Goal: Task Accomplishment & Management: Manage account settings

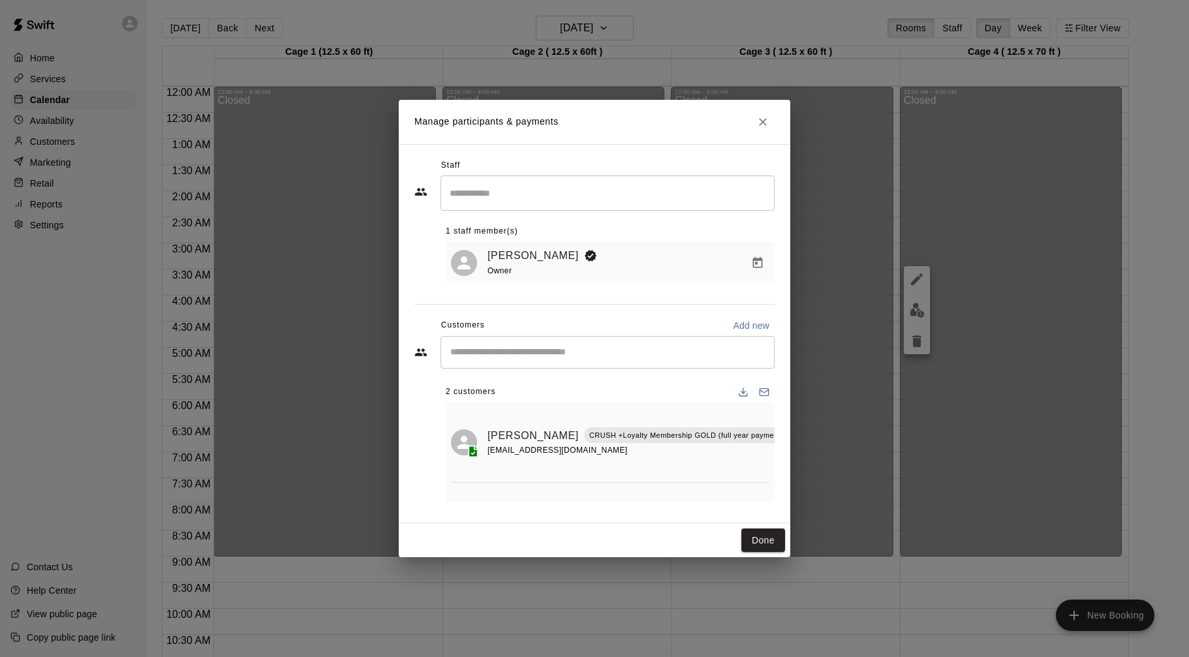
scroll to position [613, 0]
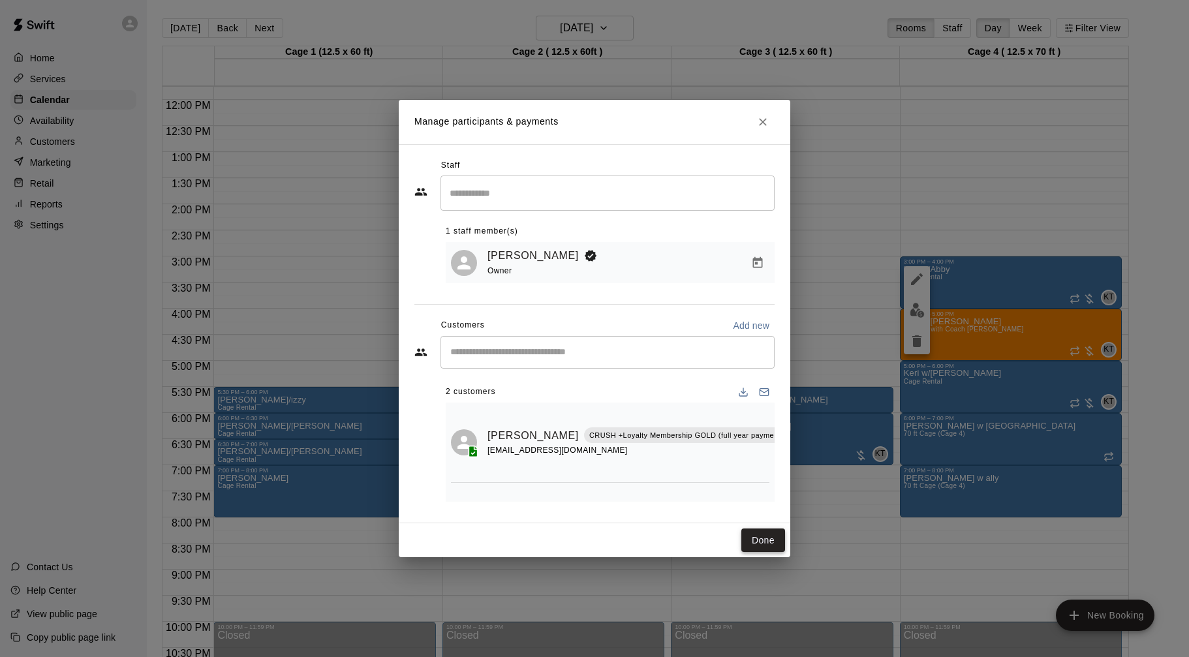
click at [775, 542] on button "Done" at bounding box center [763, 540] width 44 height 24
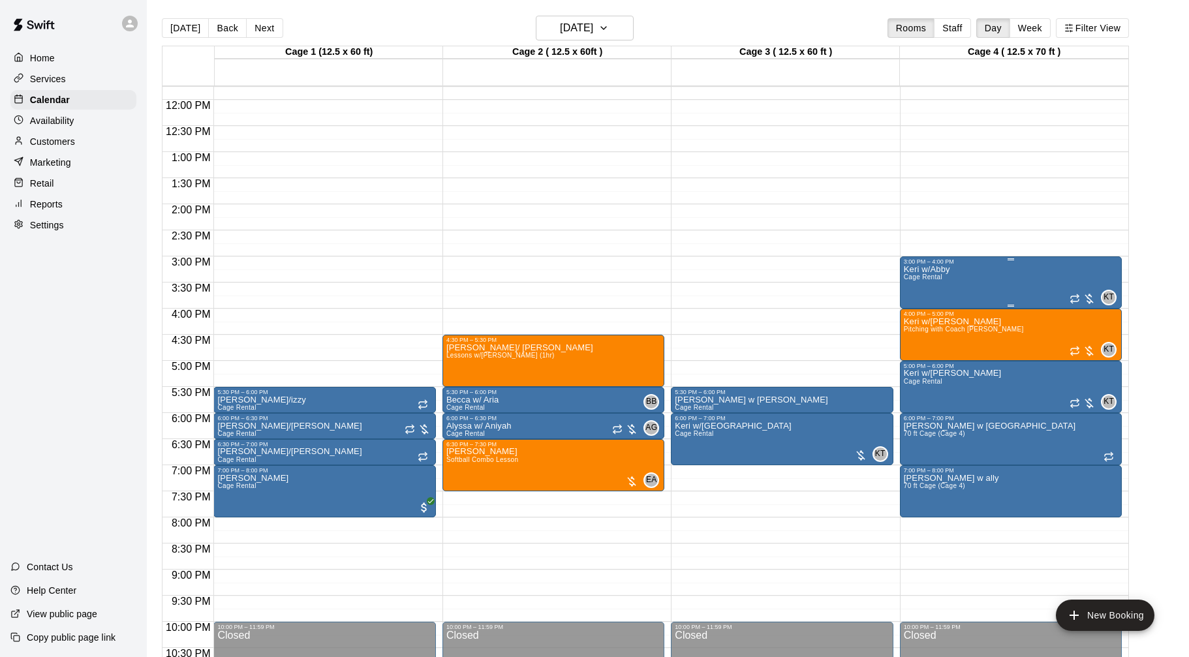
click at [1093, 299] on div at bounding box center [1082, 298] width 26 height 13
click at [1080, 337] on img "edit" at bounding box center [1082, 336] width 15 height 15
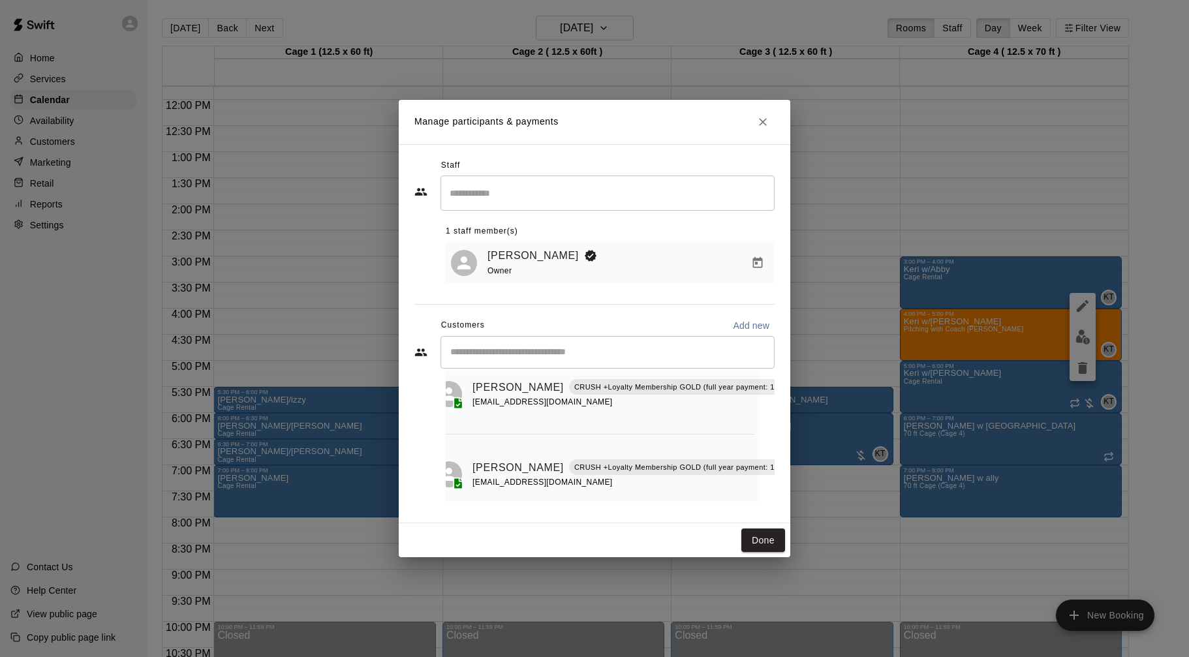
scroll to position [0, 15]
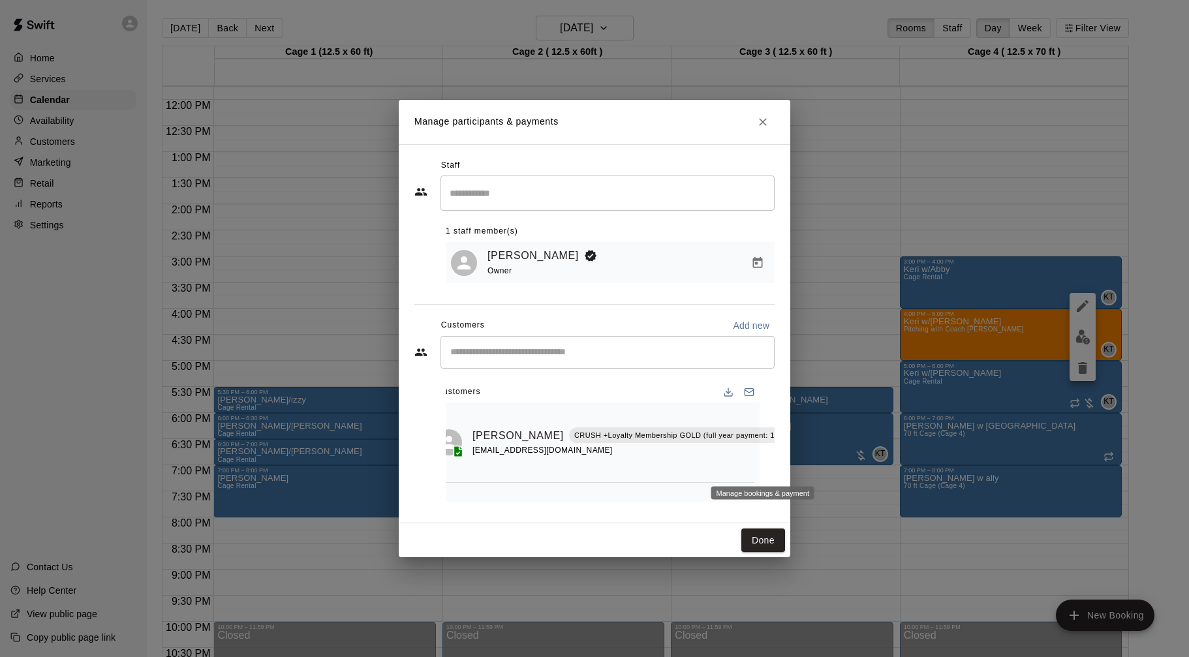
click at [809, 463] on icon "Manage bookings & payment" at bounding box center [815, 465] width 13 height 13
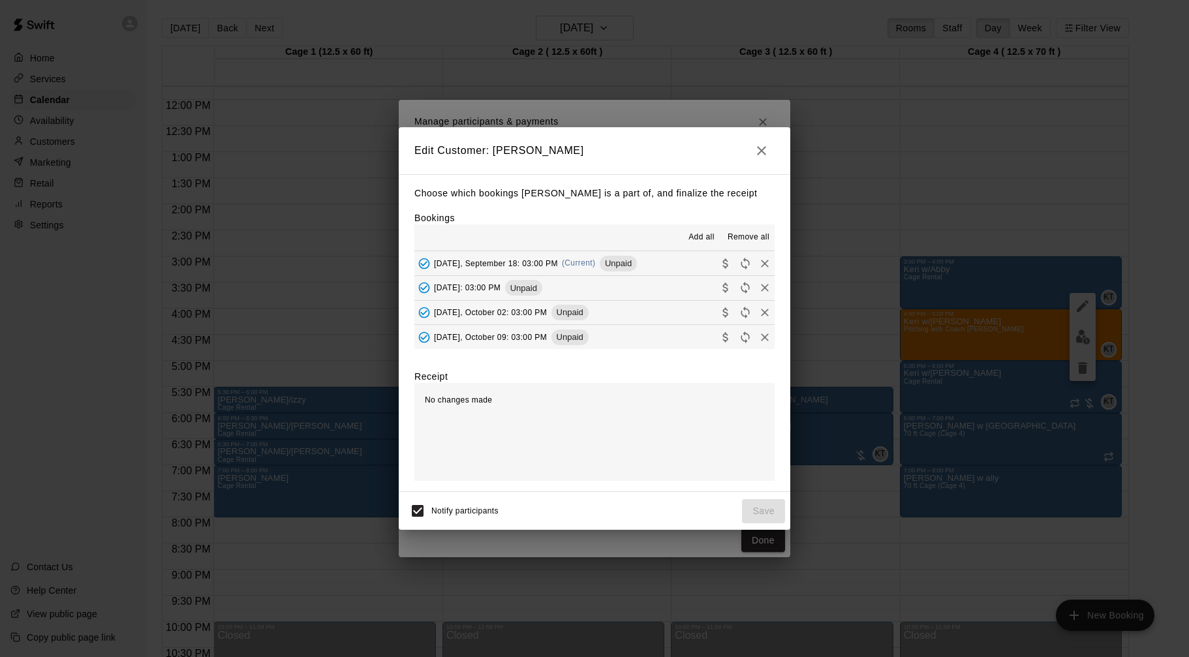
click at [703, 232] on span "Add all" at bounding box center [701, 237] width 26 height 13
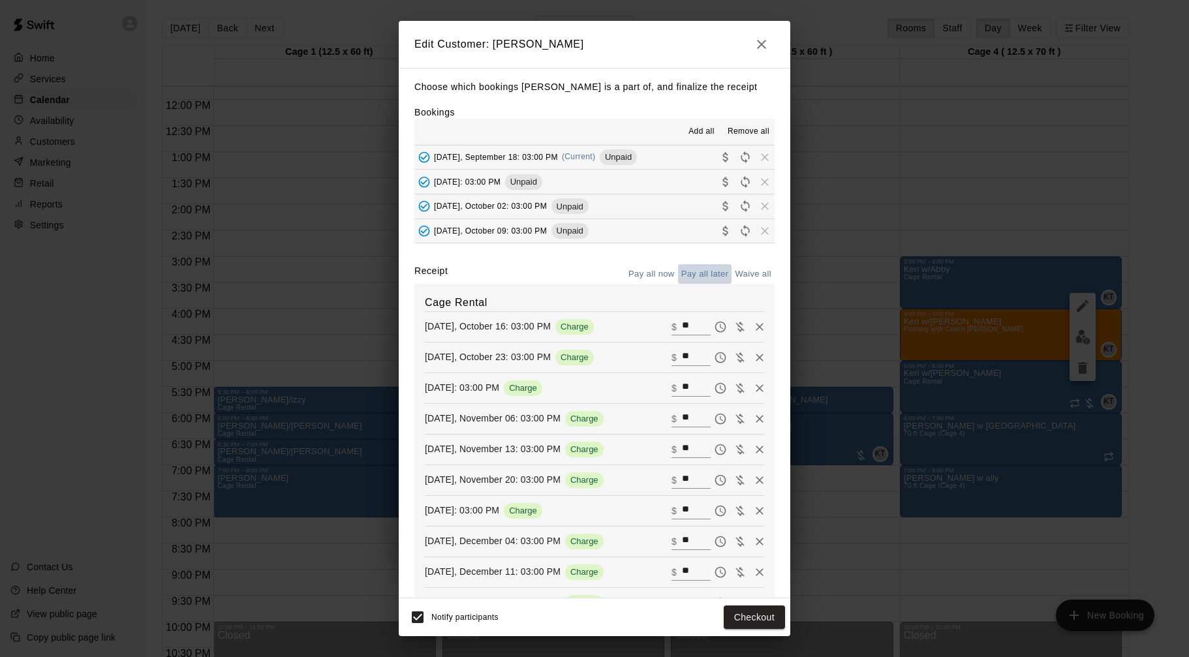
click at [712, 273] on button "Pay all later" at bounding box center [705, 274] width 54 height 20
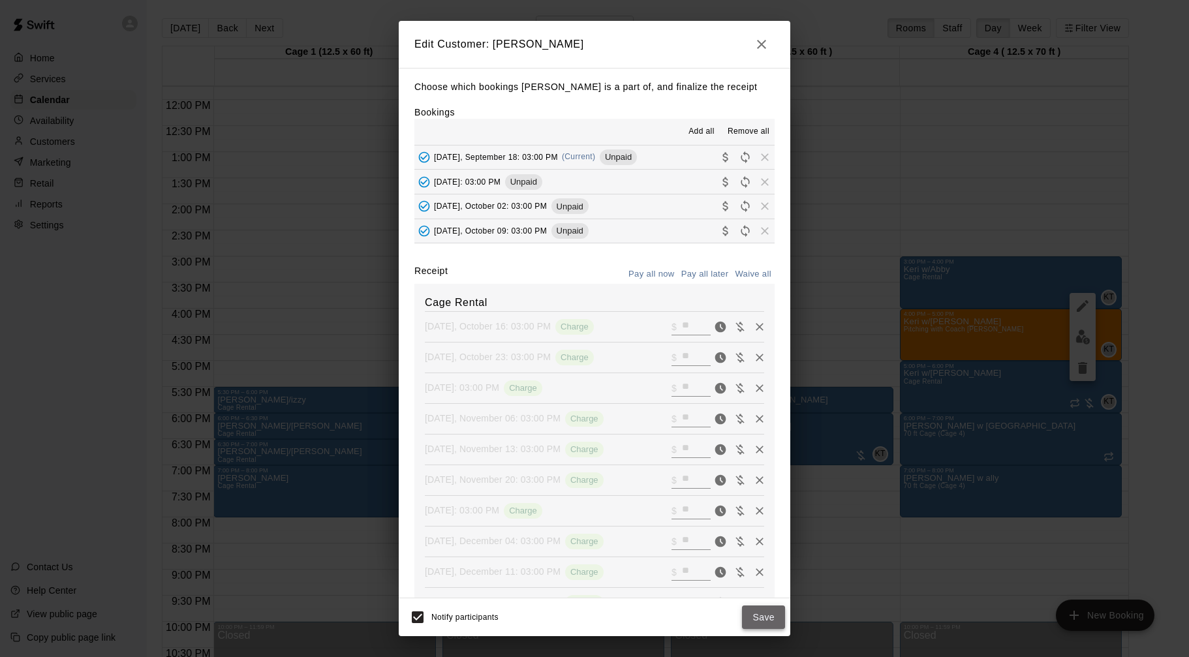
click at [775, 620] on button "Save" at bounding box center [763, 617] width 43 height 24
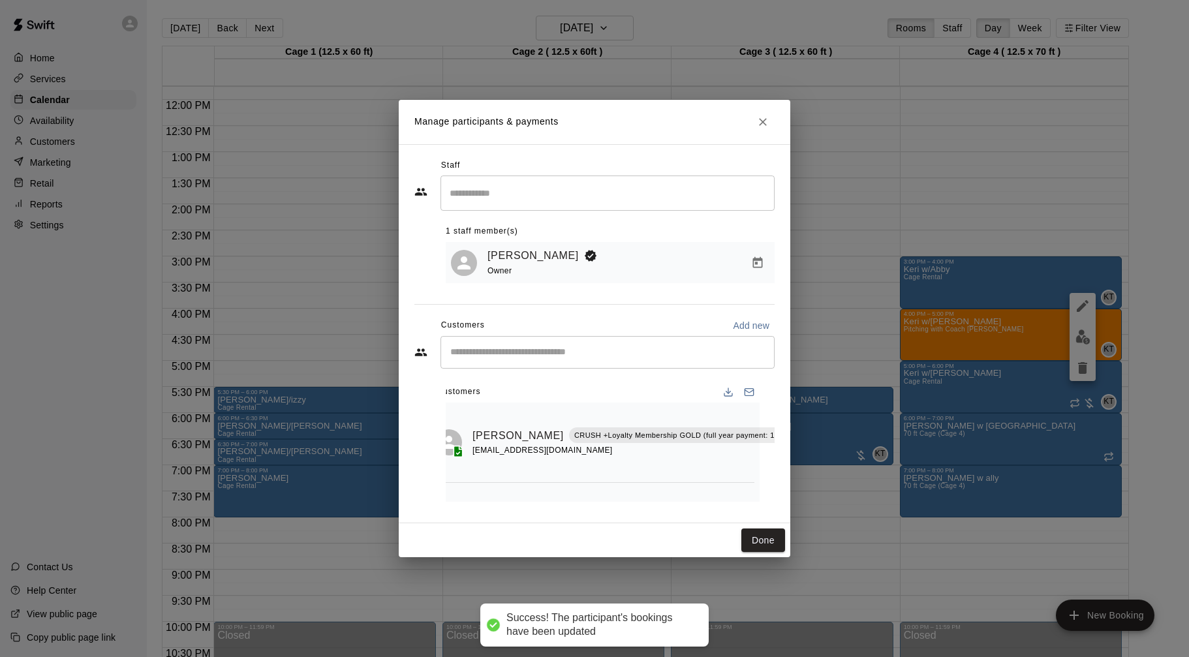
click at [696, 513] on div "Staff ​ 1 staff member(s) Keri Tarro Owner Customers Add new ​ 2 customers Abig…" at bounding box center [594, 333] width 391 height 379
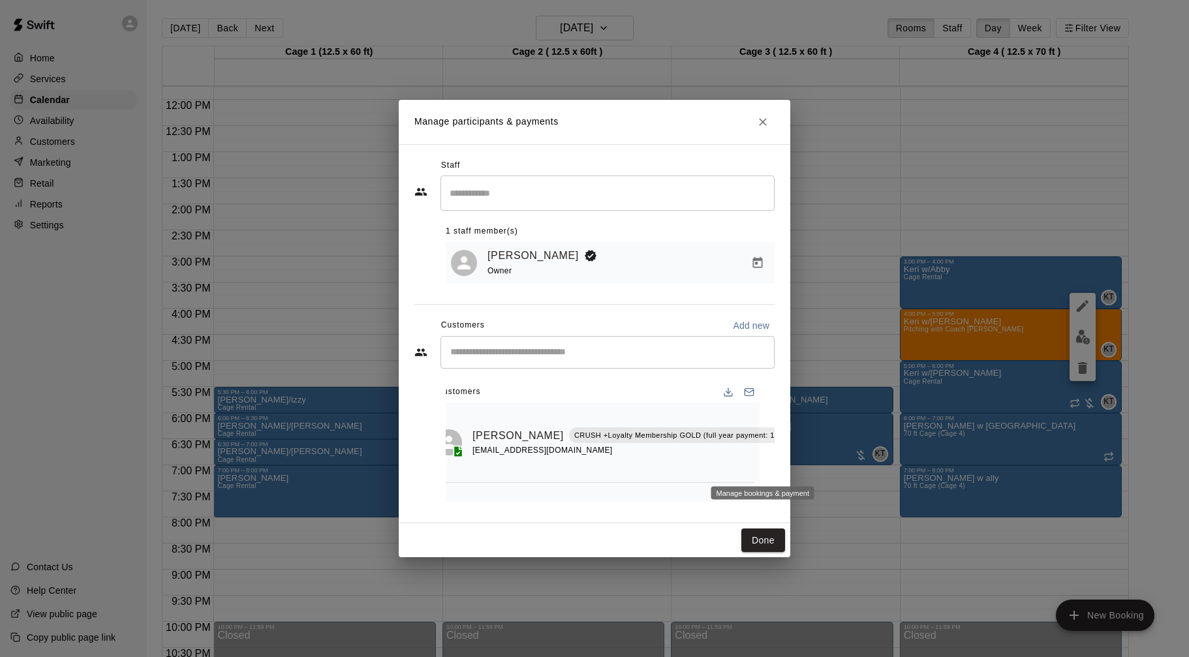
click at [809, 464] on icon "Manage bookings & payment" at bounding box center [815, 465] width 13 height 13
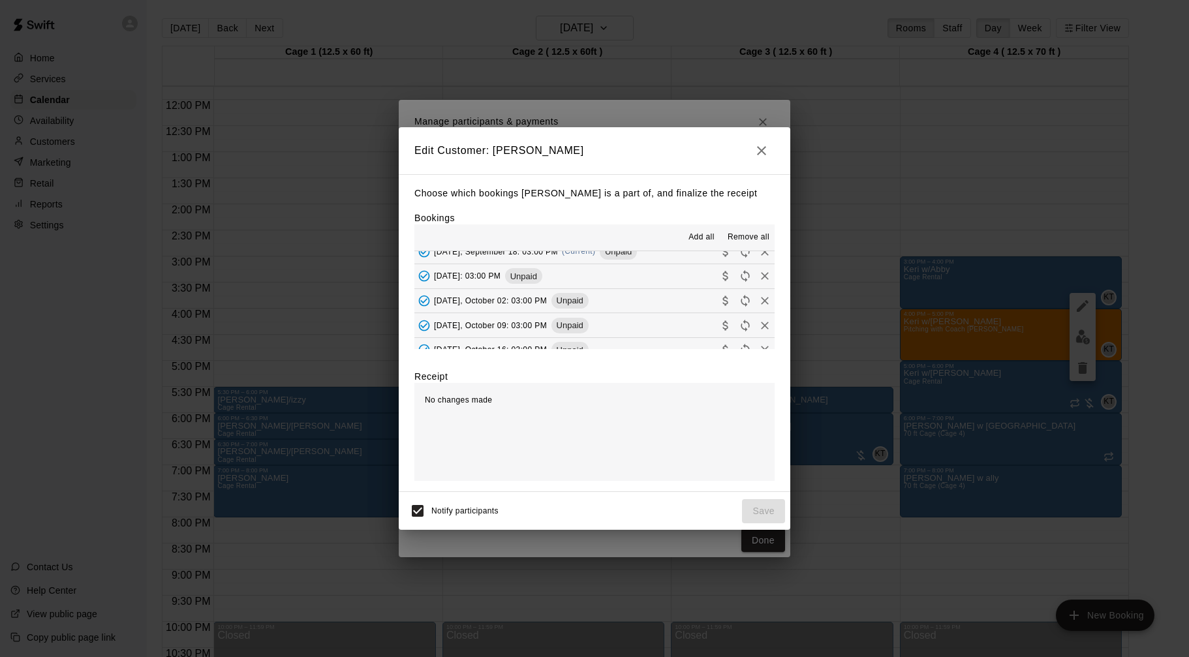
scroll to position [0, 0]
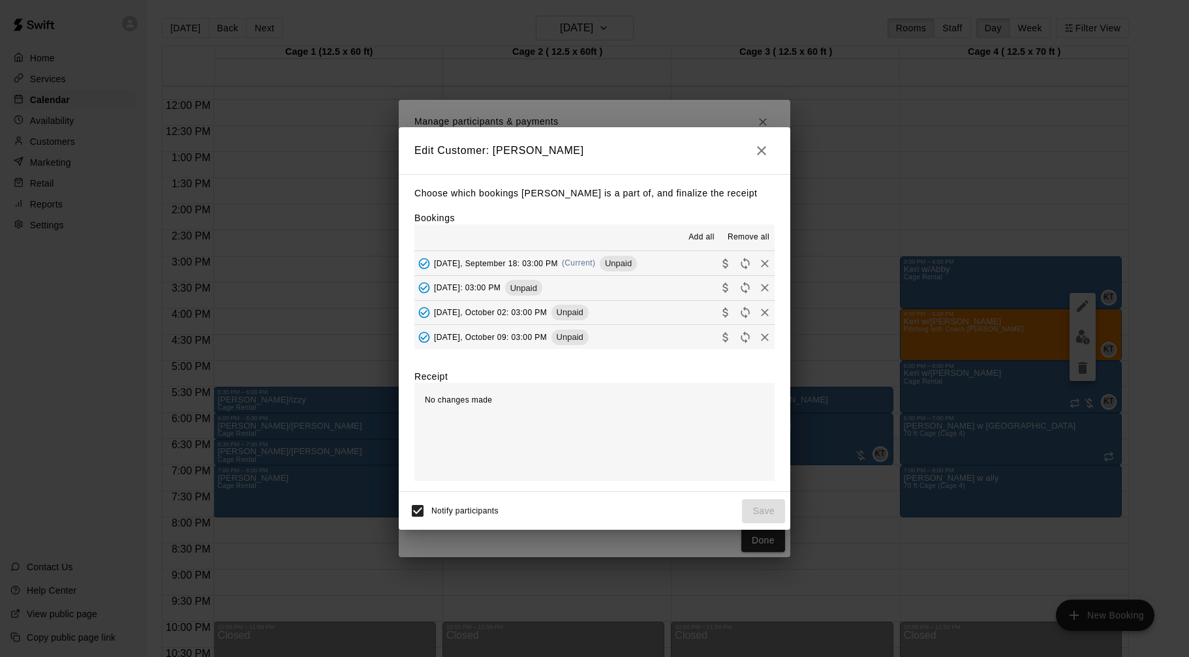
click at [540, 264] on span "Thursday, September 18: 03:00 PM" at bounding box center [496, 262] width 124 height 9
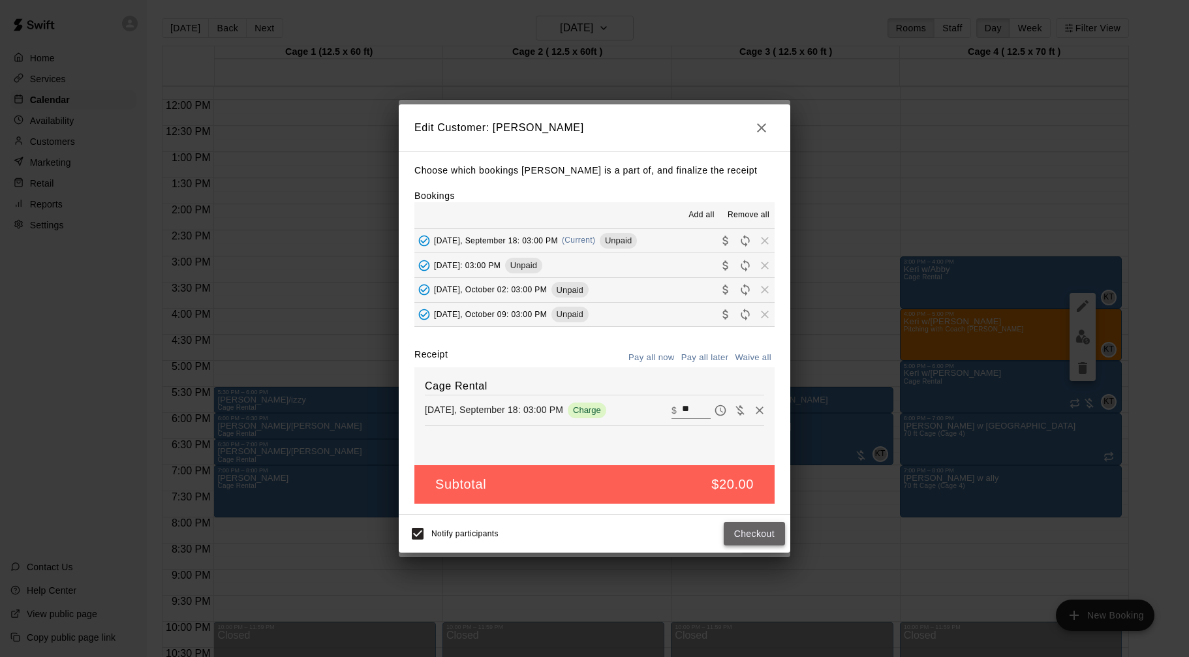
click at [765, 535] on button "Checkout" at bounding box center [754, 534] width 61 height 24
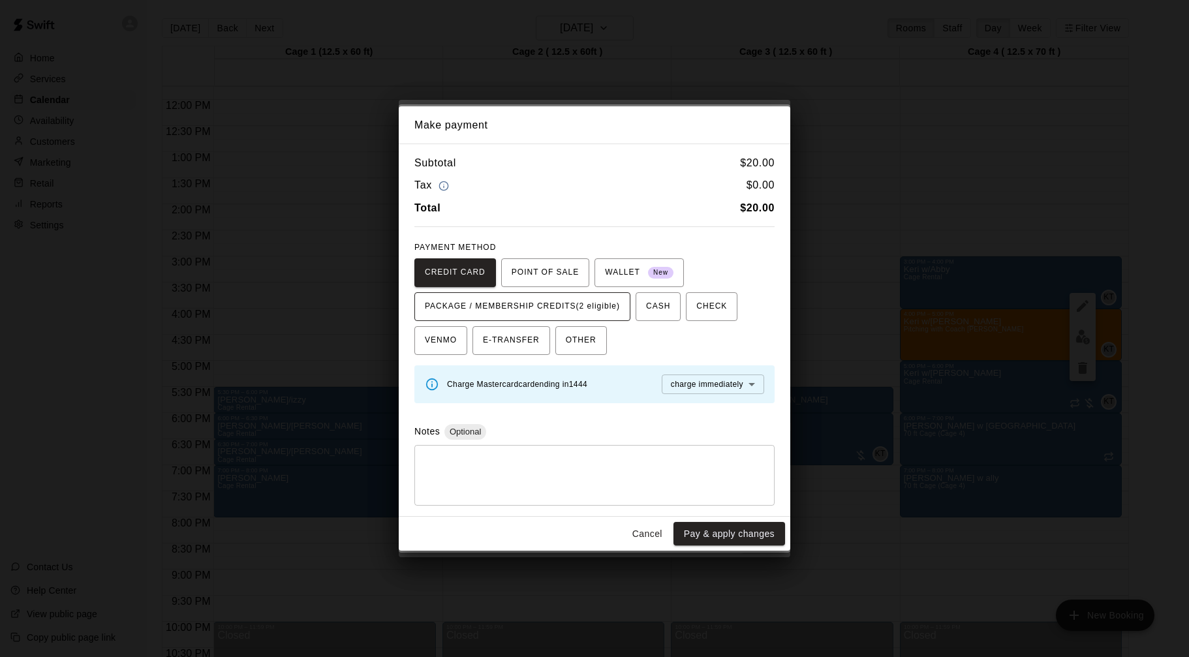
click at [609, 313] on span "PACKAGE / MEMBERSHIP CREDITS (2 eligible)" at bounding box center [522, 306] width 195 height 21
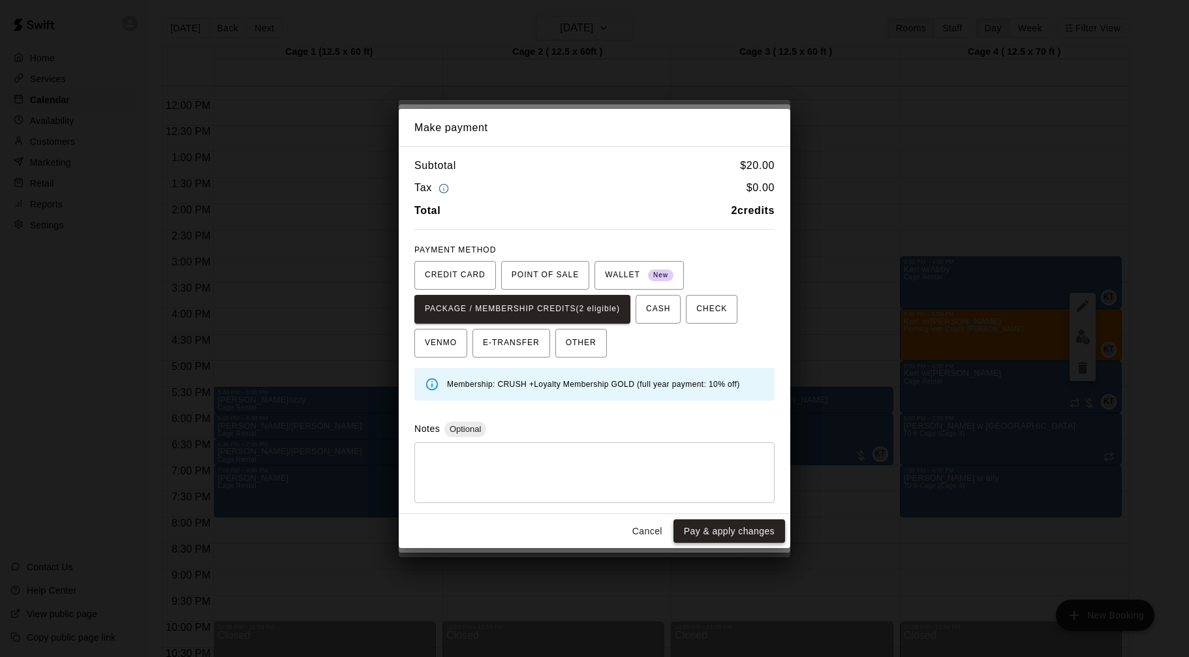
click at [730, 534] on button "Pay & apply changes" at bounding box center [729, 531] width 112 height 24
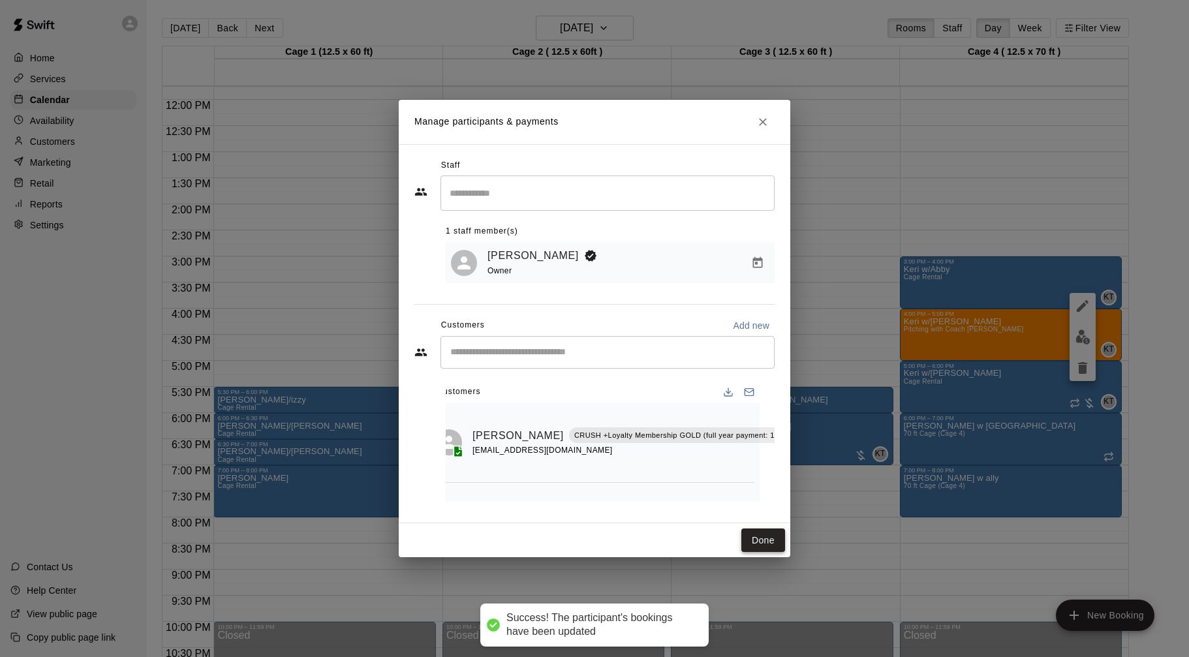
click at [774, 536] on button "Done" at bounding box center [763, 540] width 44 height 24
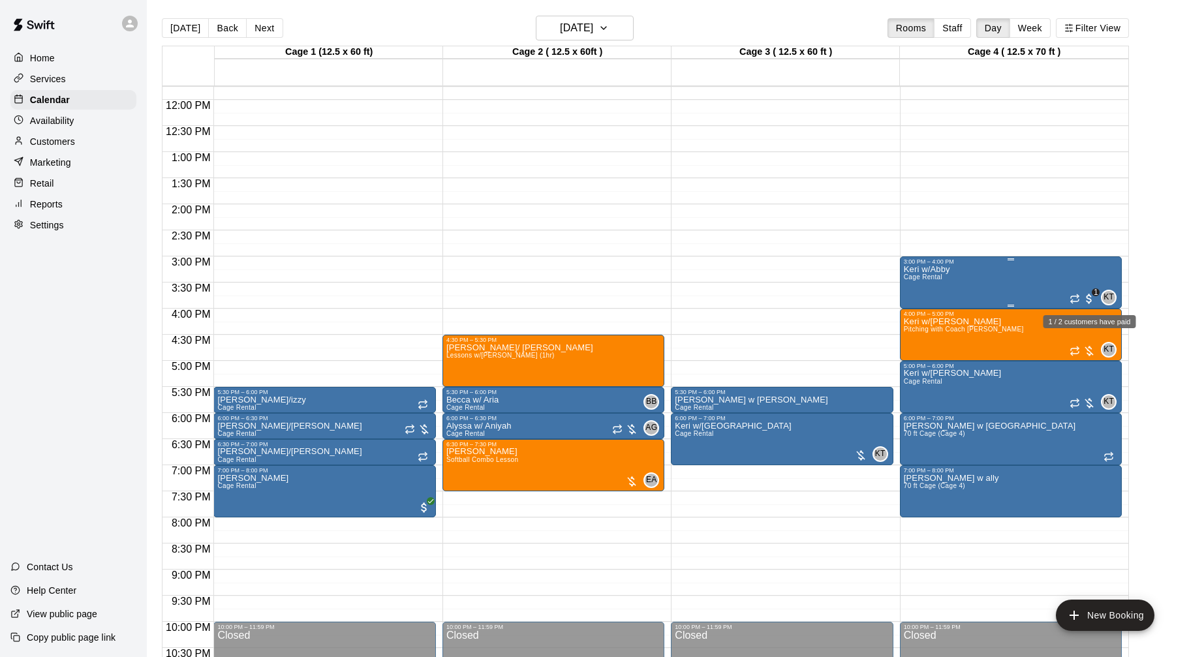
click at [1093, 299] on span "1" at bounding box center [1088, 298] width 13 height 13
click at [1097, 341] on img "edit" at bounding box center [1095, 336] width 15 height 15
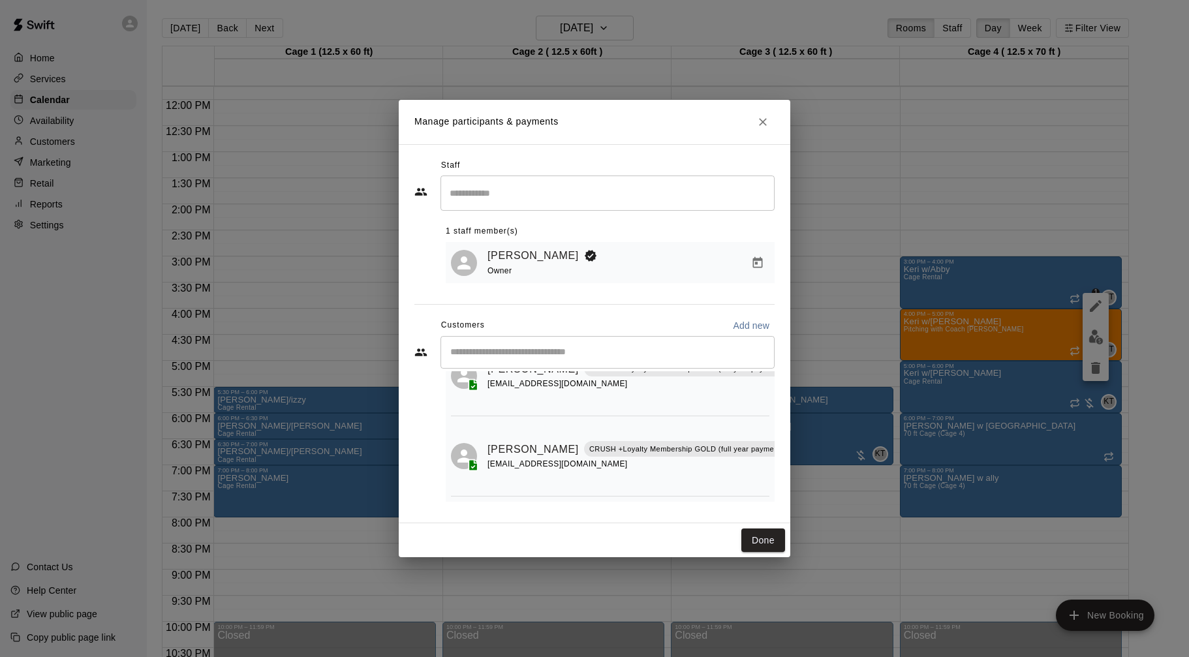
scroll to position [67, 15]
click at [809, 476] on icon "Manage bookings & payment" at bounding box center [815, 478] width 13 height 13
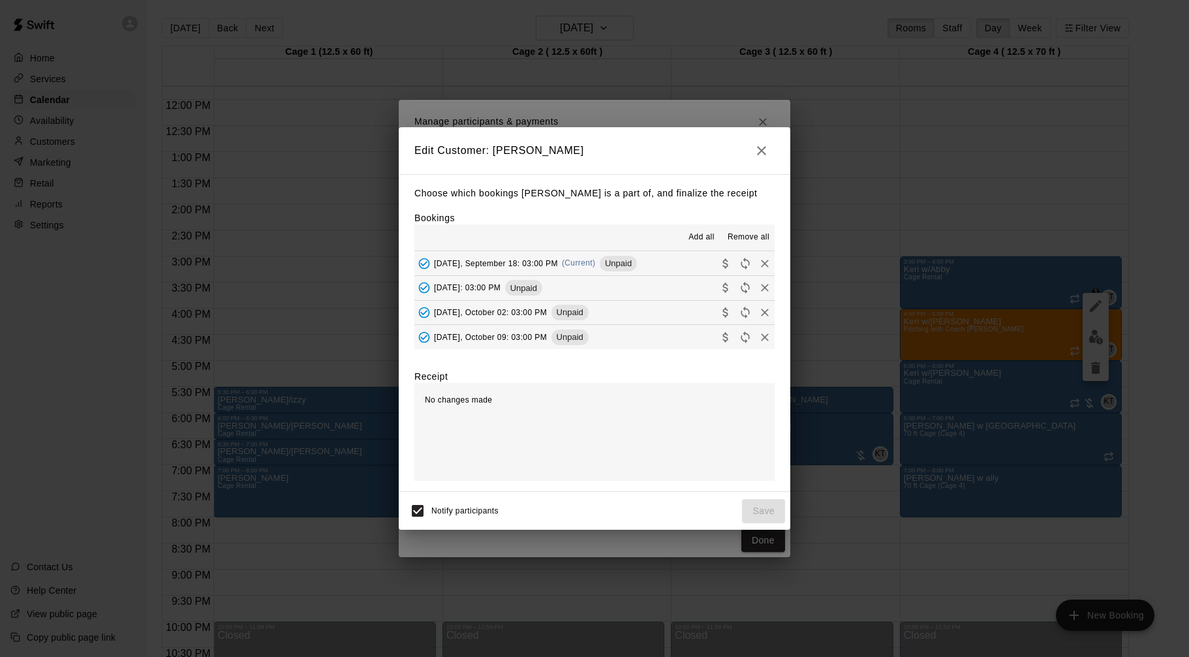
click at [710, 232] on span "Add all" at bounding box center [701, 237] width 26 height 13
click at [700, 237] on span "Add all" at bounding box center [701, 237] width 26 height 13
click at [697, 234] on span "Add all" at bounding box center [701, 237] width 26 height 13
click at [677, 262] on button "Thursday, September 18: 03:00 PM (Current) Unpaid" at bounding box center [594, 263] width 360 height 24
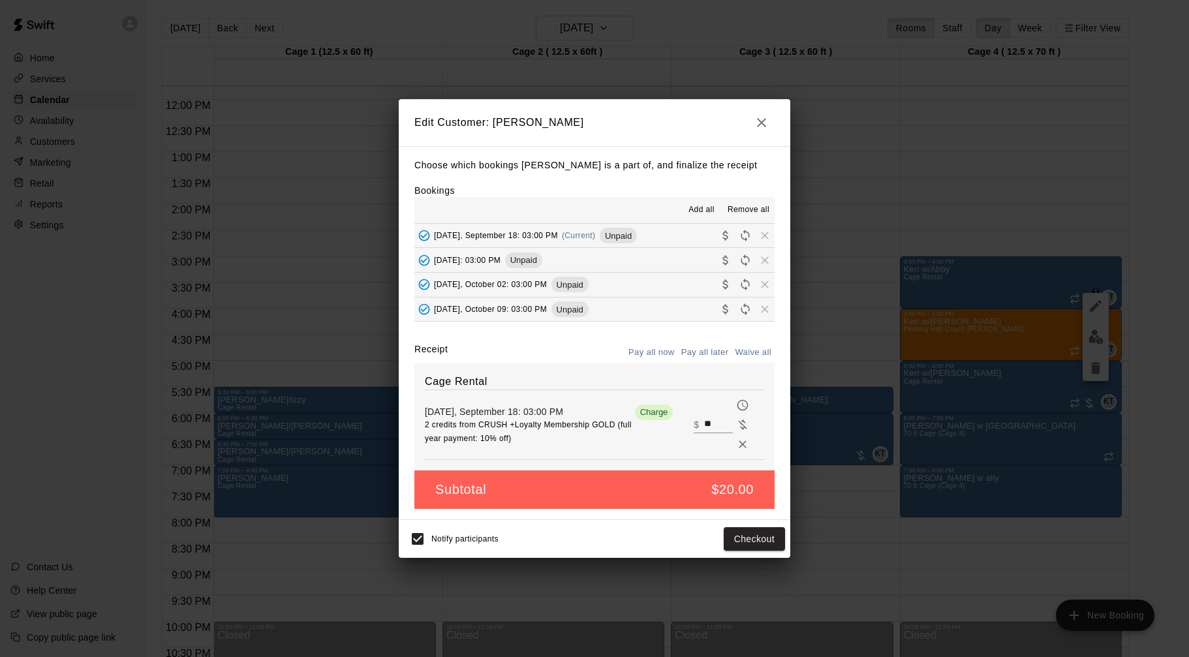
click at [711, 423] on input "**" at bounding box center [718, 424] width 29 height 17
type input "**"
click at [751, 531] on button "Checkout" at bounding box center [754, 539] width 61 height 24
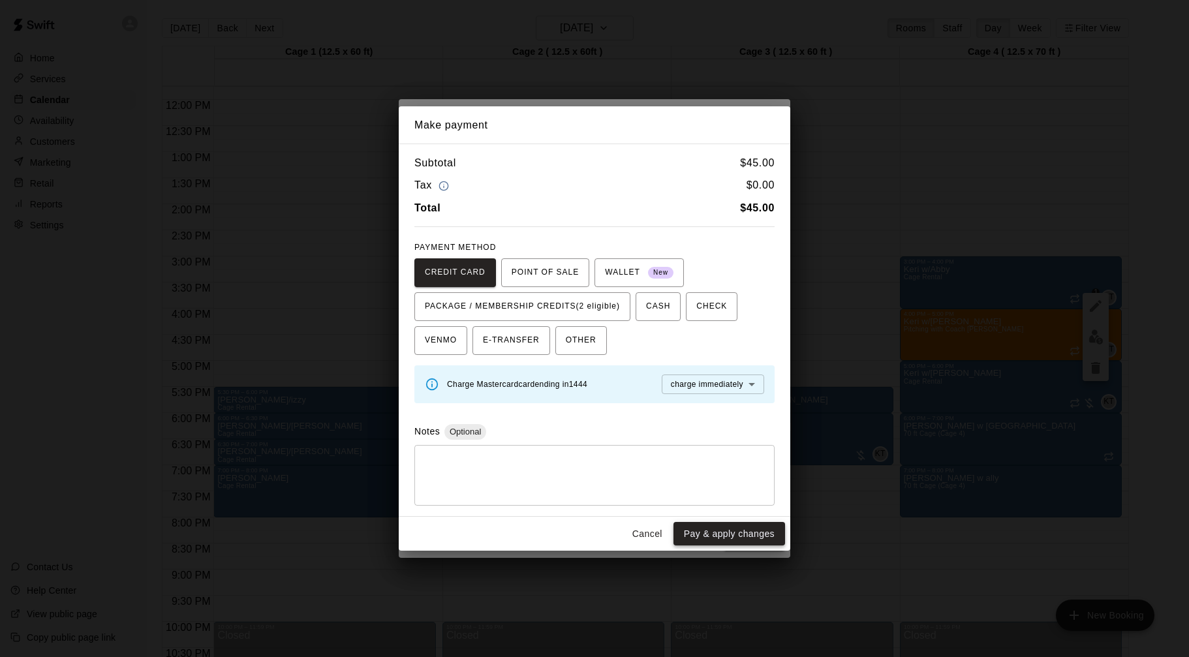
click at [712, 532] on button "Pay & apply changes" at bounding box center [729, 534] width 112 height 24
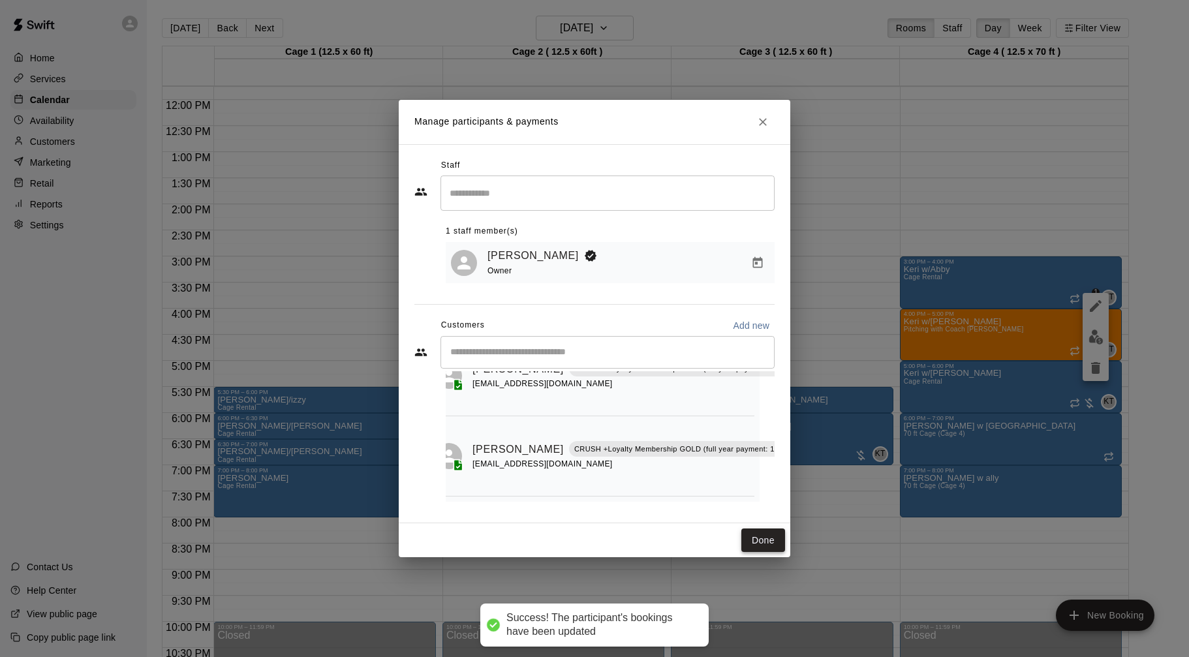
click at [759, 535] on button "Done" at bounding box center [763, 540] width 44 height 24
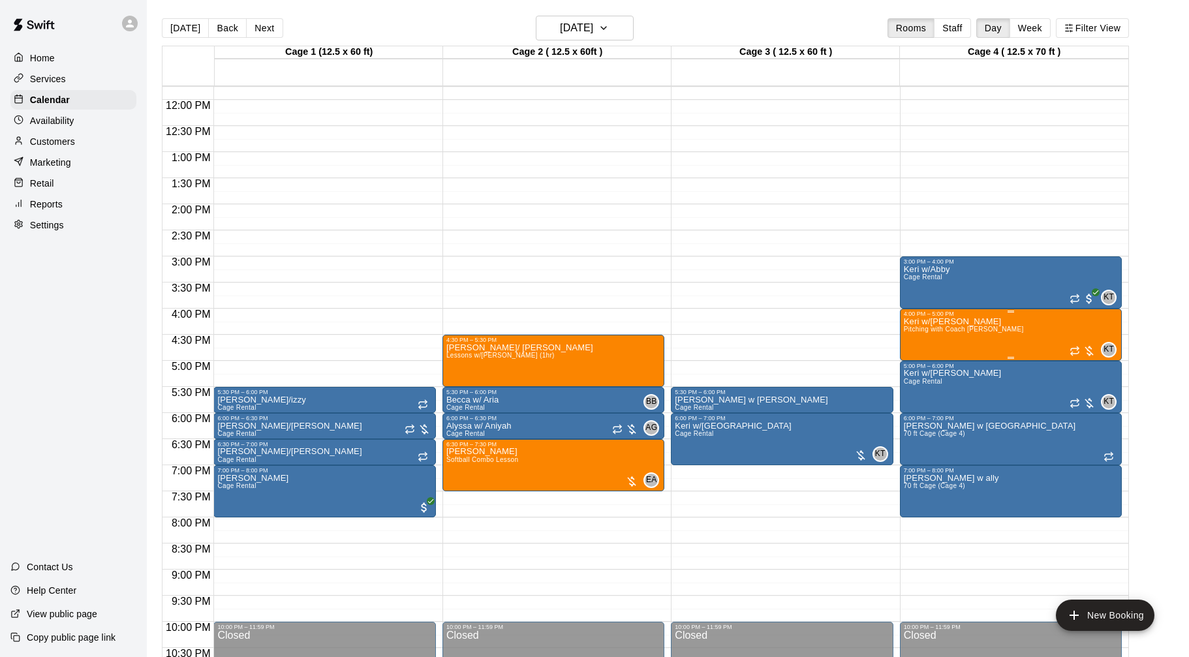
click at [1032, 323] on div "Keri w/Elsie Pitching with Coach Keri KT 0" at bounding box center [1011, 645] width 214 height 657
click at [919, 330] on icon "edit" at bounding box center [917, 331] width 16 height 16
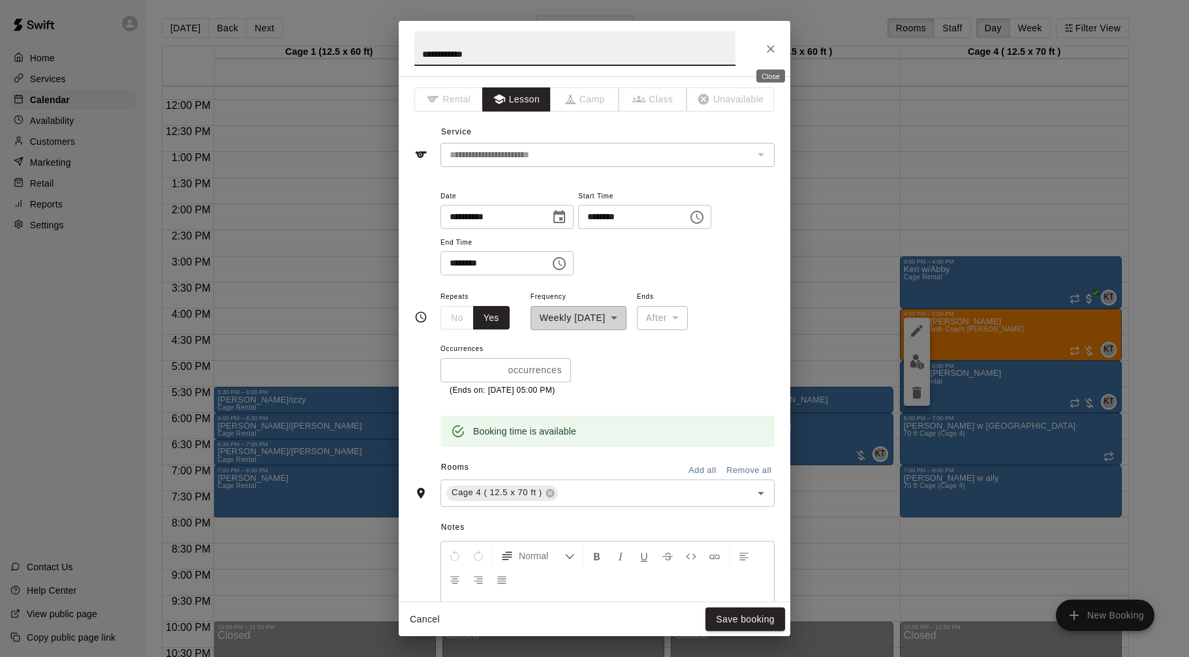
click at [769, 46] on icon "Close" at bounding box center [770, 48] width 13 height 13
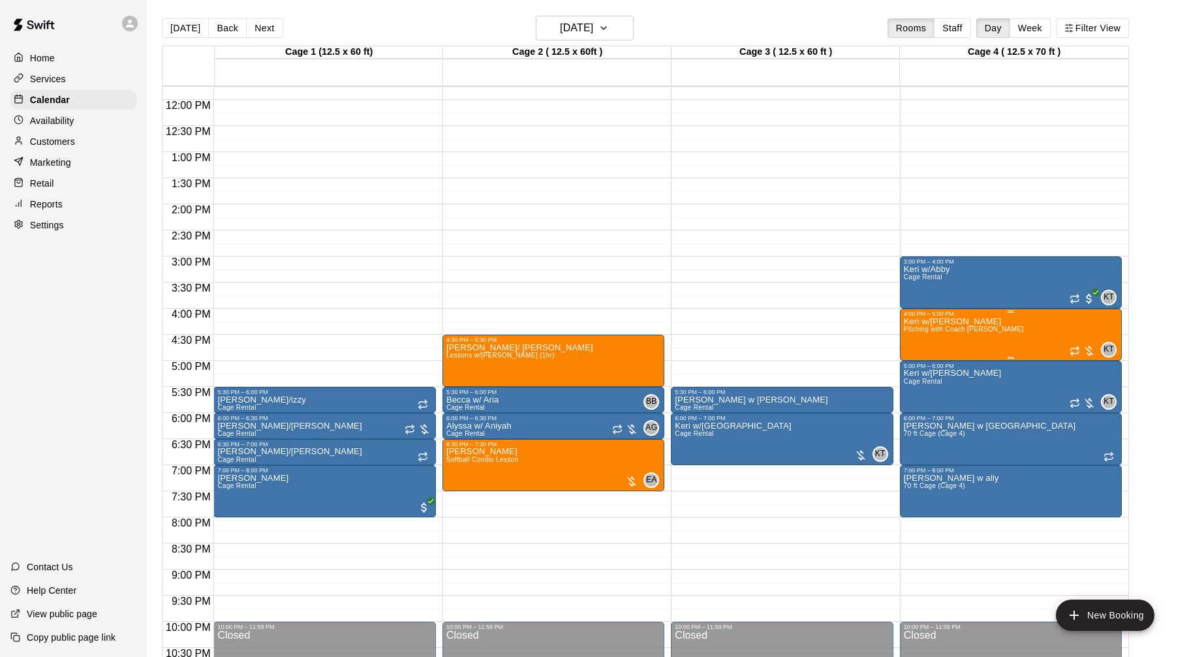
click at [1045, 349] on div "Keri w/Elsie Pitching with Coach Keri KT 0" at bounding box center [1011, 645] width 214 height 657
click at [922, 387] on icon "delete" at bounding box center [917, 393] width 16 height 16
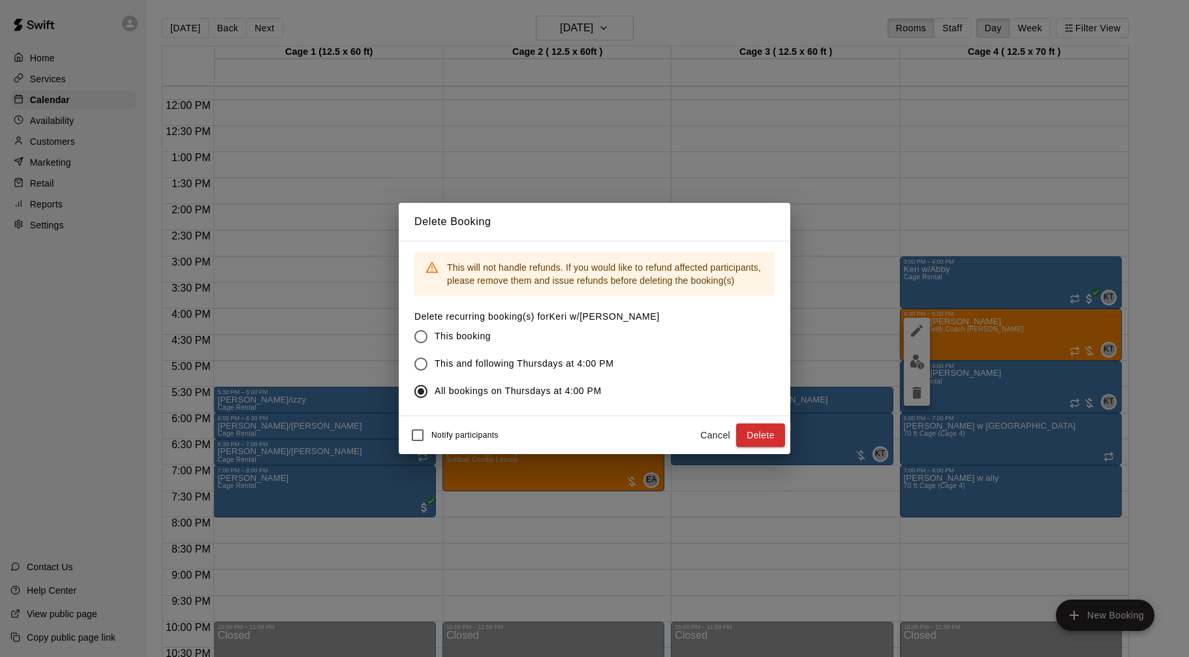
click at [754, 441] on button "Delete" at bounding box center [760, 435] width 49 height 24
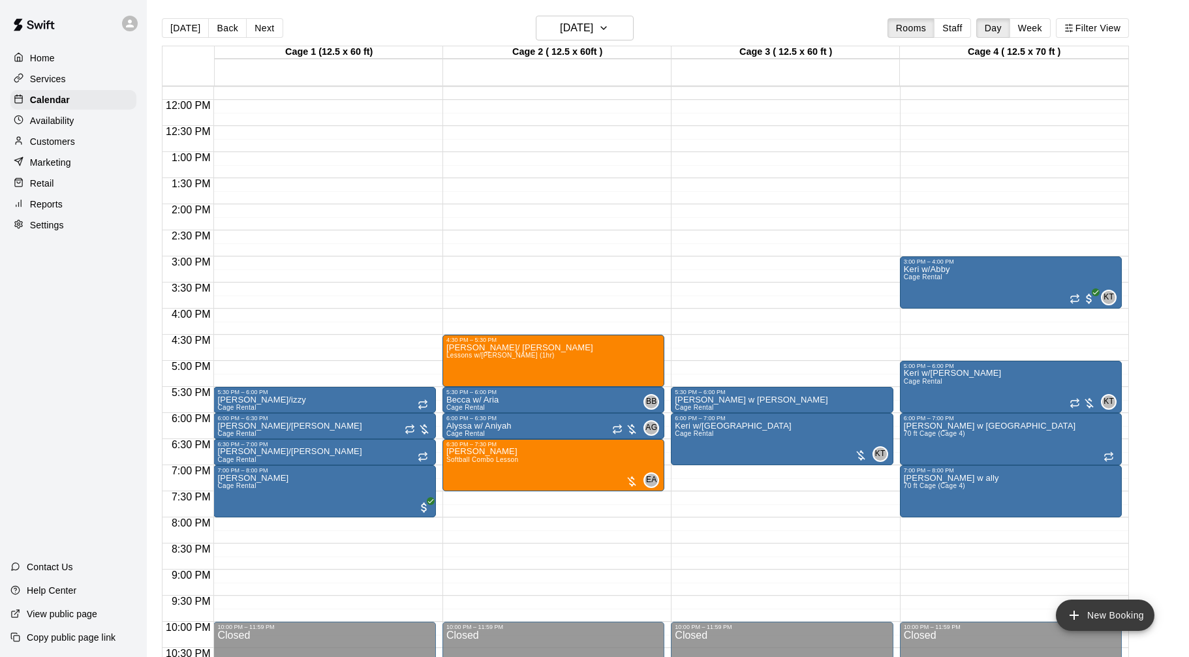
click at [1118, 616] on button "New Booking" at bounding box center [1105, 615] width 99 height 31
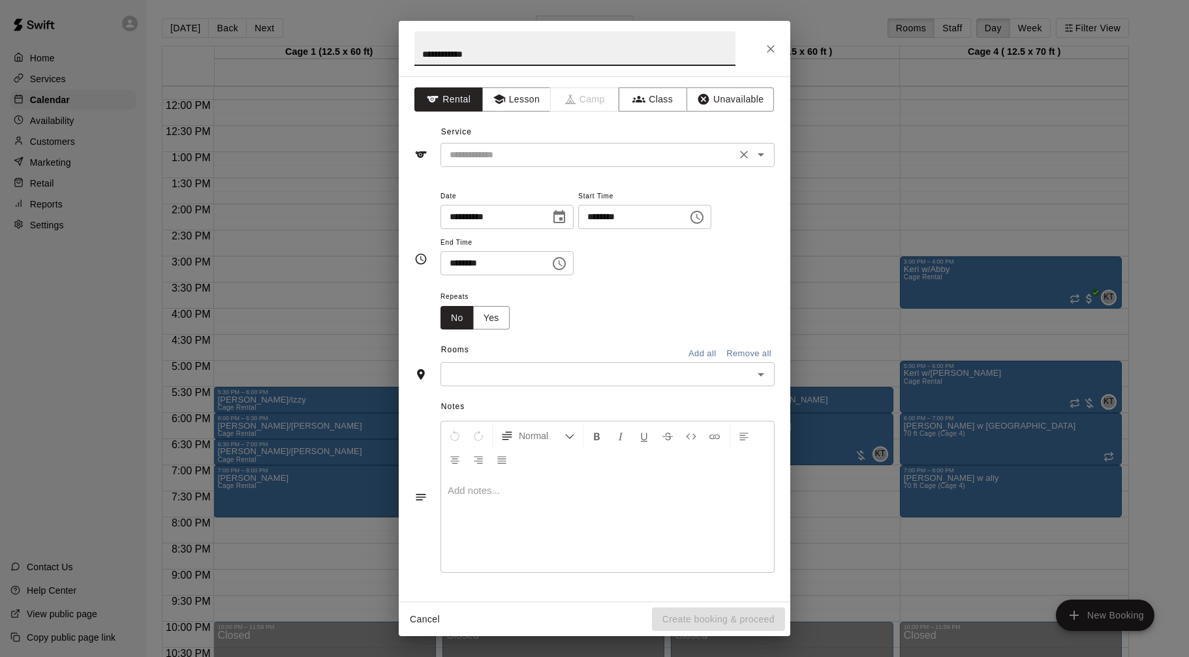
type input "**********"
click at [476, 153] on input "text" at bounding box center [588, 155] width 288 height 16
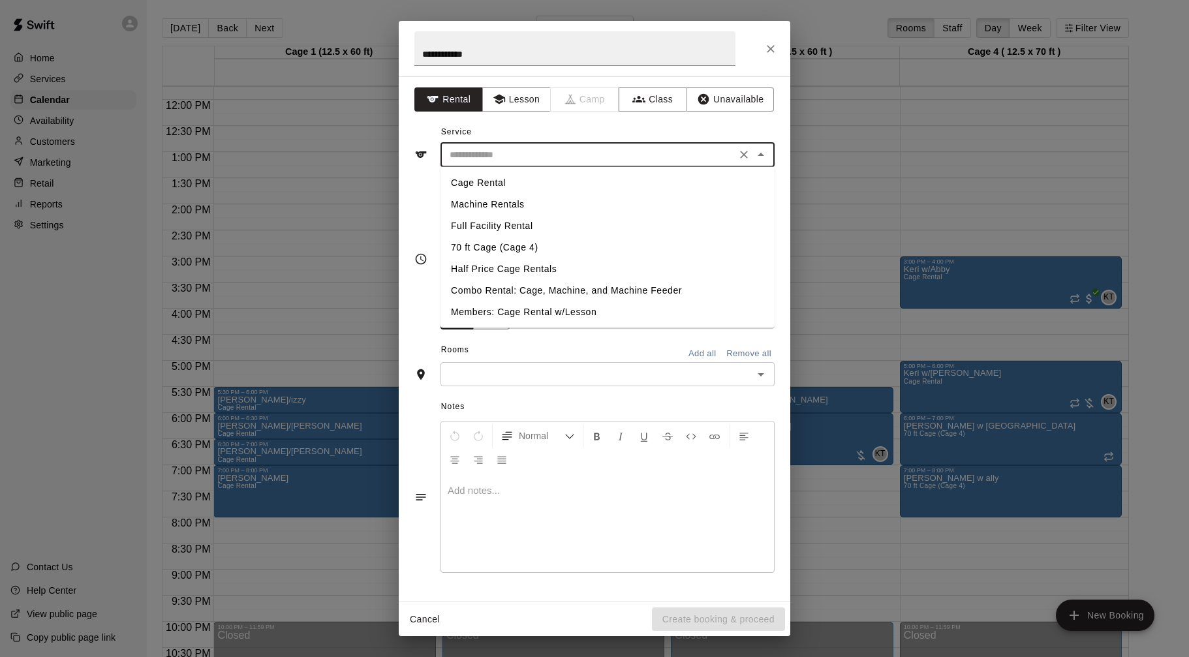
click at [483, 185] on li "Cage Rental" at bounding box center [607, 183] width 334 height 22
type input "**********"
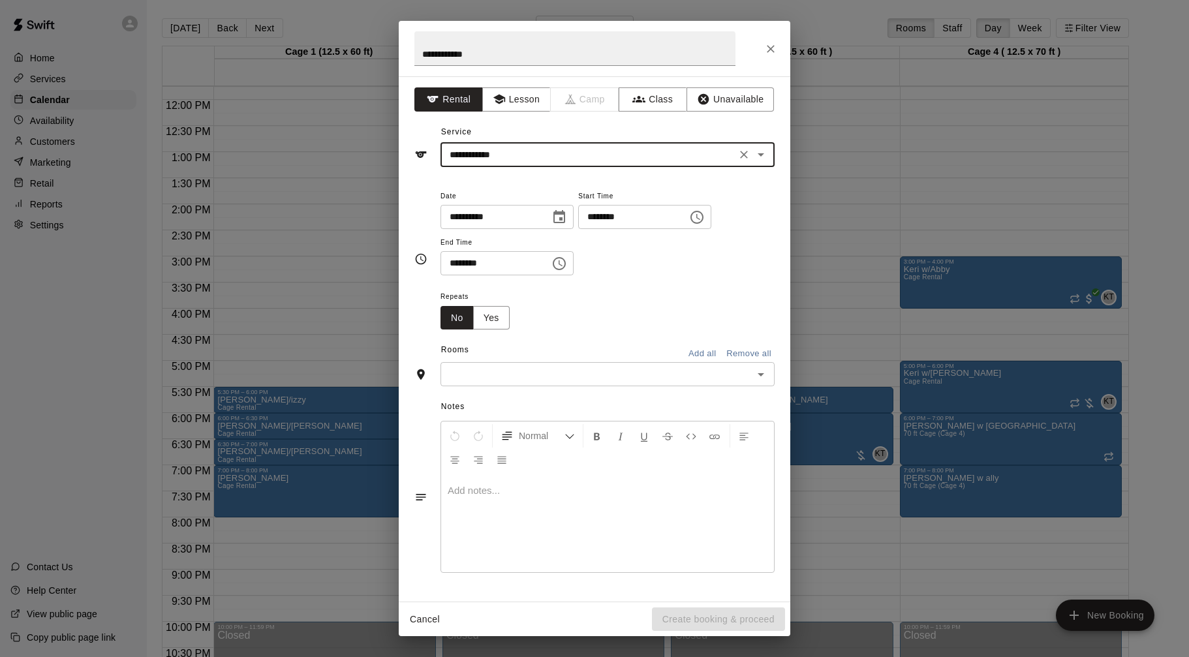
click at [597, 220] on input "********" at bounding box center [628, 217] width 100 height 24
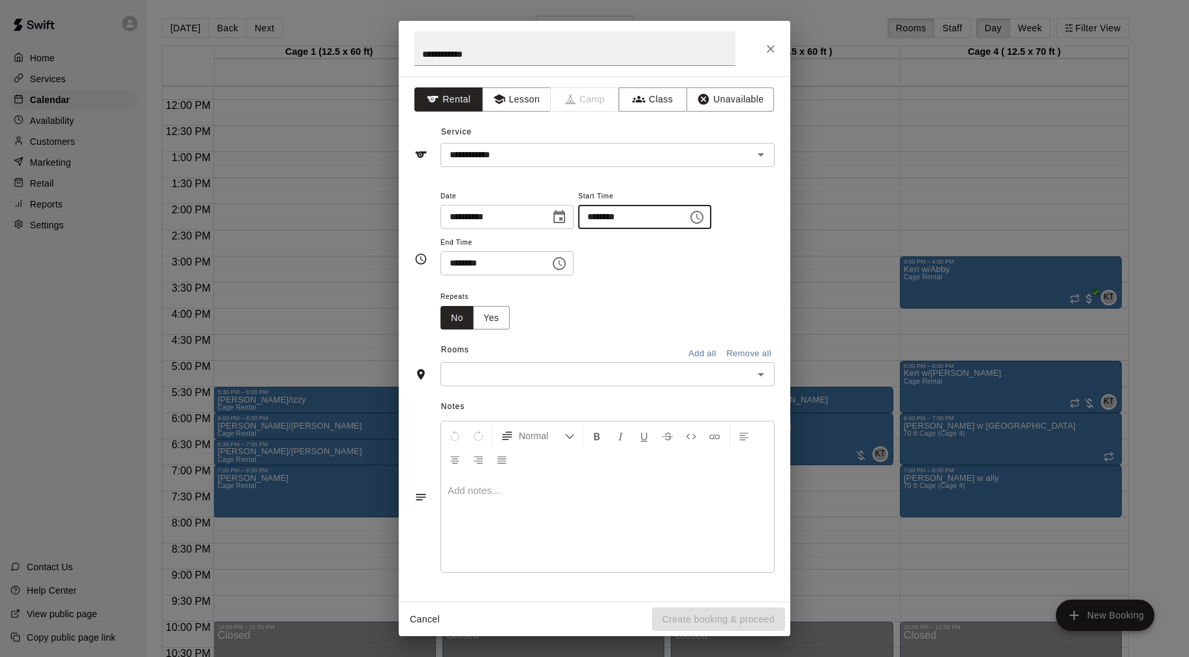
type input "********"
click at [458, 262] on input "********" at bounding box center [490, 263] width 100 height 24
type input "********"
click at [493, 317] on button "Yes" at bounding box center [491, 318] width 37 height 24
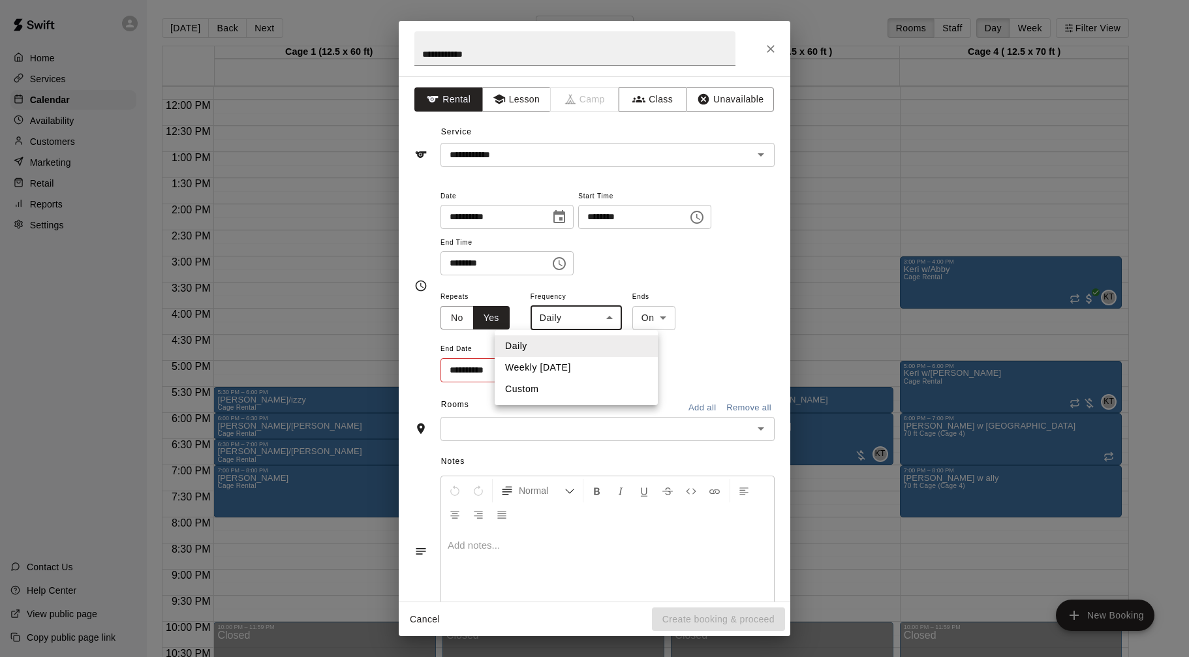
click at [603, 318] on body "Home Services Calendar Availability Customers Marketing Retail Reports Settings…" at bounding box center [594, 339] width 1189 height 678
click at [588, 367] on li "Weekly on Thursday" at bounding box center [576, 368] width 163 height 22
type input "******"
click at [677, 318] on body "Home Services Calendar Availability Customers Marketing Retail Reports Settings…" at bounding box center [594, 339] width 1189 height 678
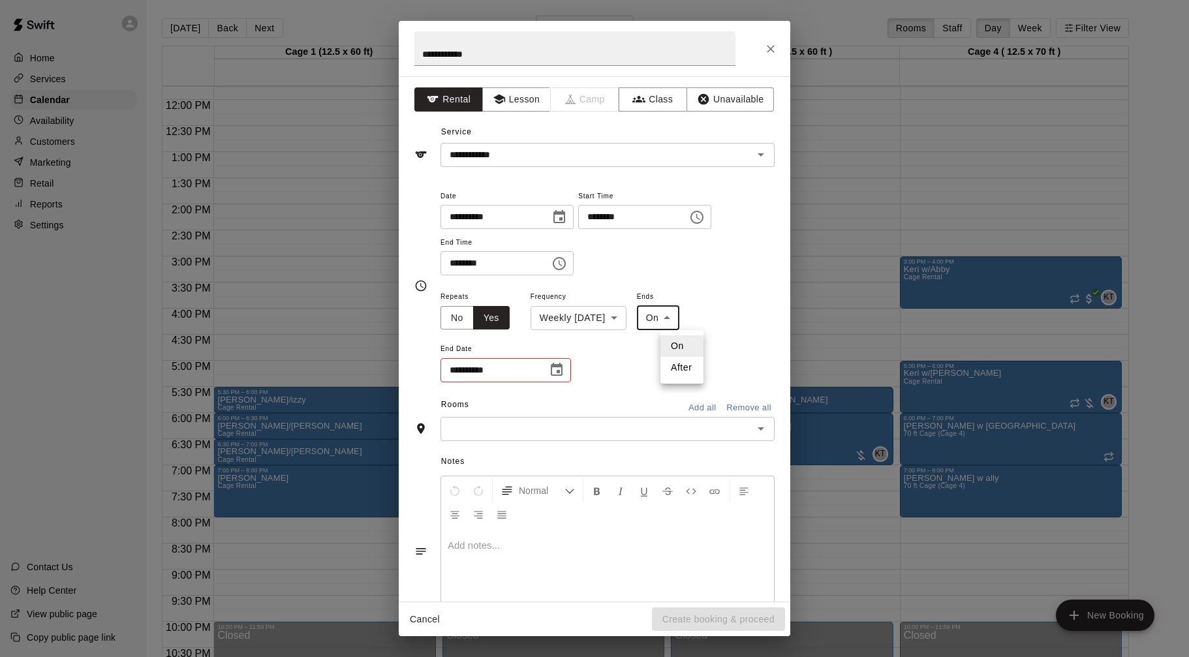
click at [679, 371] on li "After" at bounding box center [681, 368] width 43 height 22
type input "*****"
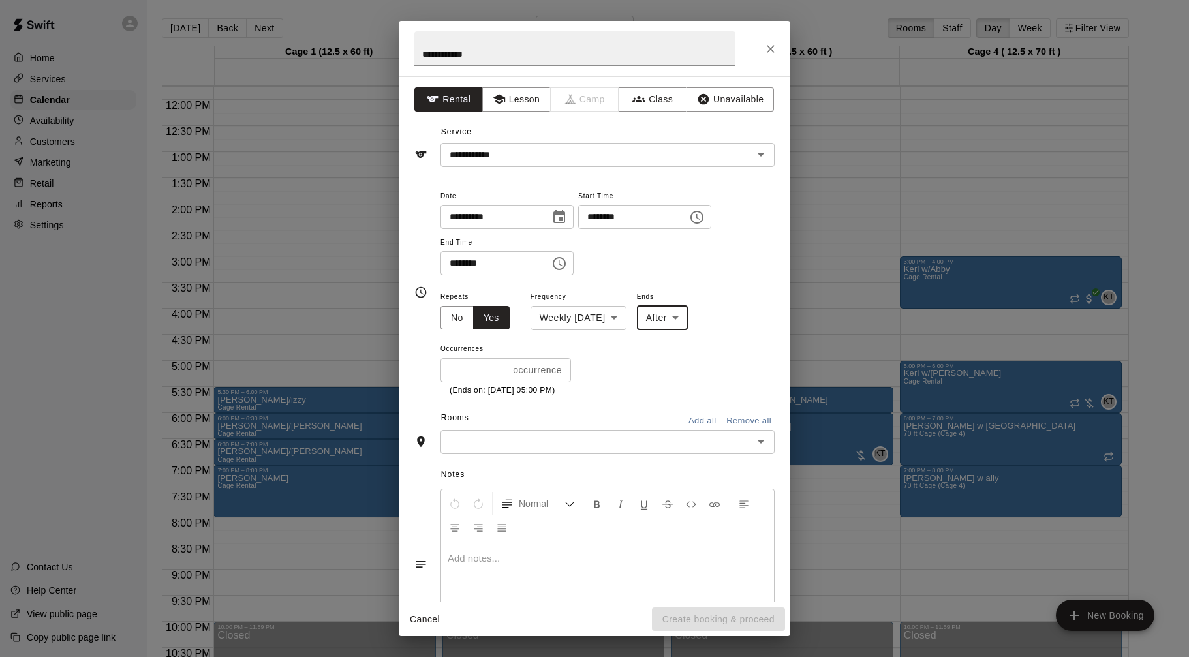
click at [500, 368] on input "*" at bounding box center [473, 370] width 67 height 24
click at [500, 368] on input "*" at bounding box center [471, 370] width 63 height 24
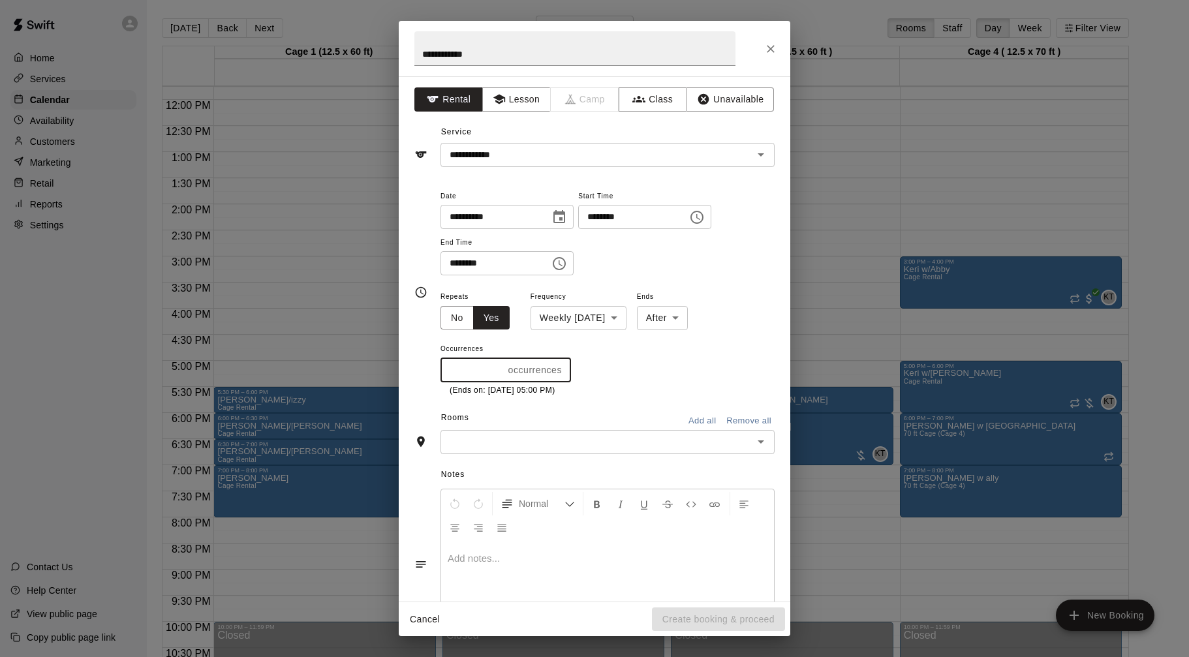
click at [500, 368] on input "*" at bounding box center [471, 370] width 63 height 24
click at [500, 368] on input "**" at bounding box center [471, 370] width 63 height 24
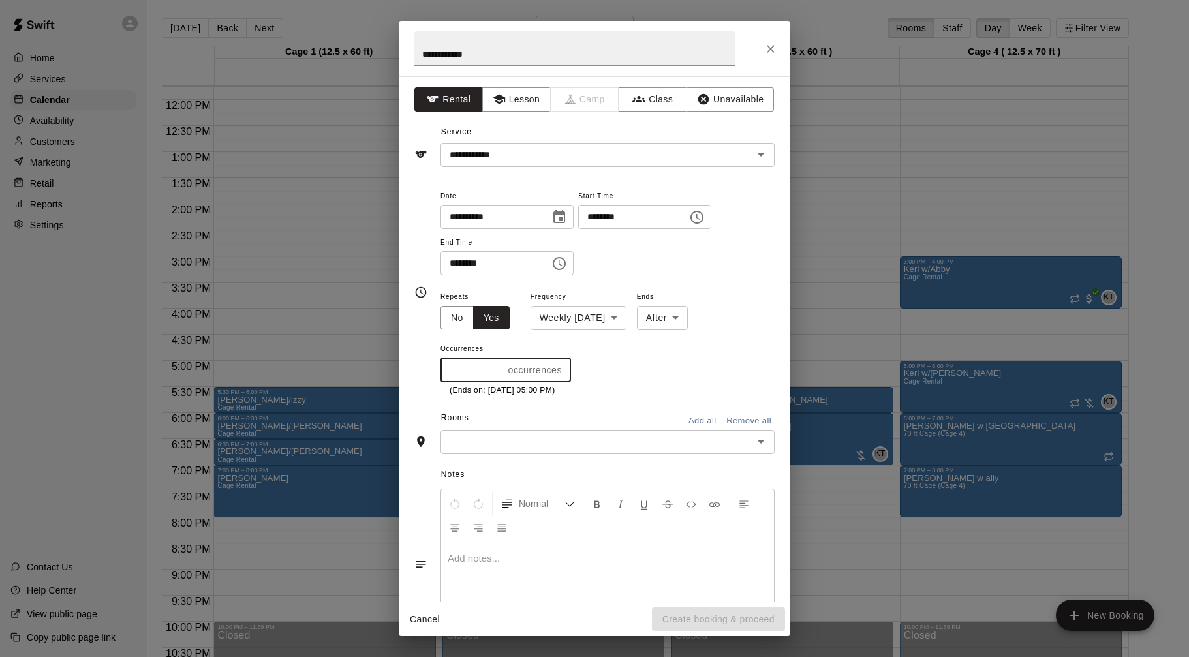
click at [500, 368] on input "**" at bounding box center [471, 370] width 63 height 24
type input "**"
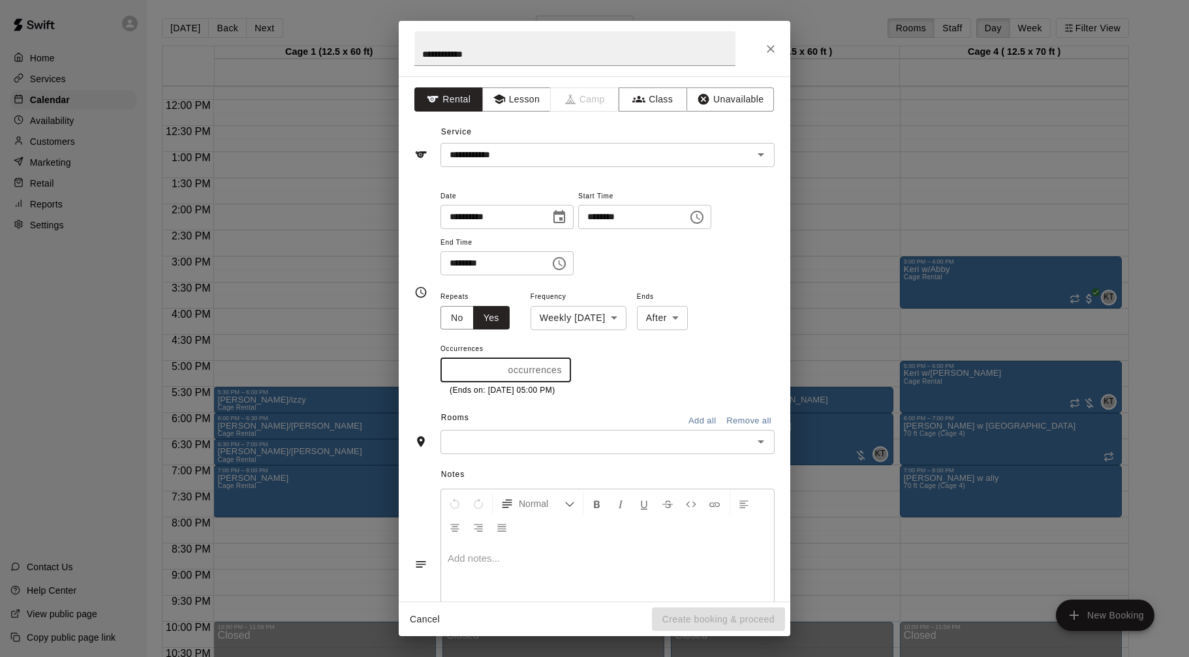
click at [500, 368] on input "**" at bounding box center [471, 370] width 63 height 24
click at [757, 447] on icon "Open" at bounding box center [761, 442] width 16 height 16
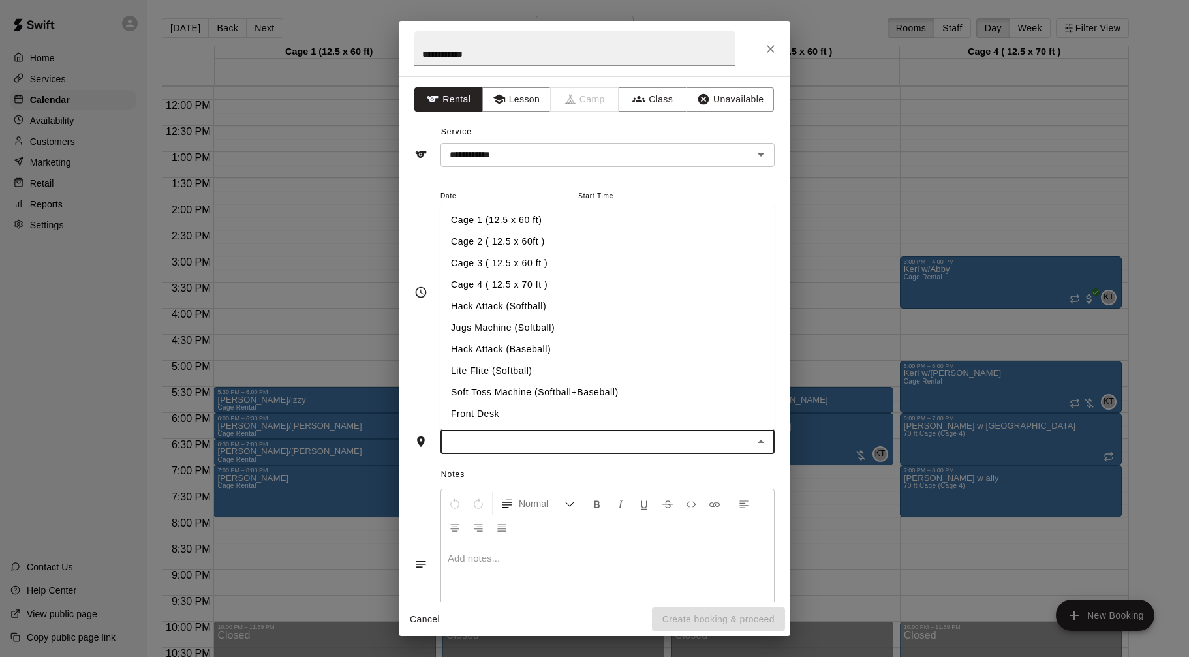
click at [558, 286] on li "Cage 4 ( 12.5 x 70 ft )" at bounding box center [607, 285] width 334 height 22
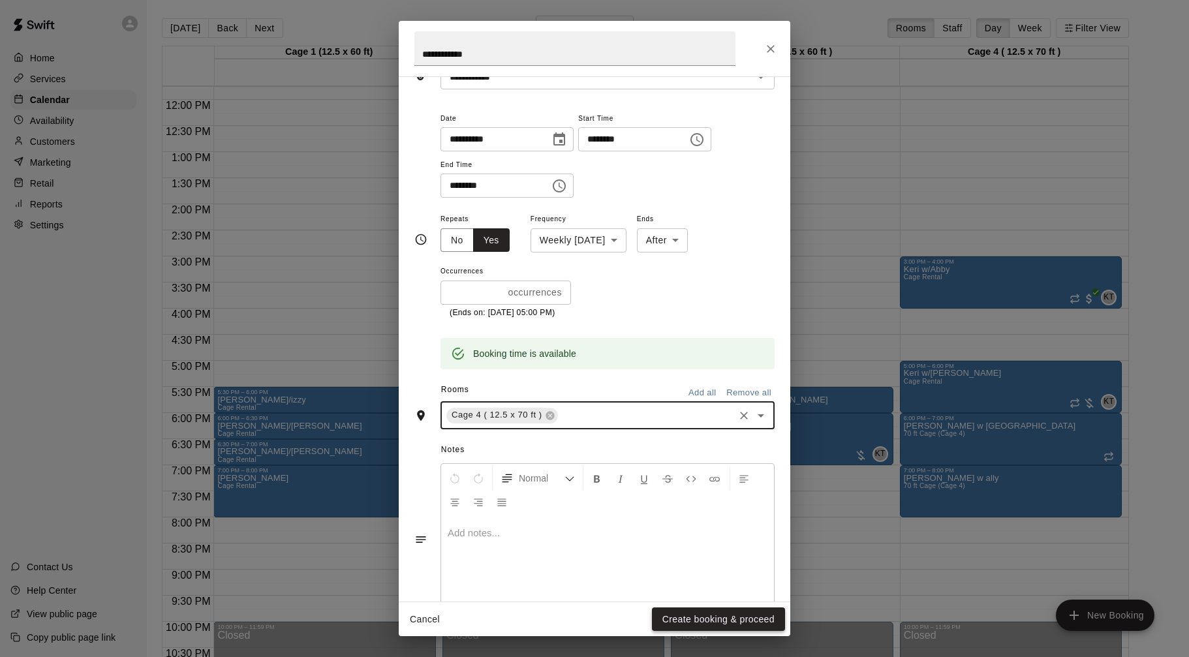
scroll to position [84, 0]
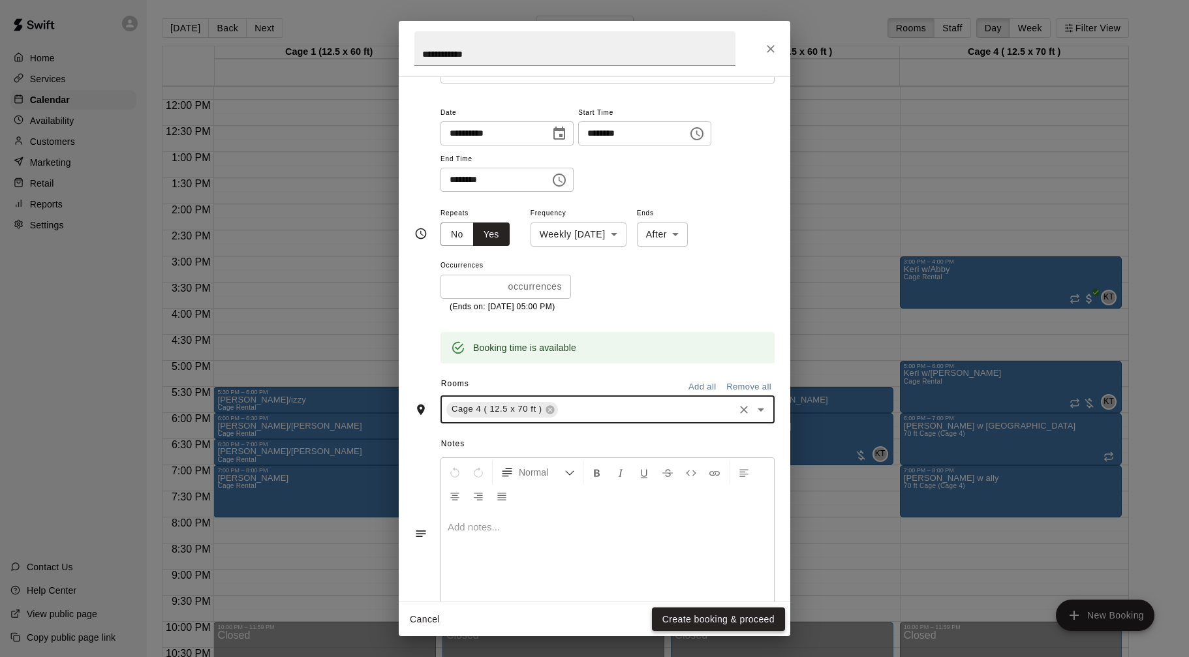
click at [714, 619] on button "Create booking & proceed" at bounding box center [718, 619] width 133 height 24
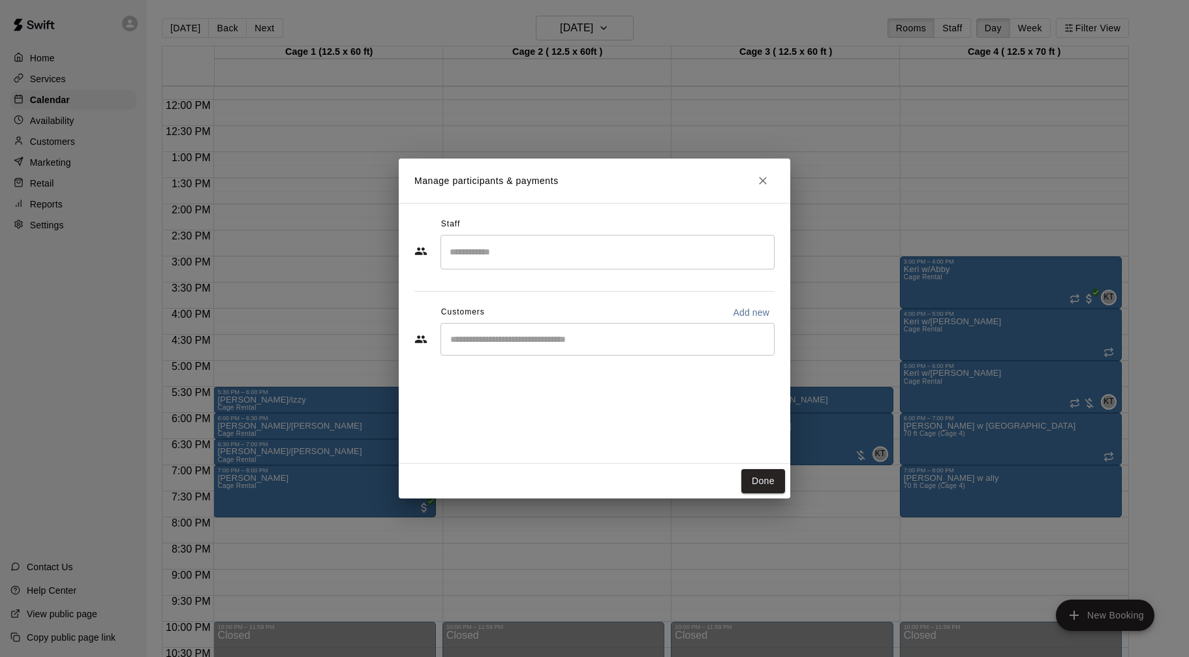
click at [622, 244] on input "Search staff" at bounding box center [607, 252] width 322 height 23
click at [607, 279] on li "Keri Tarro Owner" at bounding box center [607, 291] width 334 height 44
type input "****"
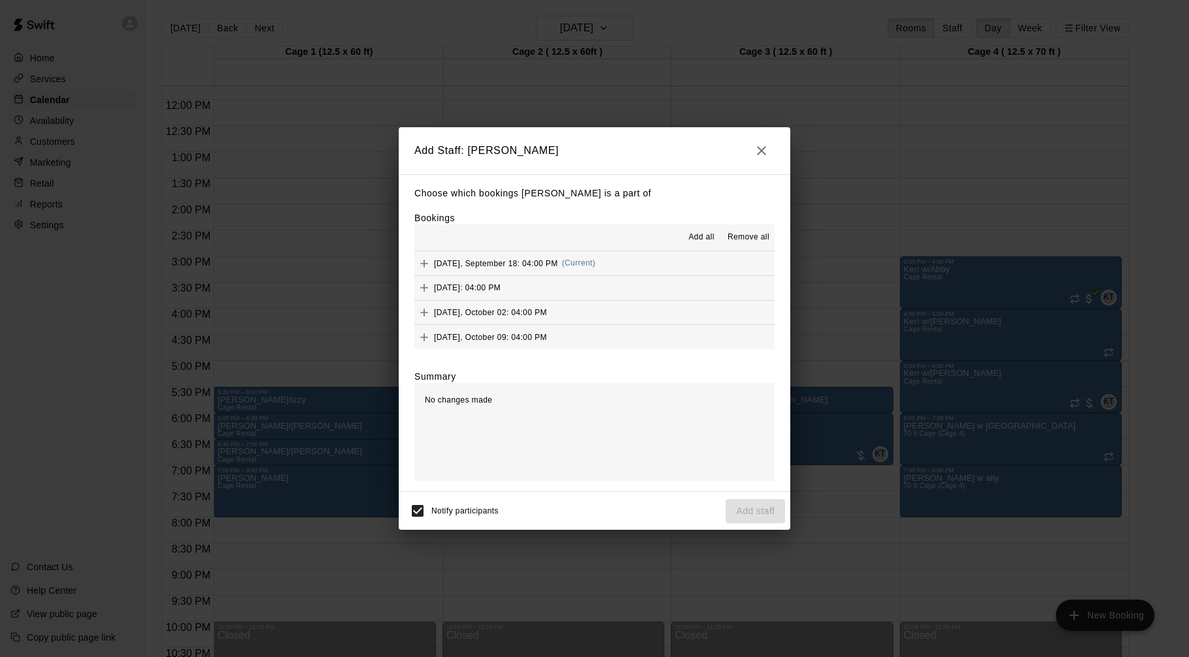
click at [626, 267] on button "Thursday, September 18: 04:00 PM (Current)" at bounding box center [594, 263] width 360 height 24
click at [707, 239] on span "Add all" at bounding box center [701, 237] width 26 height 13
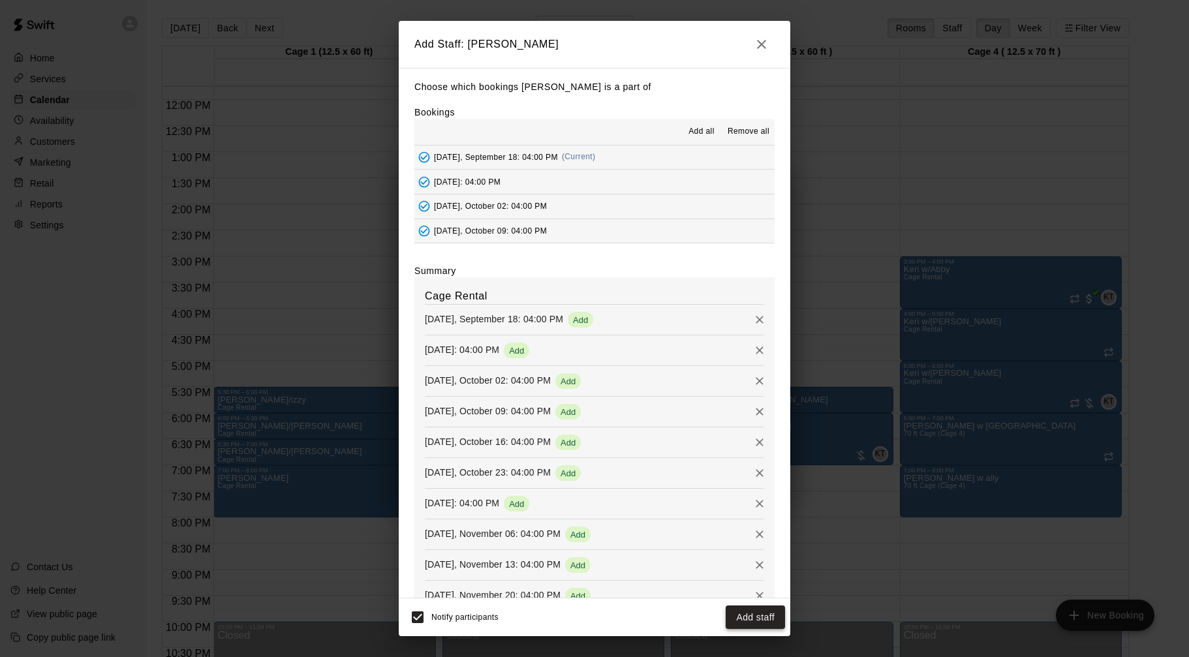
click at [758, 619] on button "Add staff" at bounding box center [754, 617] width 59 height 24
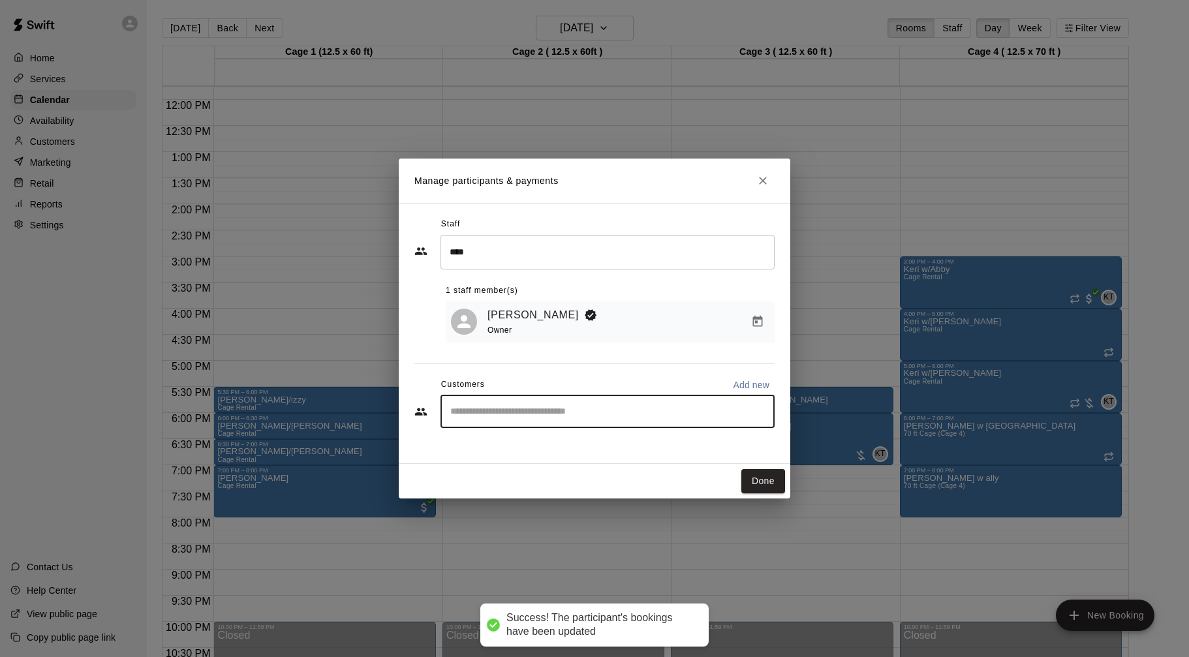
click at [611, 414] on input "Start typing to search customers..." at bounding box center [607, 411] width 322 height 13
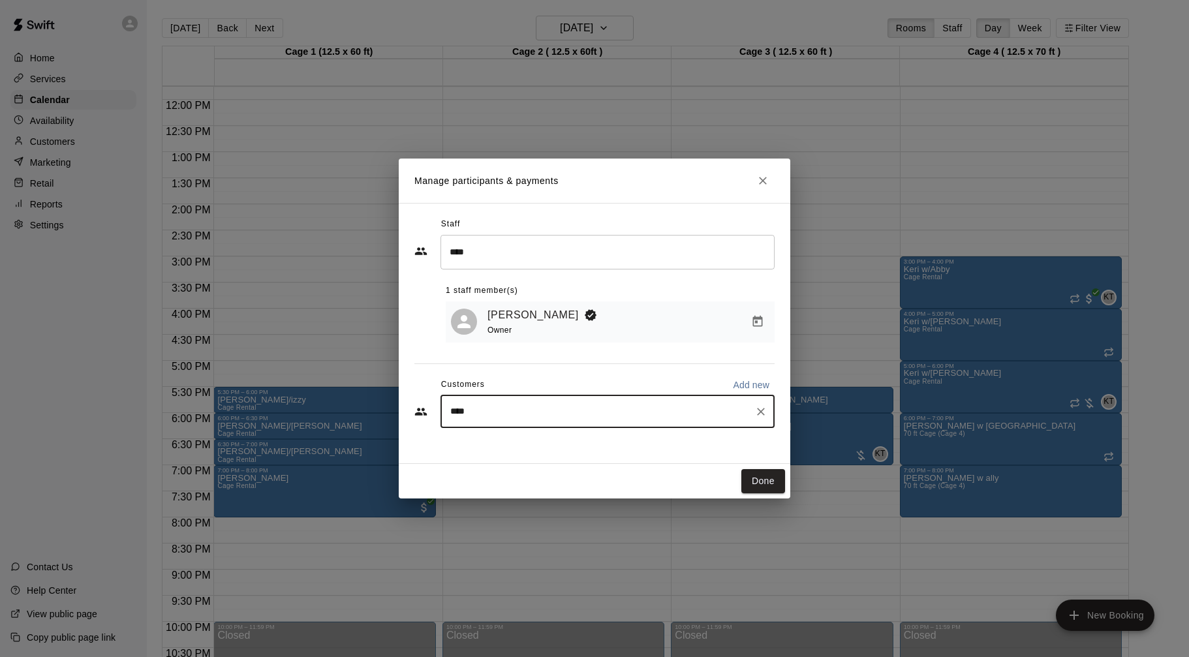
type input "*****"
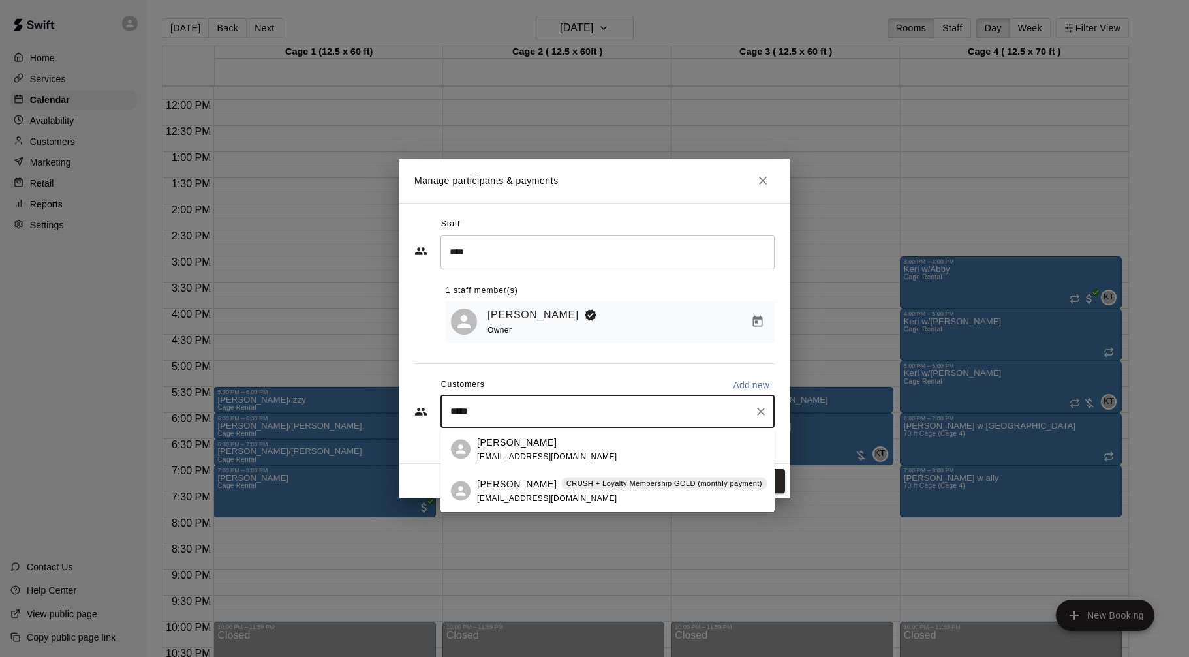
click at [602, 478] on p "CRUSH + Loyalty Membership GOLD (monthly payment)" at bounding box center [664, 483] width 196 height 11
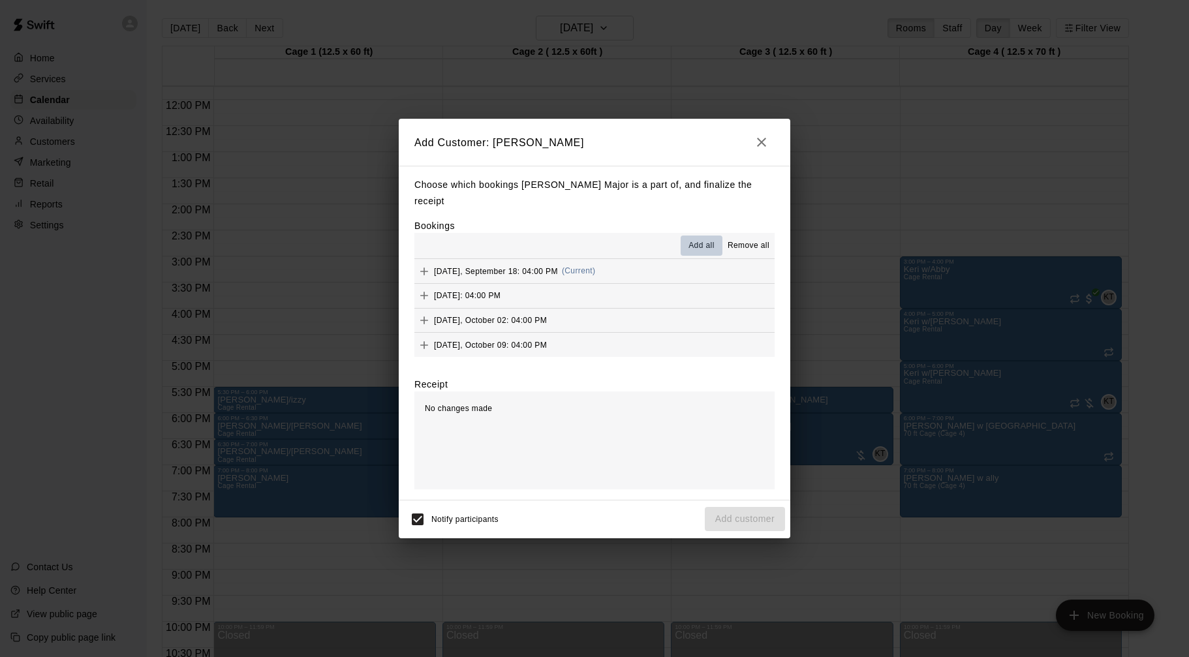
click at [703, 239] on span "Add all" at bounding box center [701, 245] width 26 height 13
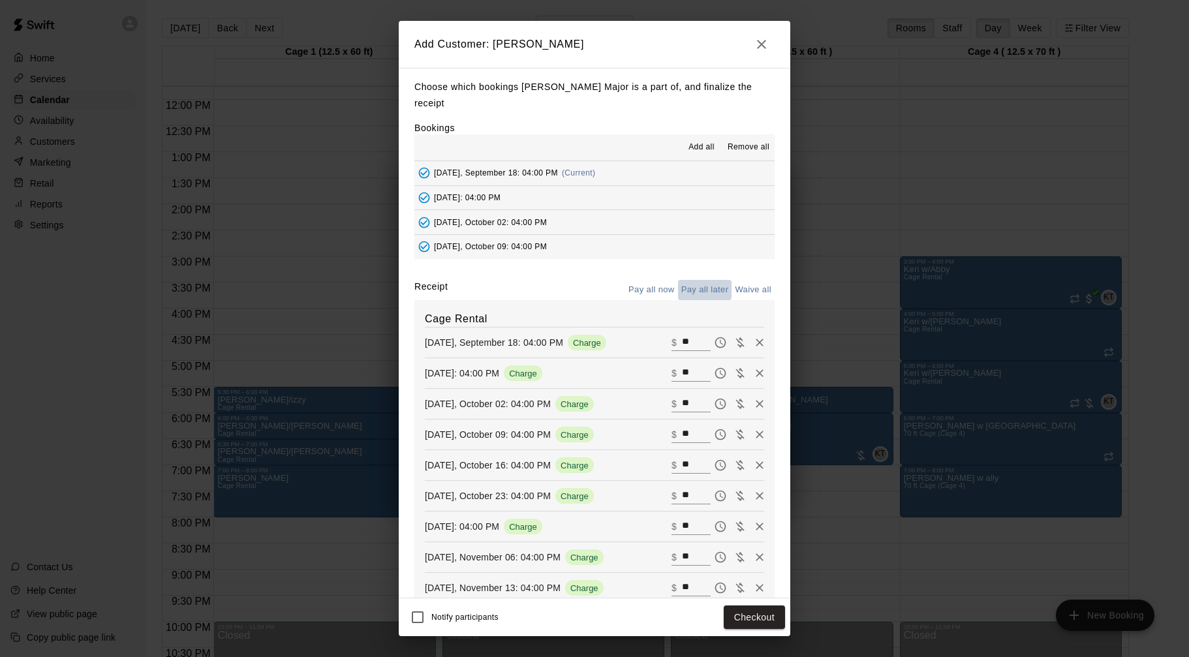
click at [714, 280] on button "Pay all later" at bounding box center [705, 290] width 54 height 20
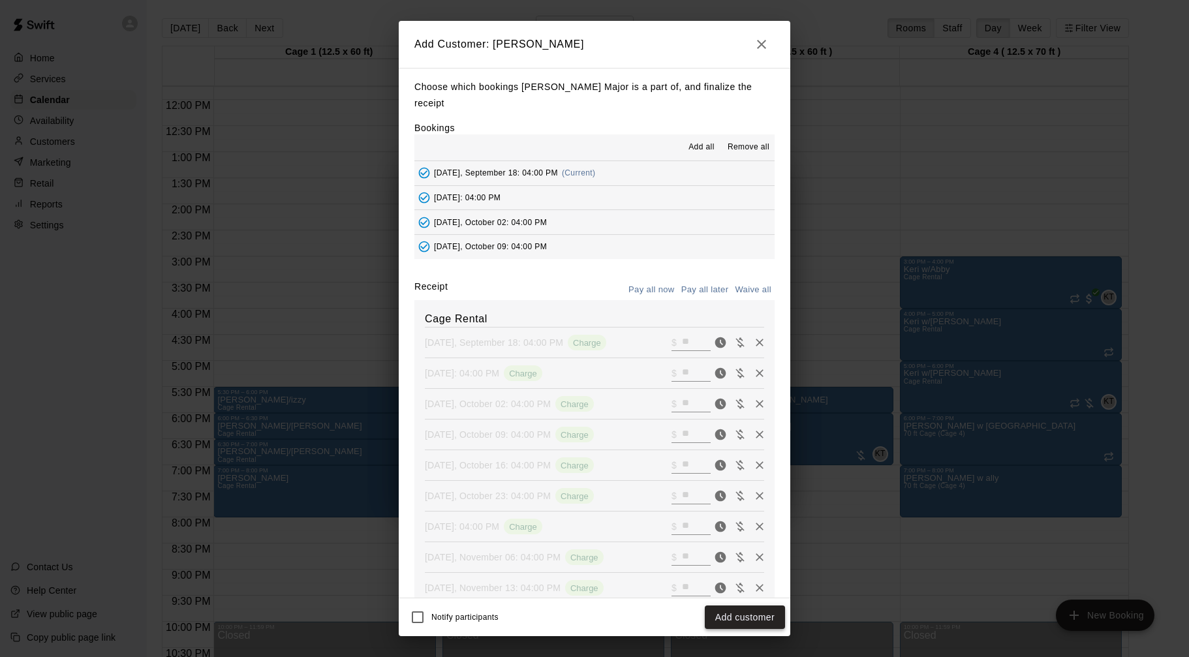
click at [756, 614] on button "Add customer" at bounding box center [745, 617] width 80 height 24
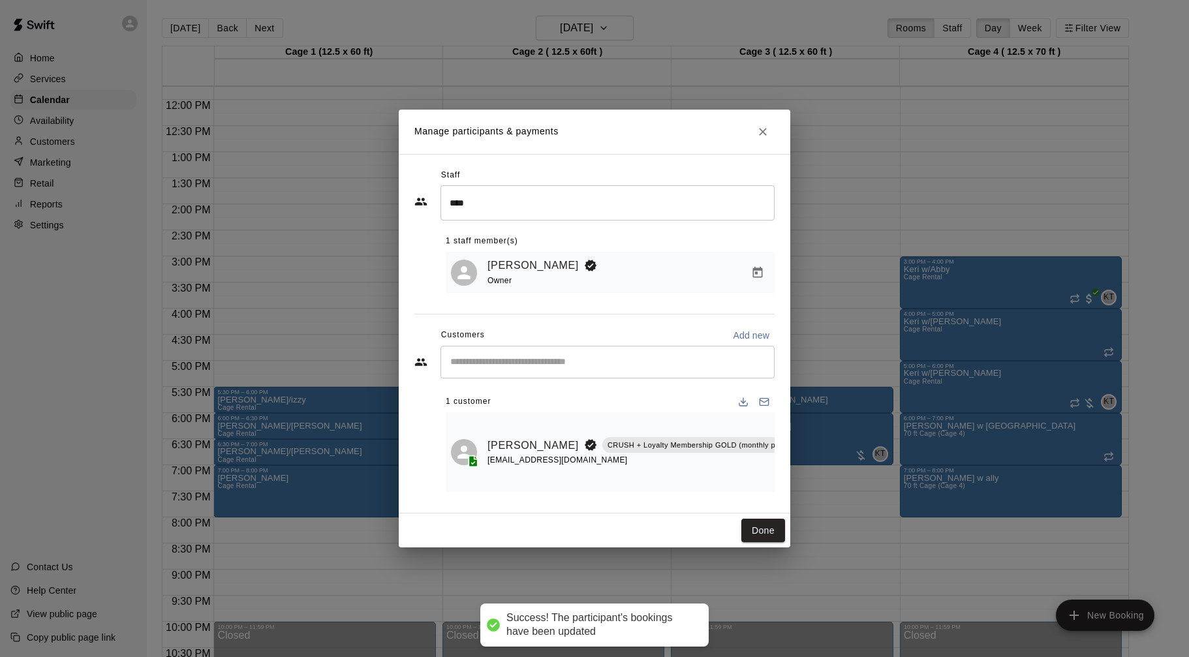
click at [736, 369] on input "Start typing to search customers..." at bounding box center [607, 362] width 322 height 13
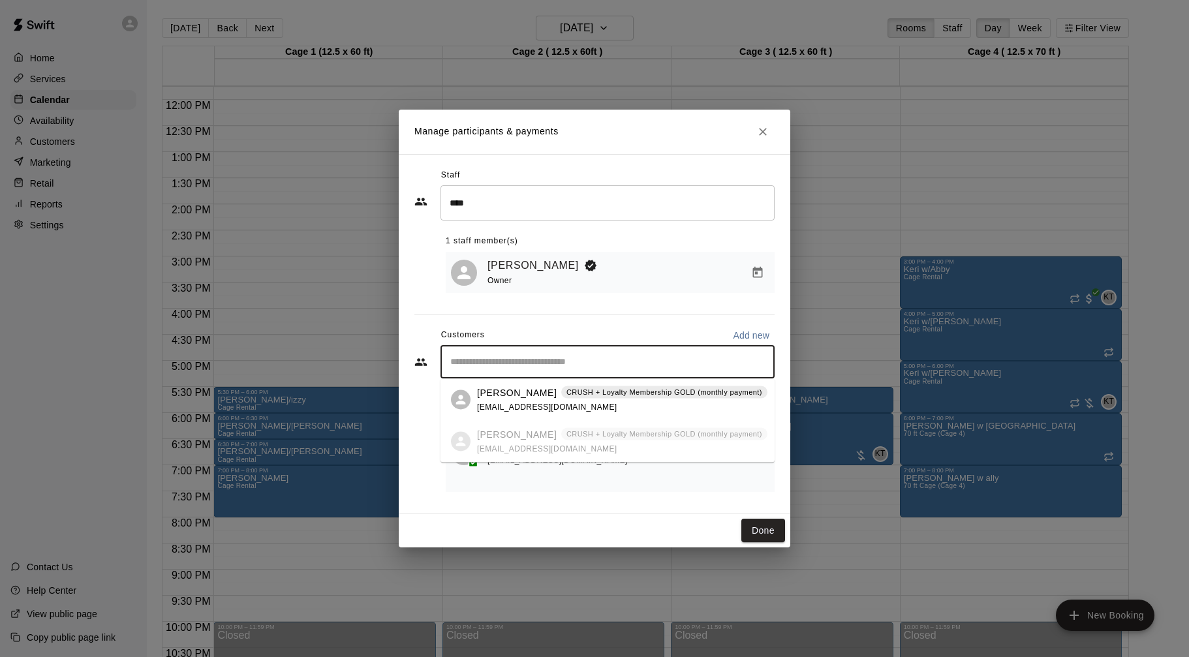
click at [727, 399] on div "Cassie Major CRUSH + Loyalty Membership GOLD (monthly payment)" at bounding box center [622, 393] width 290 height 14
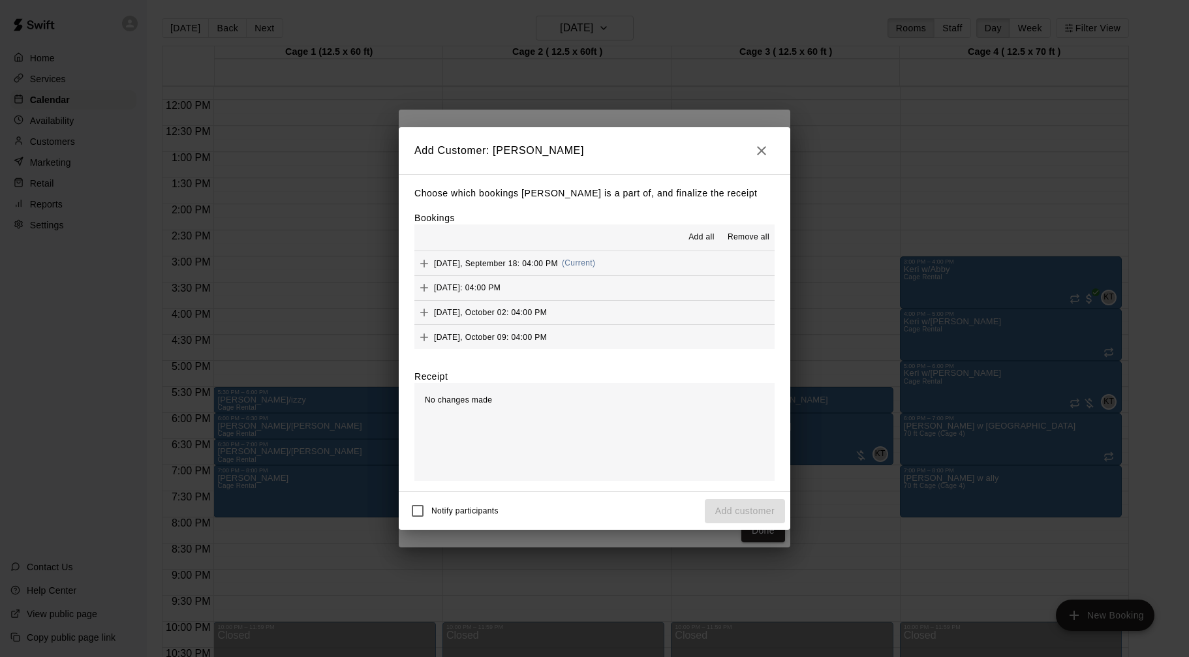
click at [695, 236] on span "Add all" at bounding box center [701, 237] width 26 height 13
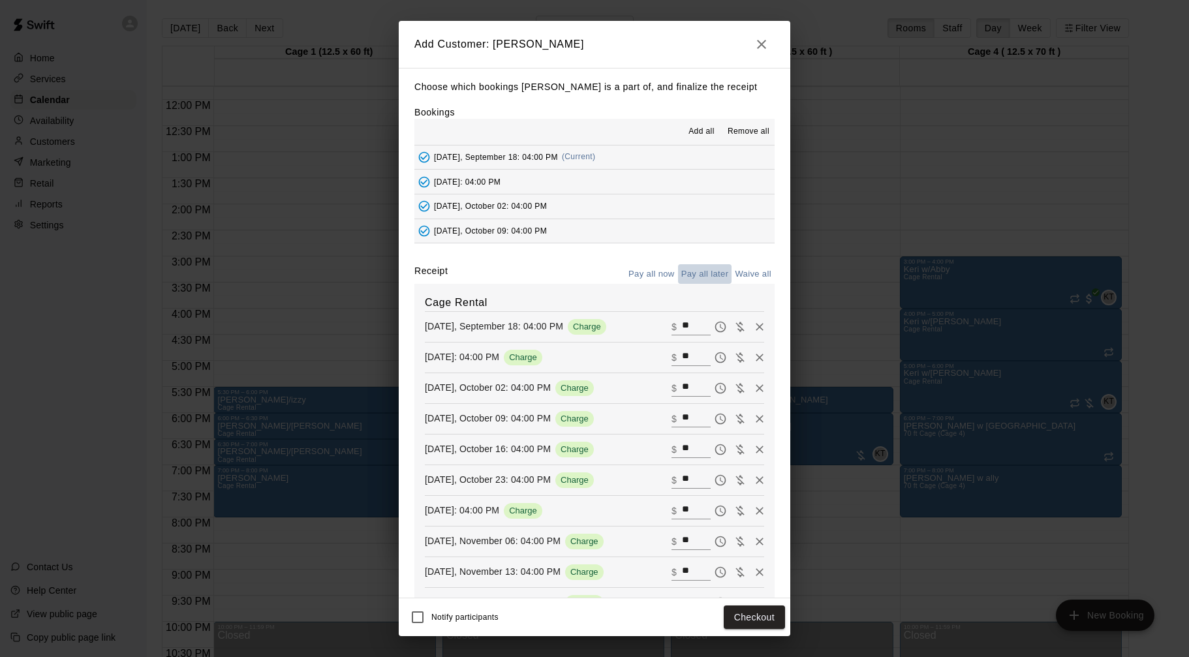
click at [703, 275] on button "Pay all later" at bounding box center [705, 274] width 54 height 20
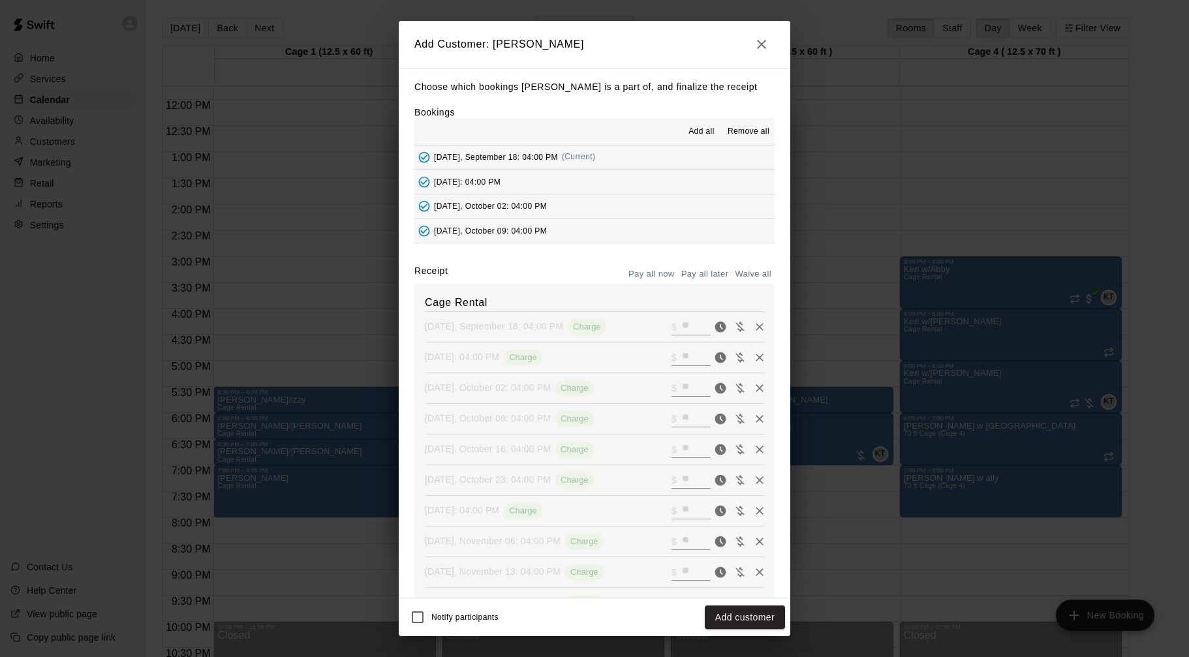
click at [737, 622] on button "Add customer" at bounding box center [745, 617] width 80 height 24
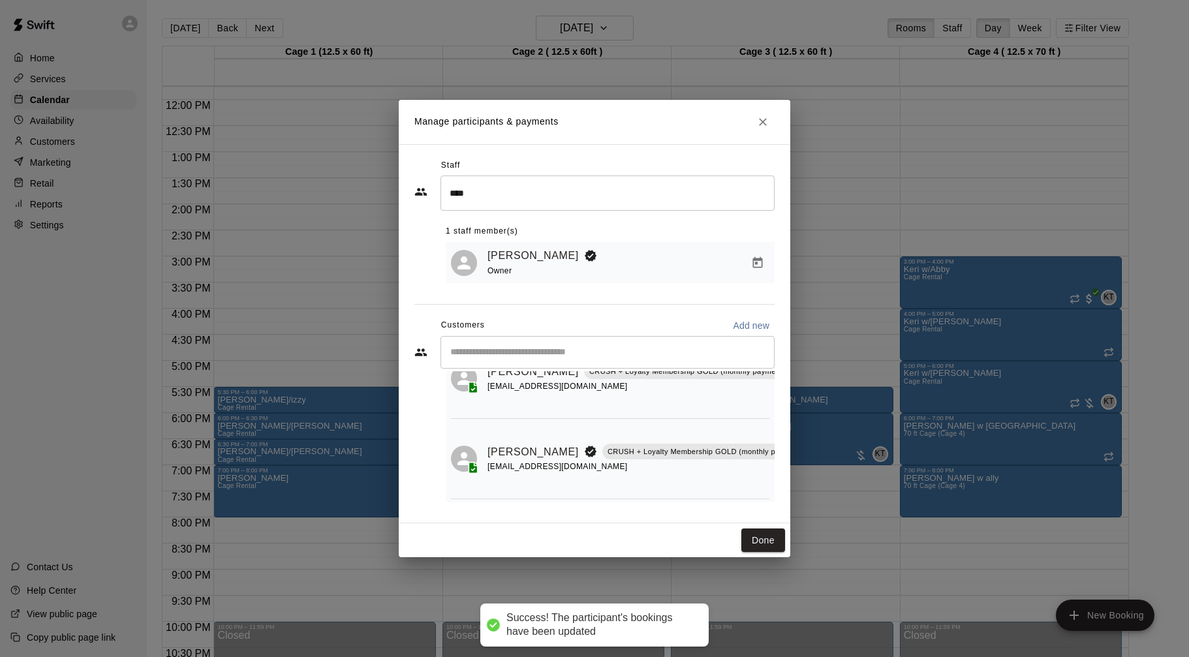
scroll to position [67, 0]
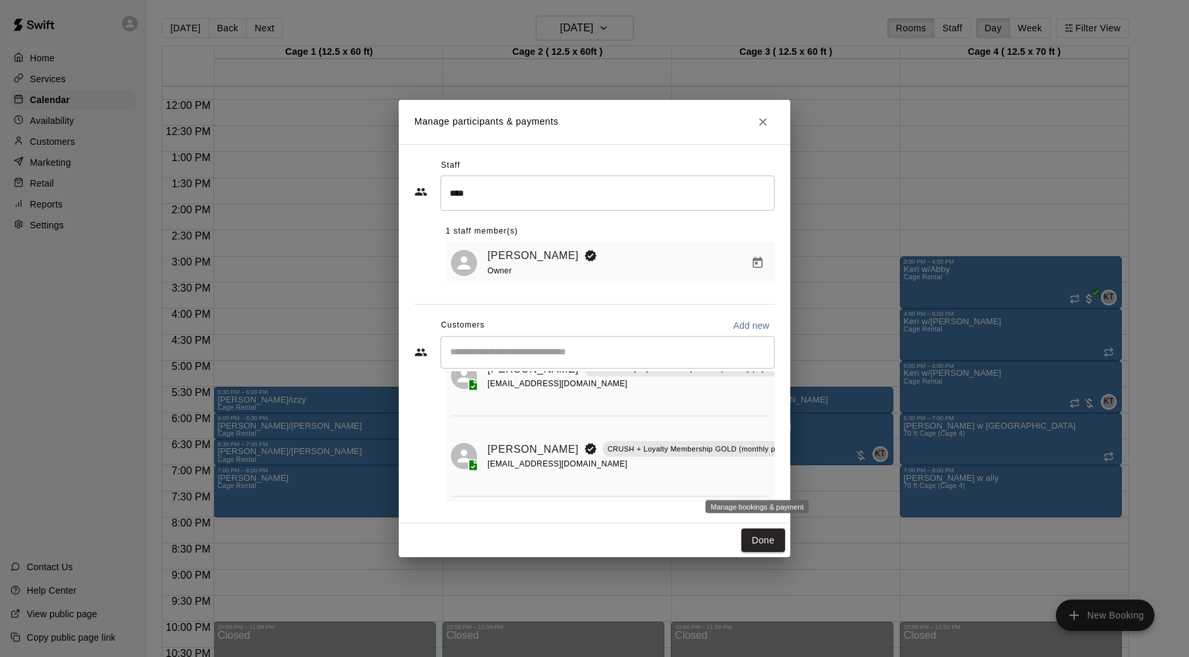
click at [814, 480] on icon "Manage bookings & payment" at bounding box center [820, 478] width 13 height 13
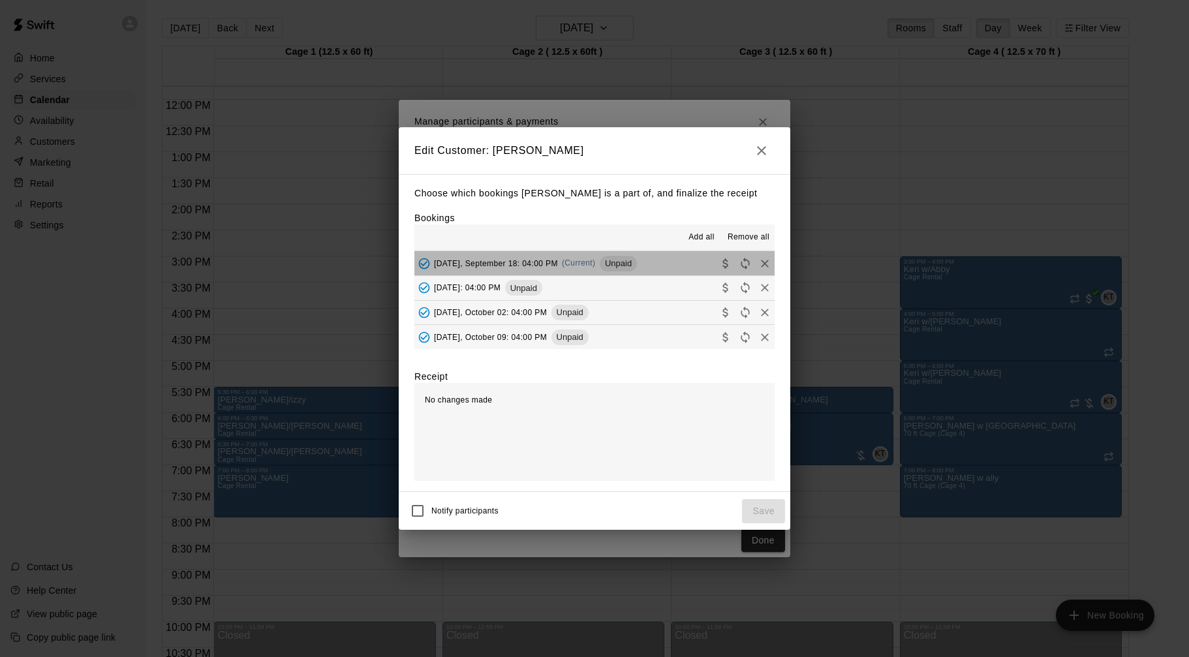
click at [658, 263] on button "Thursday, September 18: 04:00 PM (Current) Unpaid" at bounding box center [594, 263] width 360 height 24
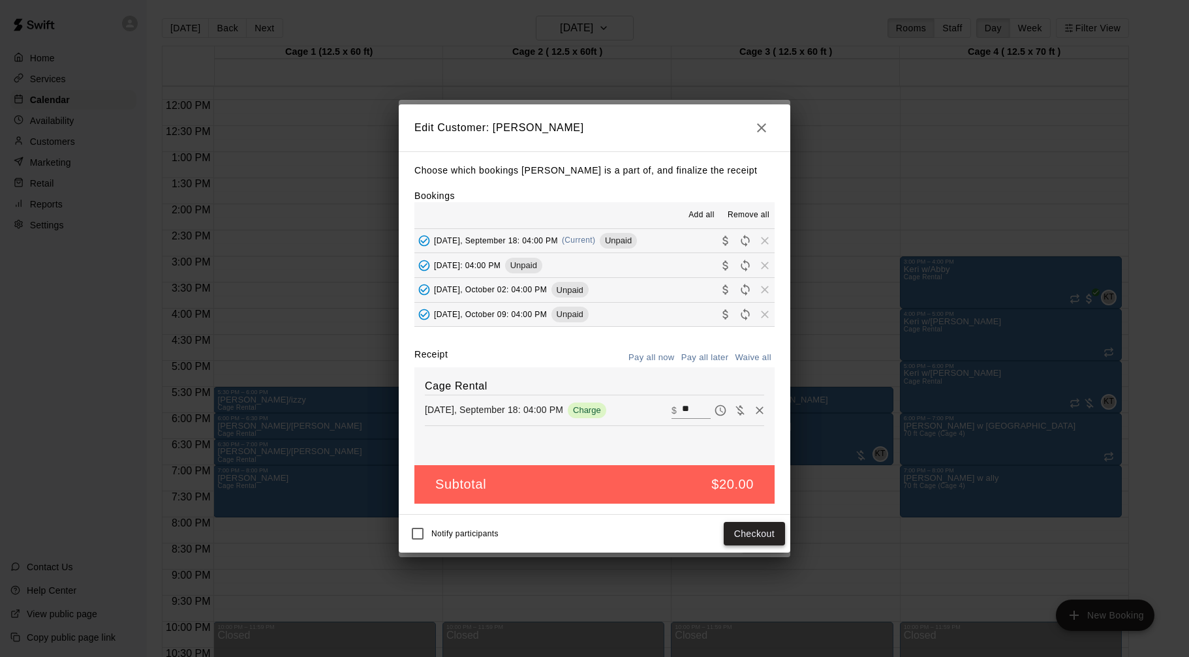
click at [754, 534] on button "Checkout" at bounding box center [754, 534] width 61 height 24
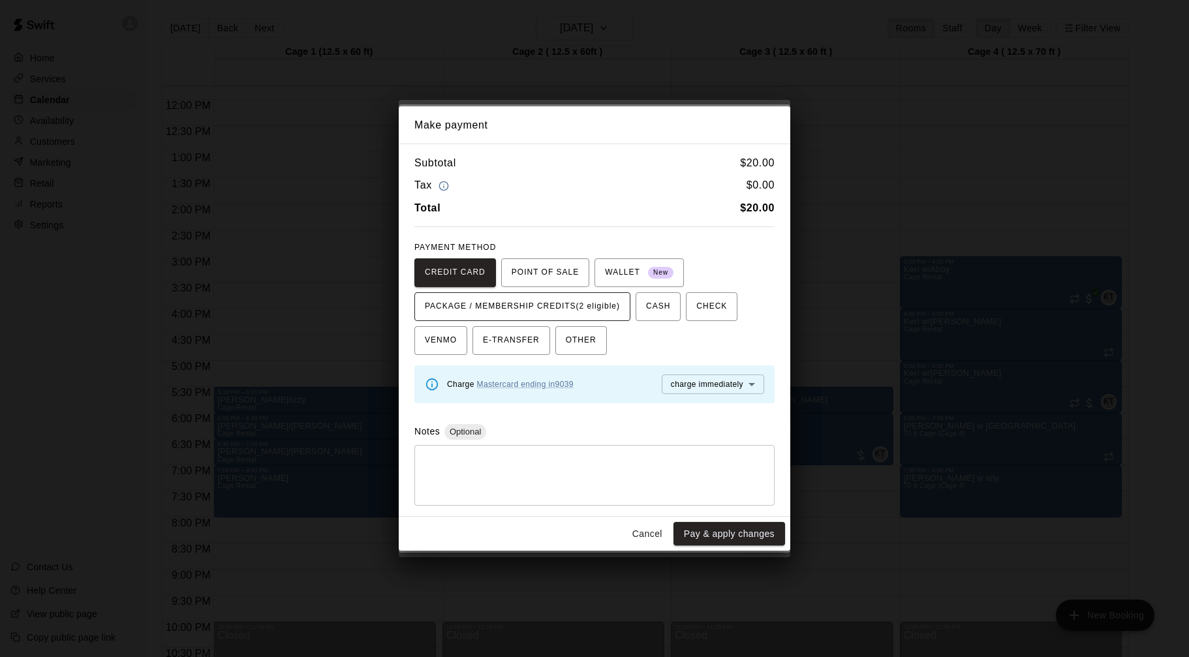
click at [565, 310] on span "PACKAGE / MEMBERSHIP CREDITS (2 eligible)" at bounding box center [522, 306] width 195 height 21
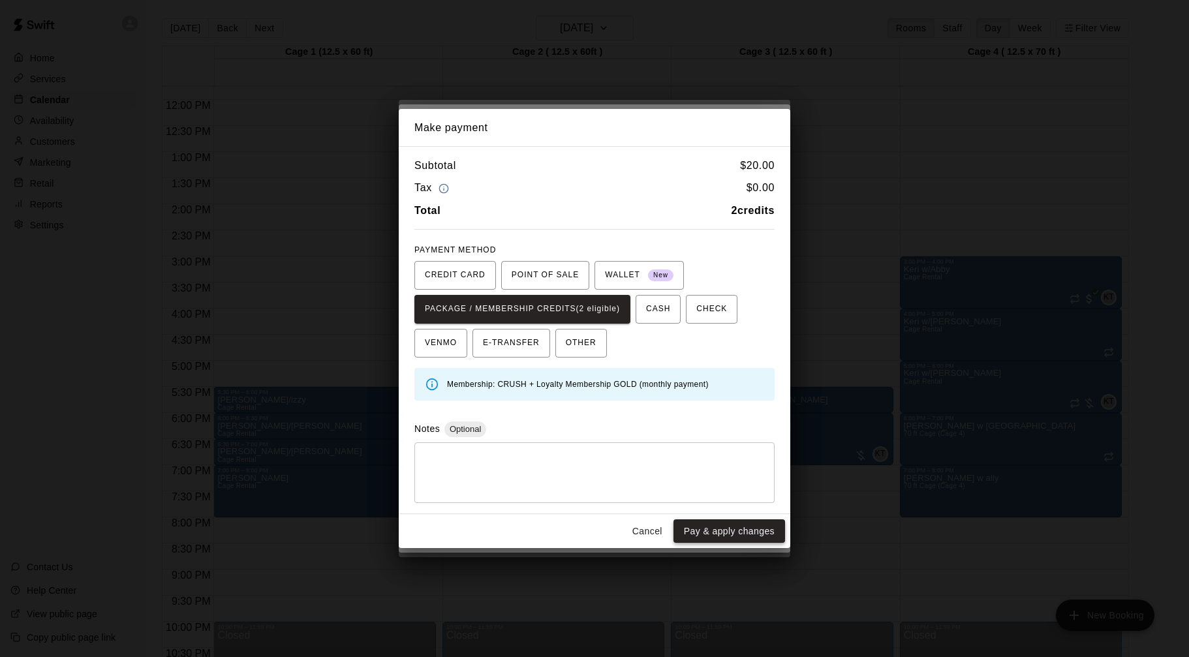
click at [735, 538] on button "Pay & apply changes" at bounding box center [729, 531] width 112 height 24
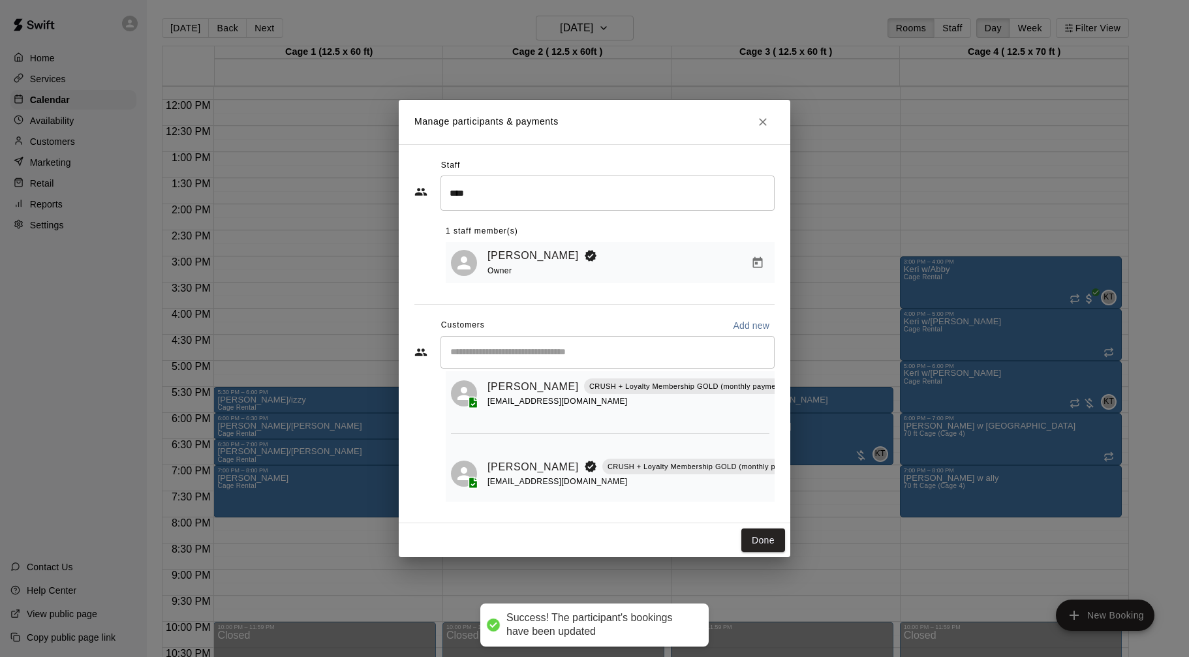
scroll to position [47, 0]
click at [795, 416] on icon "Manage bookings & payment" at bounding box center [801, 418] width 13 height 13
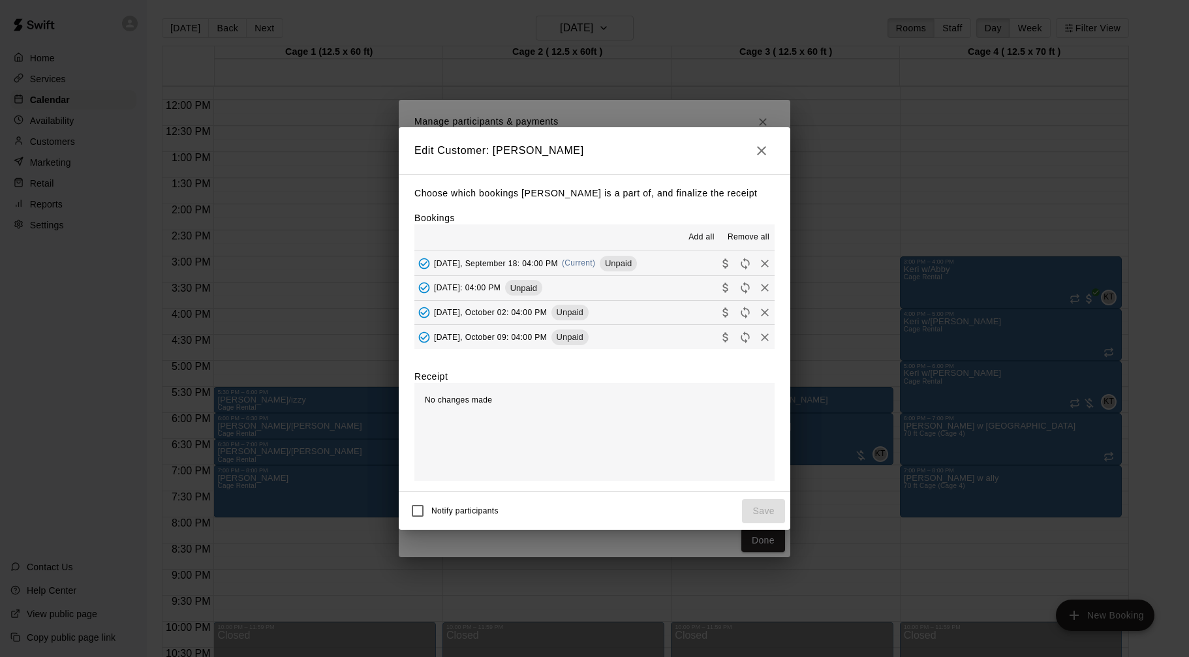
click at [652, 264] on button "Thursday, September 18: 04:00 PM (Current) Unpaid" at bounding box center [594, 263] width 360 height 24
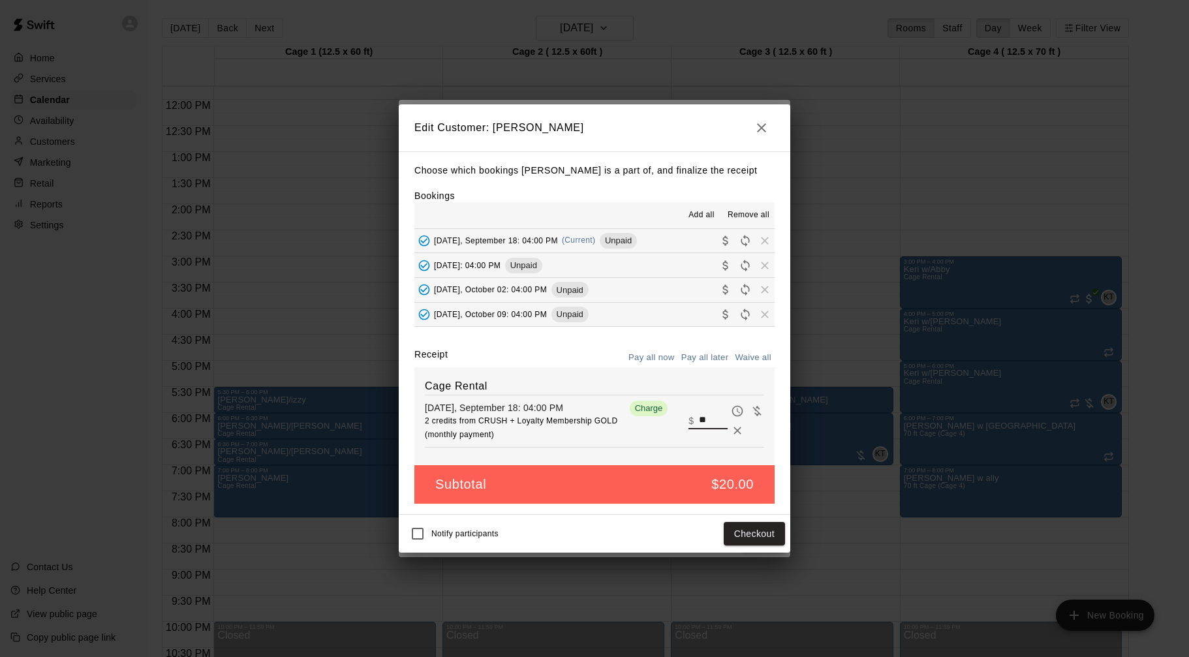
click at [710, 428] on input "**" at bounding box center [713, 420] width 29 height 17
click at [710, 427] on input "**" at bounding box center [713, 420] width 29 height 17
type input "**"
click at [742, 530] on button "Checkout" at bounding box center [754, 534] width 61 height 24
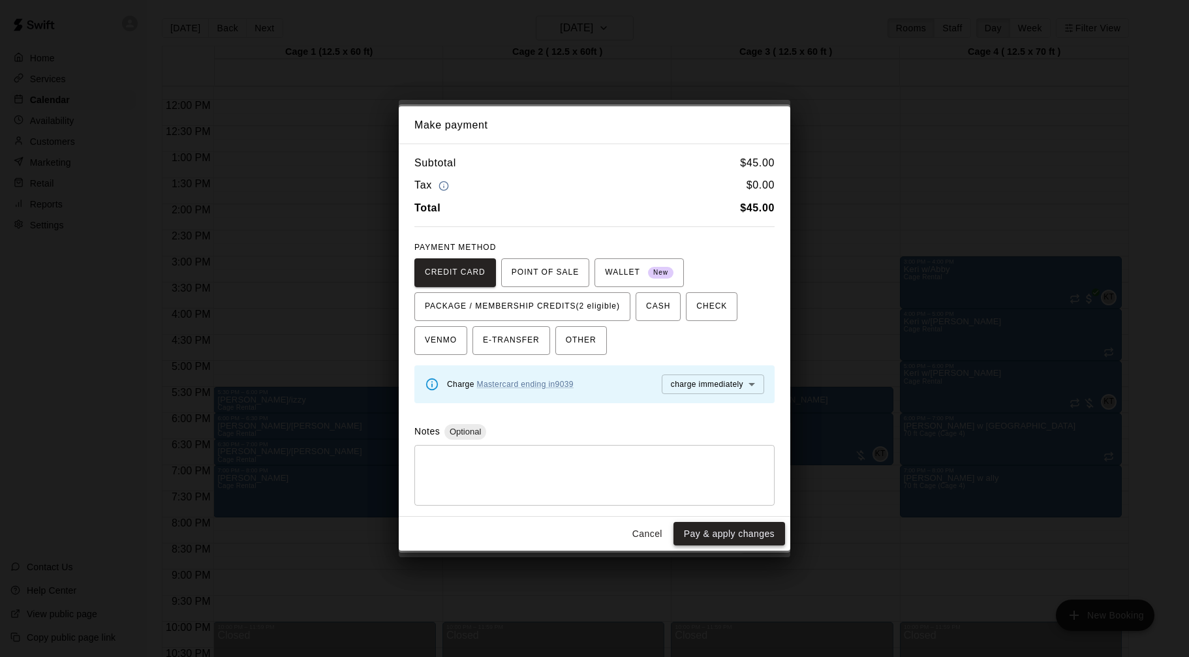
click at [724, 534] on button "Pay & apply changes" at bounding box center [729, 534] width 112 height 24
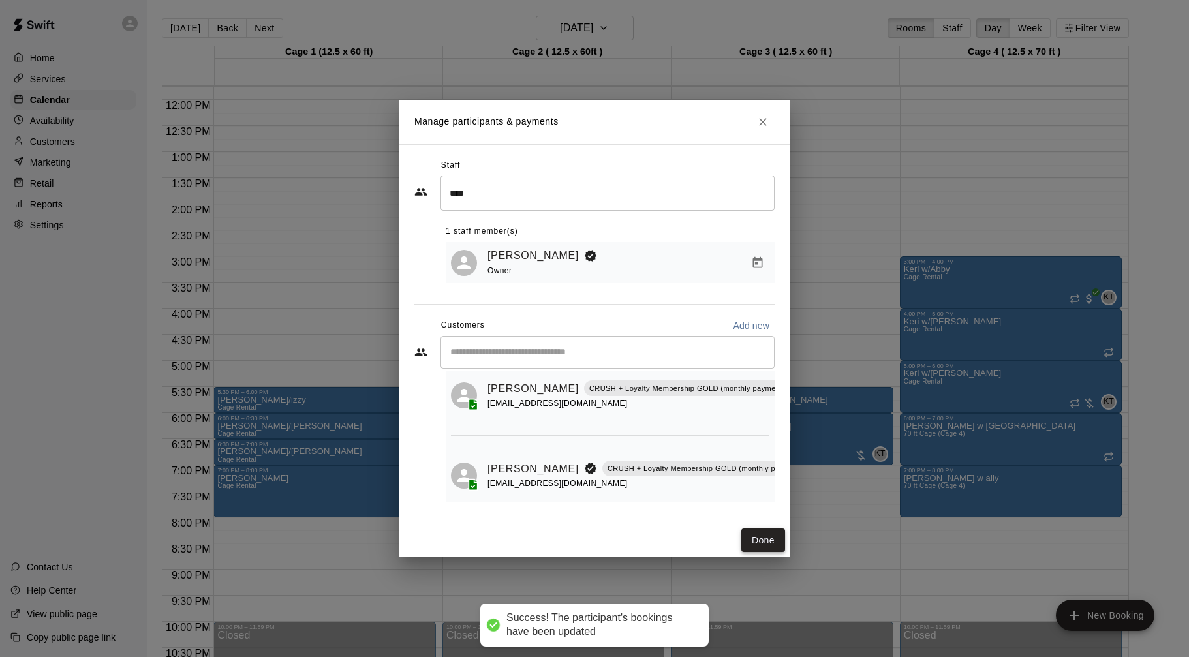
click at [769, 543] on button "Done" at bounding box center [763, 540] width 44 height 24
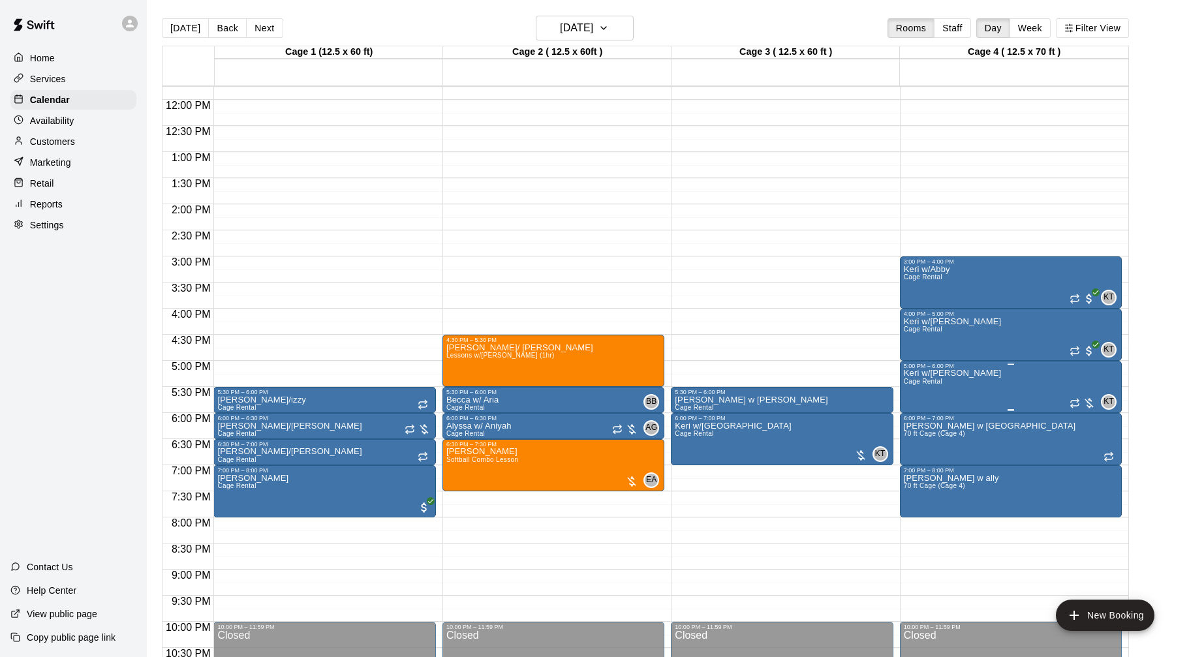
click at [921, 421] on img "edit" at bounding box center [916, 414] width 15 height 15
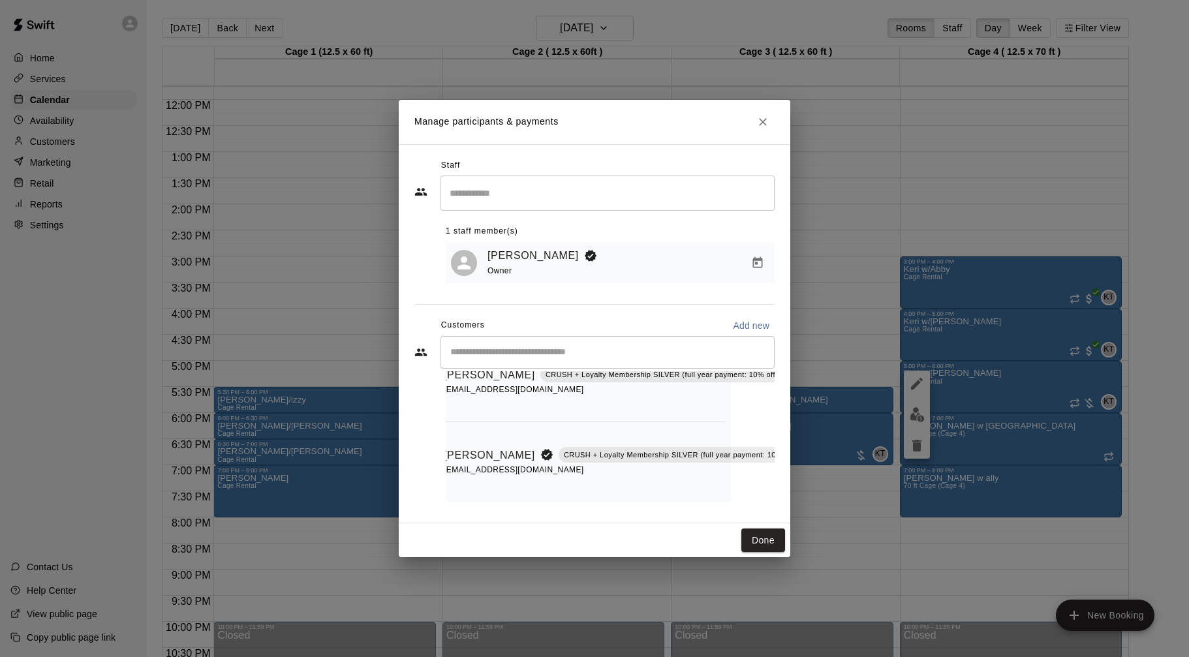
scroll to position [67, 44]
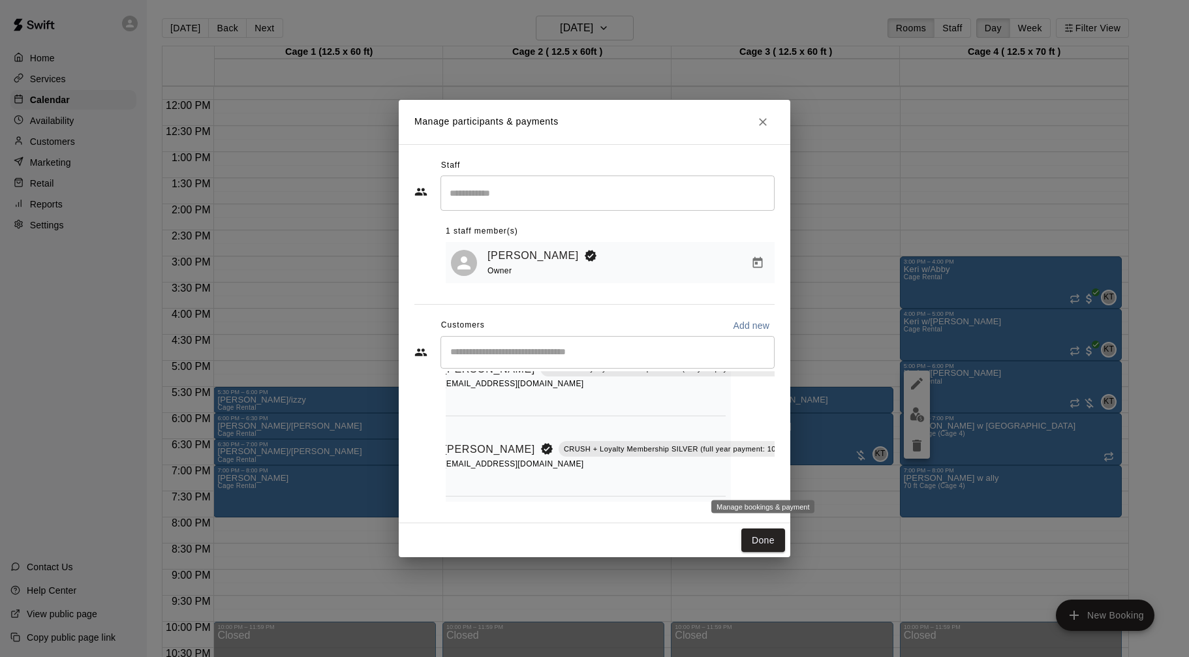
click at [806, 480] on icon "Manage bookings & payment" at bounding box center [812, 478] width 13 height 13
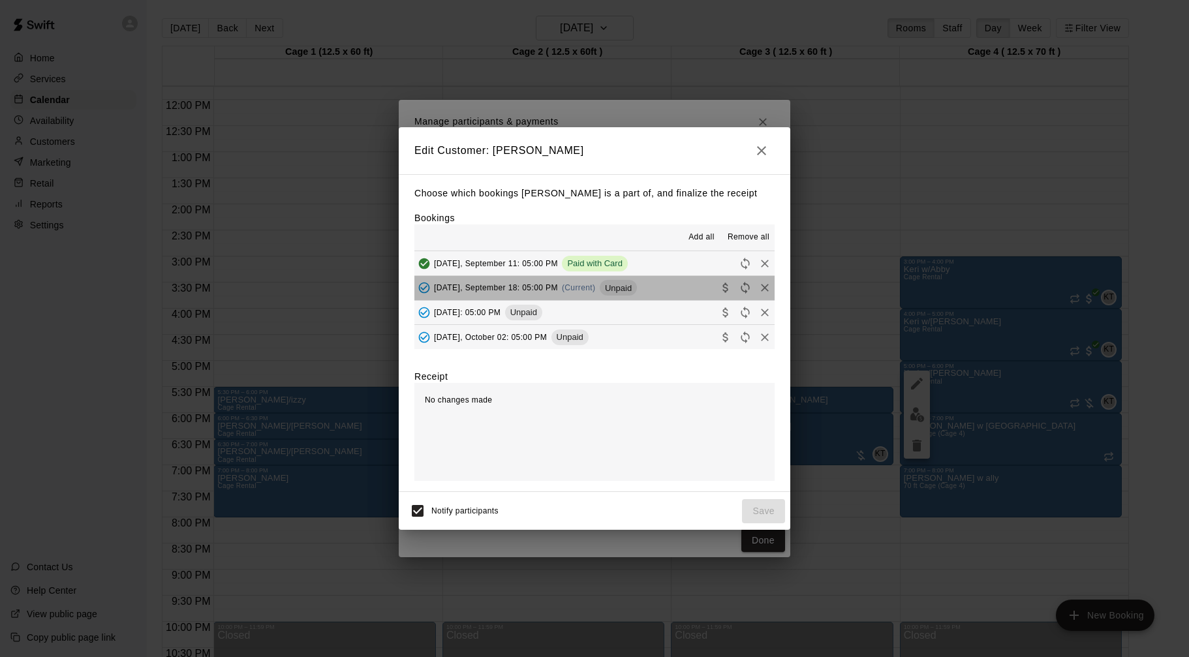
click at [675, 291] on button "Thursday, September 18: 05:00 PM (Current) Unpaid" at bounding box center [594, 288] width 360 height 24
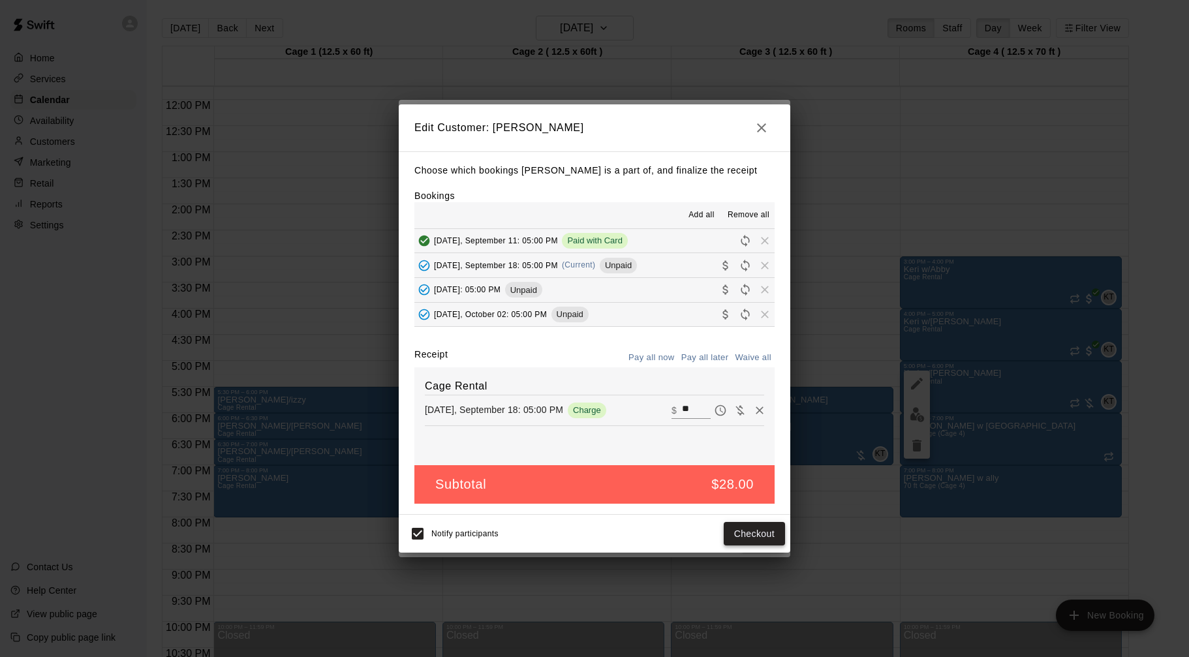
click at [759, 545] on button "Checkout" at bounding box center [754, 534] width 61 height 24
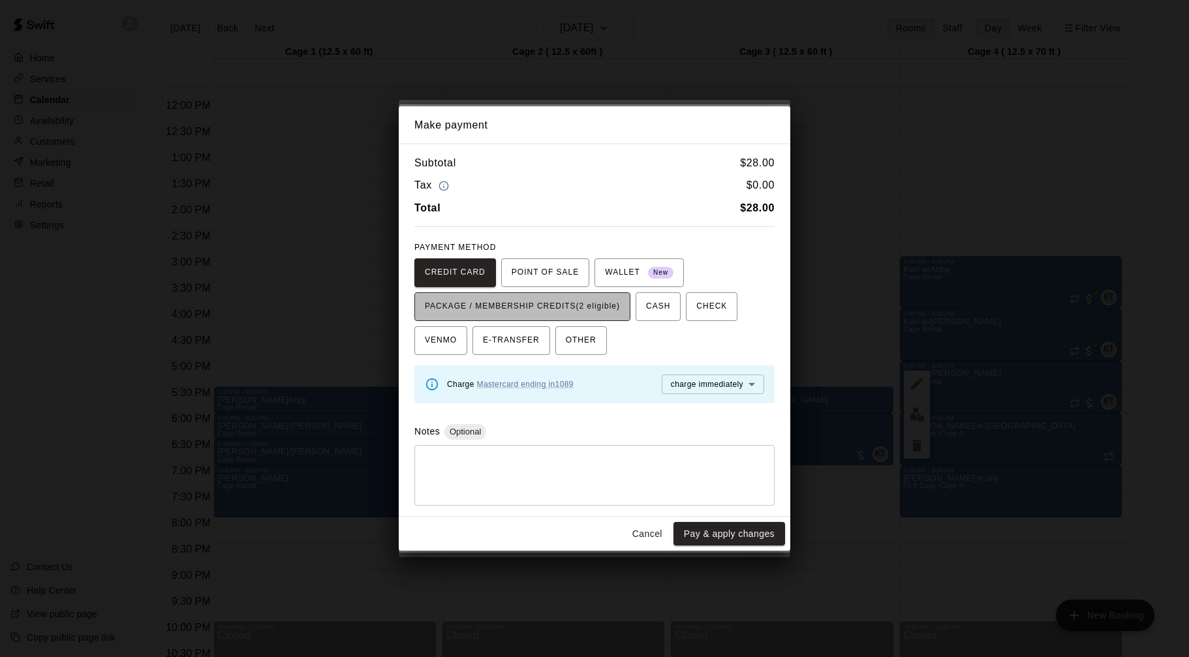
click at [575, 315] on span "PACKAGE / MEMBERSHIP CREDITS (2 eligible)" at bounding box center [522, 306] width 195 height 21
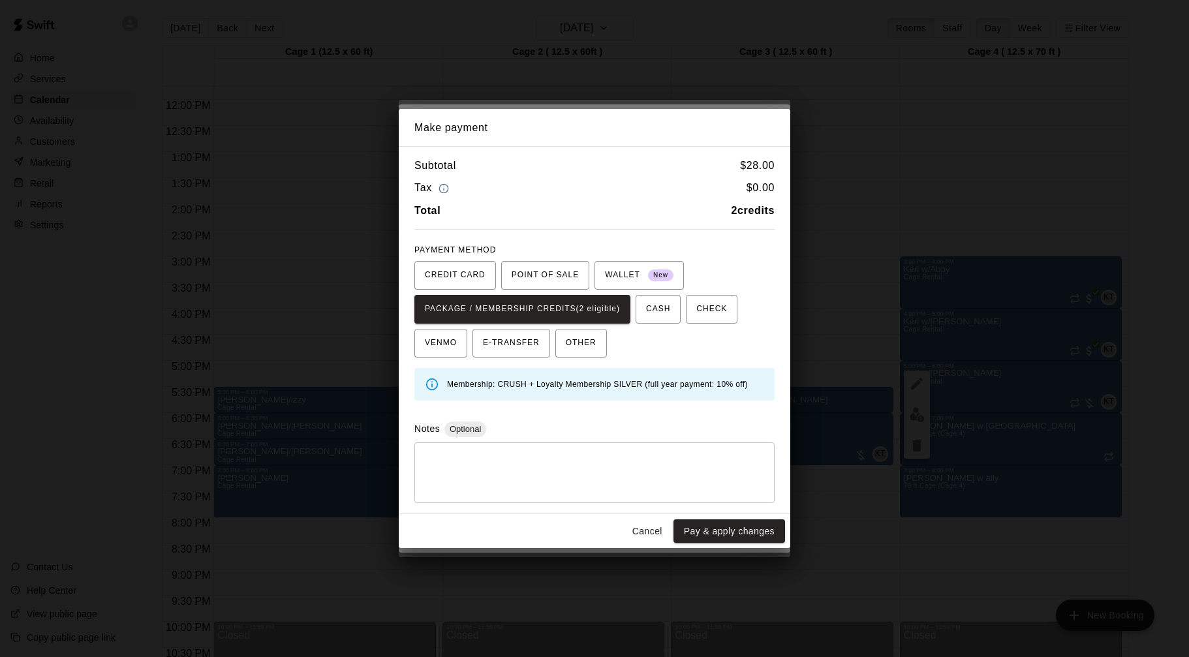
drag, startPoint x: 697, startPoint y: 527, endPoint x: 710, endPoint y: 525, distance: 13.8
click at [697, 527] on button "Pay & apply changes" at bounding box center [729, 531] width 112 height 24
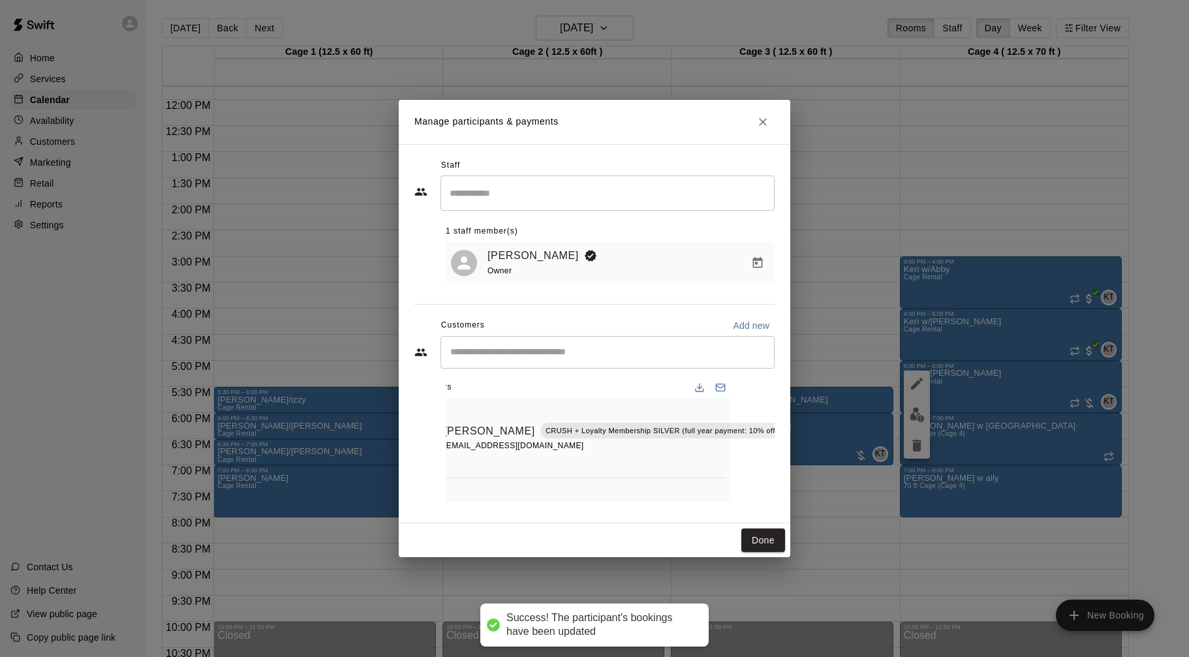
scroll to position [0, 44]
click at [788, 467] on icon "Manage bookings & payment" at bounding box center [794, 465] width 13 height 13
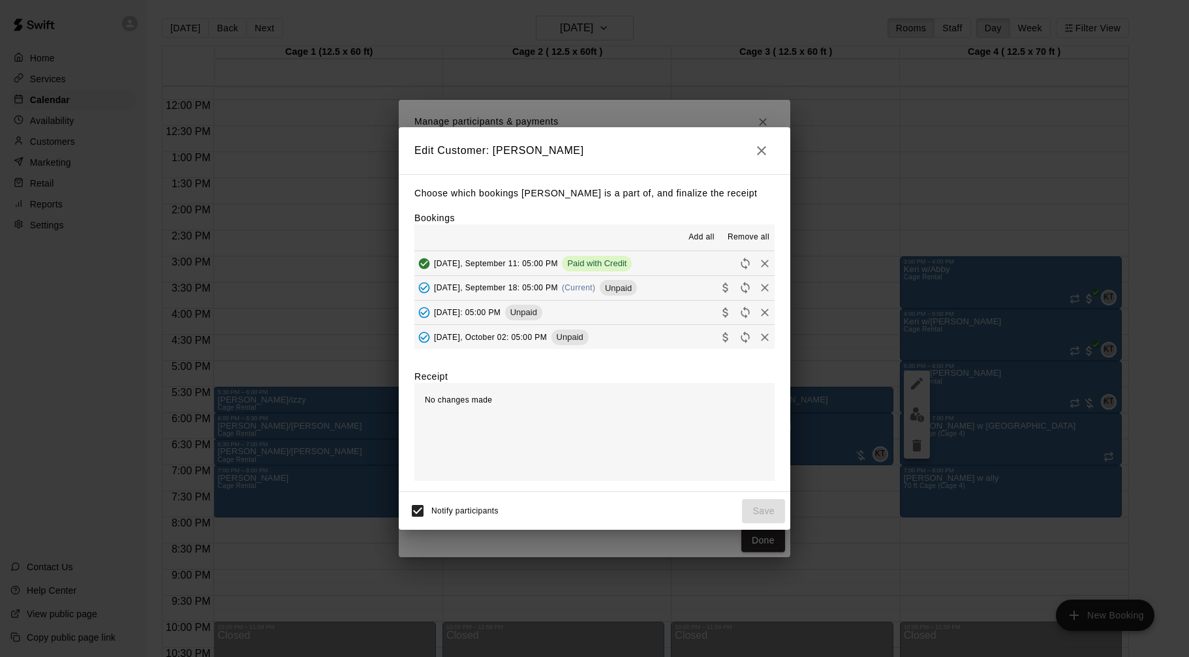
click at [542, 290] on span "Thursday, September 18: 05:00 PM" at bounding box center [496, 287] width 124 height 9
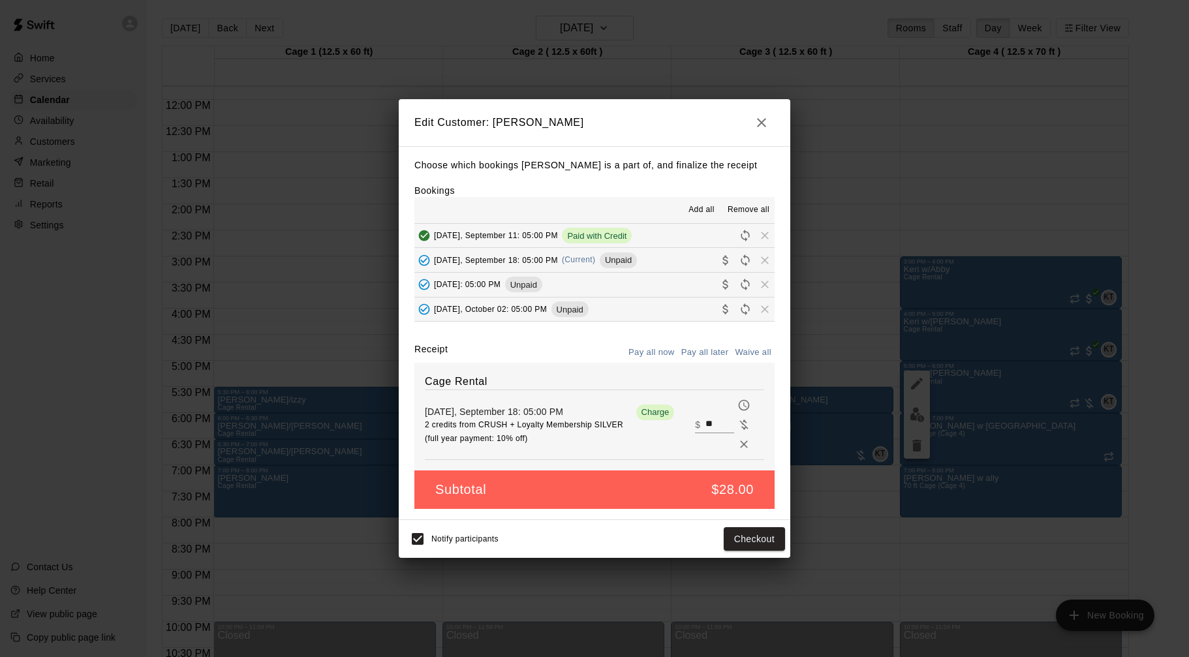
click at [708, 420] on input "**" at bounding box center [719, 424] width 29 height 17
type input "**"
click at [782, 540] on button "Checkout" at bounding box center [754, 539] width 61 height 24
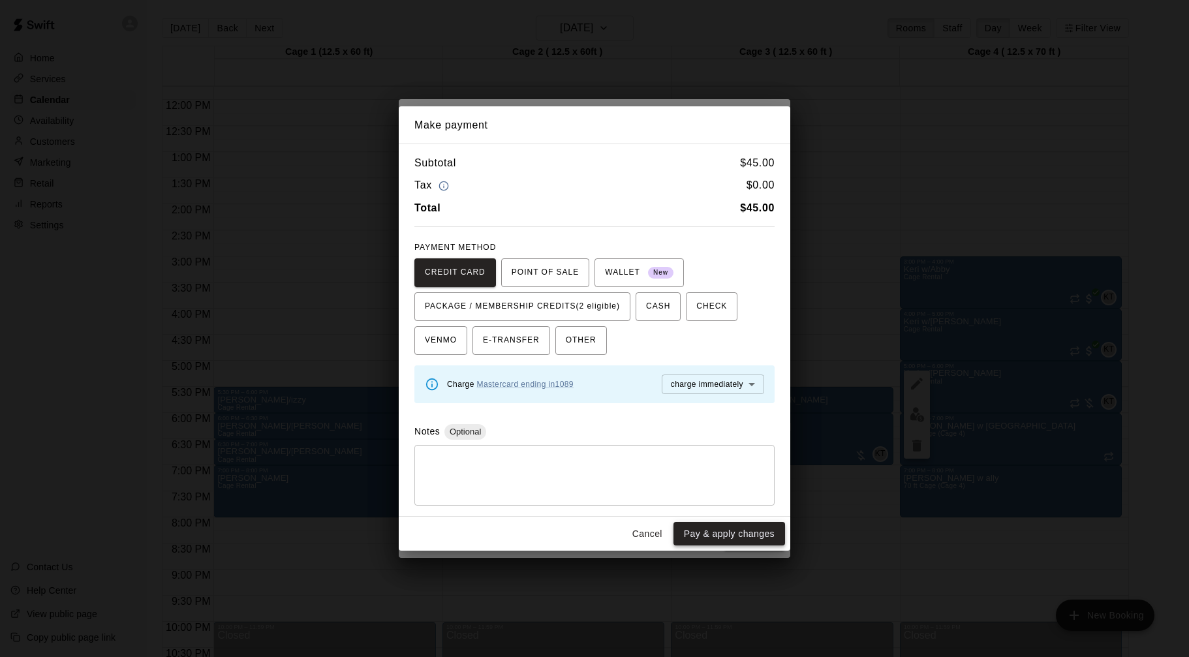
click at [765, 543] on button "Pay & apply changes" at bounding box center [729, 534] width 112 height 24
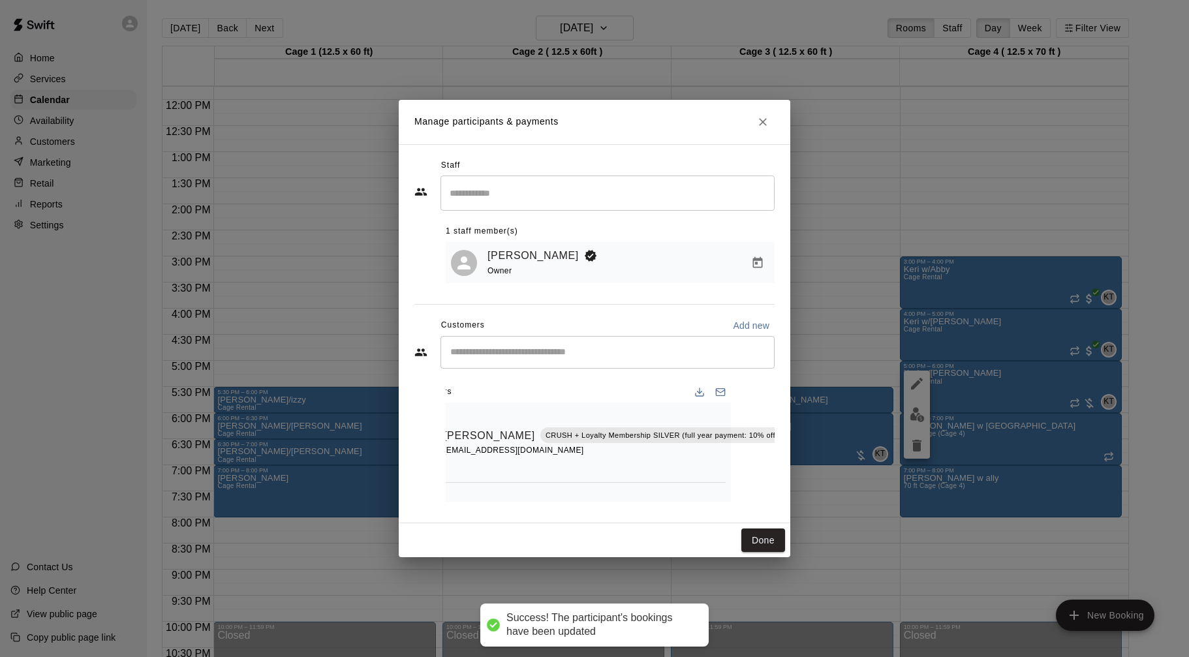
click at [765, 543] on button "Done" at bounding box center [763, 540] width 44 height 24
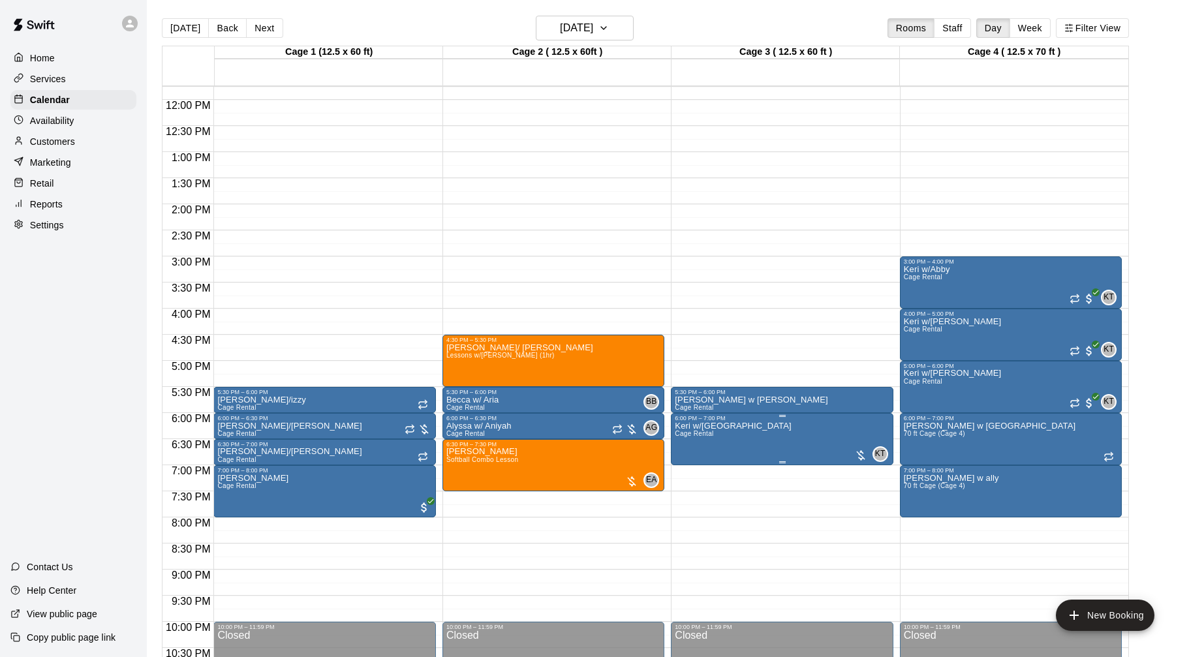
click at [855, 455] on div at bounding box center [860, 455] width 13 height 13
click at [874, 500] on img "edit" at bounding box center [867, 493] width 15 height 15
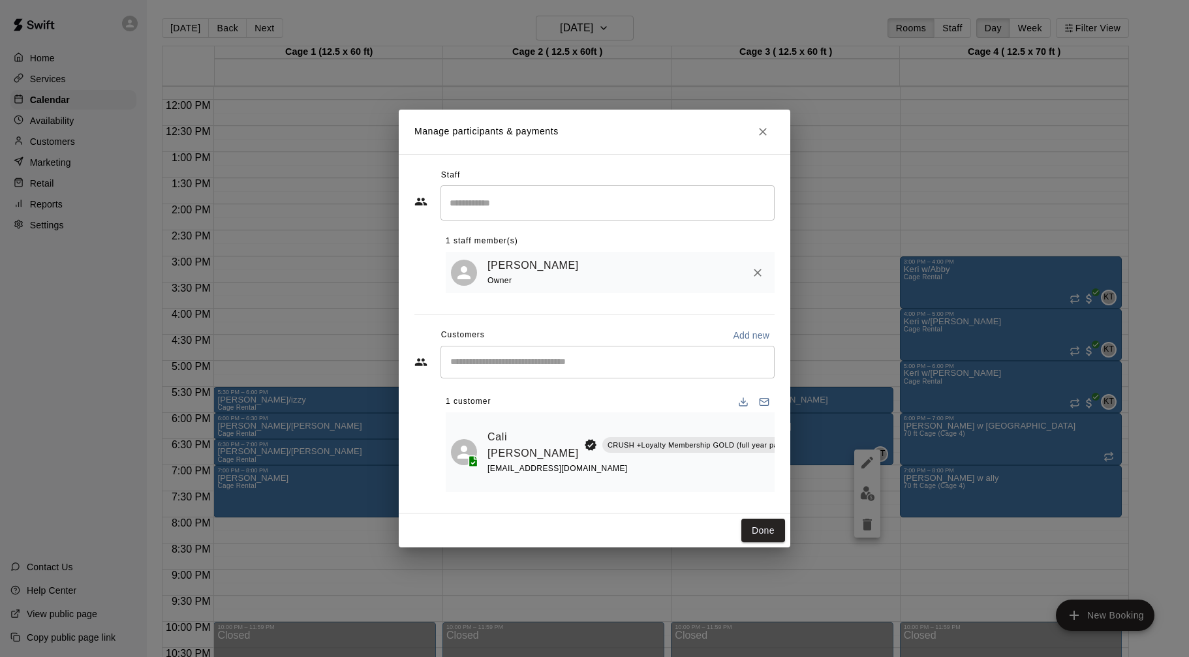
scroll to position [0, 53]
click at [791, 472] on icon "Manage bookings & payment" at bounding box center [796, 474] width 10 height 11
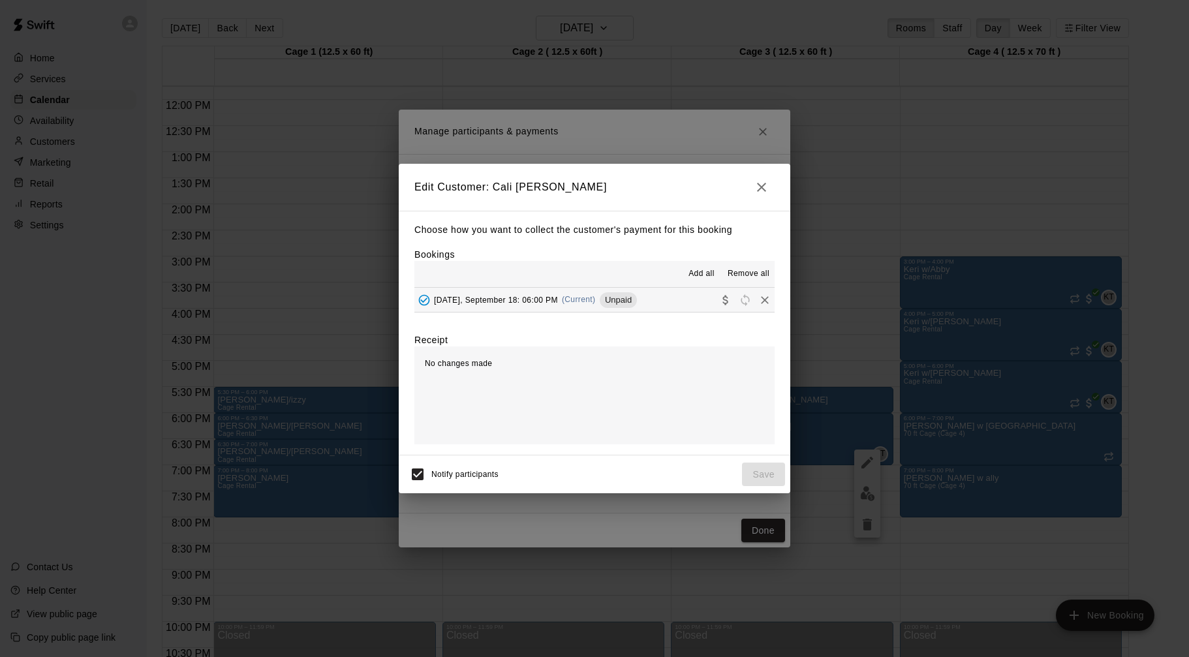
click at [695, 305] on button "Thursday, September 18: 06:00 PM (Current) Unpaid" at bounding box center [594, 300] width 360 height 24
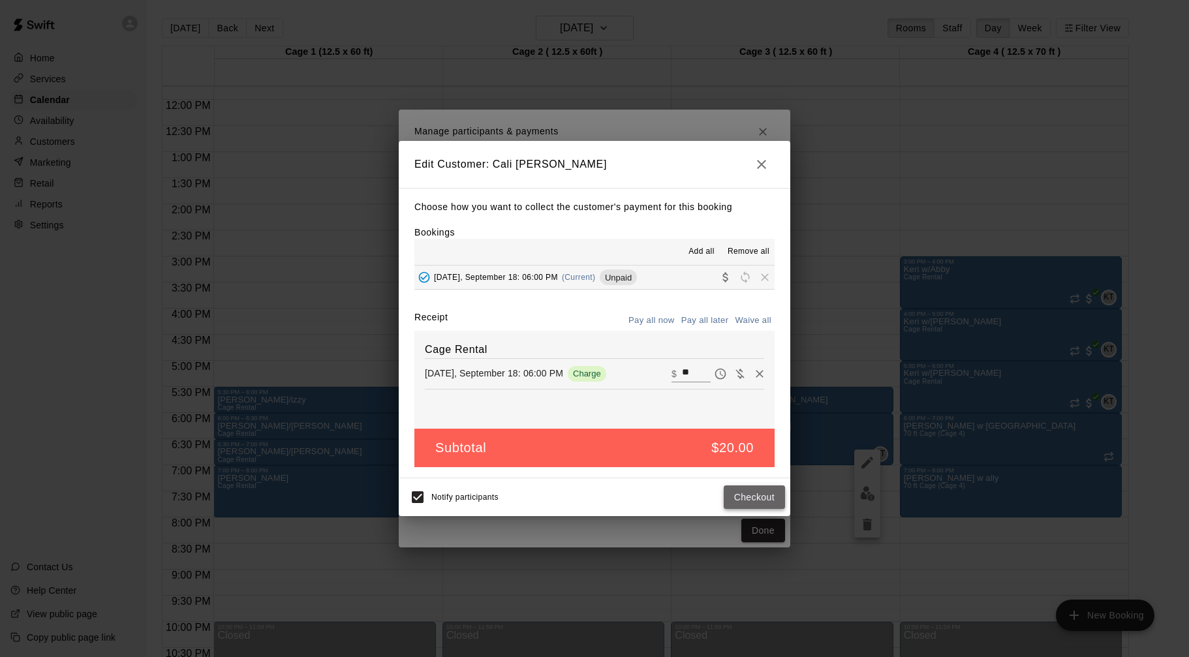
click at [754, 496] on button "Checkout" at bounding box center [754, 497] width 61 height 24
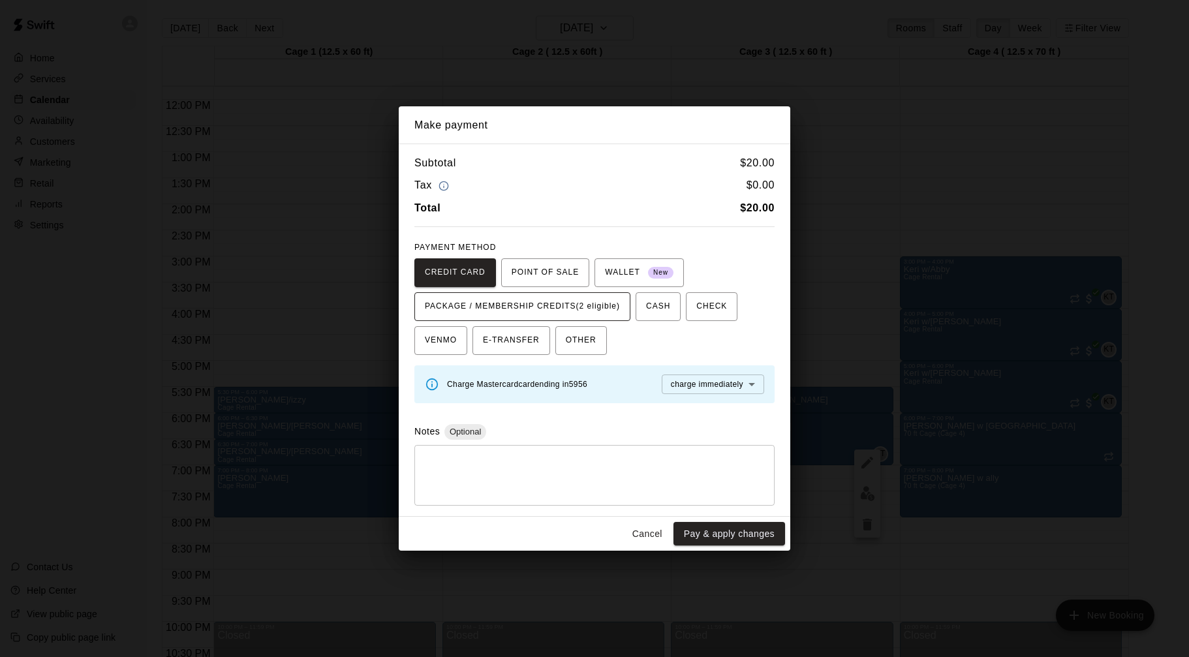
click at [565, 313] on span "PACKAGE / MEMBERSHIP CREDITS (2 eligible)" at bounding box center [522, 306] width 195 height 21
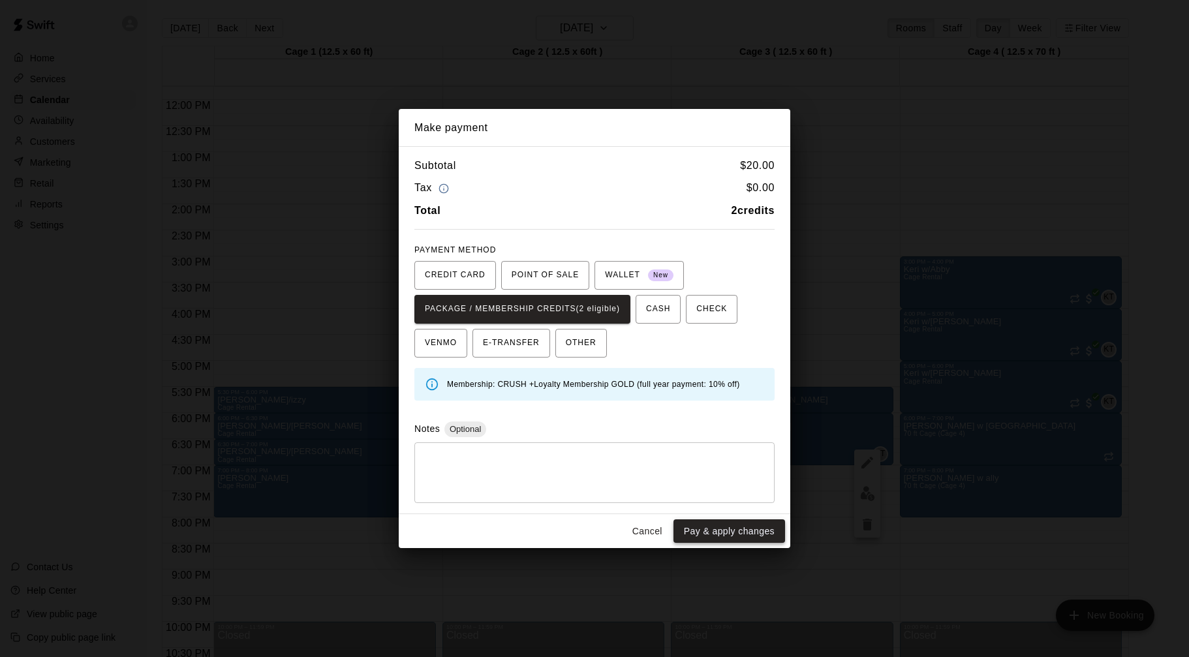
click at [738, 535] on button "Pay & apply changes" at bounding box center [729, 531] width 112 height 24
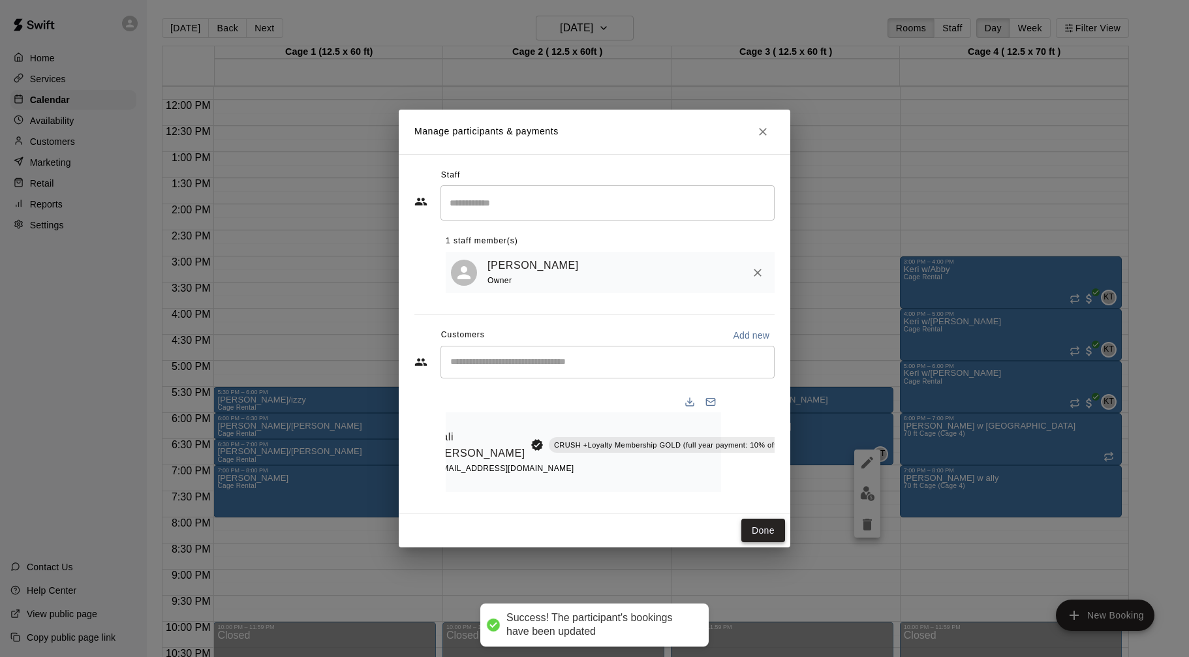
click at [779, 527] on button "Done" at bounding box center [763, 531] width 44 height 24
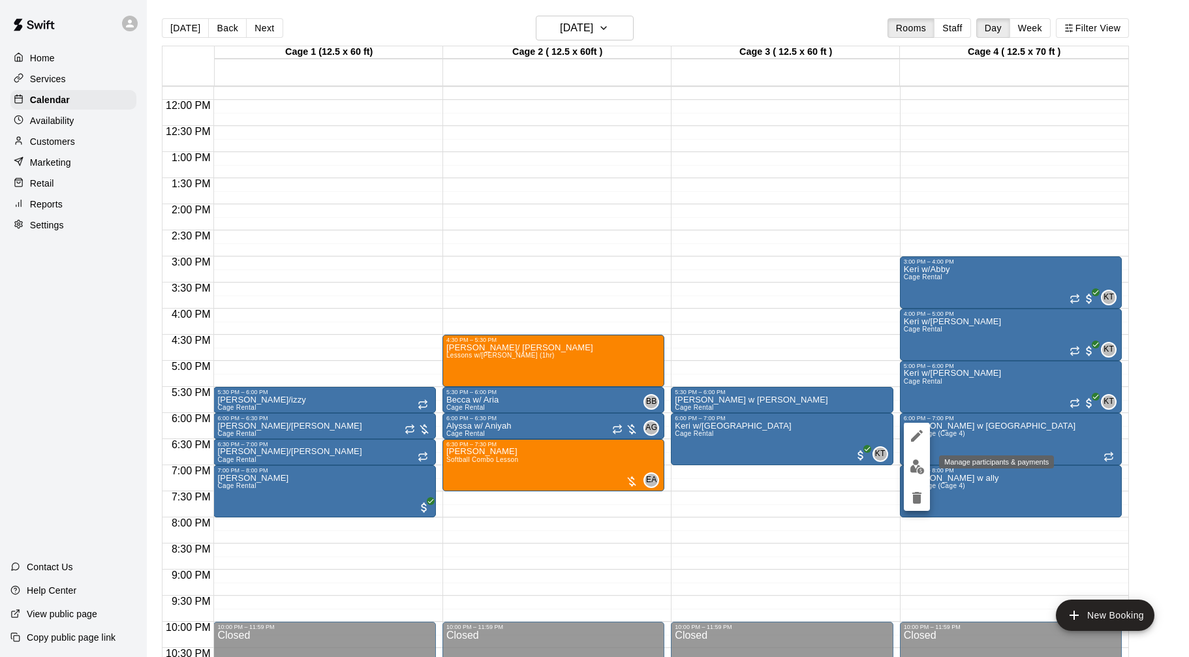
click at [918, 462] on img "edit" at bounding box center [916, 466] width 15 height 15
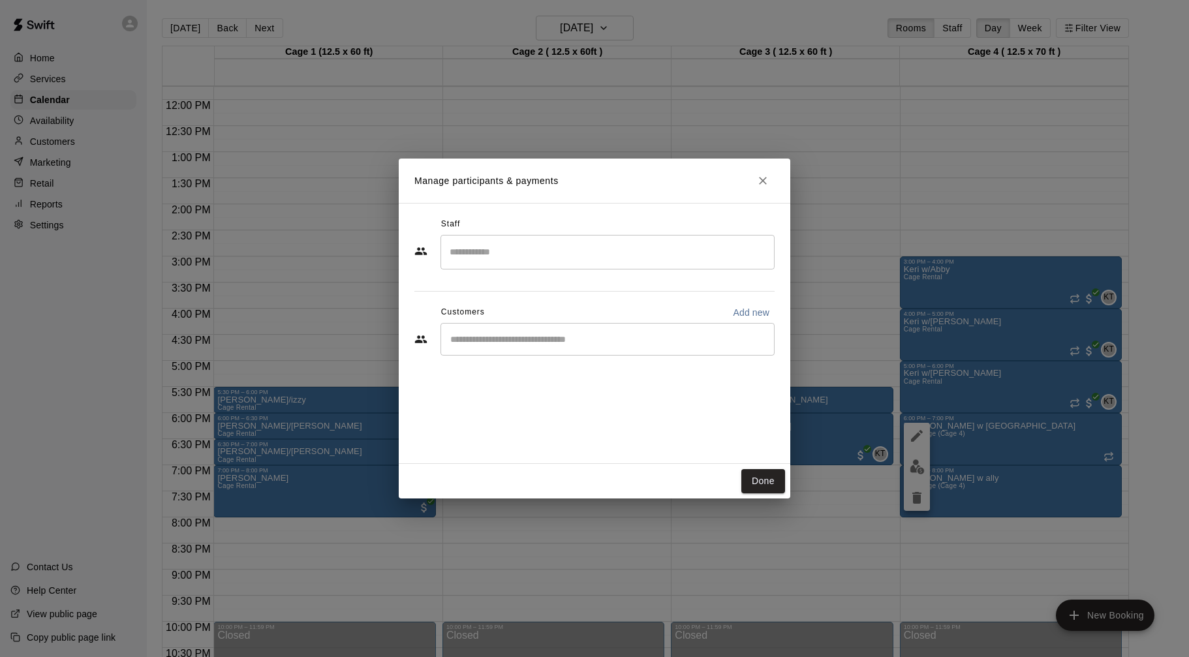
click at [600, 332] on div "​" at bounding box center [607, 339] width 334 height 33
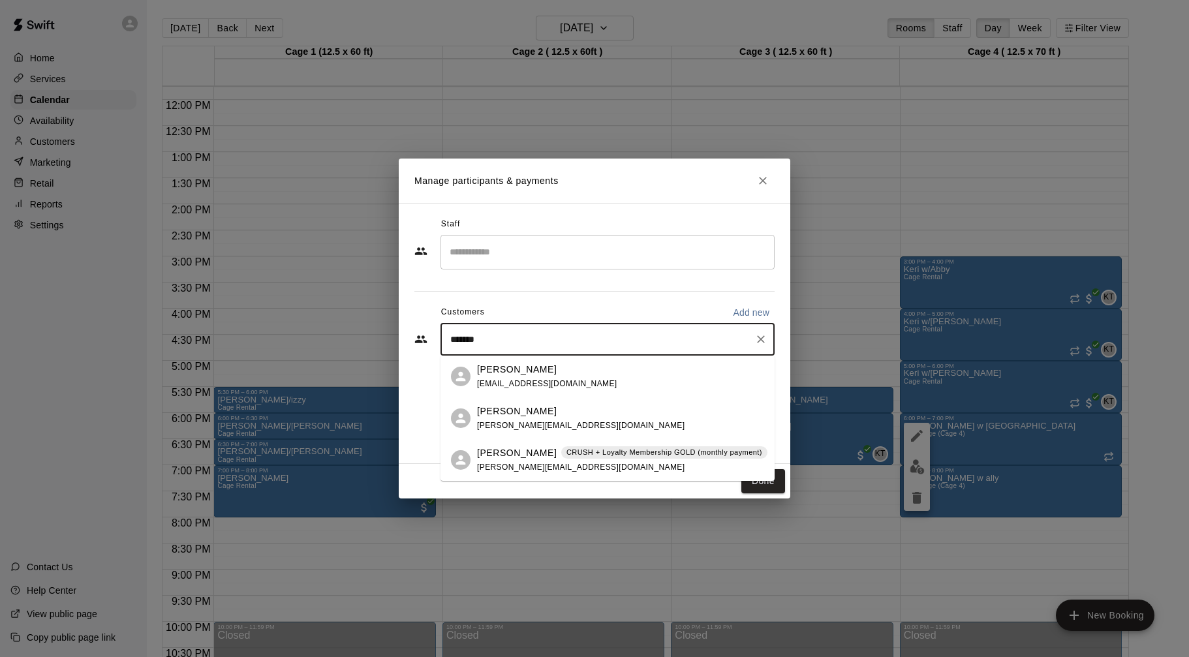
type input "********"
click at [604, 470] on div "Charlotte Richards CRUSH + Loyalty Membership GOLD (monthly payment) danielle.d…" at bounding box center [622, 460] width 290 height 28
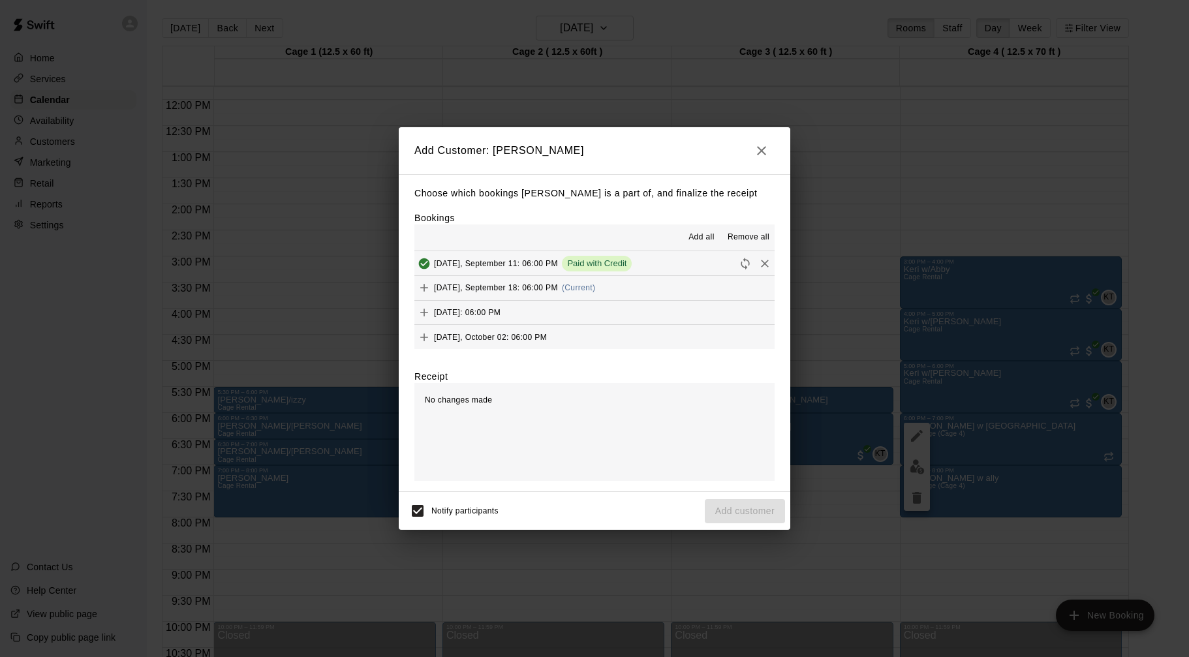
click at [521, 287] on span "Thursday, September 18: 06:00 PM" at bounding box center [496, 287] width 124 height 9
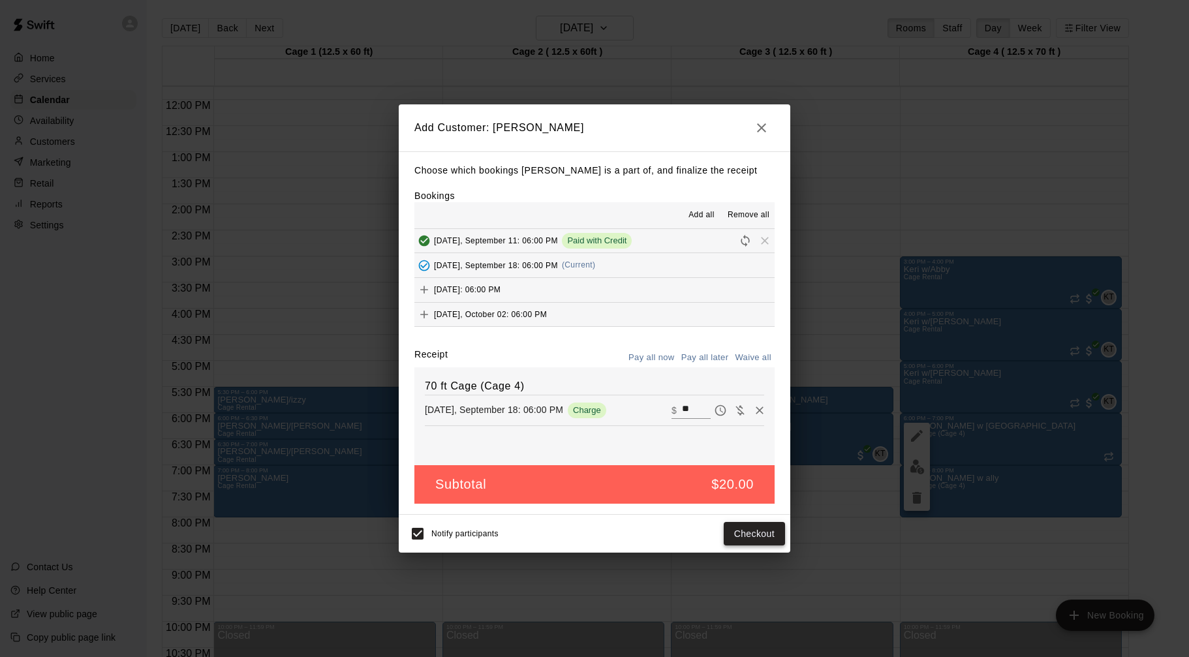
click at [763, 536] on button "Checkout" at bounding box center [754, 534] width 61 height 24
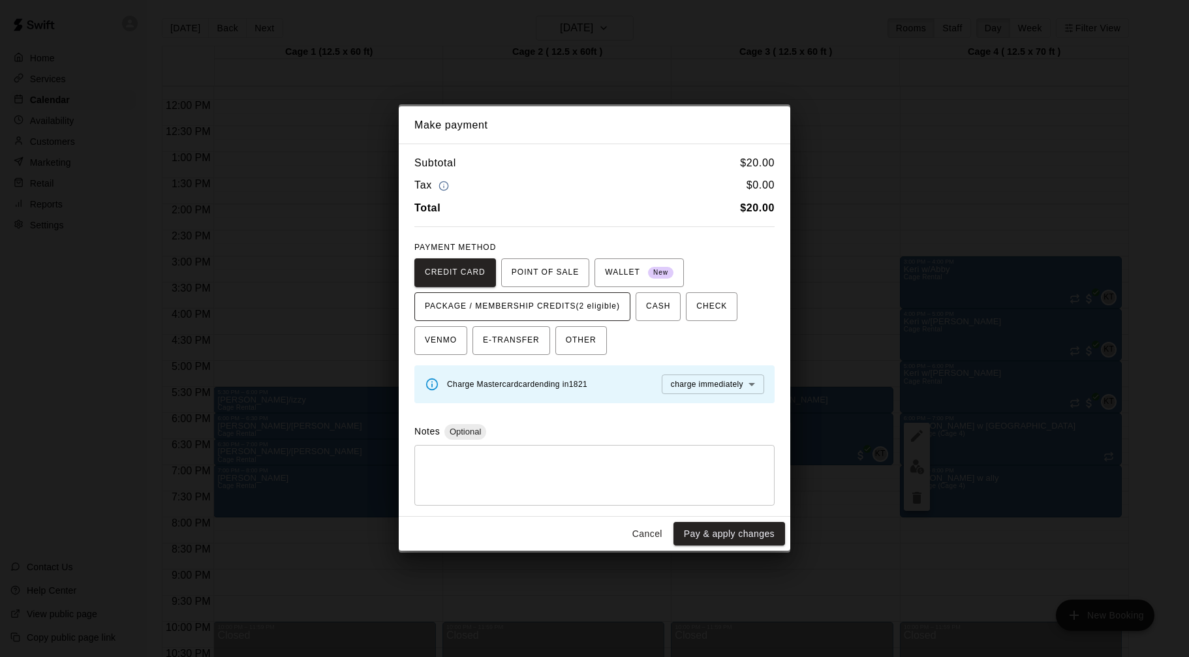
click at [624, 306] on button "PACKAGE / MEMBERSHIP CREDITS (2 eligible)" at bounding box center [522, 306] width 216 height 29
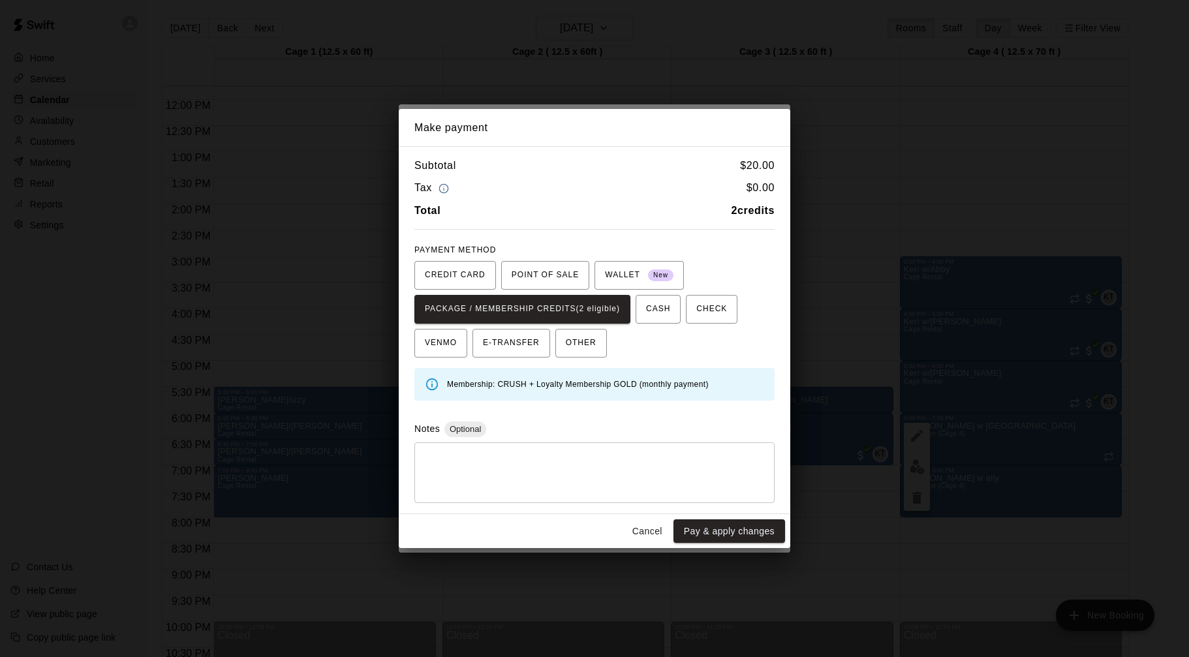
click at [705, 528] on button "Pay & apply changes" at bounding box center [729, 531] width 112 height 24
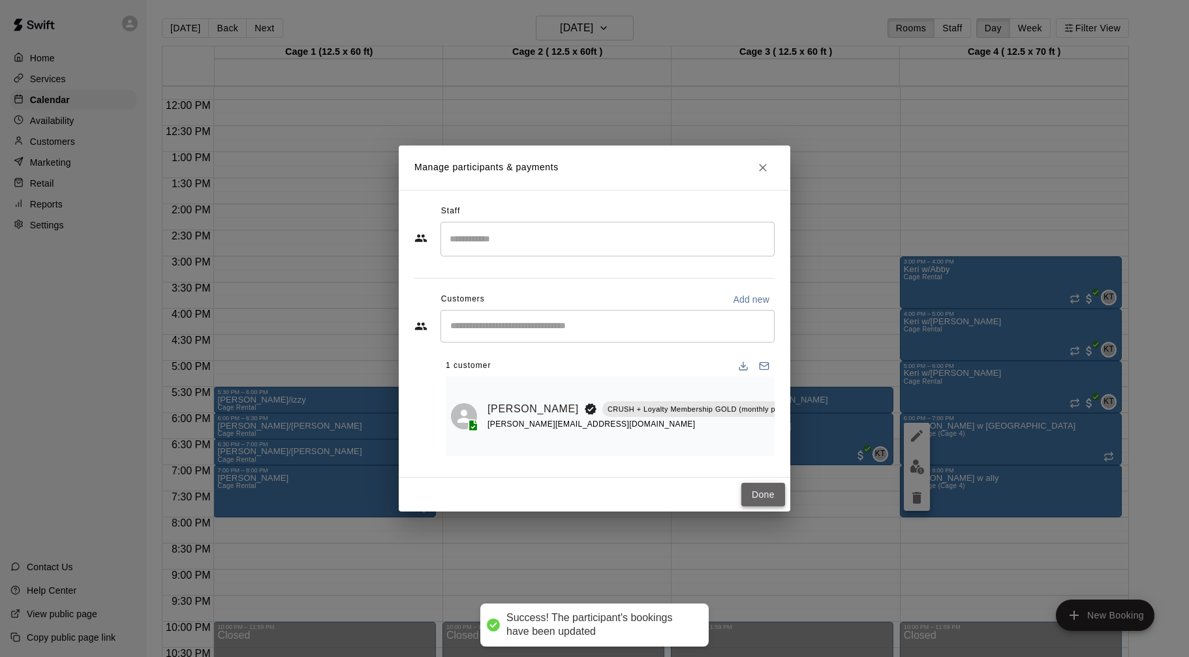
click at [752, 495] on button "Done" at bounding box center [763, 495] width 44 height 24
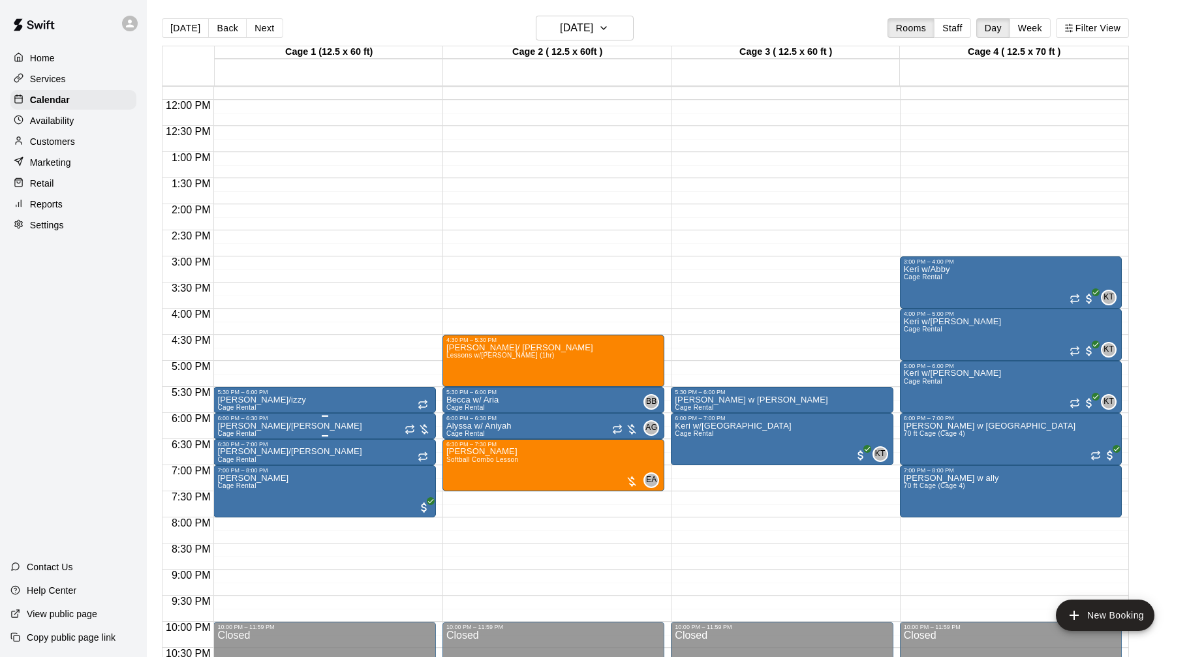
click at [227, 466] on img "edit" at bounding box center [231, 466] width 15 height 15
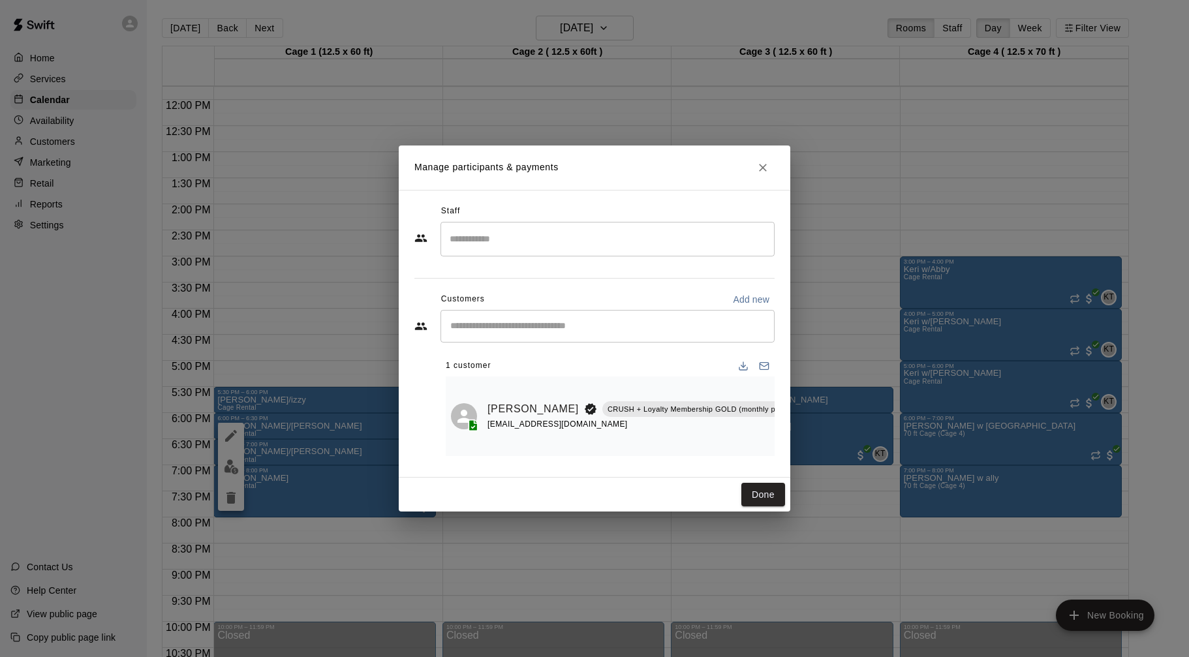
scroll to position [0, 5]
click at [810, 436] on icon "Manage bookings & payment" at bounding box center [815, 438] width 10 height 11
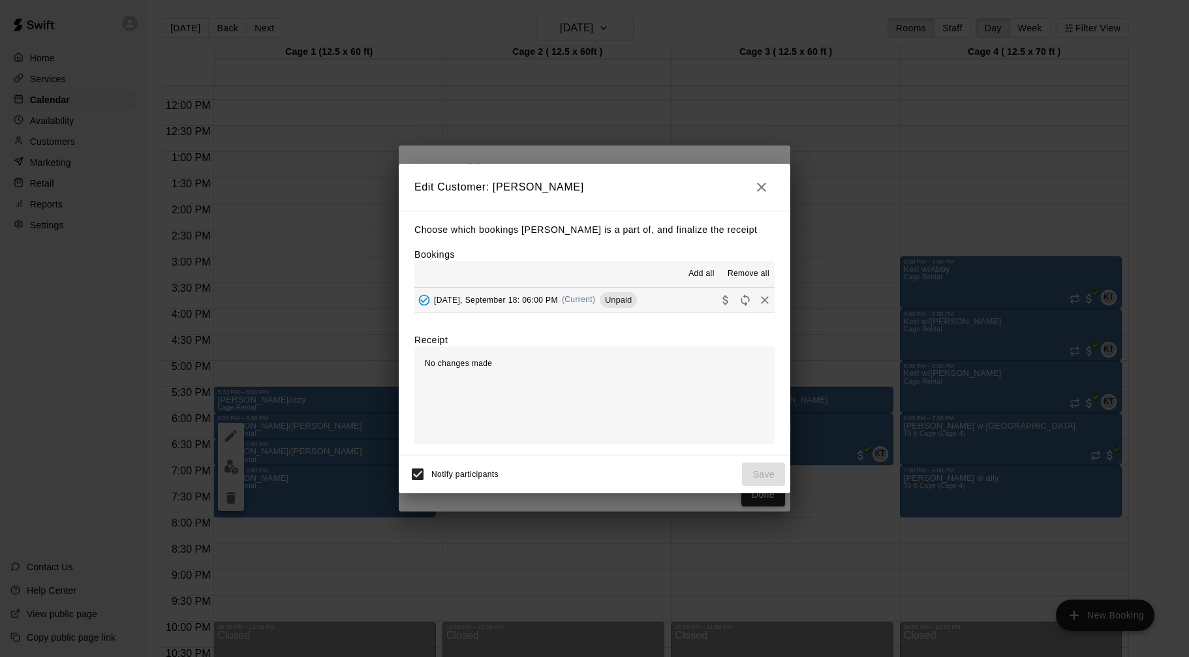
click at [667, 304] on button "Thursday, September 18: 06:00 PM (Current) Unpaid" at bounding box center [594, 300] width 360 height 24
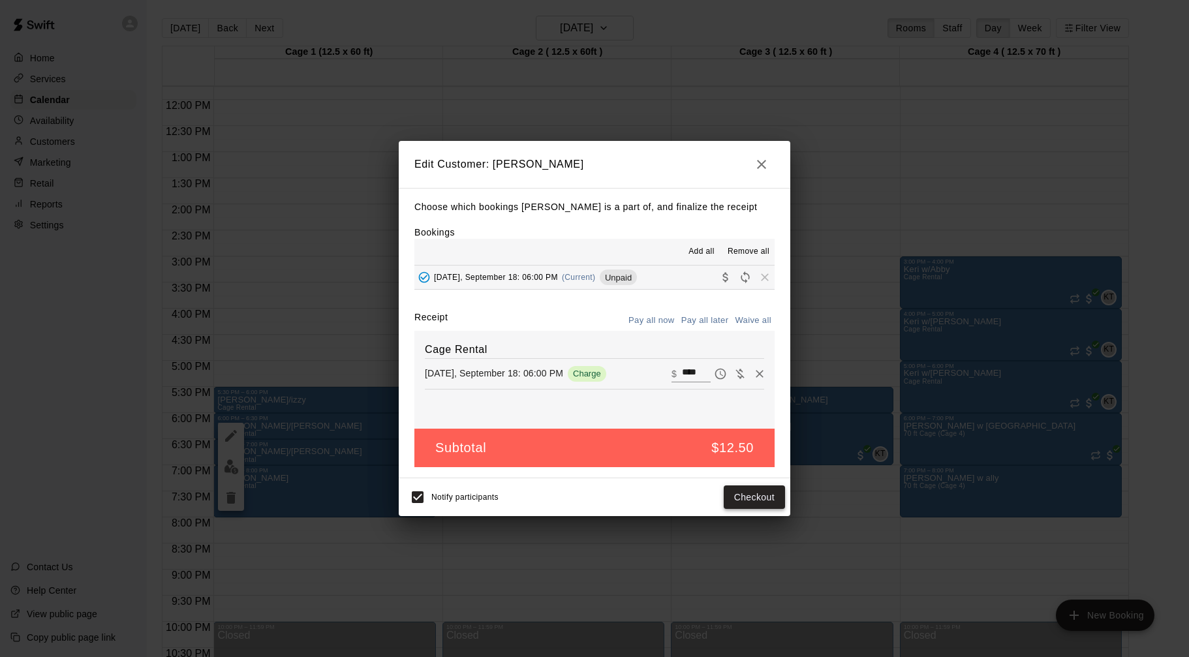
click at [767, 499] on button "Checkout" at bounding box center [754, 497] width 61 height 24
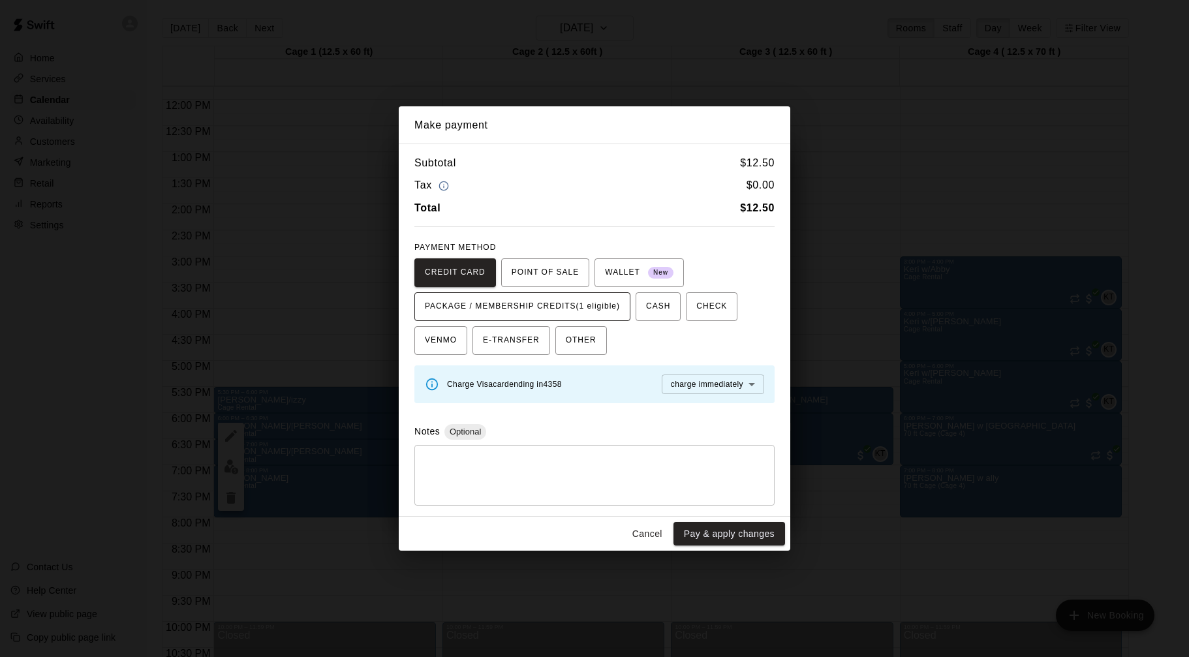
click at [602, 315] on span "PACKAGE / MEMBERSHIP CREDITS (1 eligible)" at bounding box center [522, 306] width 195 height 21
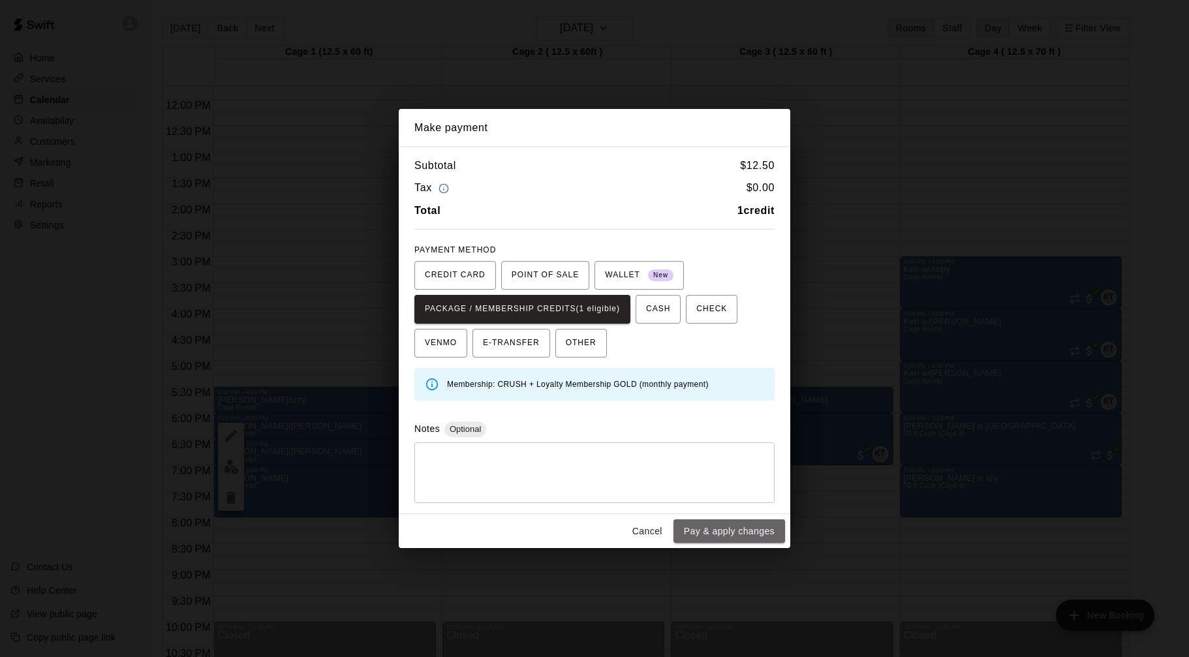
click at [698, 534] on button "Pay & apply changes" at bounding box center [729, 531] width 112 height 24
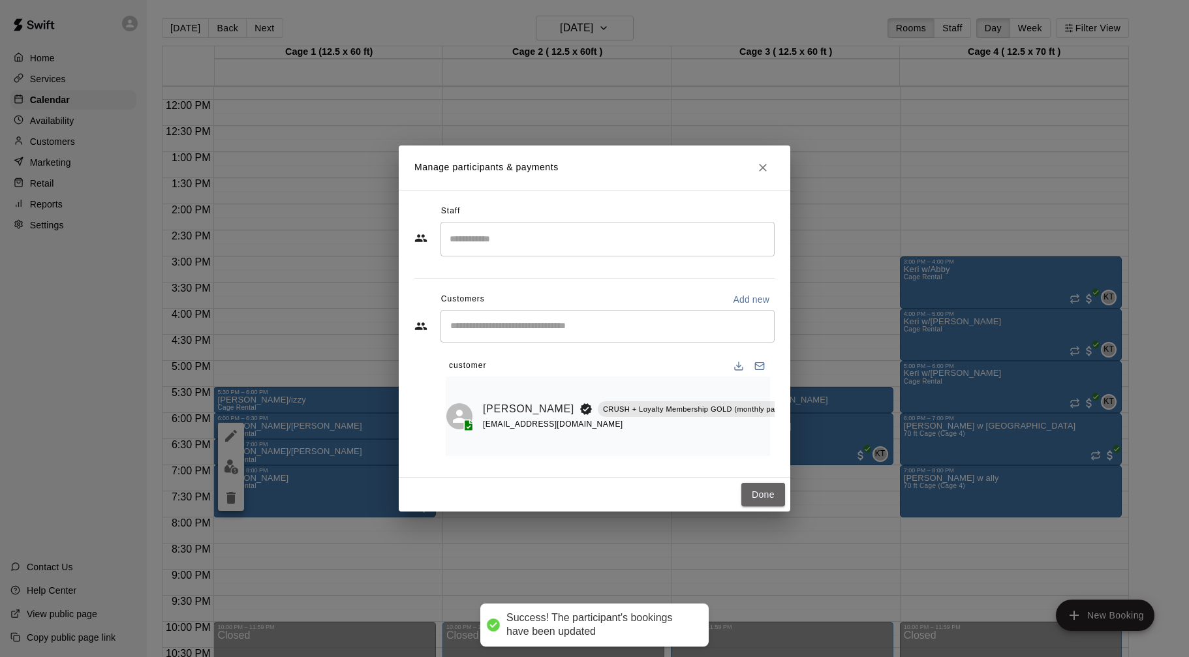
drag, startPoint x: 772, startPoint y: 487, endPoint x: 847, endPoint y: 480, distance: 75.4
click at [773, 487] on button "Done" at bounding box center [763, 495] width 44 height 24
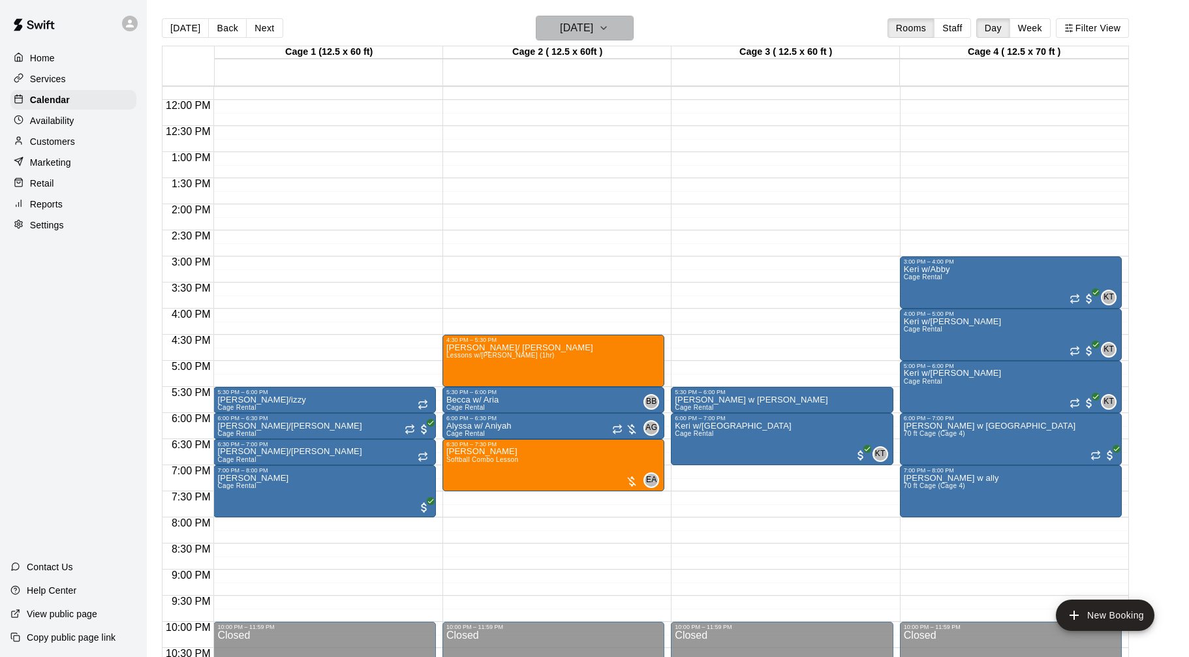
click at [593, 23] on h6 "Thursday Sep 18" at bounding box center [576, 28] width 33 height 18
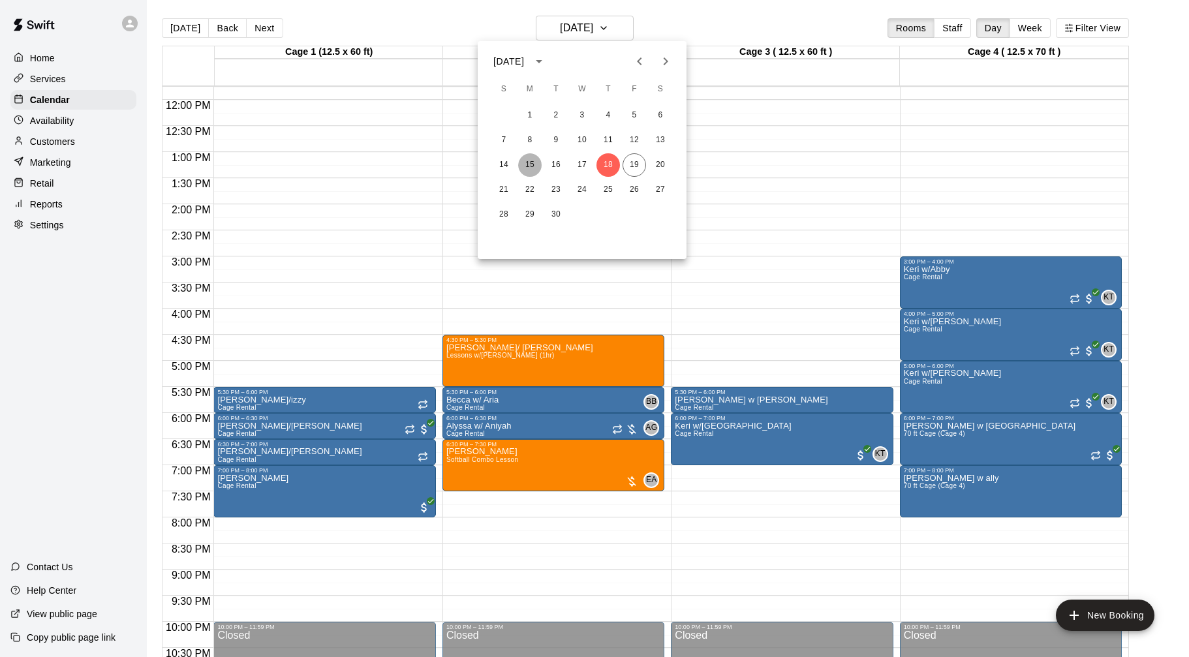
click at [525, 164] on button "15" at bounding box center [529, 164] width 23 height 23
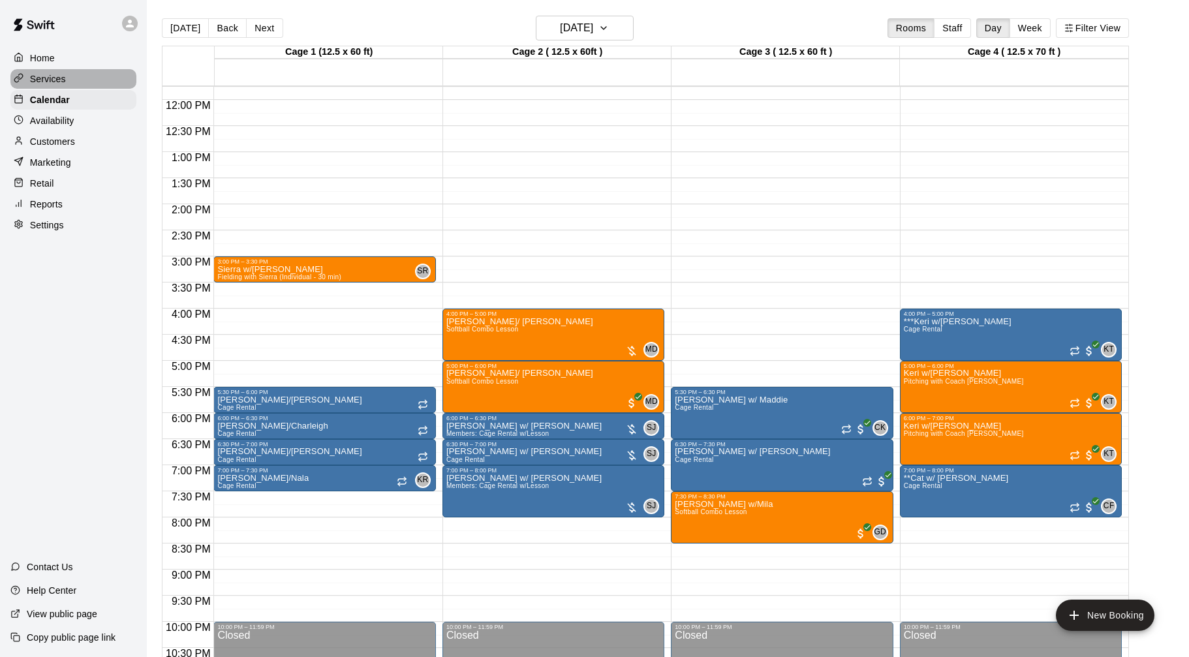
click at [44, 80] on p "Services" at bounding box center [48, 78] width 36 height 13
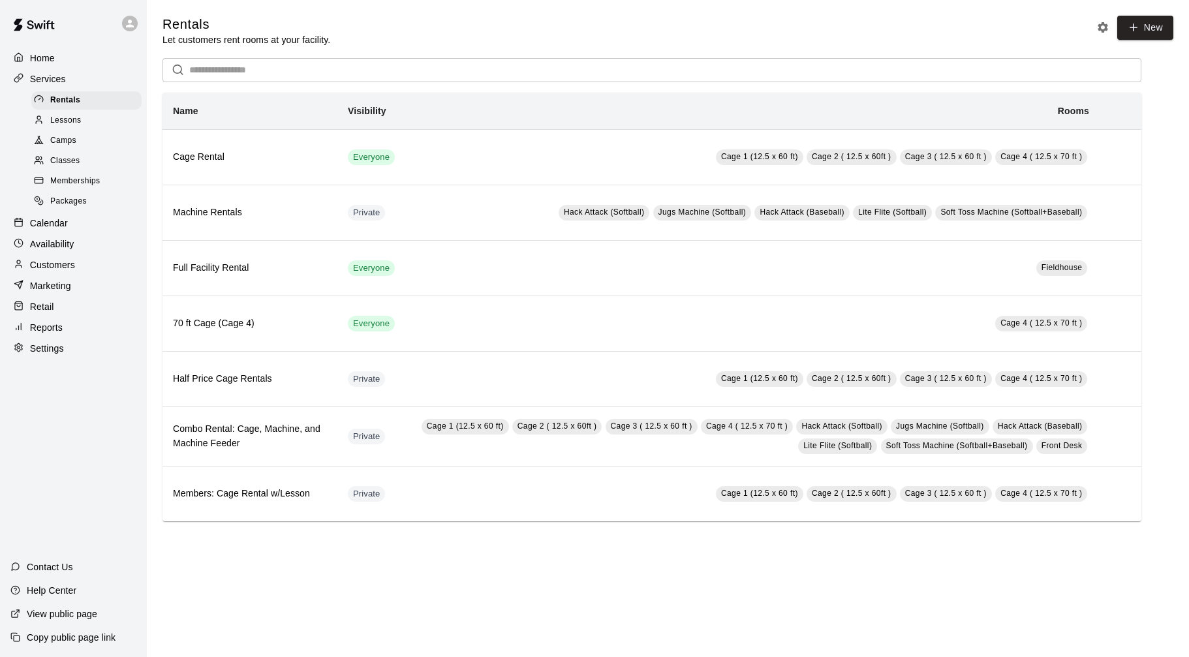
click at [84, 176] on span "Memberships" at bounding box center [75, 181] width 50 height 13
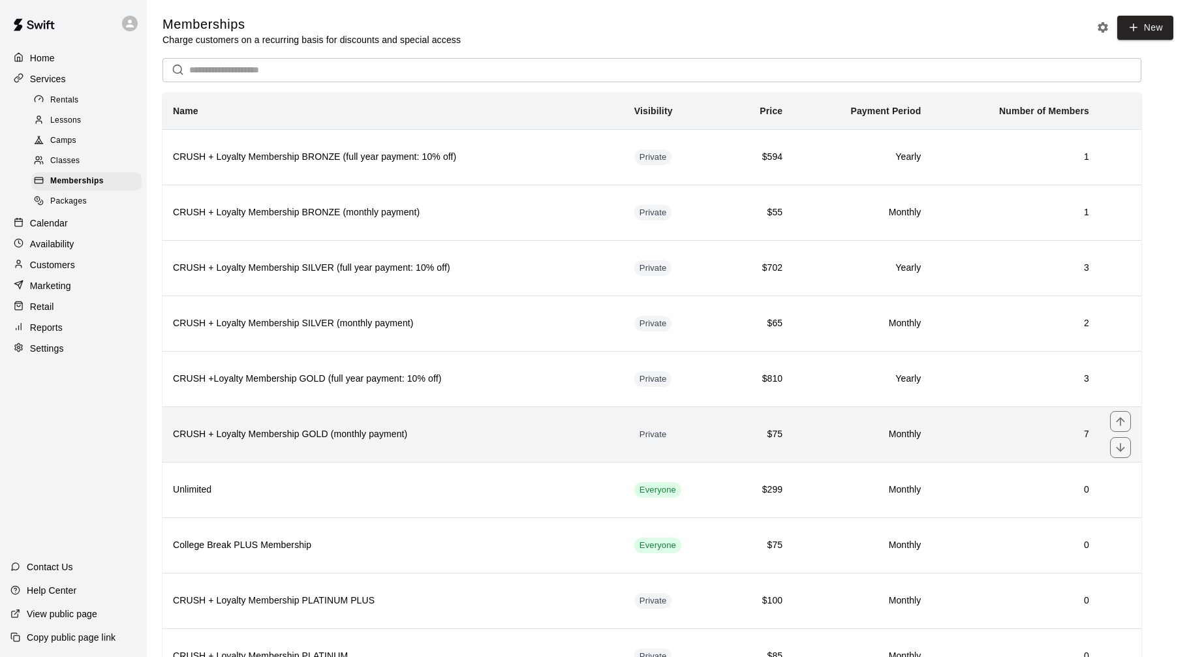
click at [472, 410] on th "CRUSH + Loyalty Membership GOLD (monthly payment)" at bounding box center [392, 433] width 461 height 55
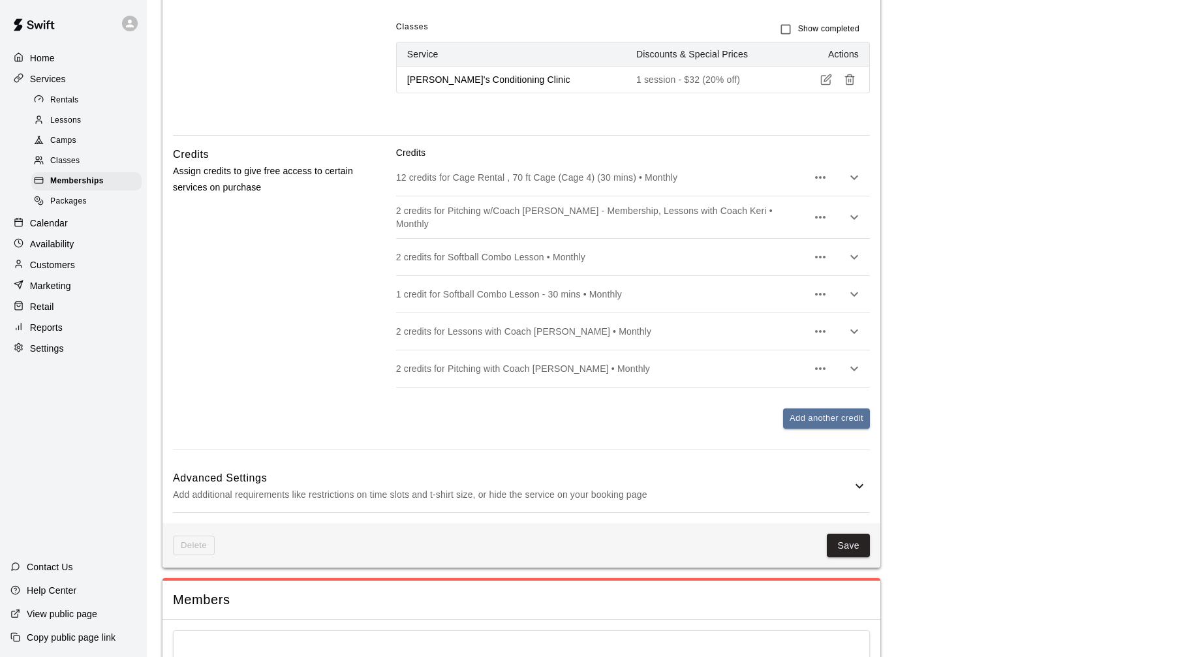
scroll to position [1508, 0]
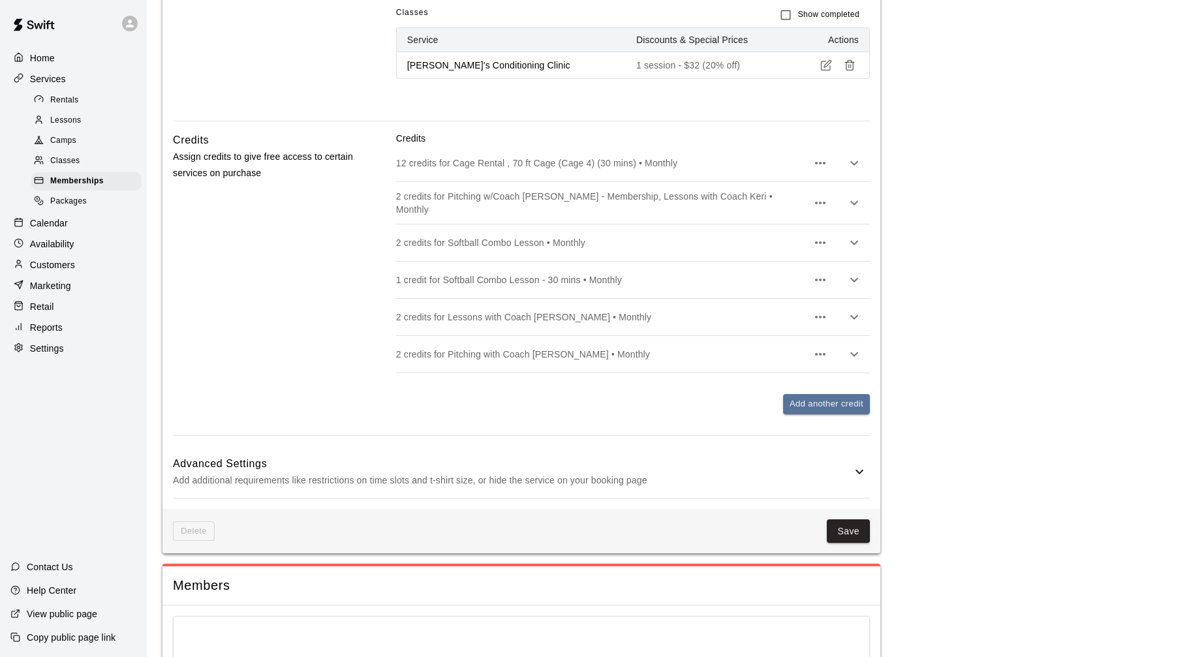
click at [91, 118] on div "Lessons" at bounding box center [86, 121] width 110 height 18
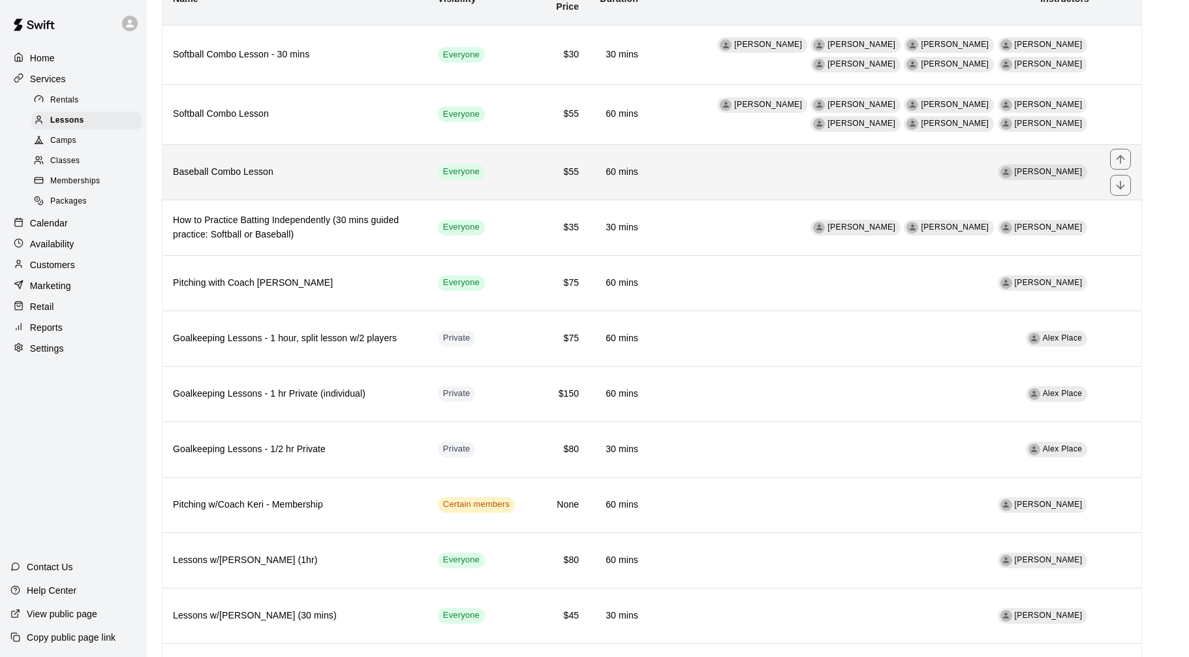
scroll to position [127, 0]
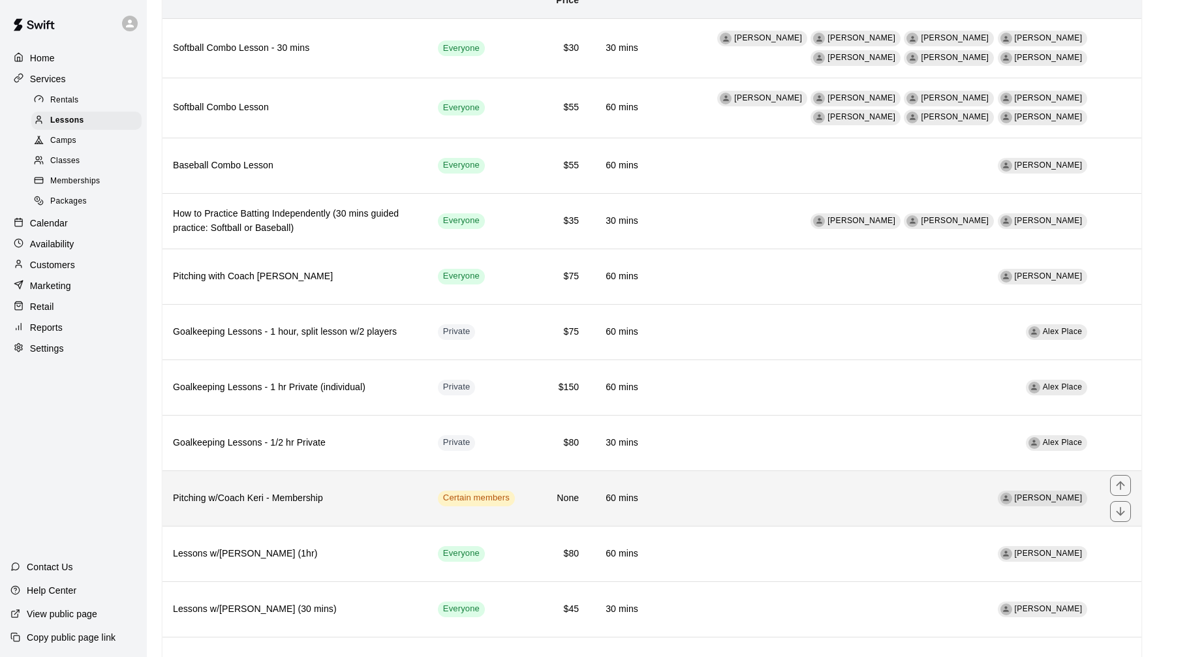
click at [397, 489] on th "Pitching w/Coach Keri - Membership" at bounding box center [294, 497] width 265 height 55
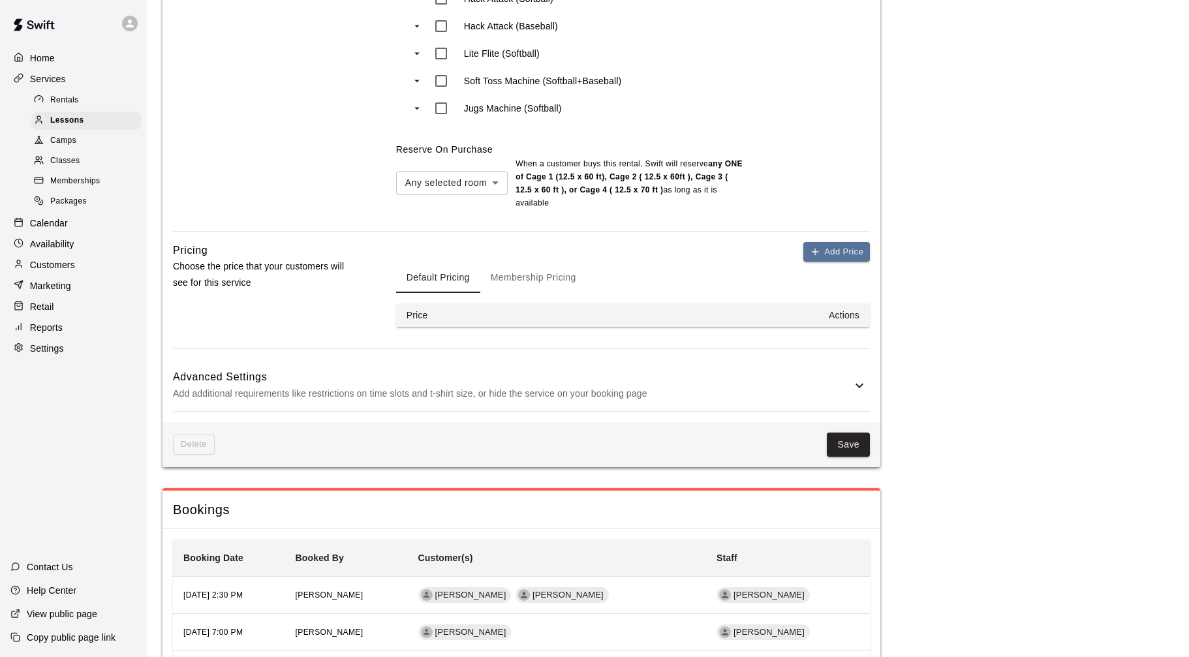
scroll to position [773, 0]
click at [864, 385] on icon at bounding box center [859, 385] width 16 height 16
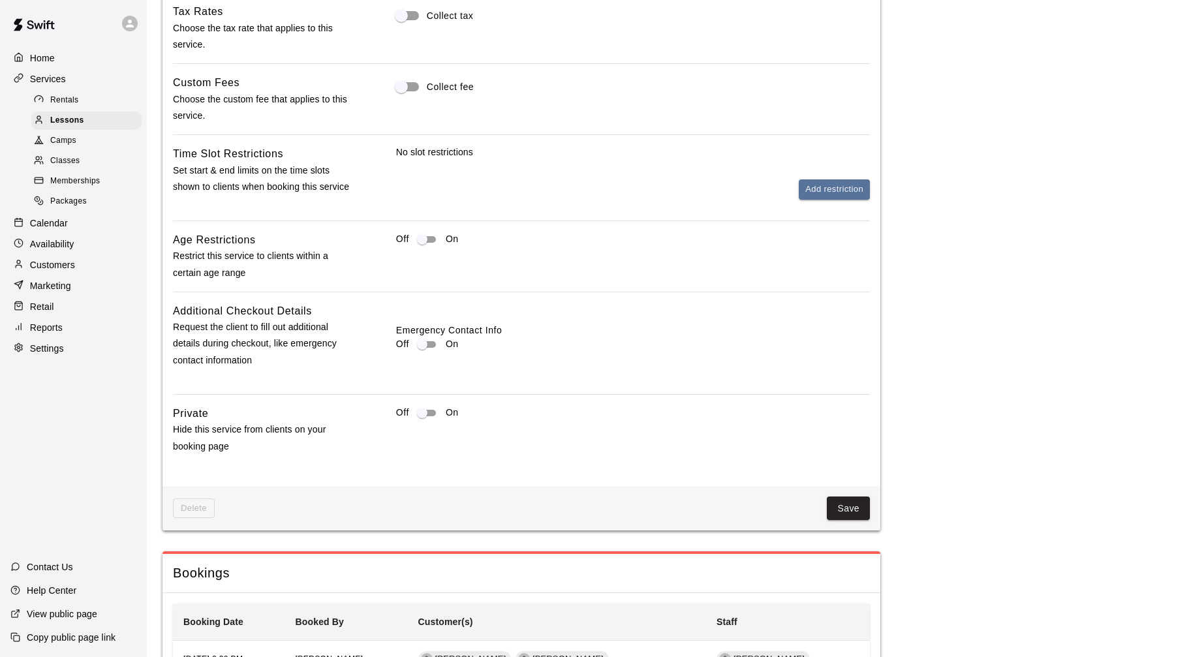
scroll to position [1207, 0]
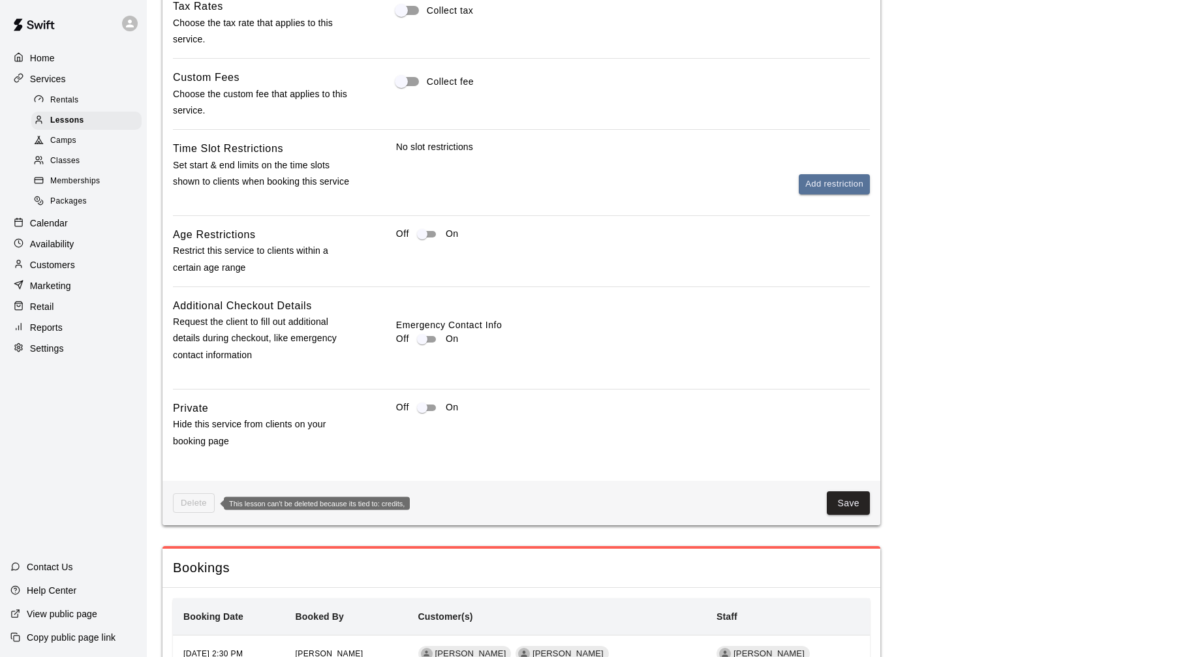
click at [195, 500] on span "Delete" at bounding box center [194, 503] width 42 height 20
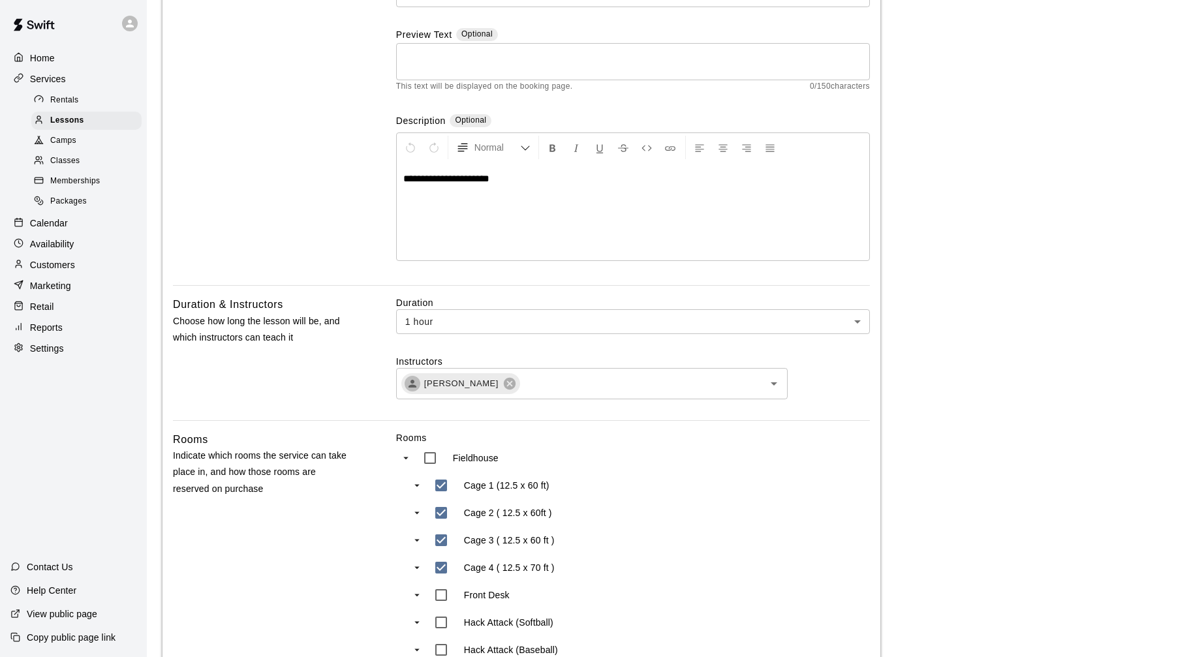
scroll to position [0, 0]
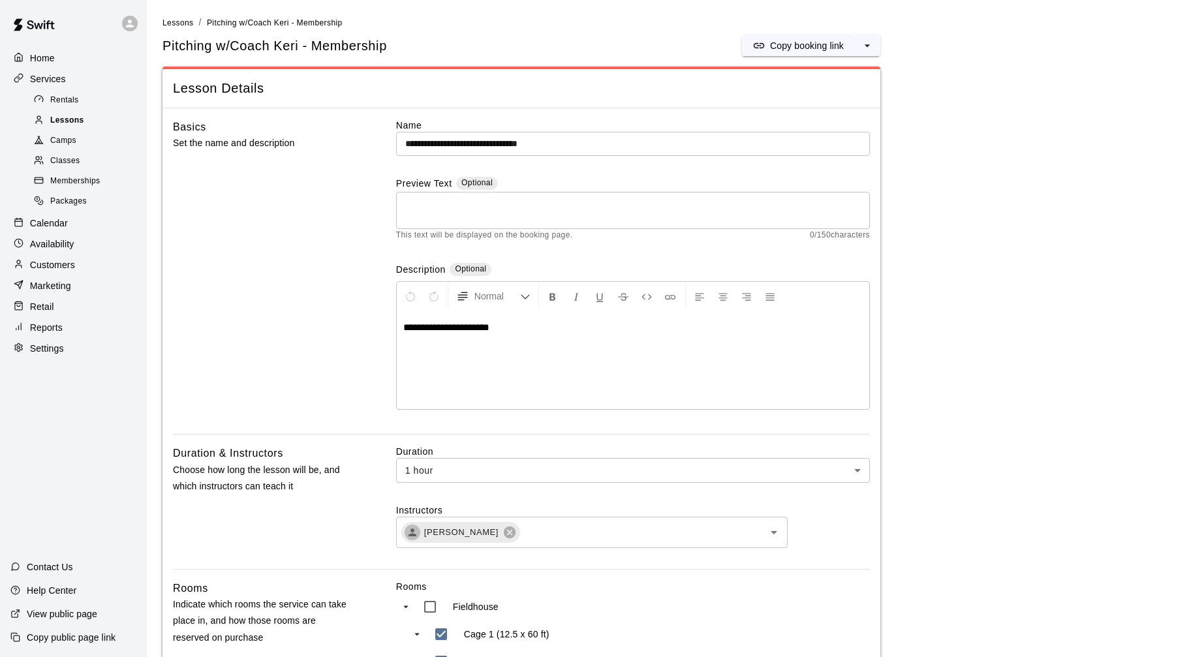
click at [112, 116] on div "Lessons" at bounding box center [86, 121] width 110 height 18
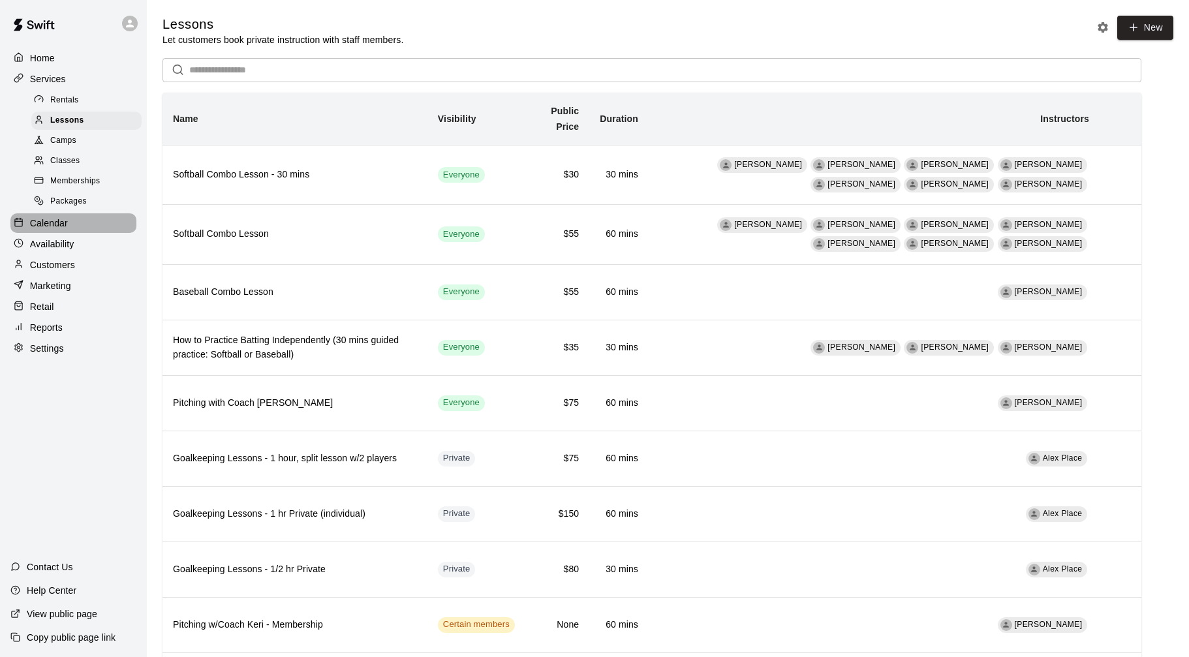
click at [80, 222] on div "Calendar" at bounding box center [73, 223] width 126 height 20
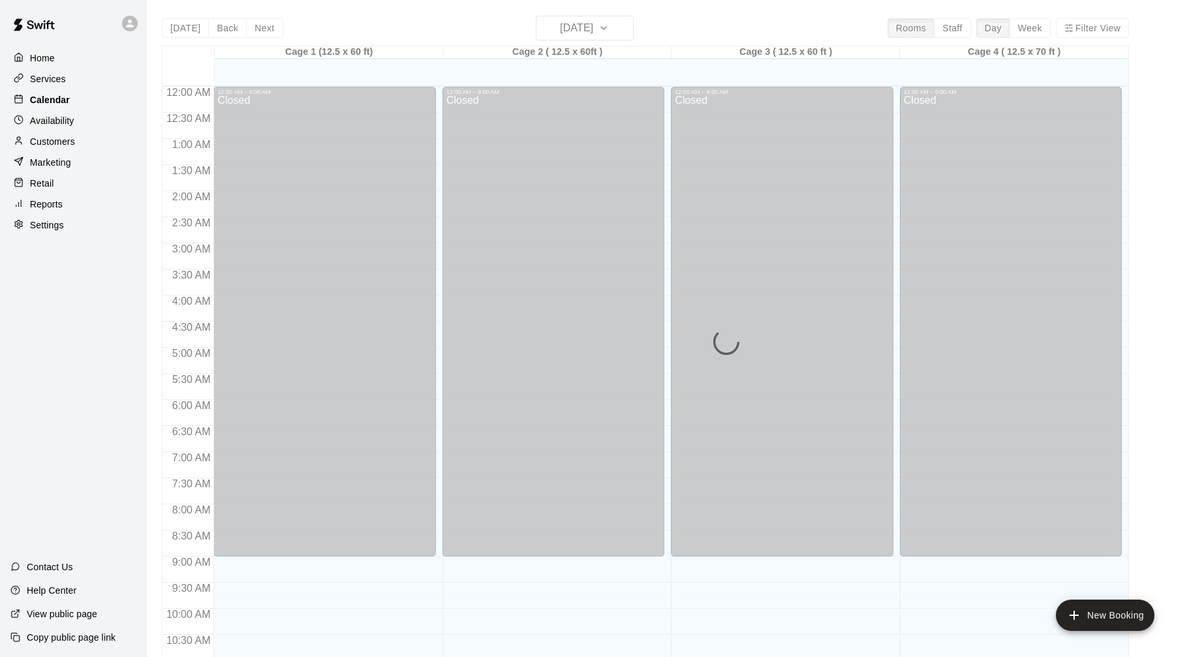
scroll to position [609, 0]
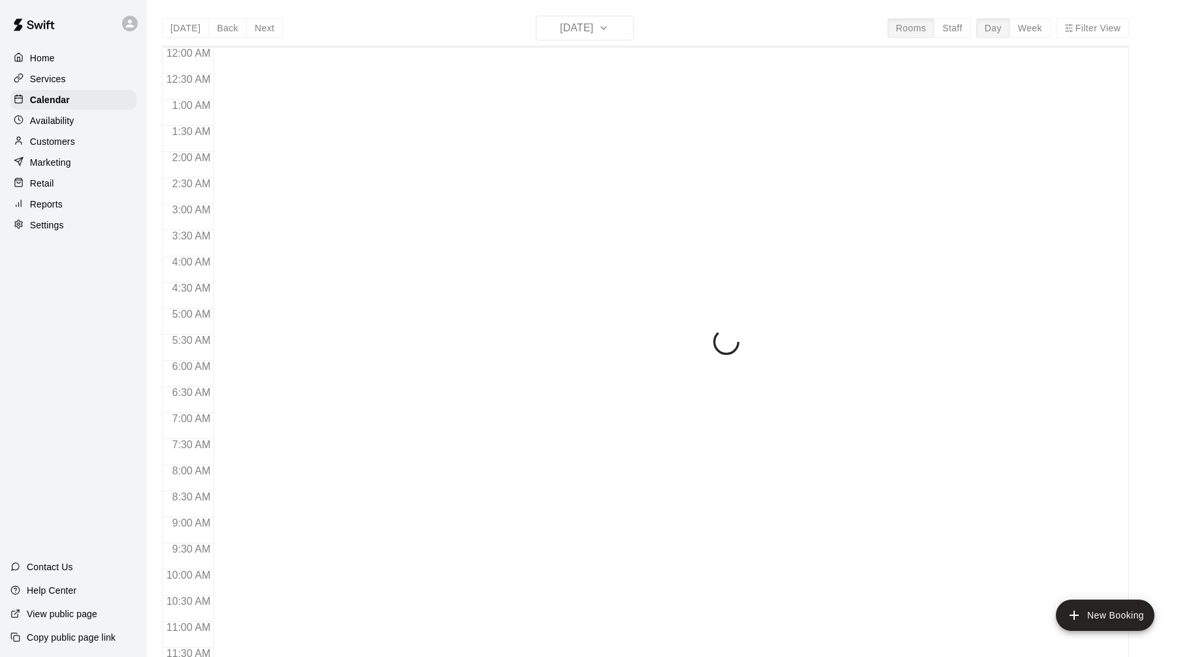
scroll to position [610, 0]
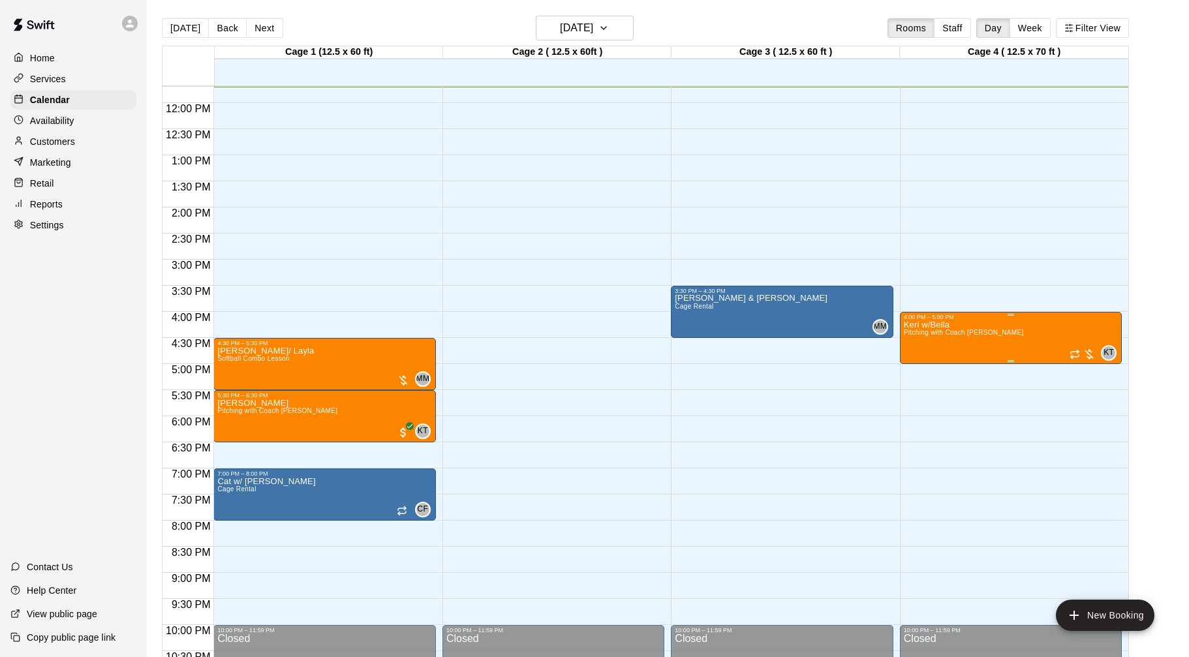
click at [992, 330] on div "Keri w/Bella Pitching with Coach [PERSON_NAME] KT 0" at bounding box center [1011, 648] width 214 height 657
click at [924, 398] on icon "delete" at bounding box center [917, 396] width 16 height 16
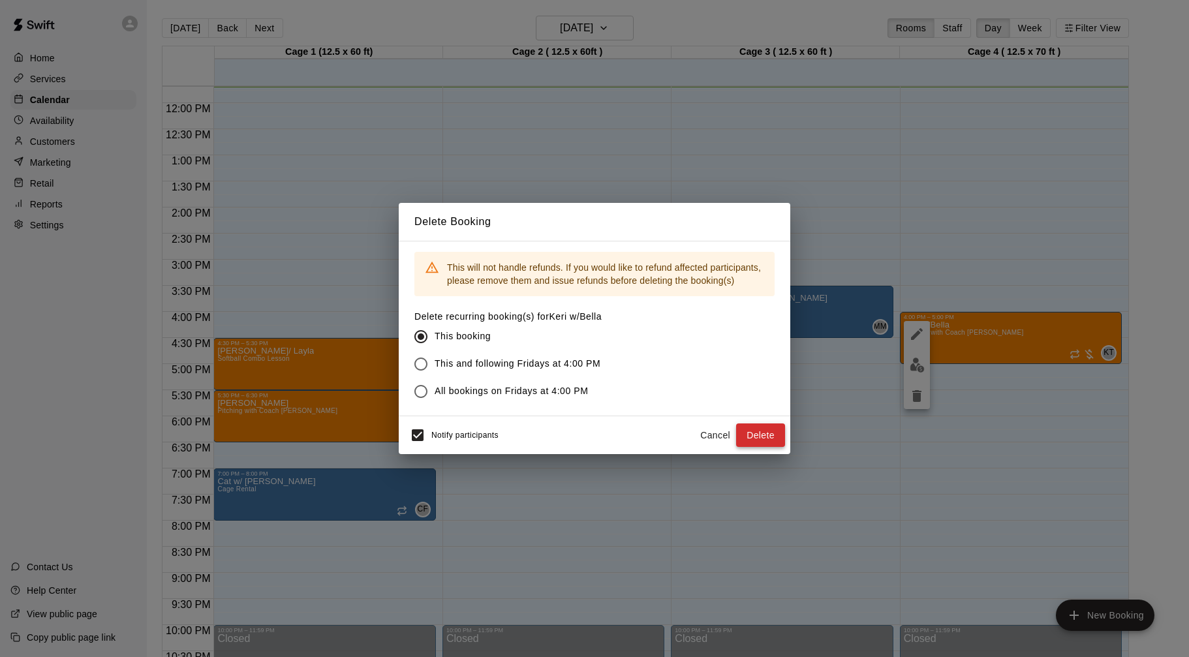
click at [737, 439] on button "Delete" at bounding box center [760, 435] width 49 height 24
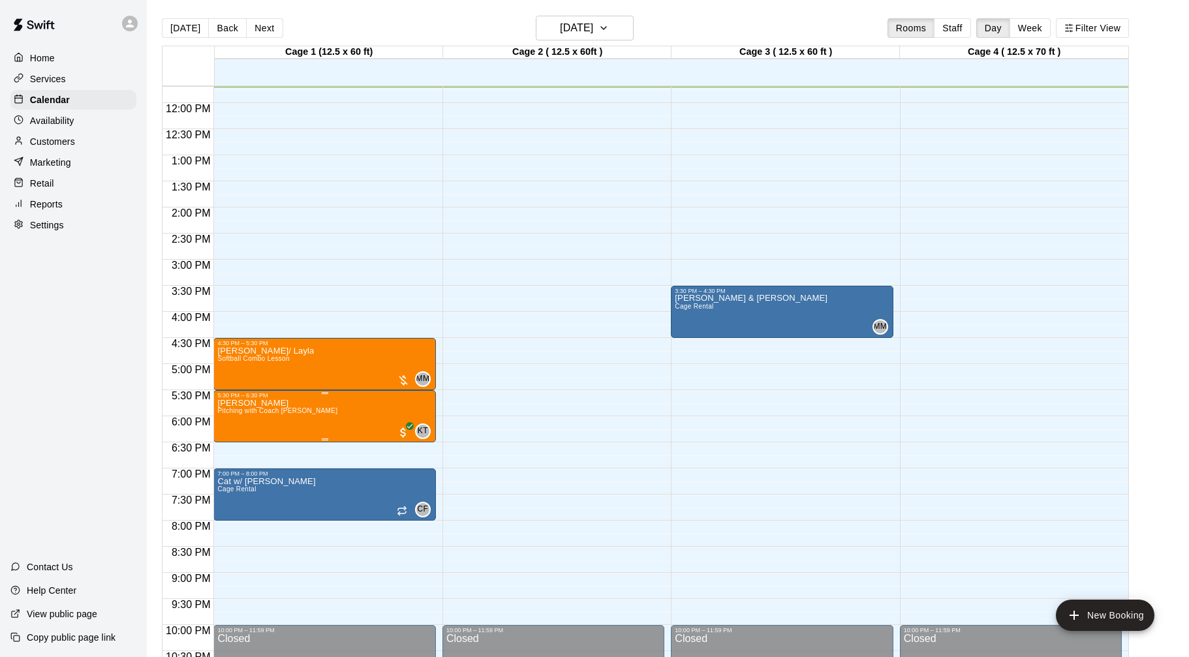
scroll to position [611, 0]
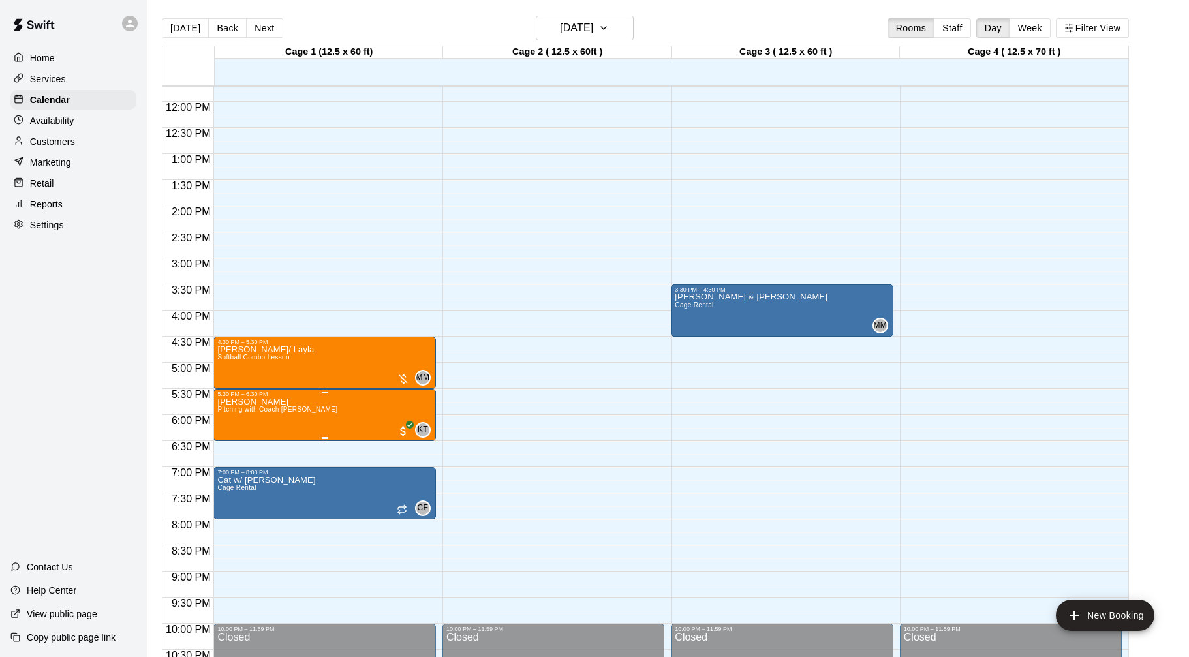
click at [233, 442] on img "edit" at bounding box center [231, 442] width 15 height 15
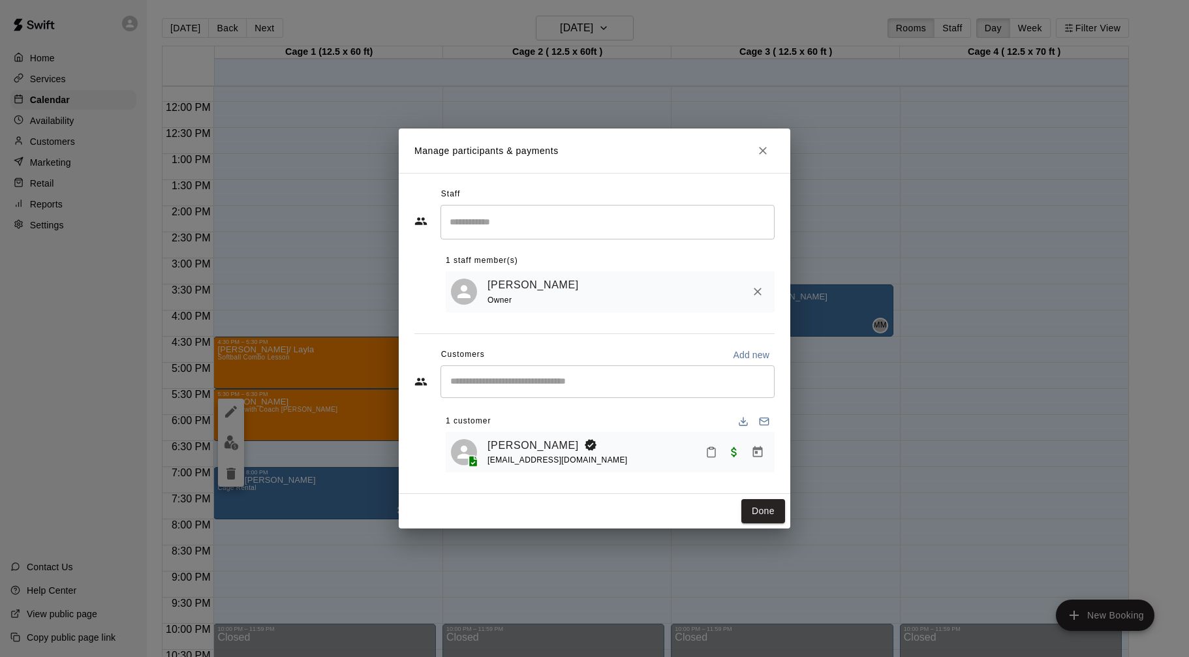
click at [763, 153] on icon "Close" at bounding box center [762, 150] width 13 height 13
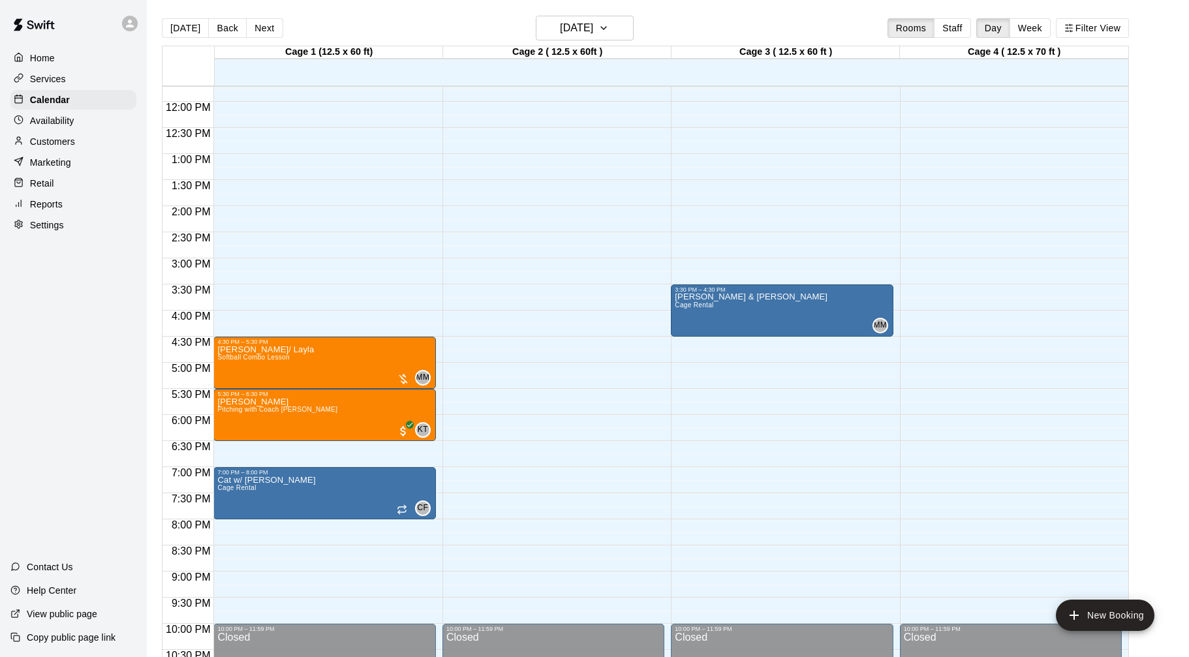
click at [89, 142] on div "Customers" at bounding box center [73, 142] width 126 height 20
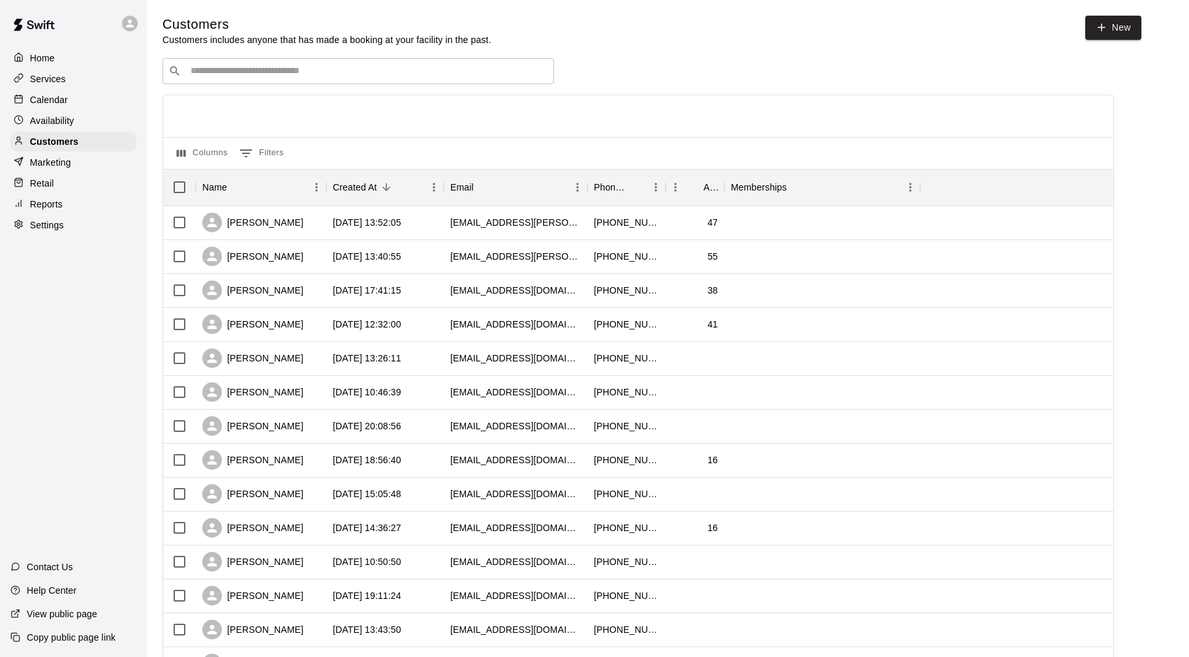
click at [452, 77] on input "Search customers by name or email" at bounding box center [367, 71] width 361 height 13
type input "*****"
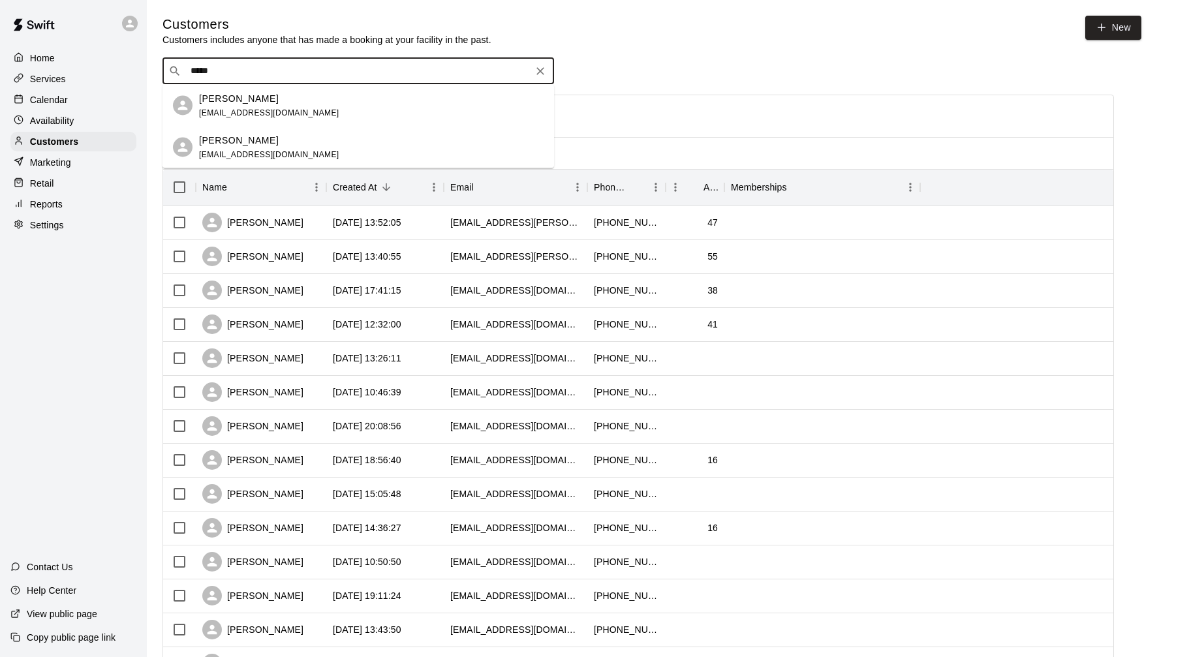
click at [286, 107] on div "[PERSON_NAME] [EMAIL_ADDRESS][DOMAIN_NAME]" at bounding box center [269, 105] width 140 height 28
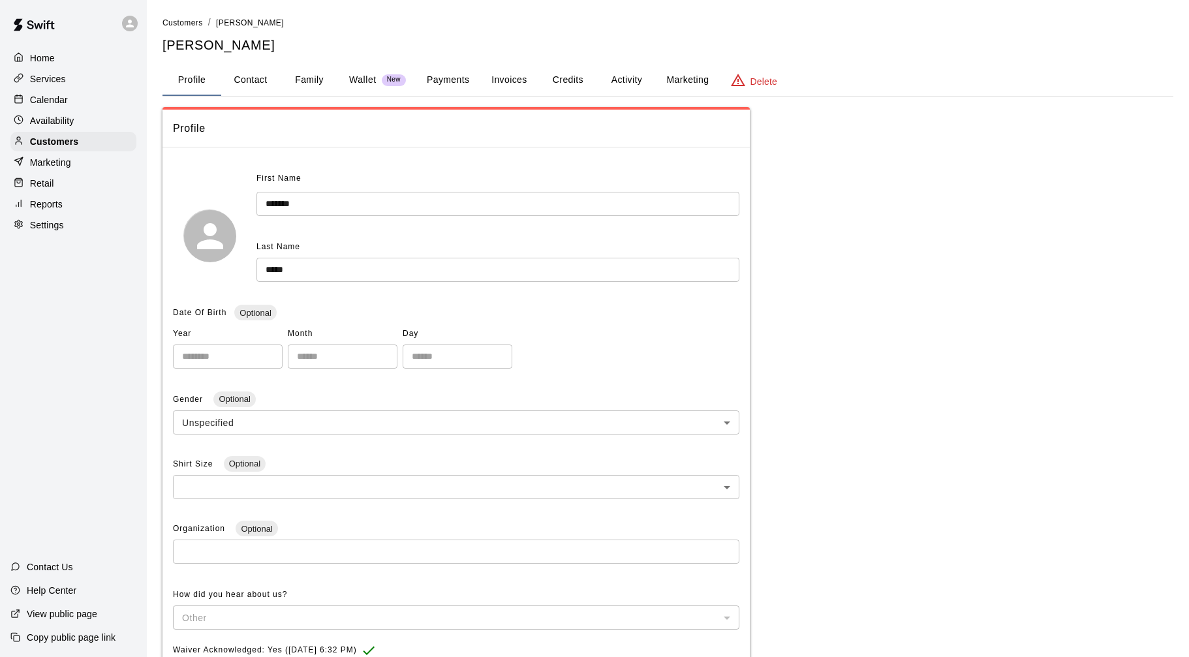
click at [259, 78] on button "Contact" at bounding box center [250, 80] width 59 height 31
select select "**"
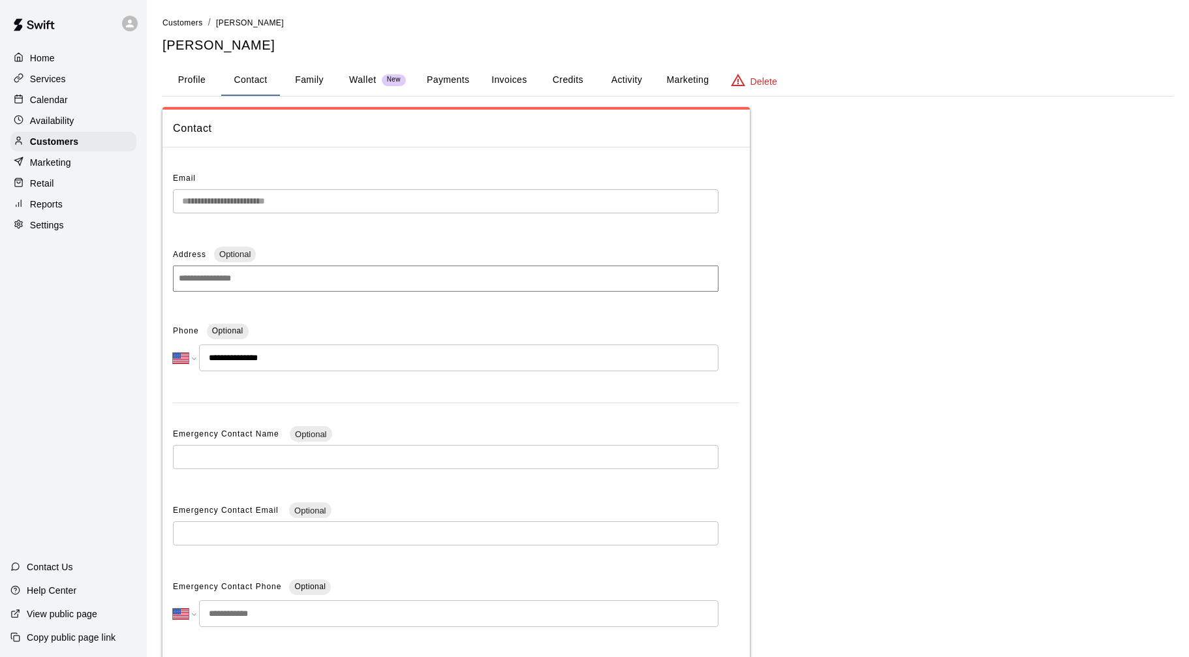
click at [445, 131] on span "Contact" at bounding box center [456, 128] width 566 height 17
click at [192, 74] on button "Profile" at bounding box center [191, 80] width 59 height 31
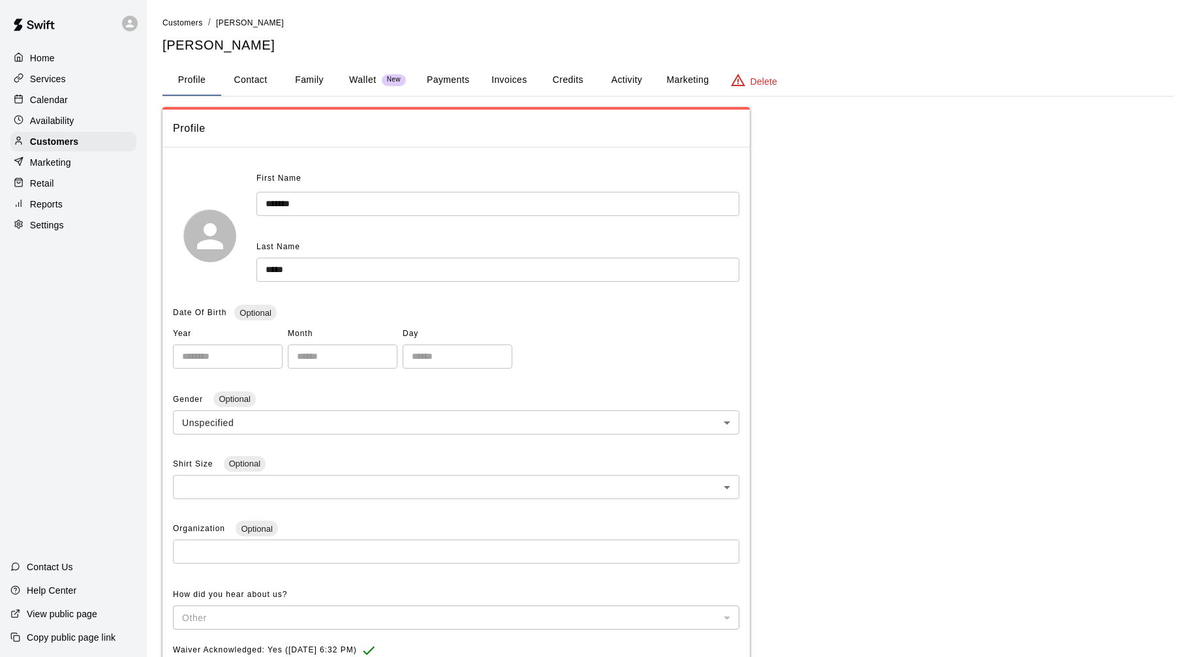
click at [306, 76] on button "Family" at bounding box center [309, 80] width 59 height 31
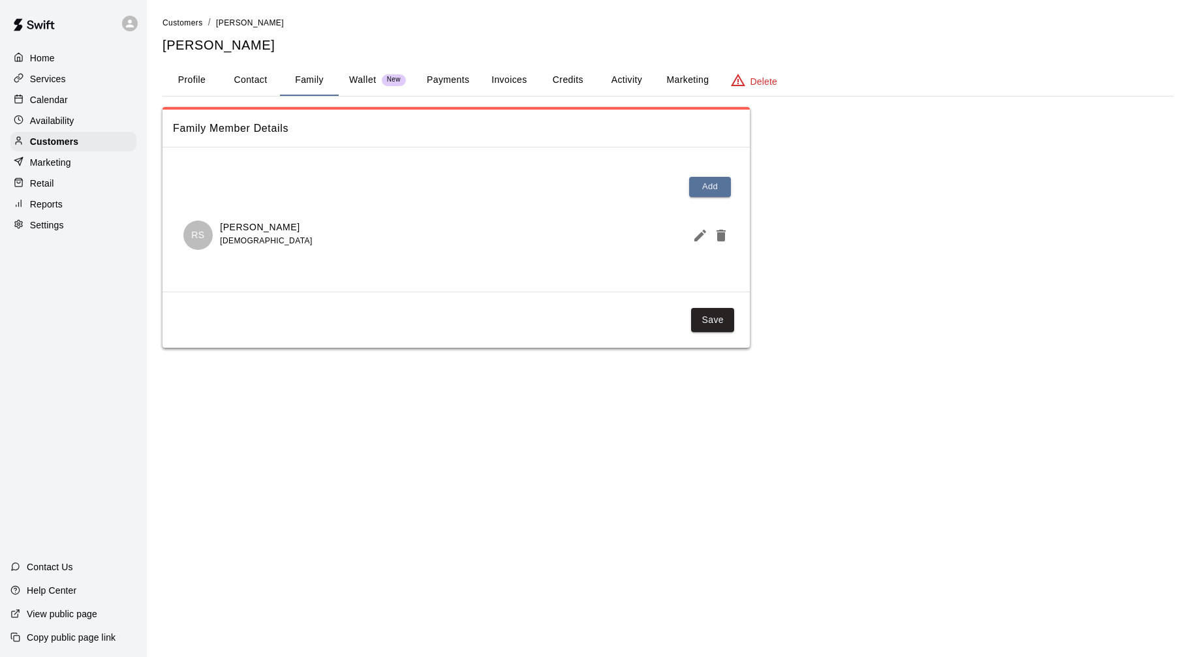
click at [83, 53] on div "Home" at bounding box center [73, 58] width 126 height 20
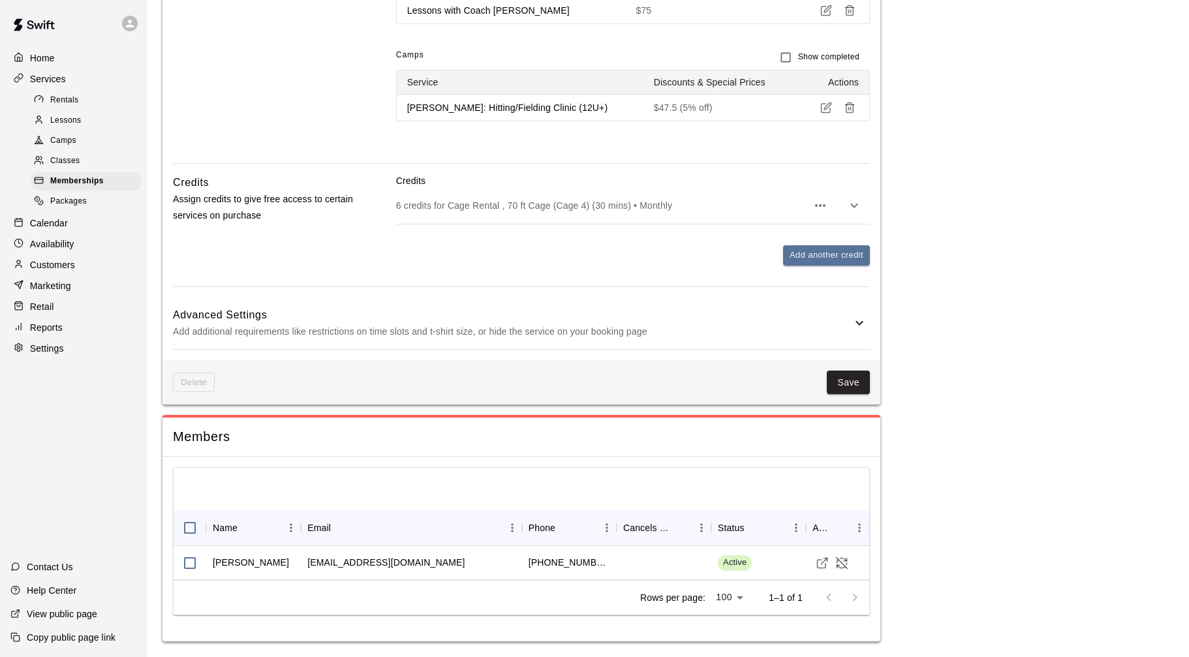
scroll to position [1271, 0]
click at [856, 320] on icon at bounding box center [859, 323] width 16 height 16
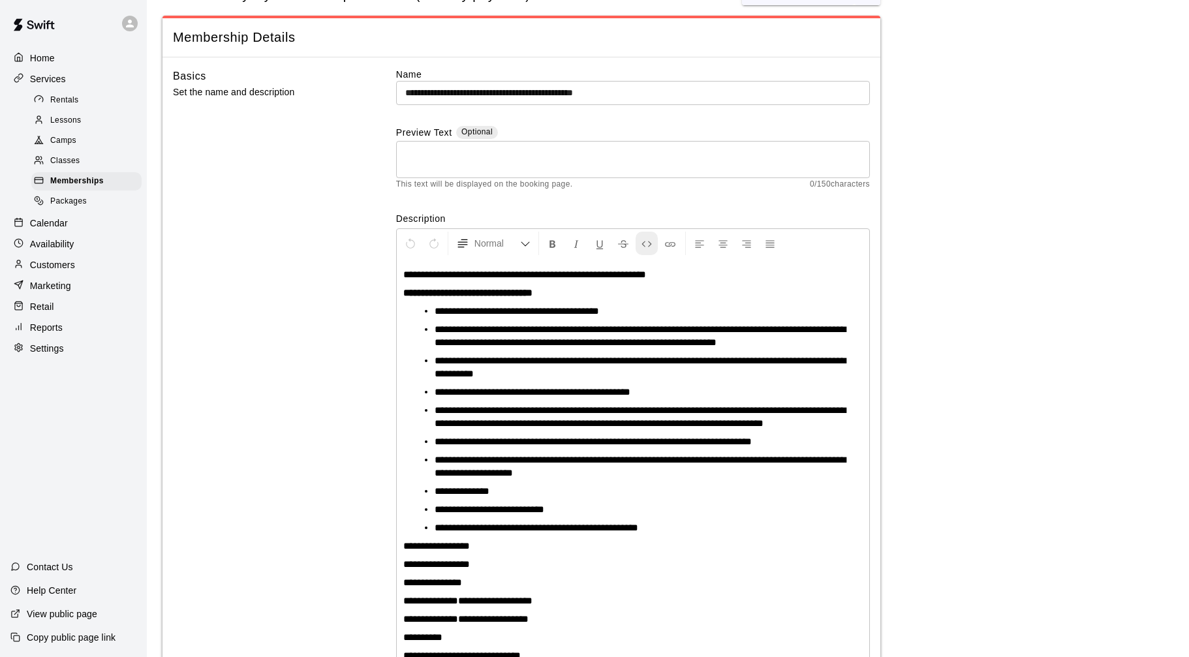
scroll to position [0, 0]
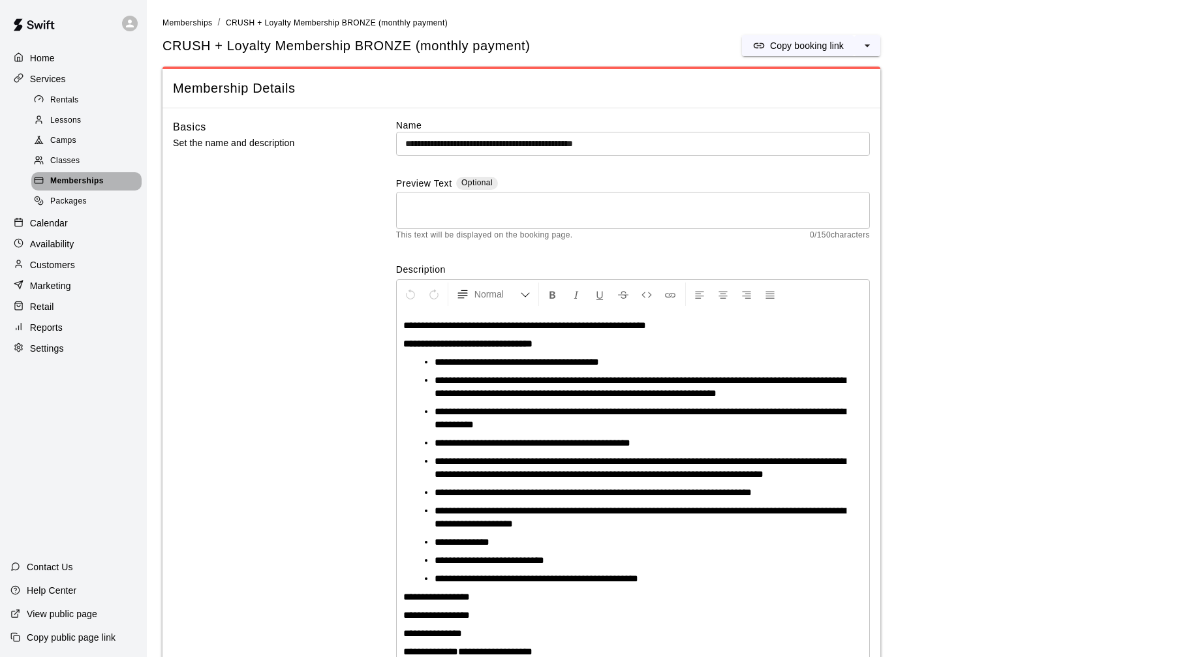
click at [119, 179] on div "Memberships" at bounding box center [86, 181] width 110 height 18
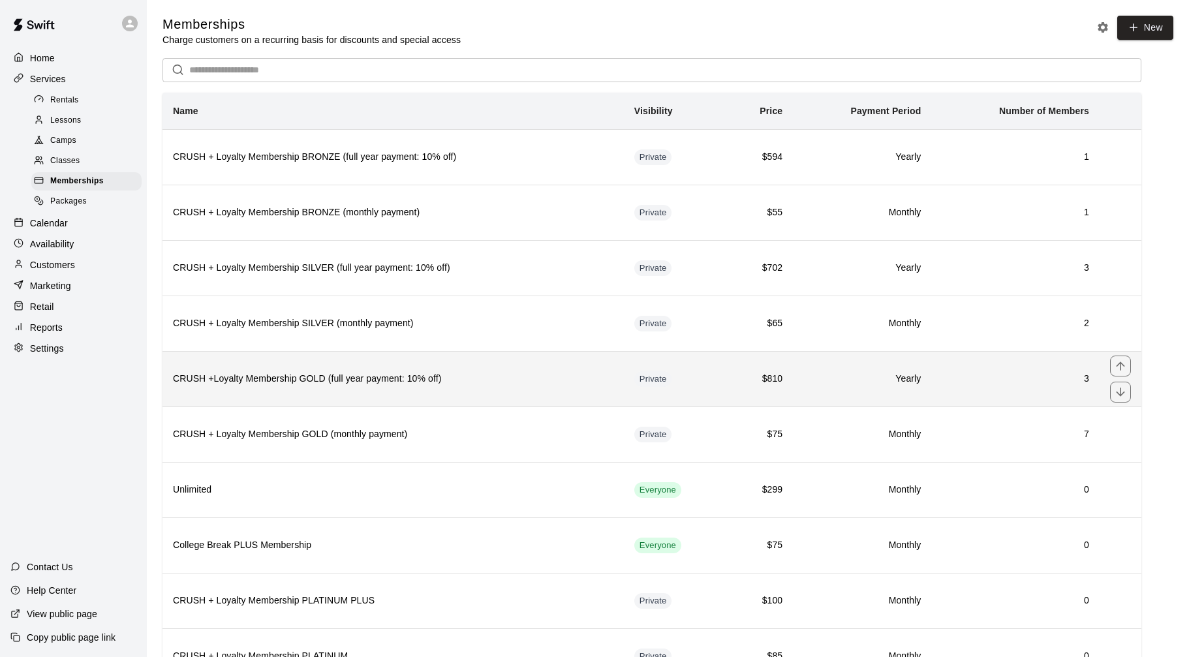
click at [417, 392] on th "CRUSH +Loyalty Membership GOLD (full year payment: 10% off)" at bounding box center [392, 378] width 461 height 55
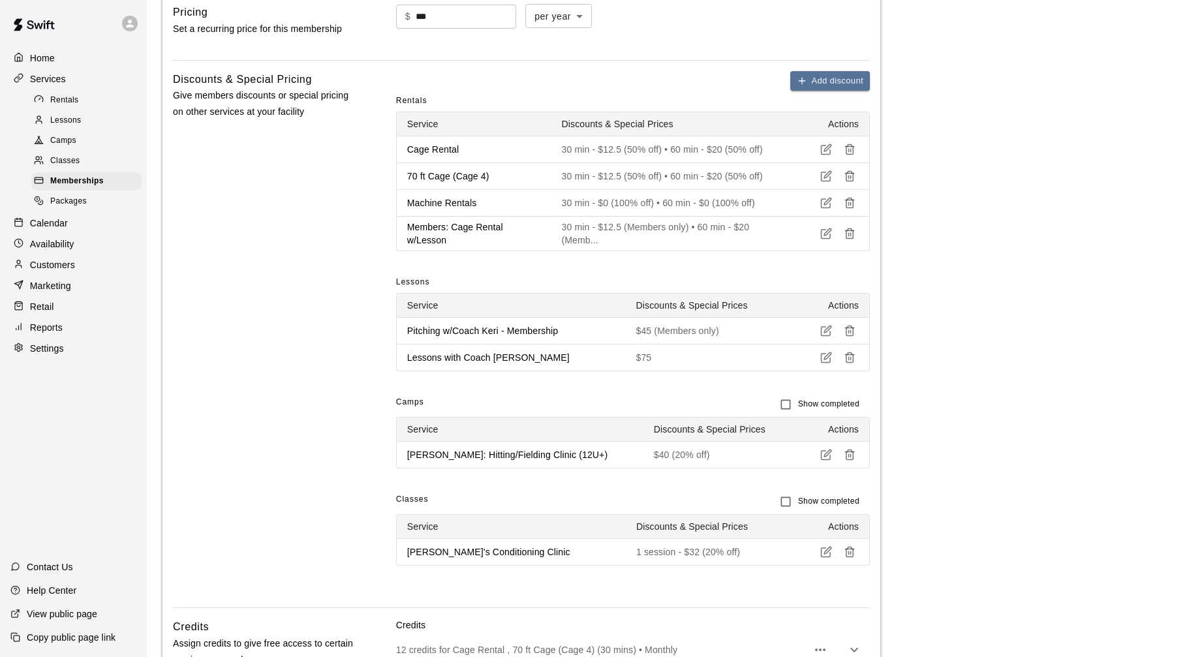
scroll to position [448, 0]
click at [851, 331] on icon "button" at bounding box center [850, 332] width 12 height 12
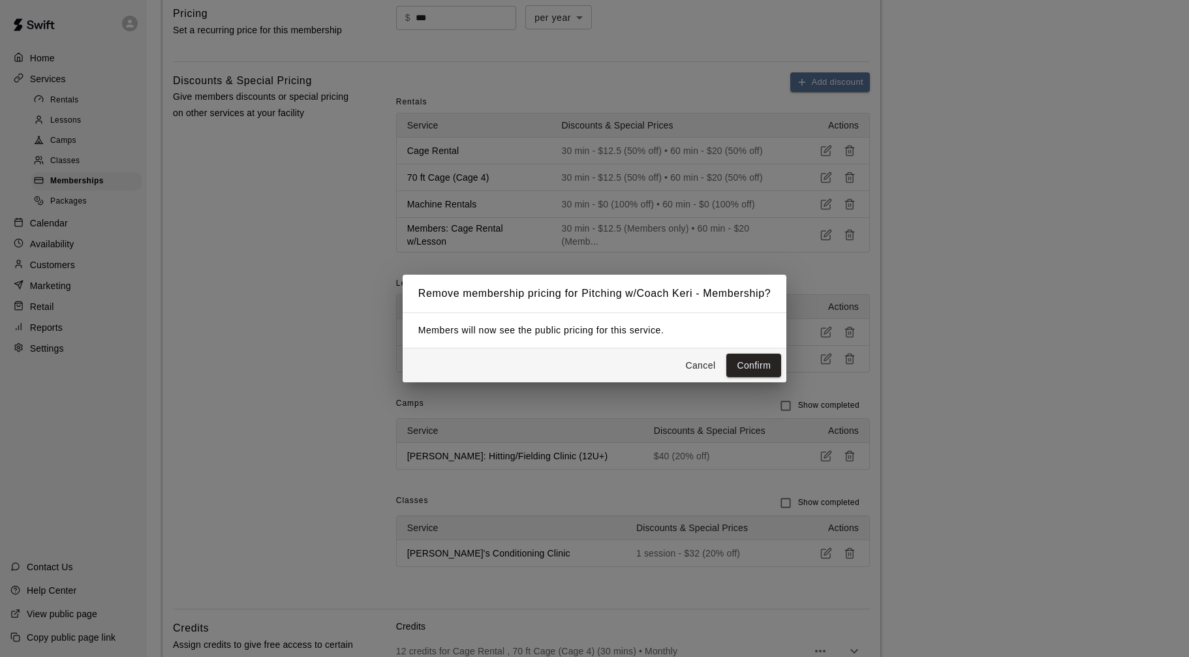
click at [713, 367] on button "Cancel" at bounding box center [700, 366] width 42 height 24
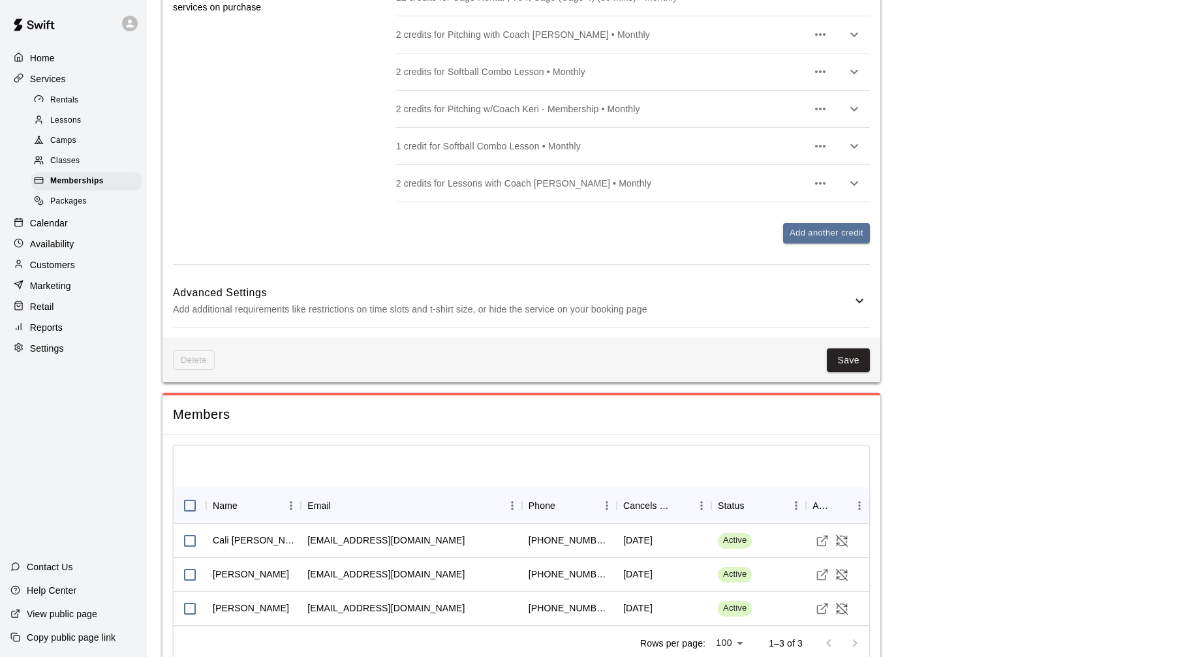
scroll to position [1147, 0]
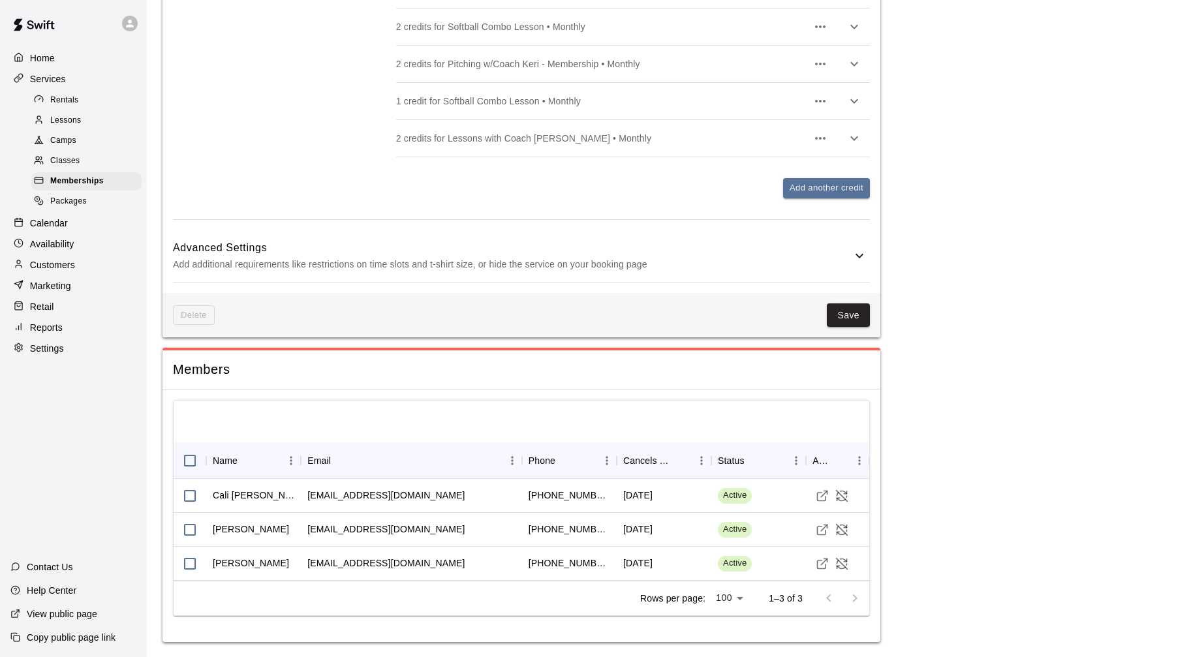
click at [842, 260] on p "Add additional requirements like restrictions on time slots and t-shirt size, o…" at bounding box center [512, 264] width 679 height 16
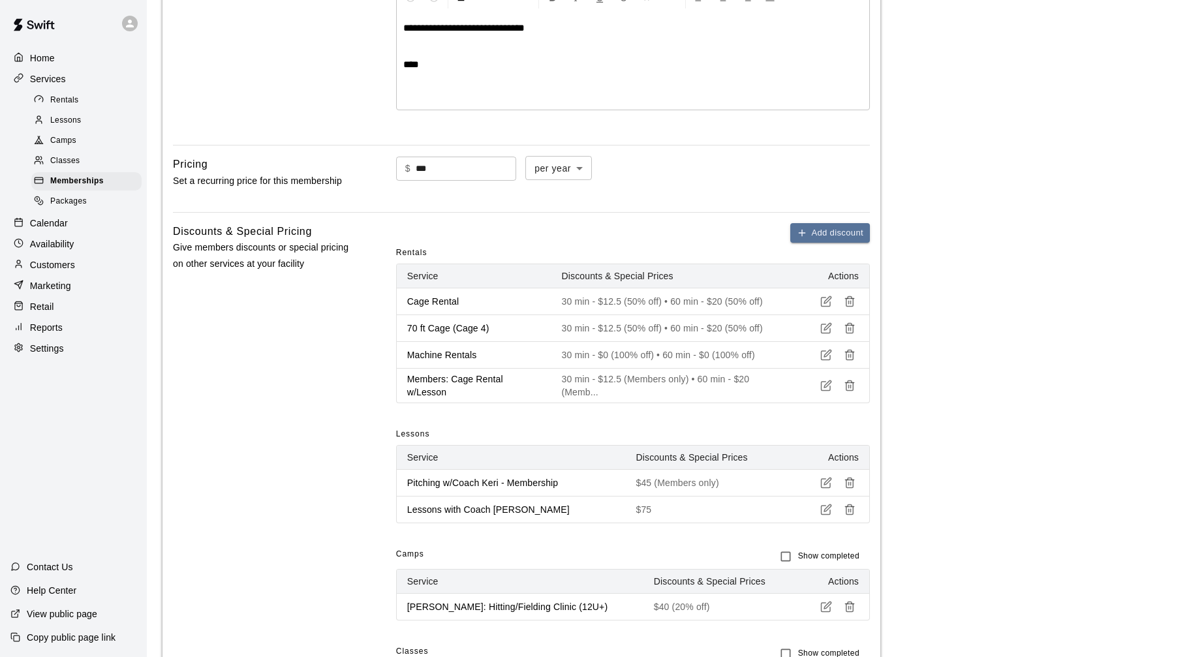
scroll to position [0, 0]
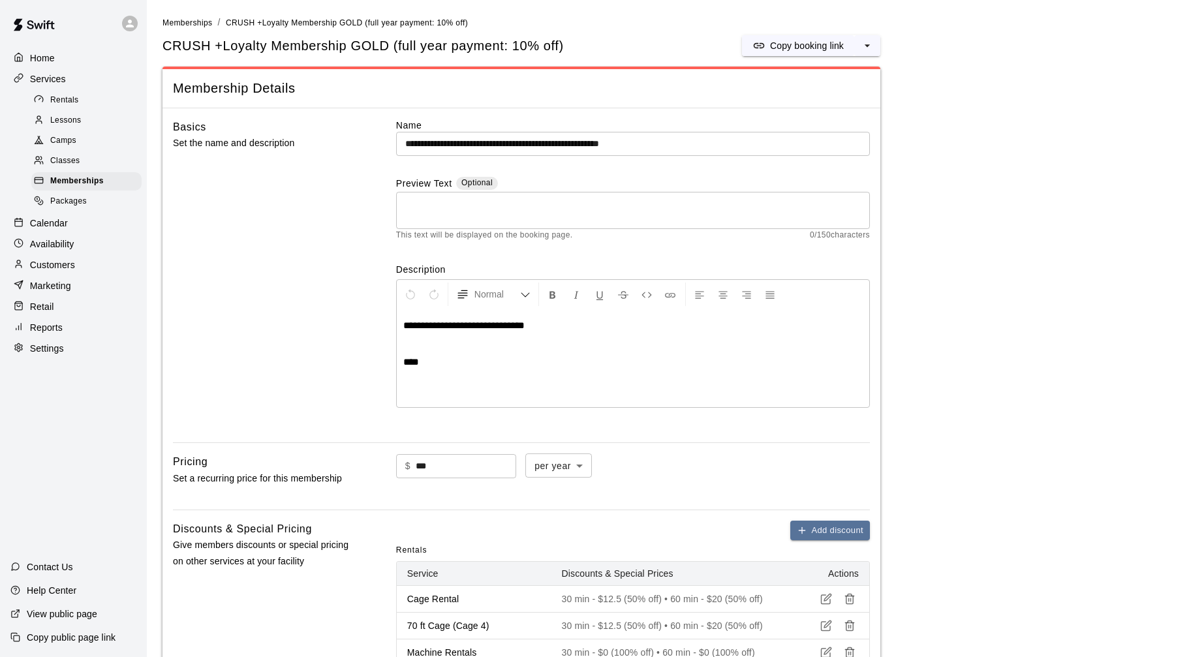
click at [80, 96] on div "Rentals" at bounding box center [86, 100] width 110 height 18
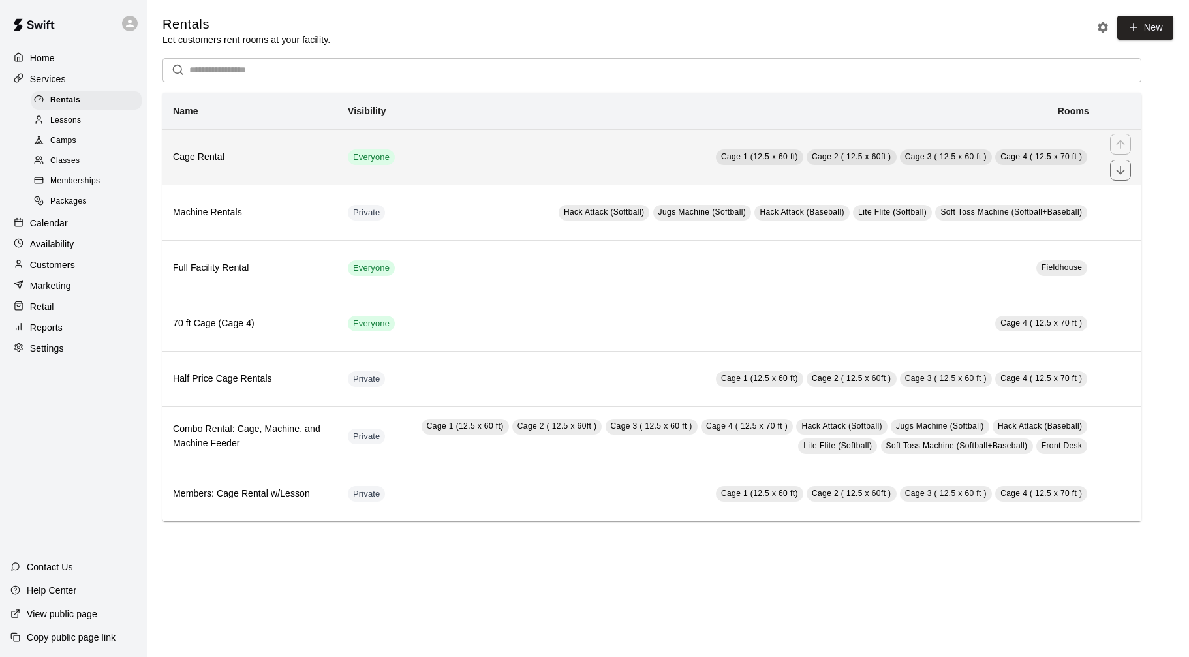
click at [211, 162] on h6 "Cage Rental" at bounding box center [250, 157] width 154 height 14
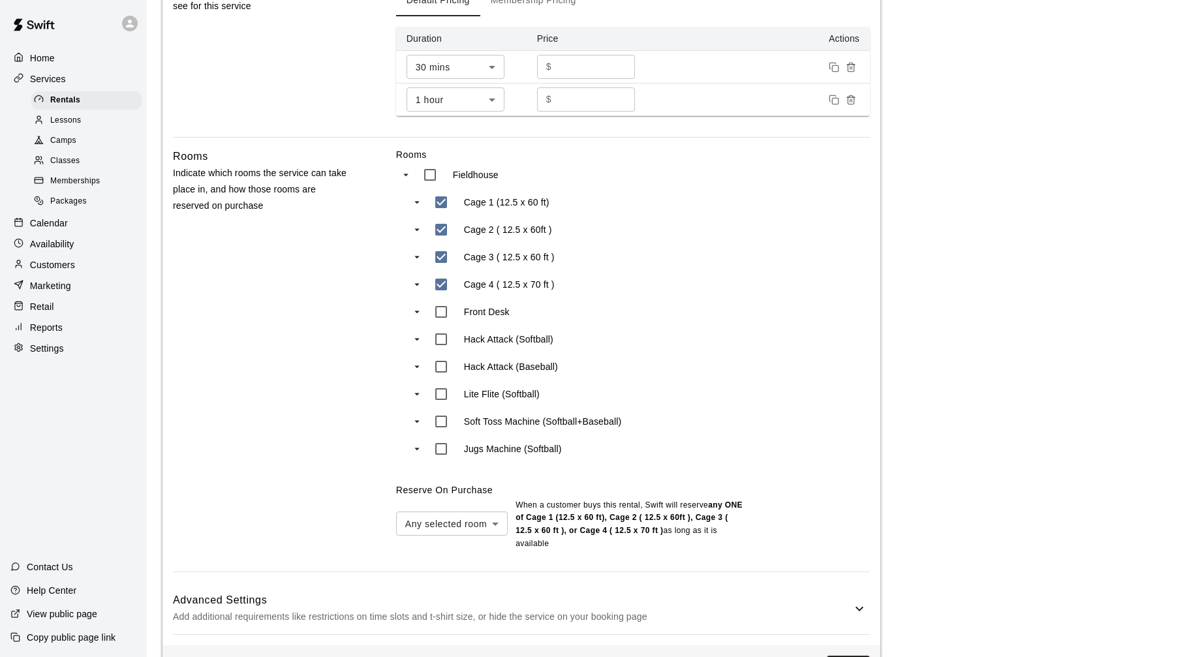
scroll to position [540, 0]
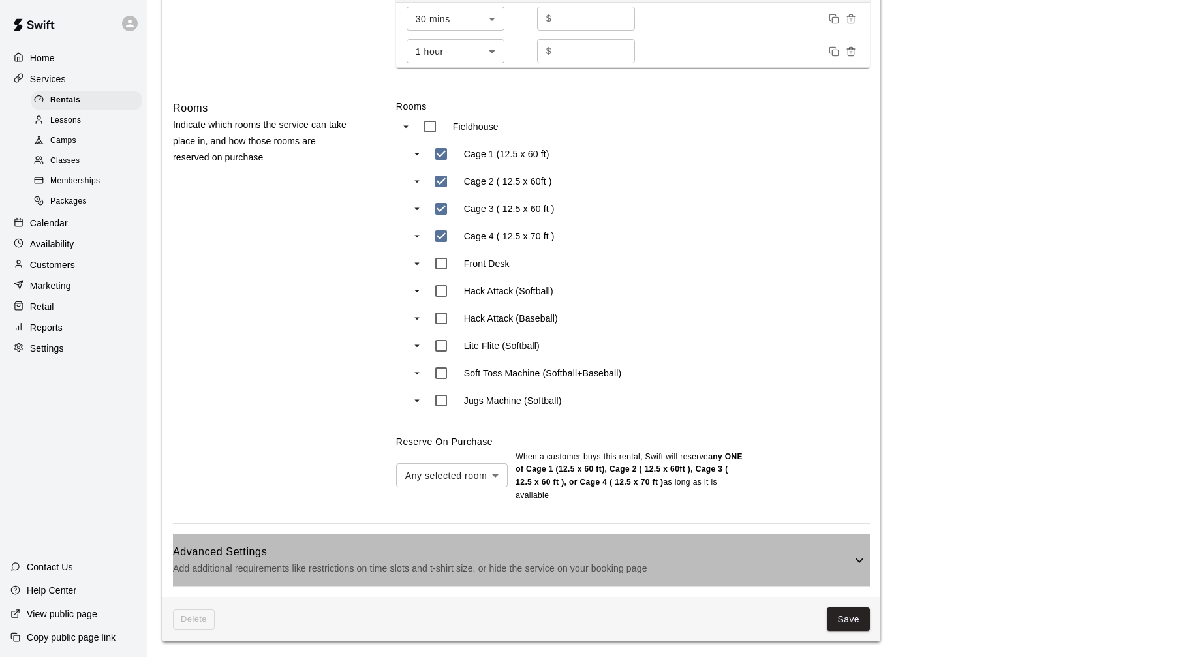
click at [532, 573] on p "Add additional requirements like restrictions on time slots and t-shirt size, o…" at bounding box center [512, 568] width 679 height 16
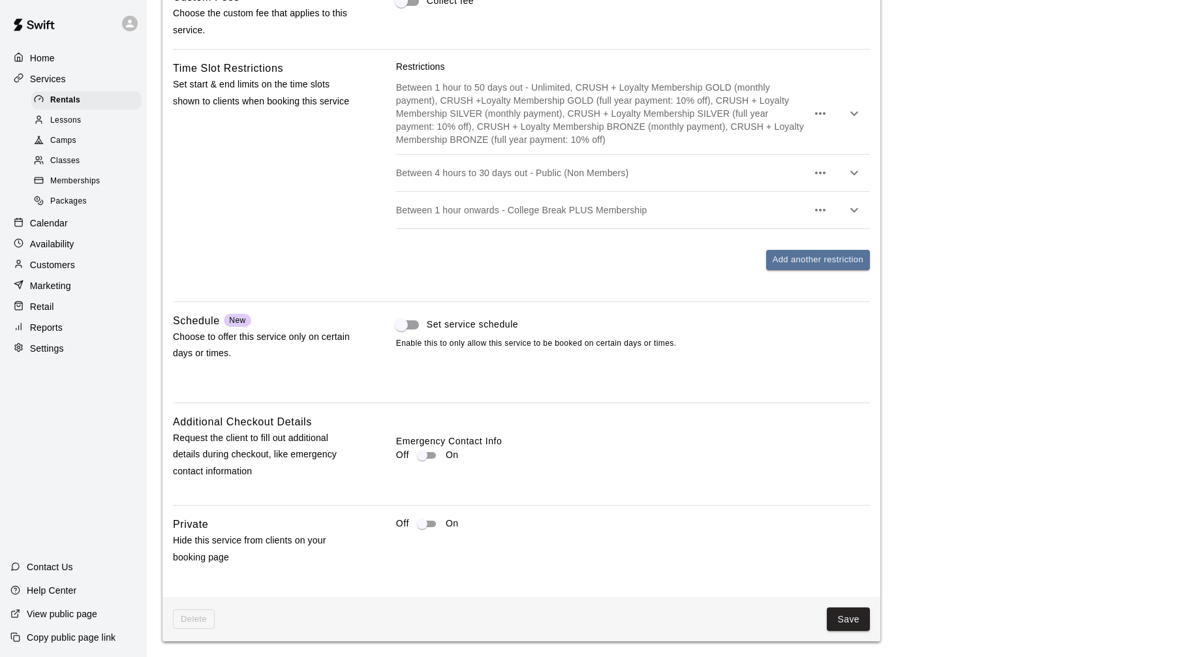
scroll to position [1229, 0]
click at [70, 196] on span "Packages" at bounding box center [68, 201] width 37 height 13
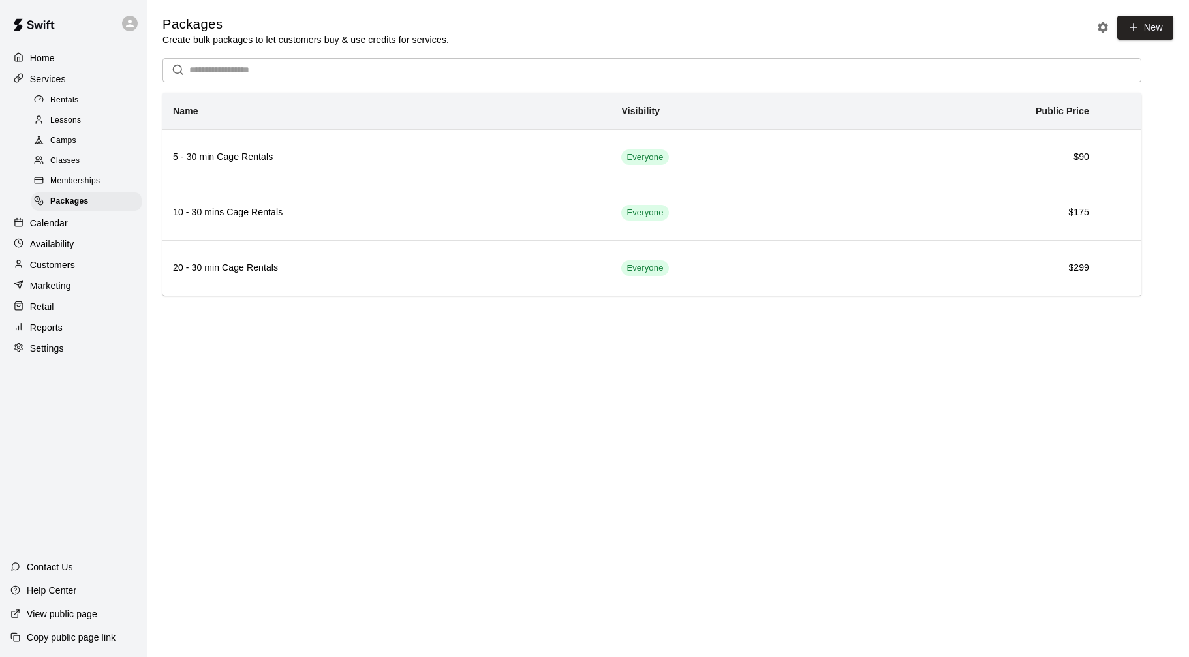
click at [72, 221] on div "Calendar" at bounding box center [73, 223] width 126 height 20
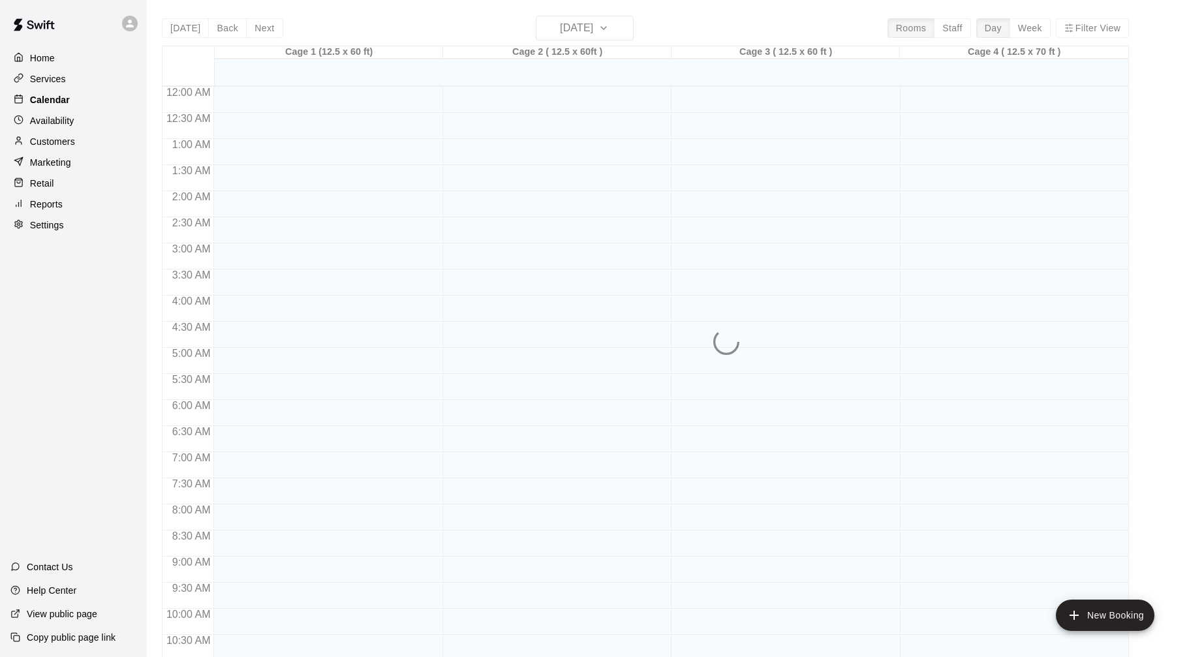
scroll to position [619, 0]
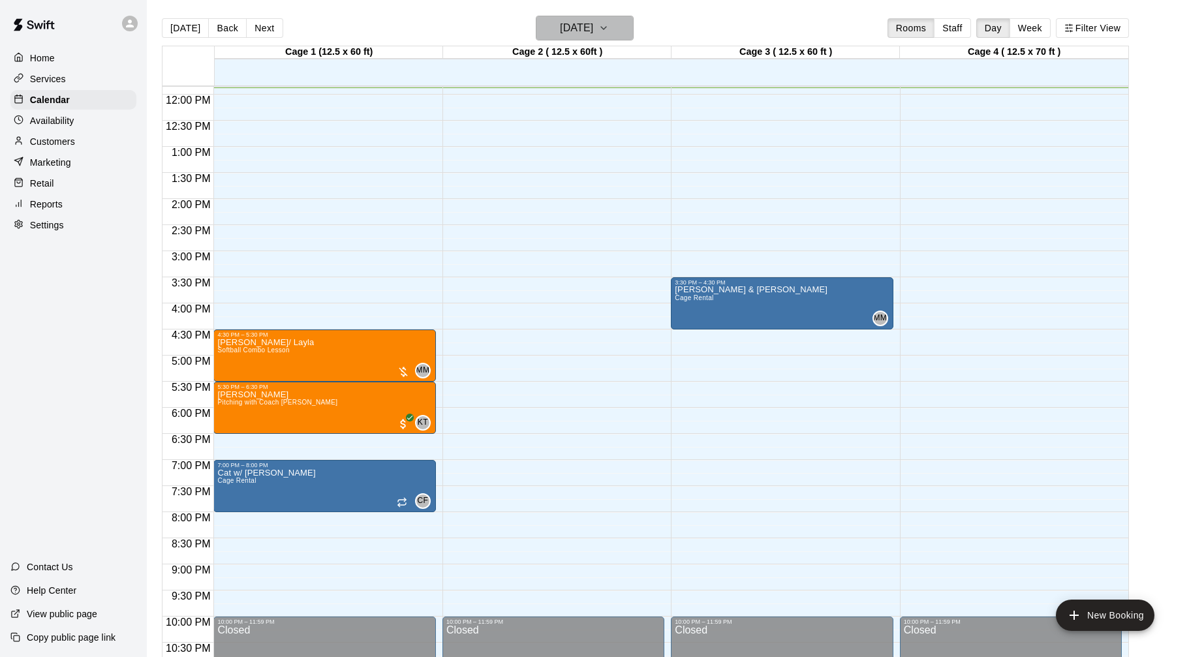
click at [593, 29] on h6 "[DATE]" at bounding box center [576, 28] width 33 height 18
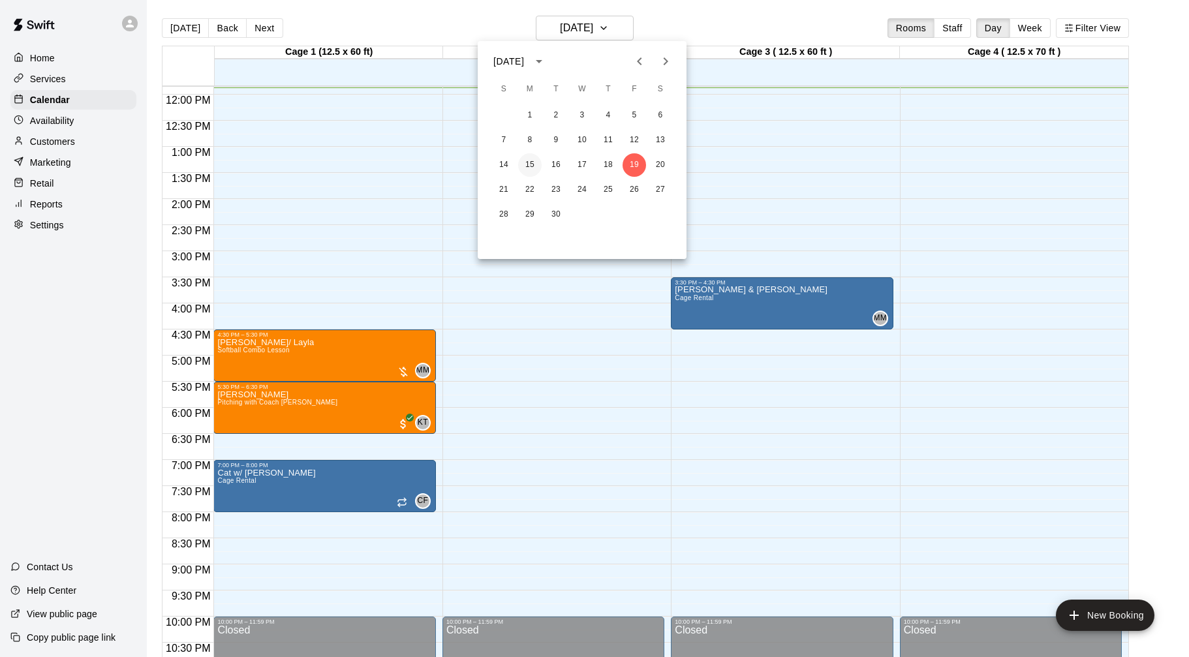
click at [534, 166] on button "15" at bounding box center [529, 164] width 23 height 23
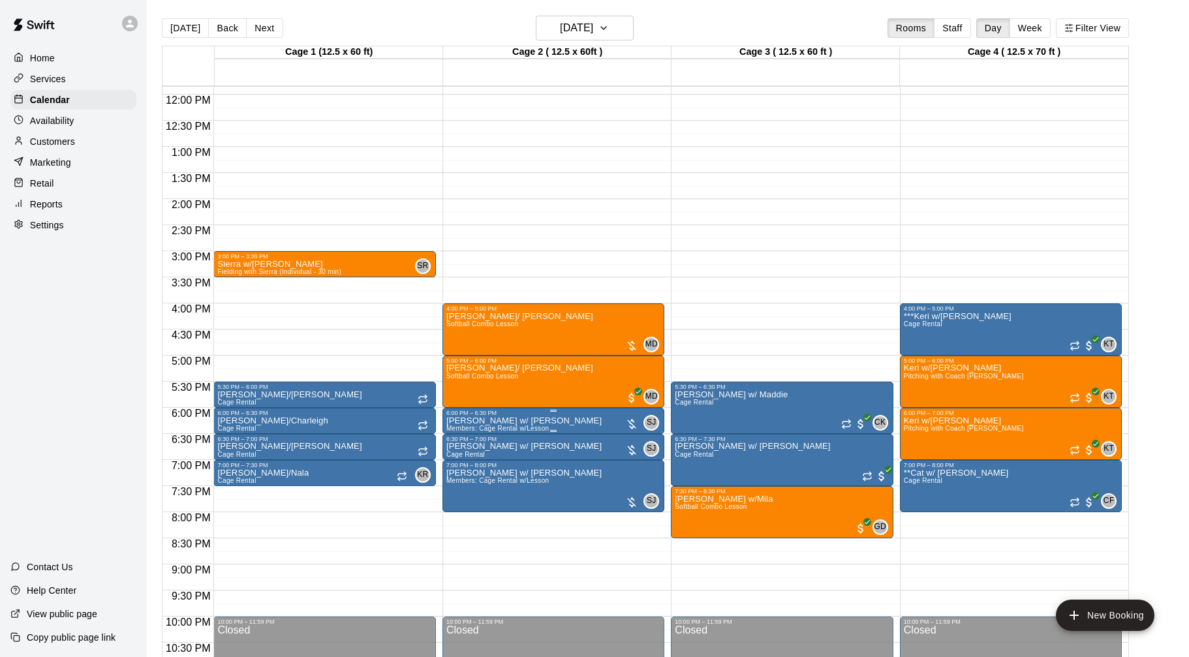
click at [452, 460] on img "edit" at bounding box center [459, 461] width 15 height 15
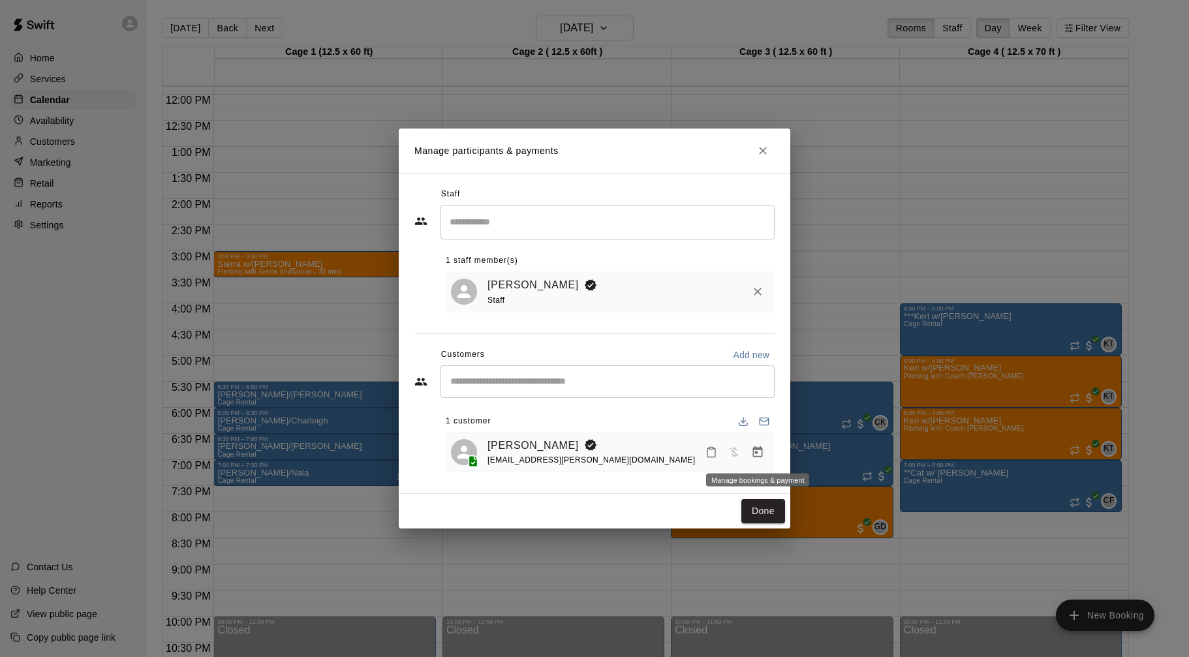
click at [756, 453] on icon "Manage bookings & payment" at bounding box center [758, 451] width 10 height 11
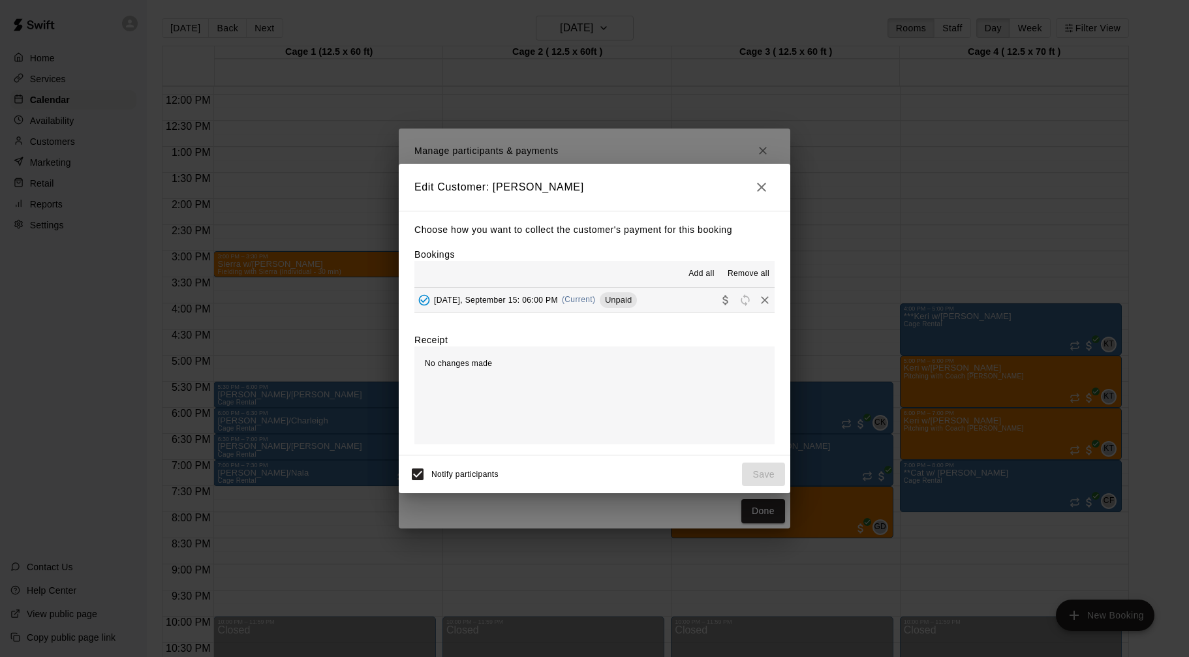
click at [665, 298] on button "Monday, September 15: 06:00 PM (Current) Unpaid" at bounding box center [594, 300] width 360 height 24
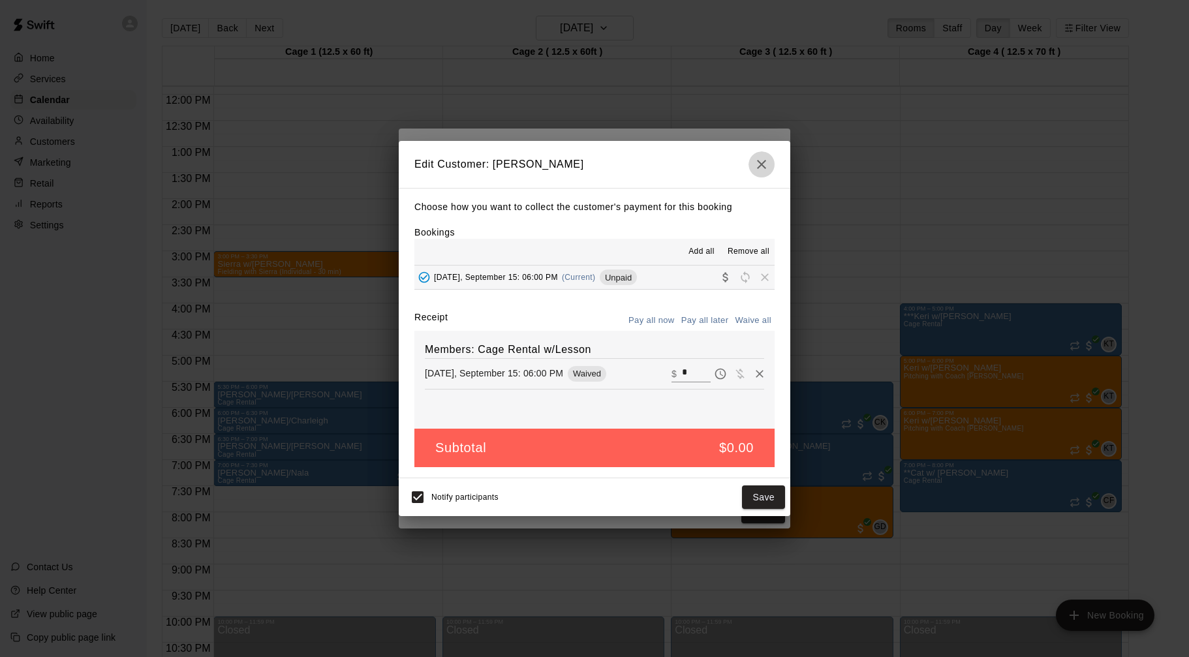
click at [772, 162] on button "button" at bounding box center [761, 164] width 26 height 26
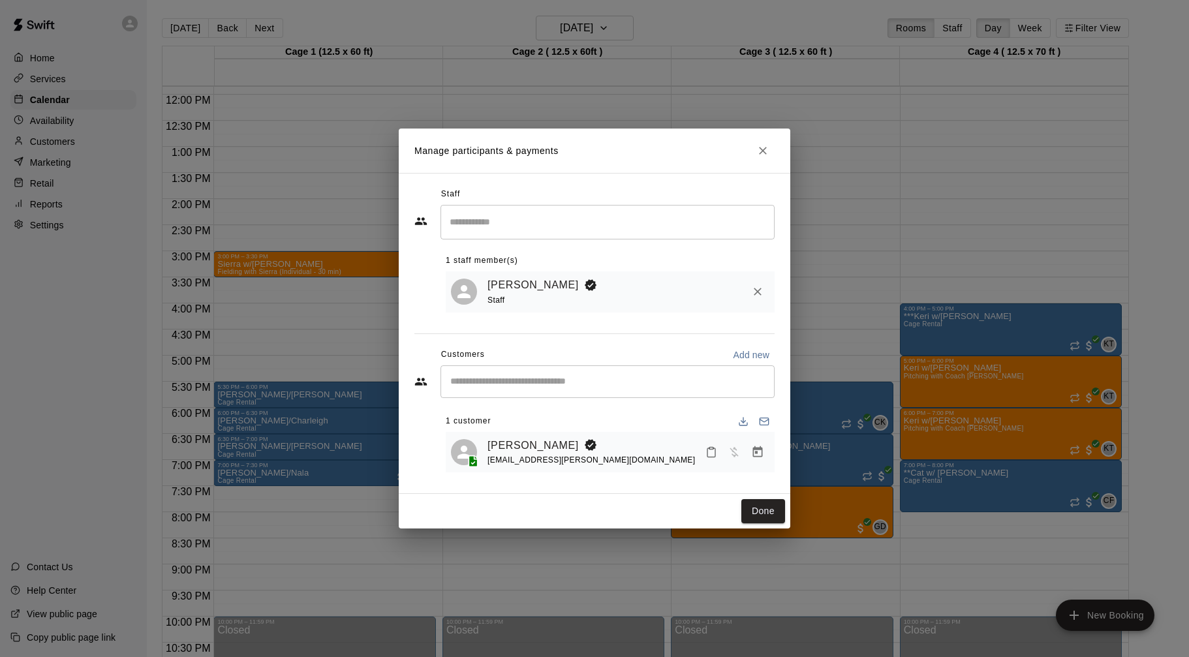
click at [677, 389] on div "​" at bounding box center [607, 381] width 334 height 33
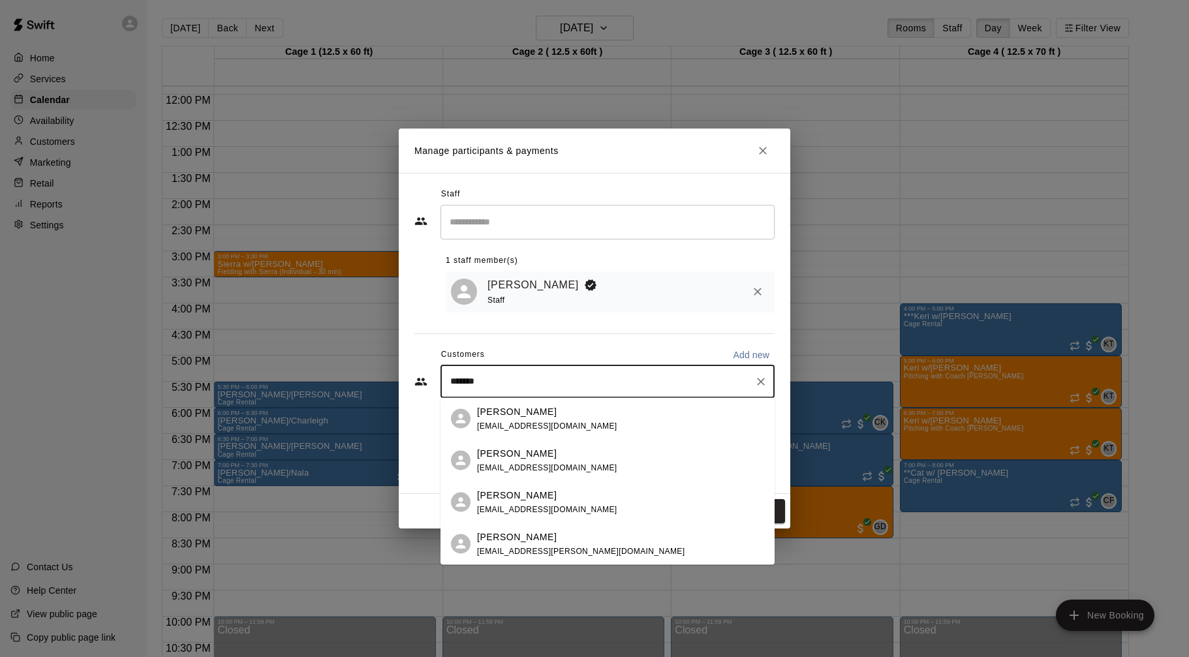
type input "********"
click at [579, 550] on div "Samantha Shaw joenature@cox.net" at bounding box center [620, 544] width 287 height 28
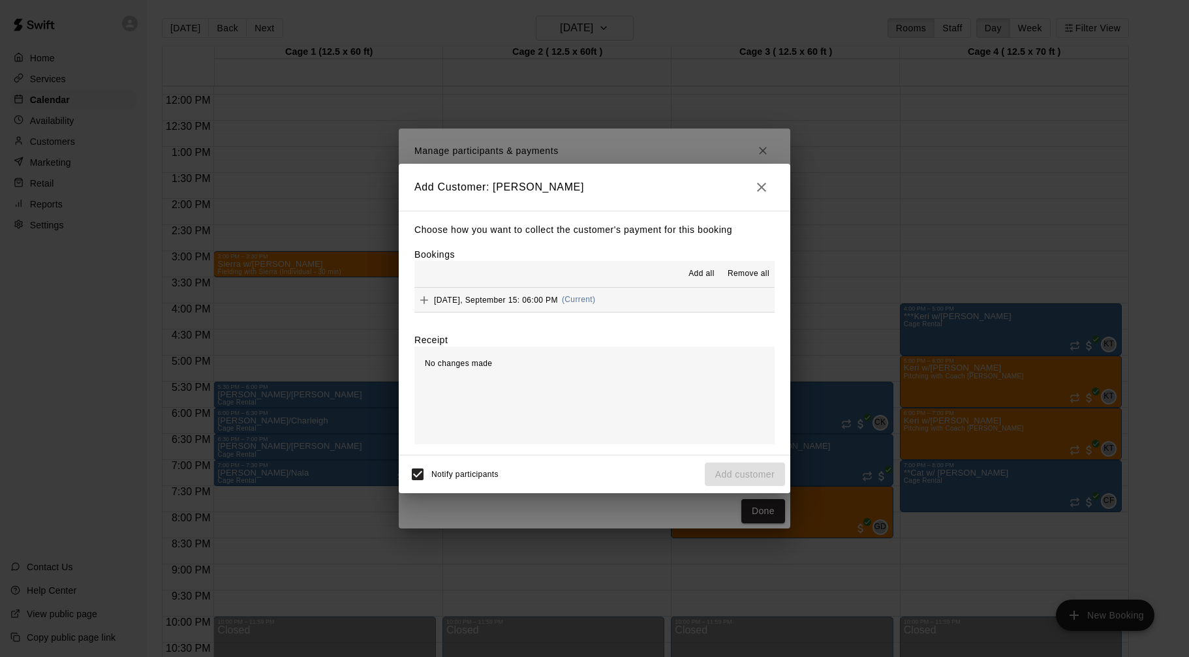
click at [636, 303] on button "Monday, September 15: 06:00 PM (Current)" at bounding box center [594, 300] width 360 height 24
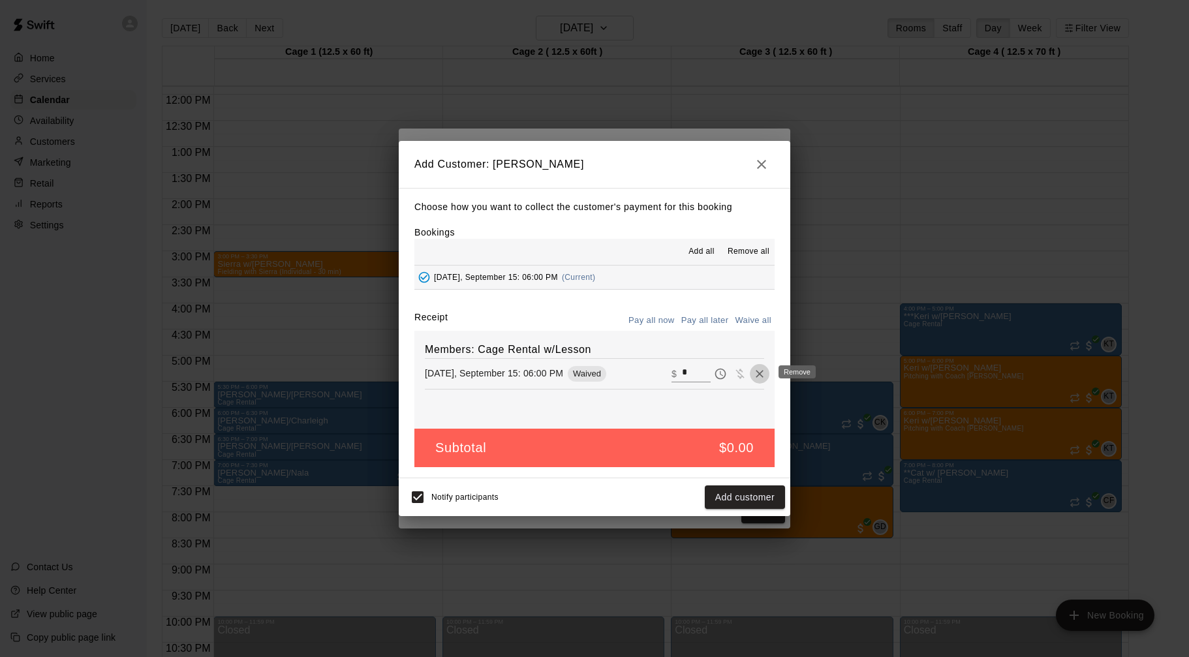
click at [761, 375] on icon "Remove" at bounding box center [760, 374] width 8 height 8
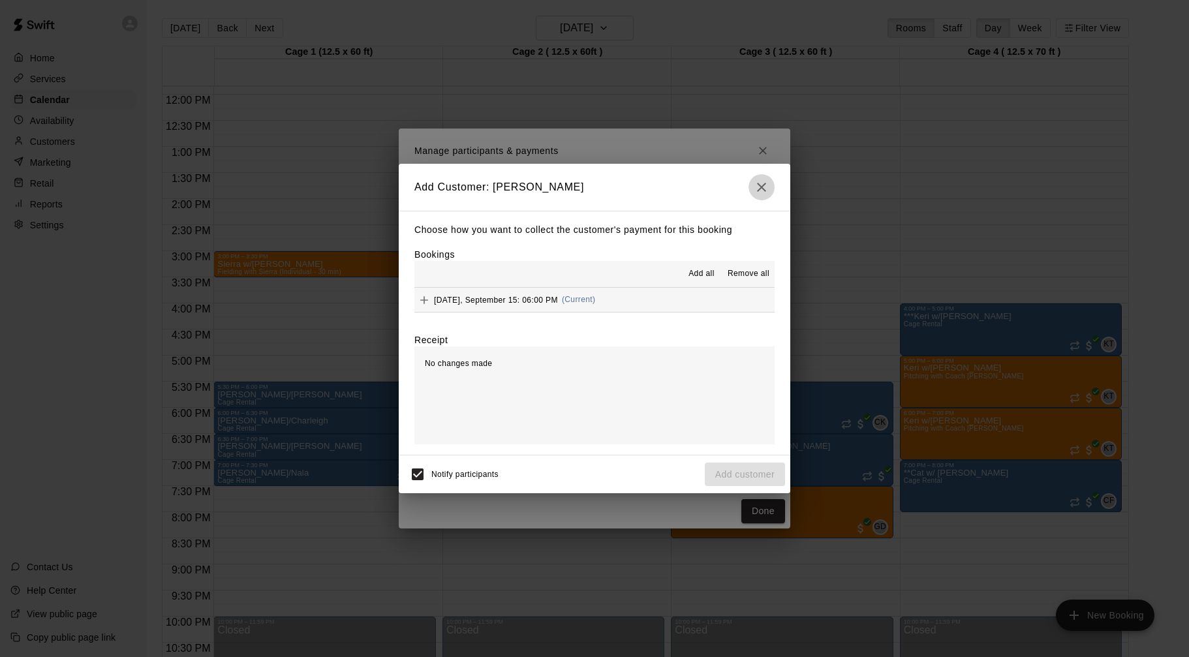
drag, startPoint x: 761, startPoint y: 187, endPoint x: 764, endPoint y: 157, distance: 30.1
click at [761, 187] on icon "button" at bounding box center [761, 187] width 9 height 9
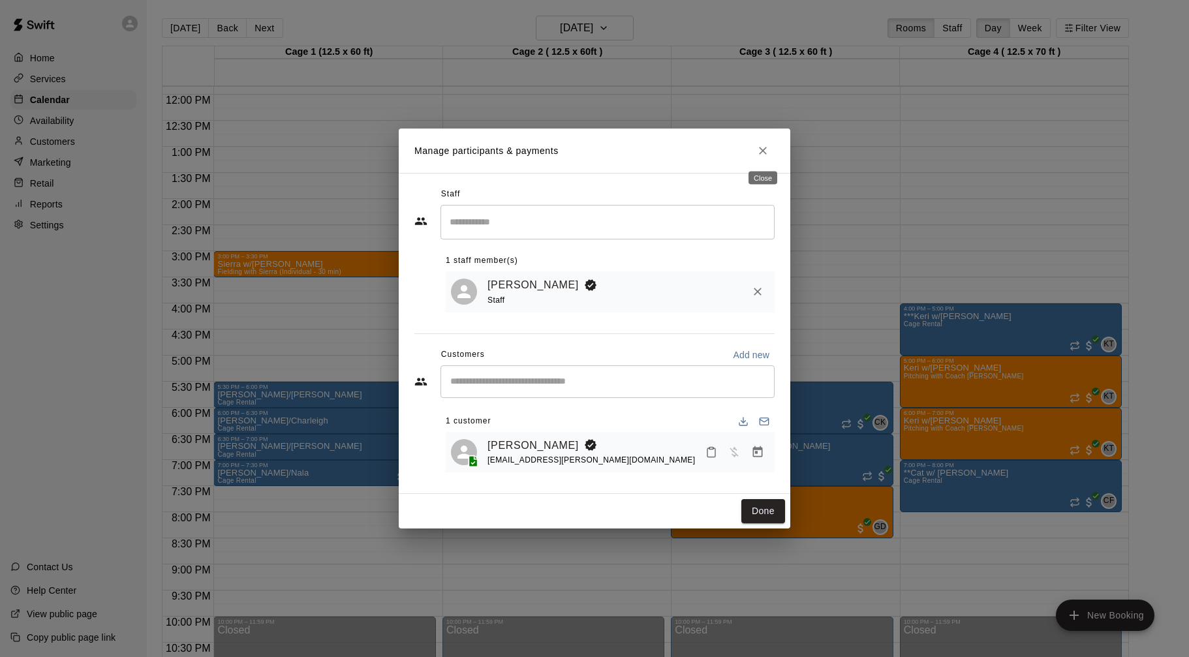
click at [764, 149] on icon "Close" at bounding box center [763, 151] width 8 height 8
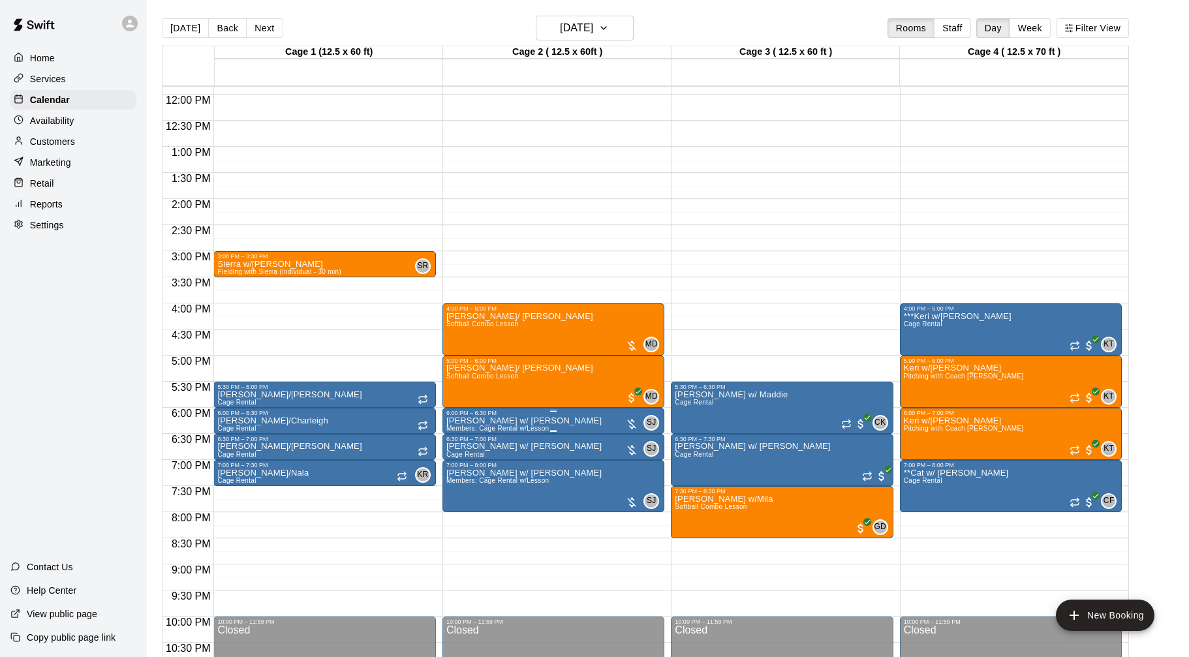
click at [529, 412] on div "6:00 PM – 6:30 PM" at bounding box center [553, 413] width 214 height 7
click at [463, 479] on icon "delete" at bounding box center [459, 486] width 16 height 16
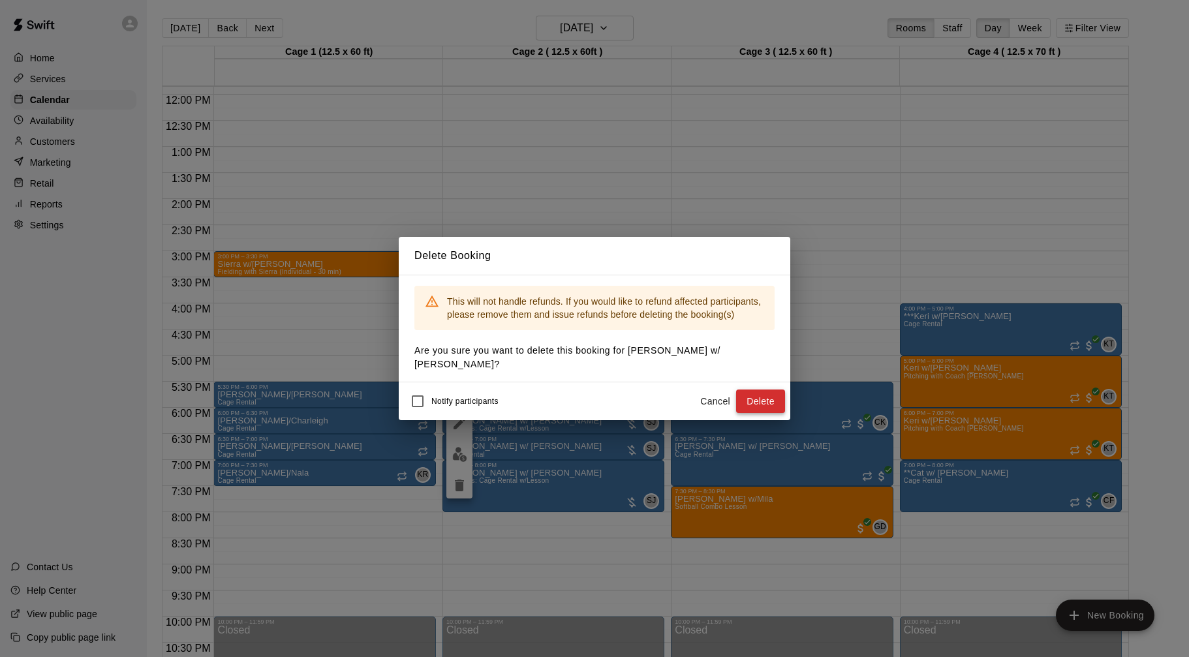
click at [765, 399] on button "Delete" at bounding box center [760, 401] width 49 height 24
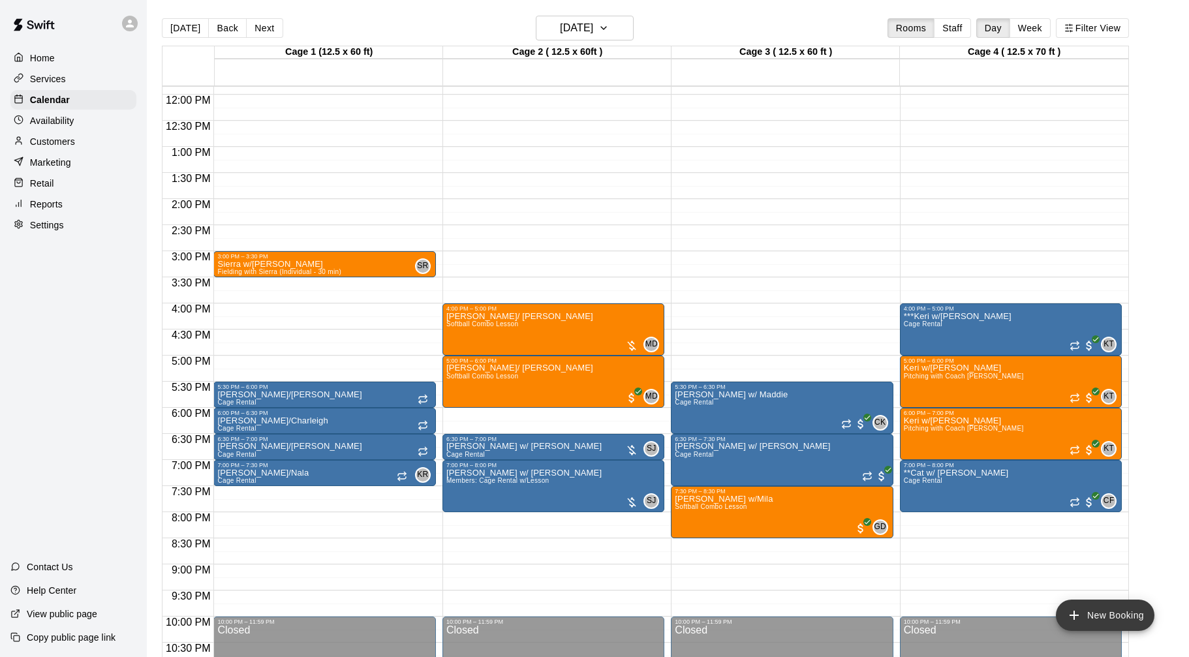
click at [1105, 613] on button "New Booking" at bounding box center [1105, 615] width 99 height 31
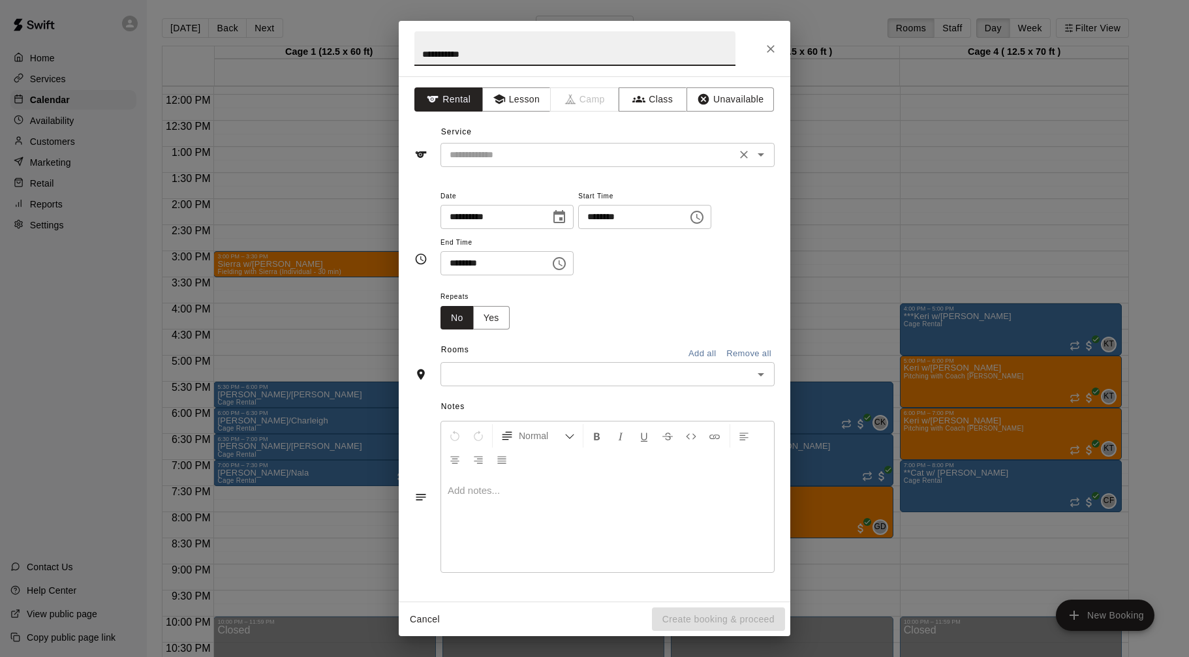
type input "**********"
click at [521, 157] on input "text" at bounding box center [588, 155] width 288 height 16
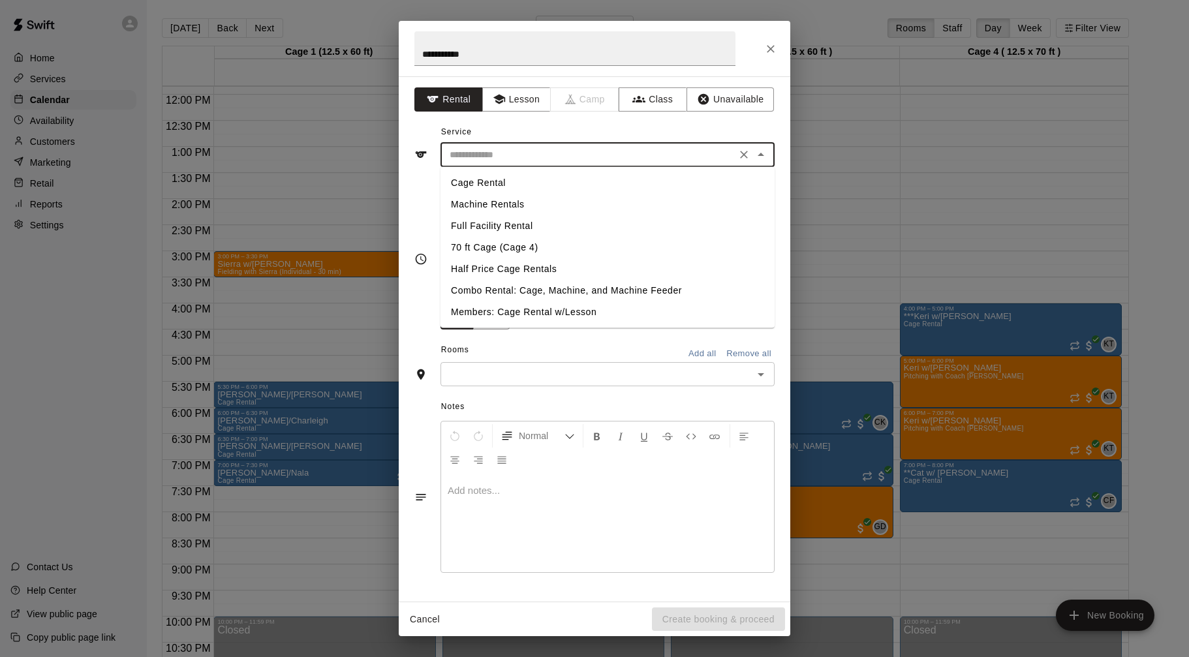
click at [506, 184] on li "Cage Rental" at bounding box center [607, 183] width 334 height 22
type input "**********"
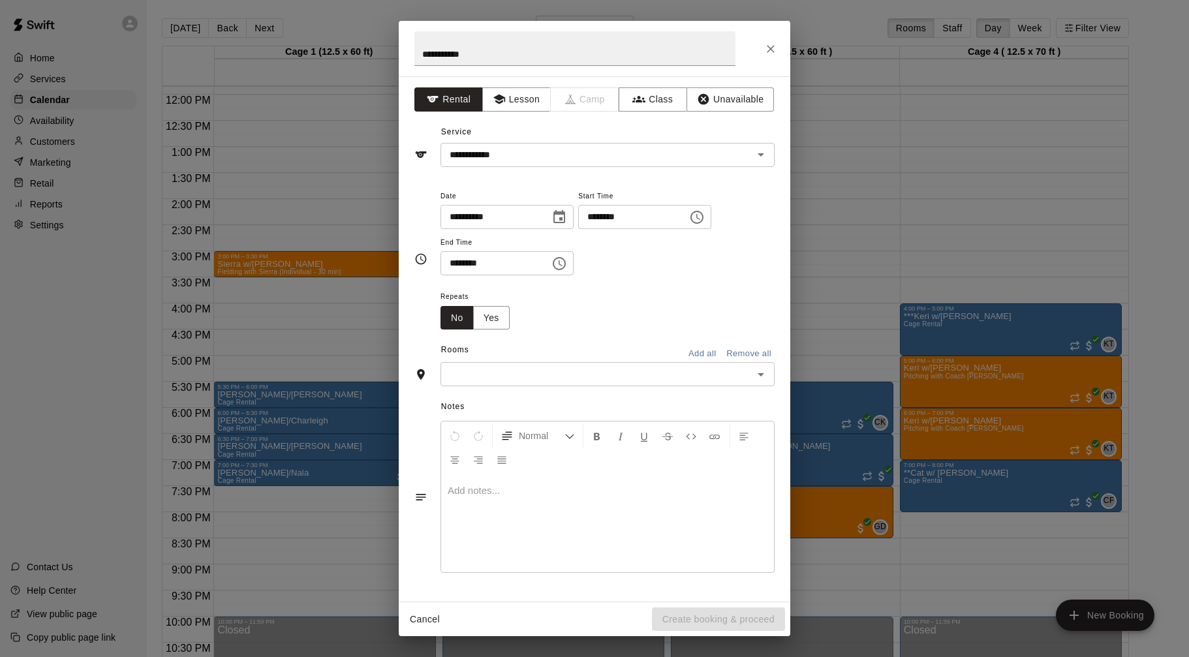
drag, startPoint x: 574, startPoint y: 29, endPoint x: 731, endPoint y: 29, distance: 156.6
click at [731, 29] on h2 "**********" at bounding box center [575, 48] width 352 height 55
click at [592, 219] on input "********" at bounding box center [628, 217] width 100 height 24
click at [774, 41] on button "Close" at bounding box center [770, 48] width 23 height 23
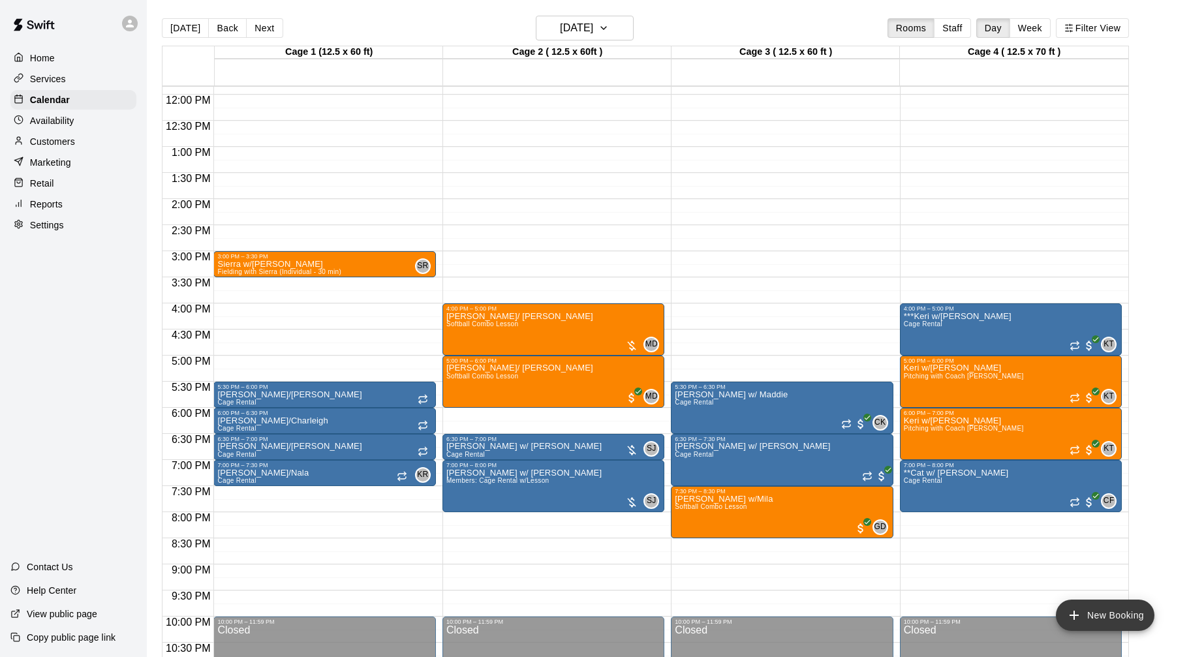
click at [1086, 614] on button "New Booking" at bounding box center [1105, 615] width 99 height 31
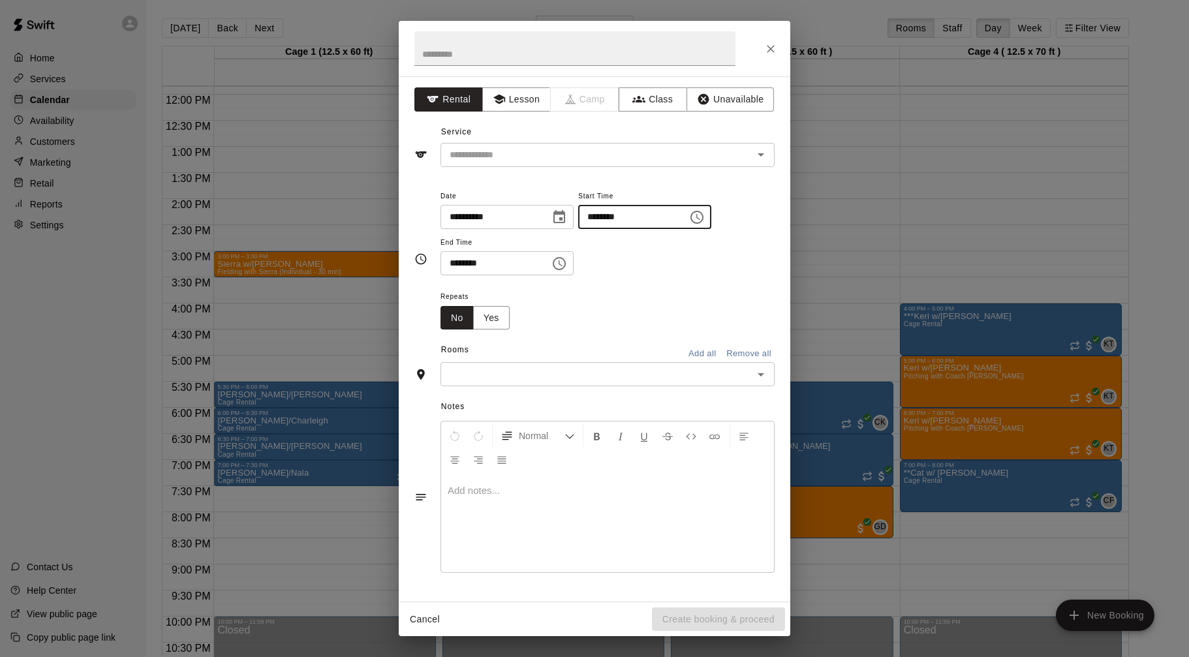
click at [599, 217] on input "********" at bounding box center [628, 217] width 100 height 24
click at [630, 219] on input "********" at bounding box center [628, 217] width 100 height 24
click at [626, 219] on input "********" at bounding box center [628, 217] width 100 height 24
type input "********"
click at [453, 264] on input "********" at bounding box center [490, 263] width 100 height 24
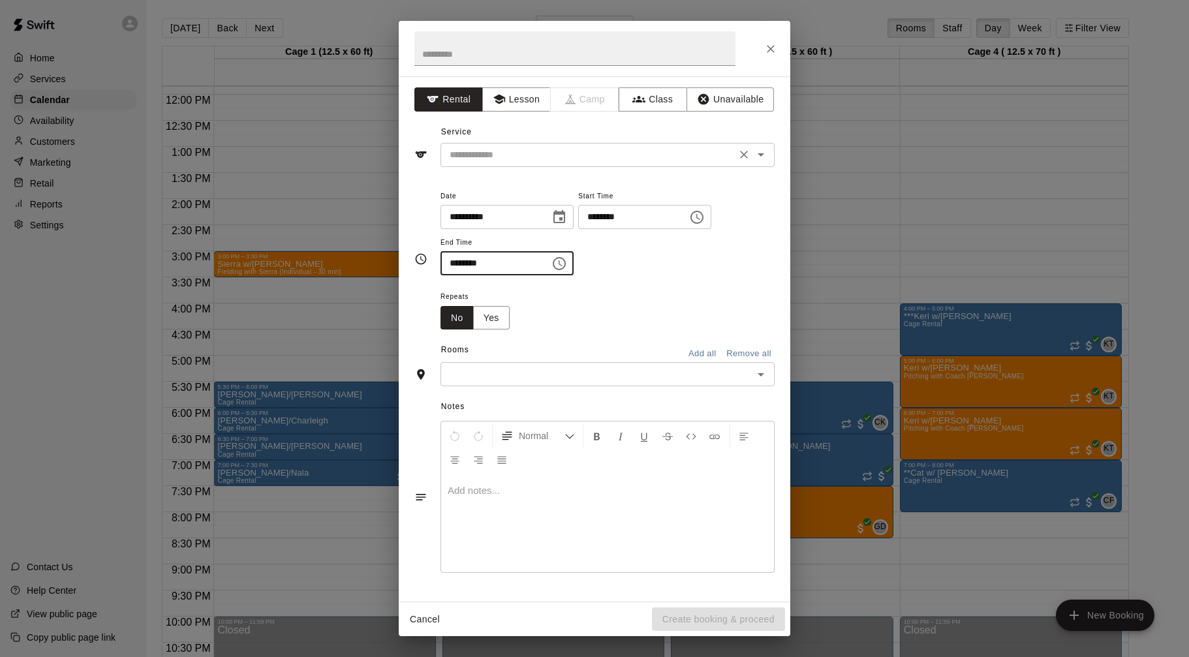
type input "********"
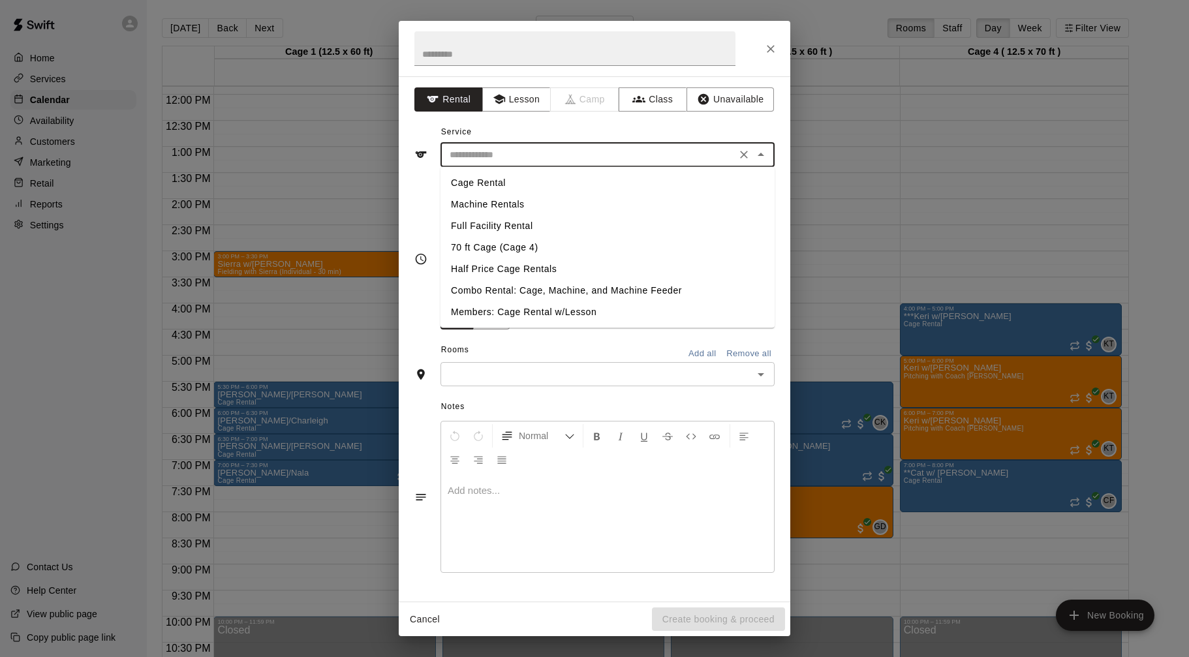
click at [465, 147] on input "text" at bounding box center [588, 155] width 288 height 16
click at [469, 179] on li "Cage Rental" at bounding box center [607, 183] width 334 height 22
type input "**********"
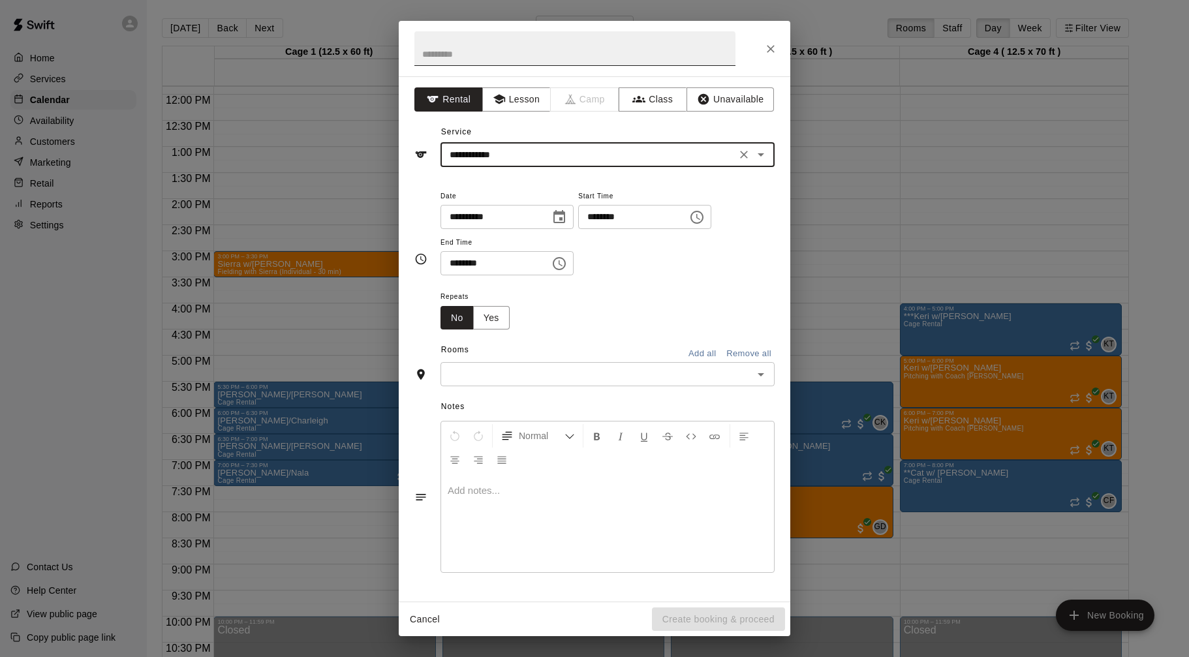
click at [532, 58] on input "text" at bounding box center [574, 48] width 321 height 35
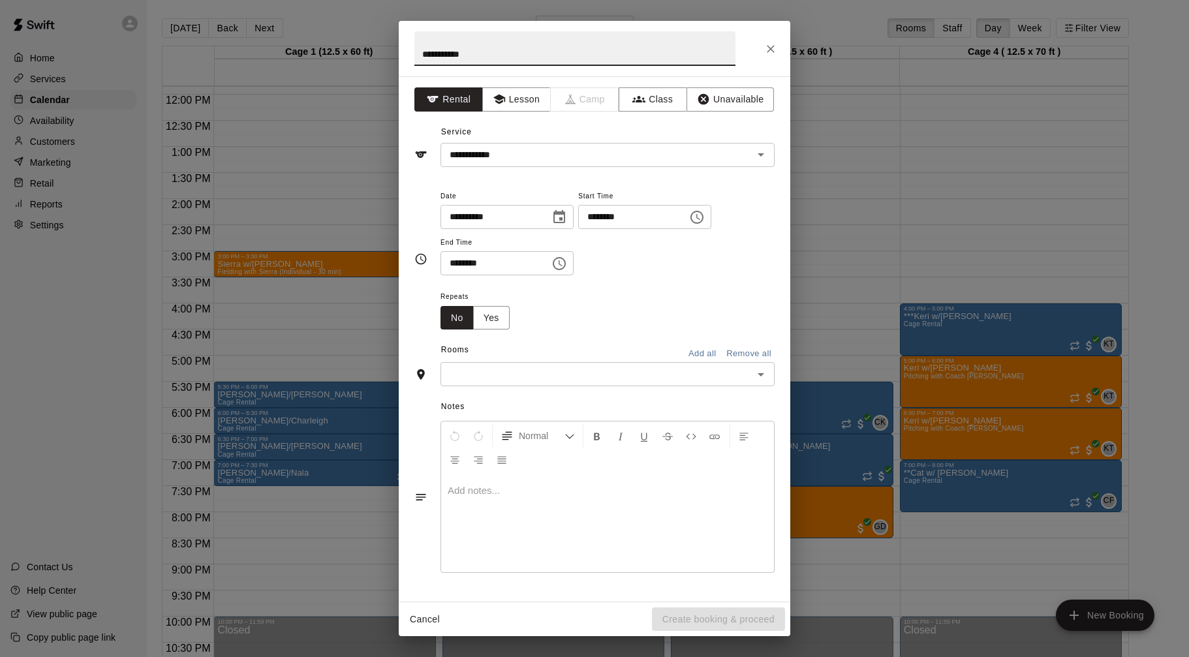
type input "**********"
click at [515, 366] on input "text" at bounding box center [596, 374] width 305 height 16
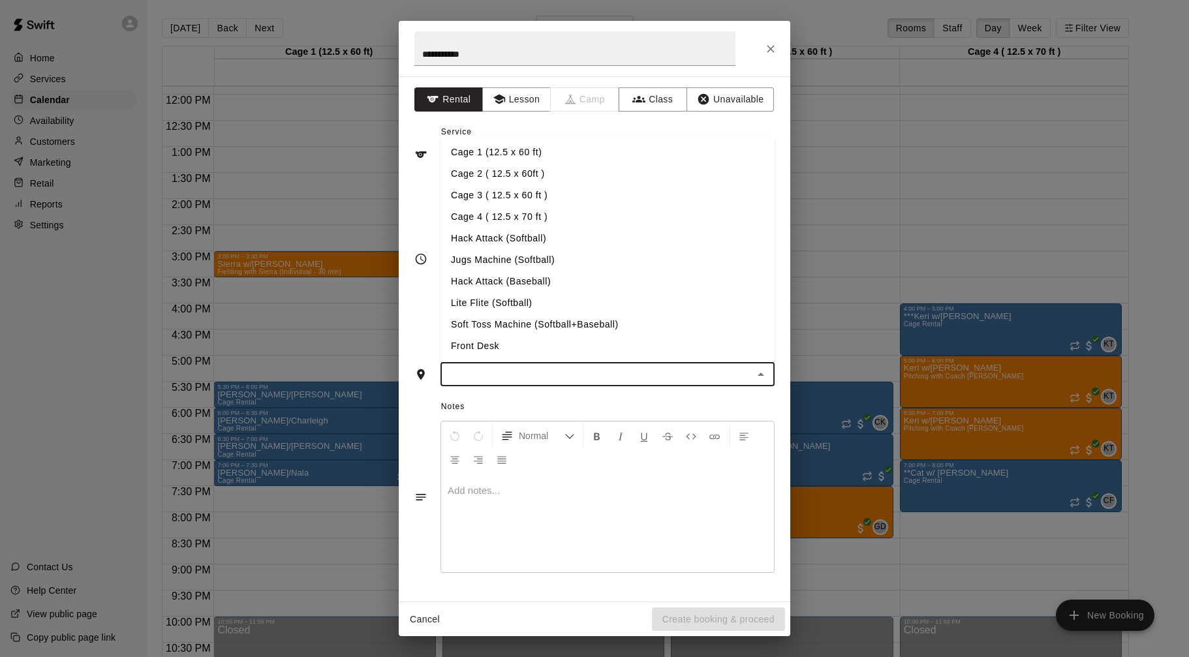
click at [474, 178] on li "Cage 2 ( 12.5 x 60ft )" at bounding box center [607, 174] width 334 height 22
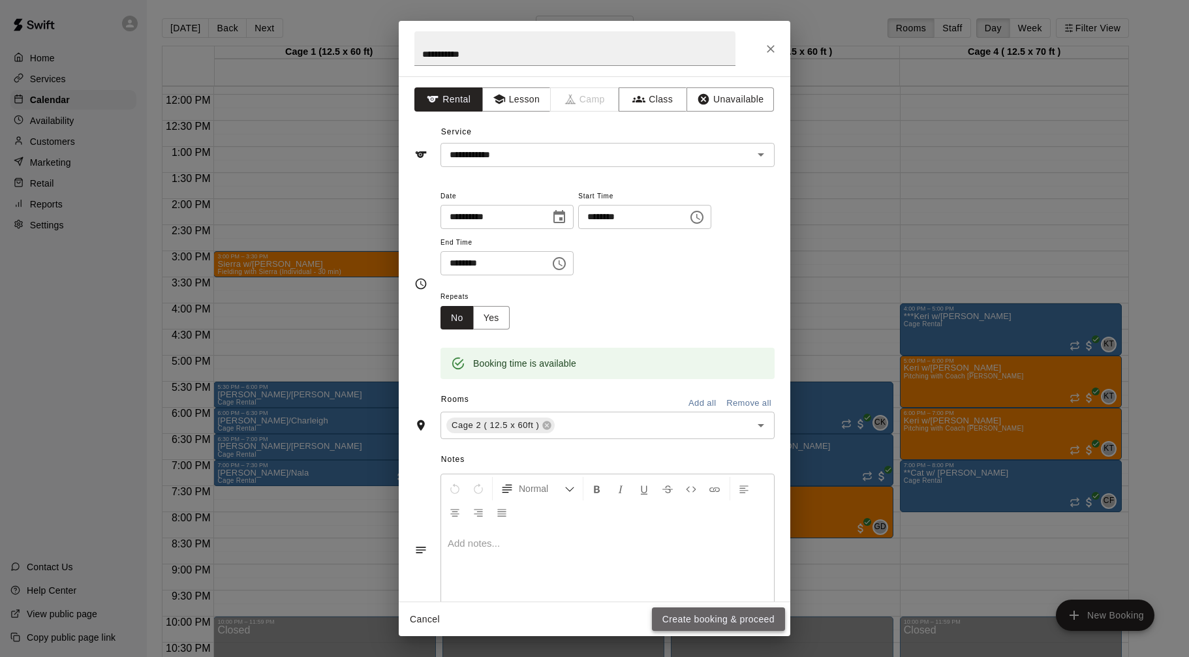
click at [703, 623] on button "Create booking & proceed" at bounding box center [718, 619] width 133 height 24
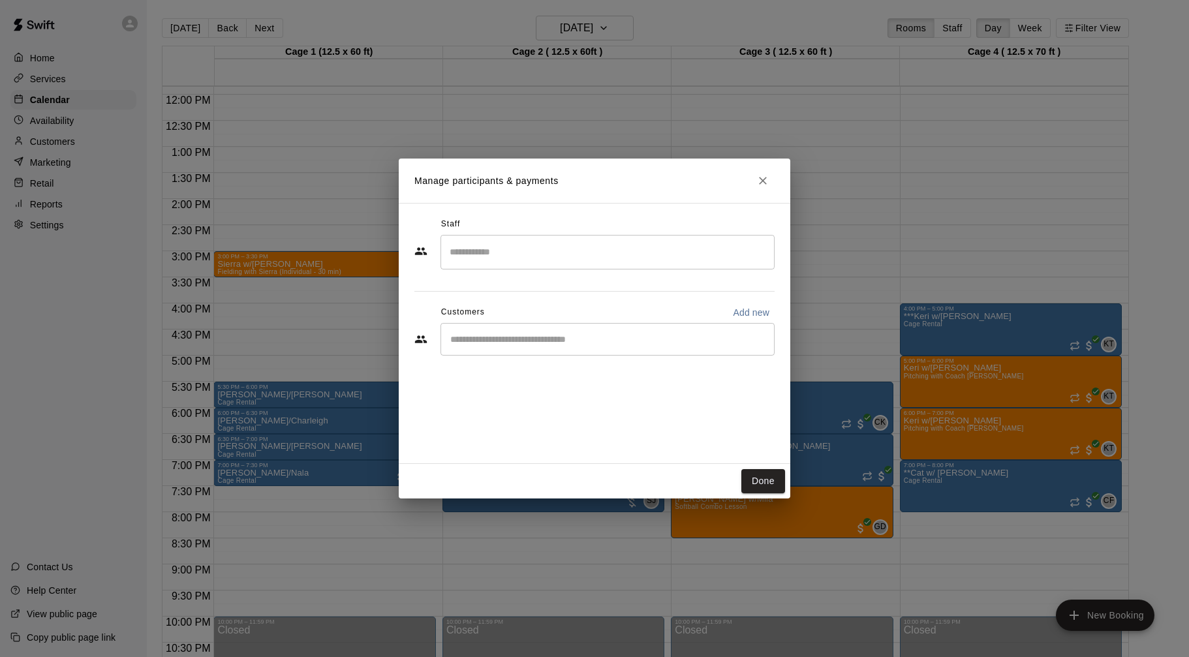
click at [575, 341] on input "Start typing to search customers..." at bounding box center [607, 339] width 322 height 13
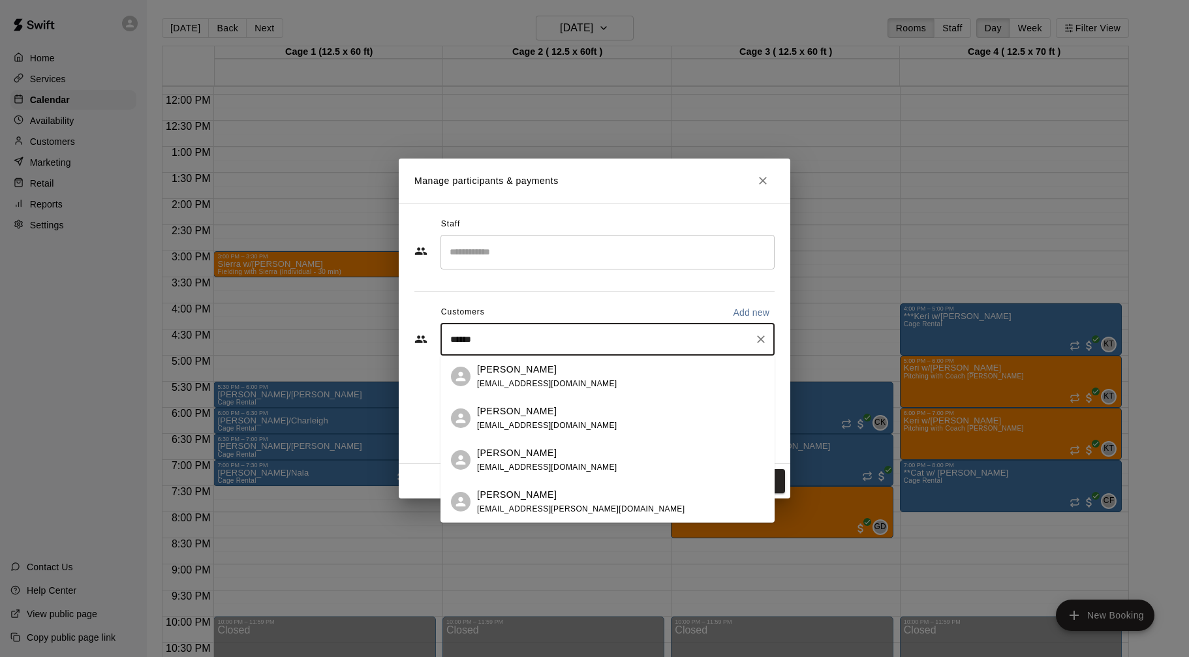
type input "*******"
click at [571, 508] on div "Samantha Shaw joenature@cox.net" at bounding box center [620, 502] width 287 height 28
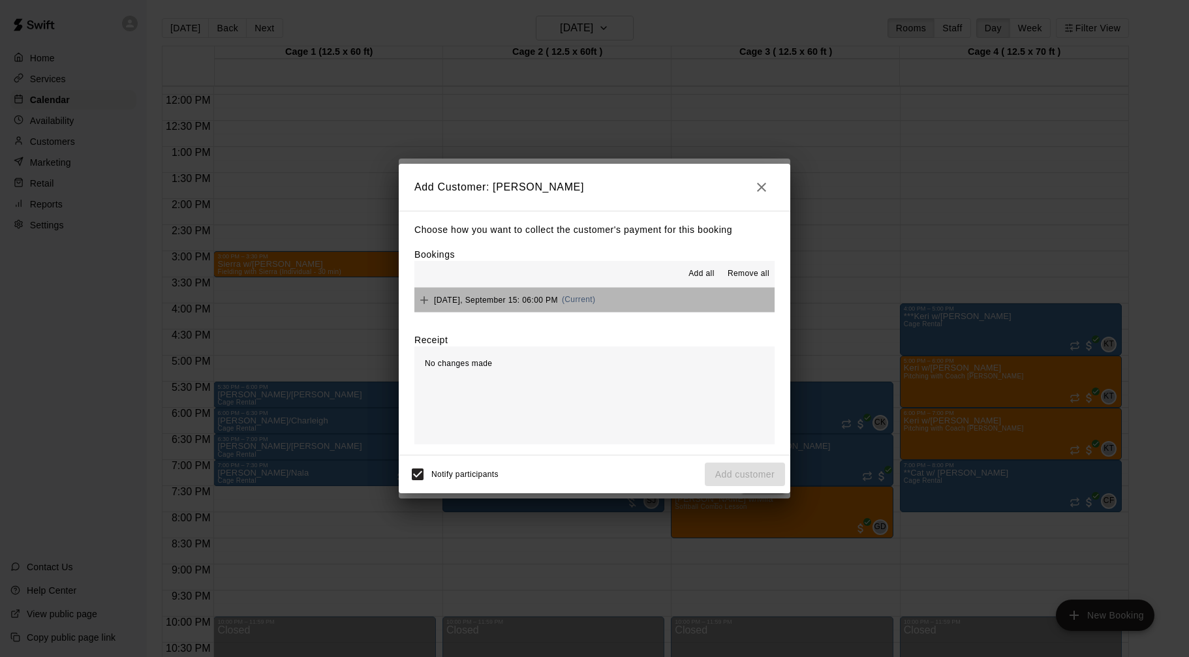
click at [629, 304] on button "Monday, September 15: 06:00 PM (Current)" at bounding box center [594, 300] width 360 height 24
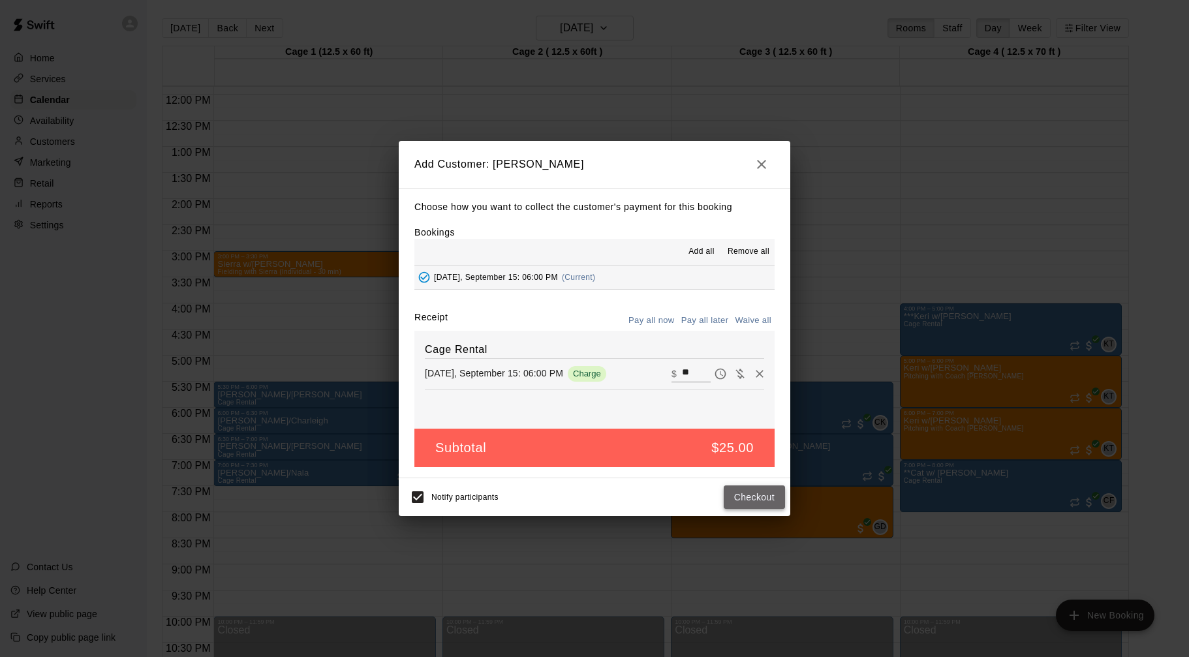
click at [757, 501] on button "Checkout" at bounding box center [754, 497] width 61 height 24
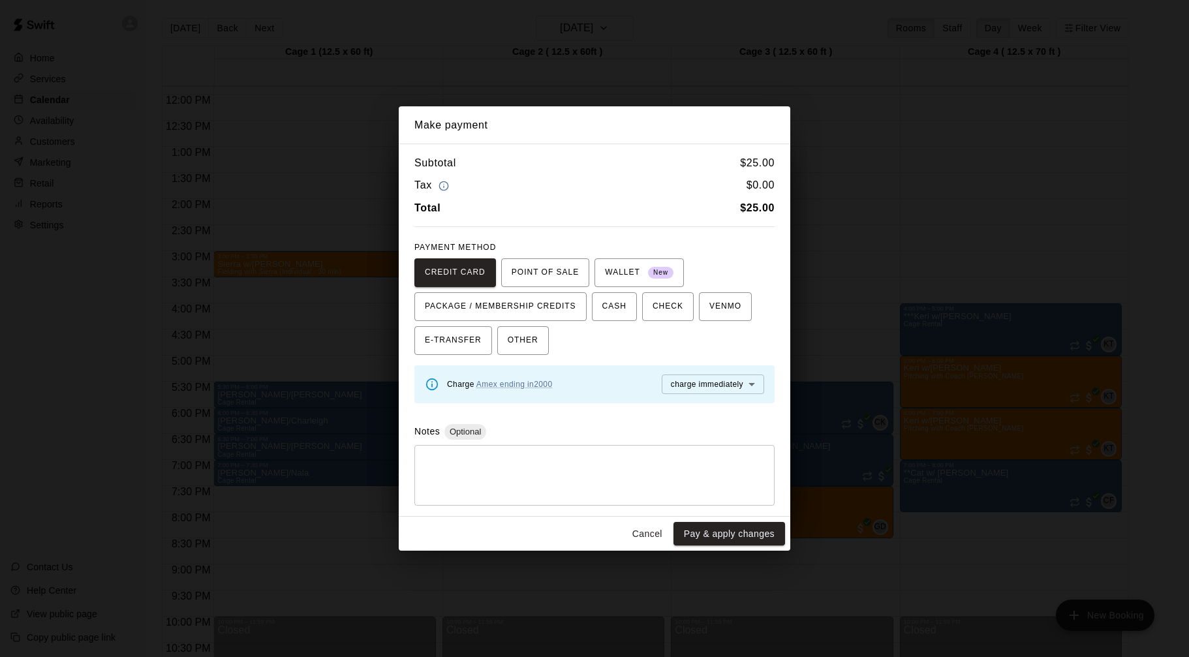
click at [656, 535] on button "Cancel" at bounding box center [647, 534] width 42 height 24
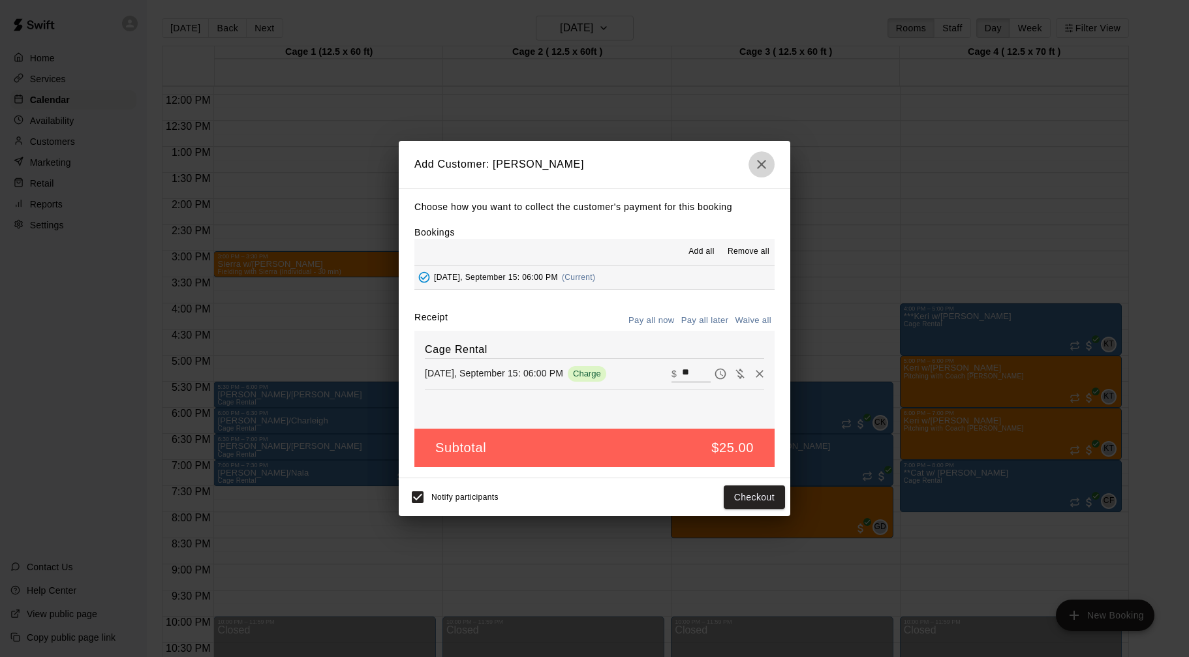
click at [758, 171] on icon "button" at bounding box center [762, 165] width 16 height 16
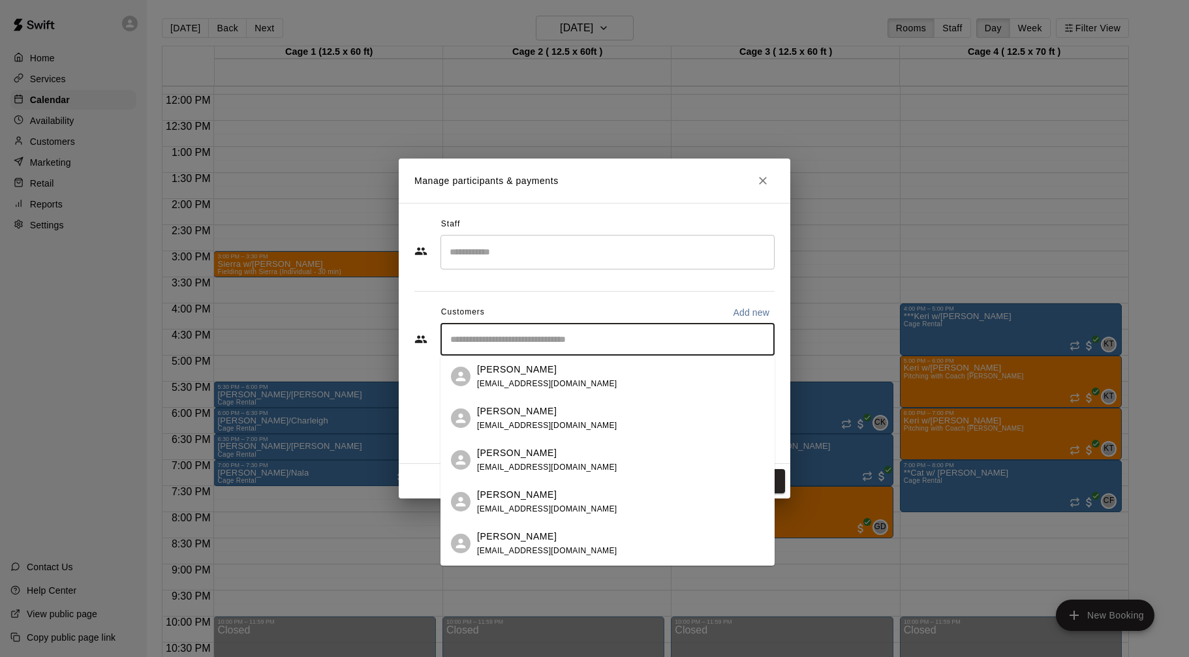
click at [660, 345] on input "Start typing to search customers..." at bounding box center [607, 339] width 322 height 13
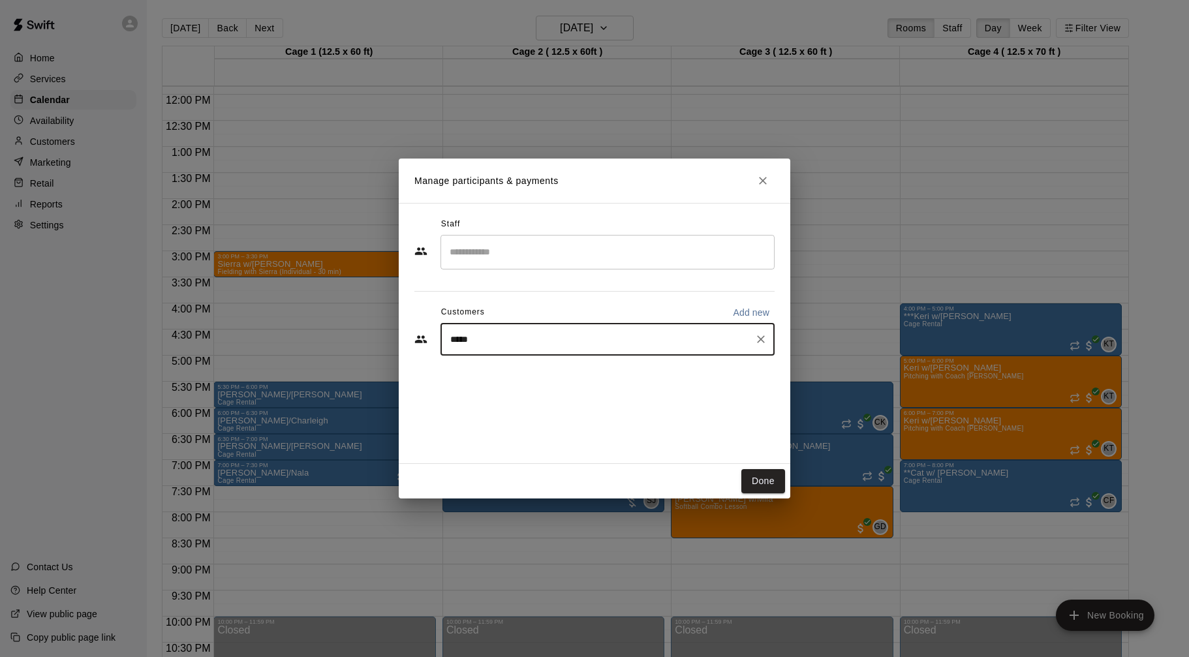
type input "****"
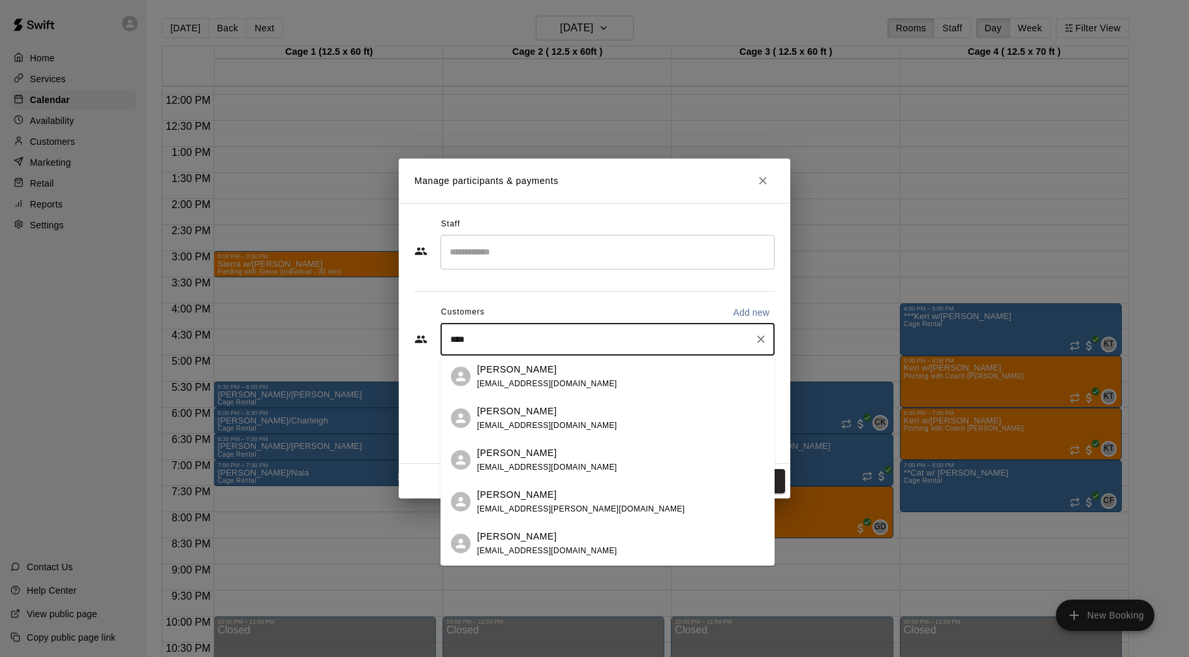
click at [573, 506] on div "Joe Shaw joenature@cox.net" at bounding box center [620, 502] width 287 height 28
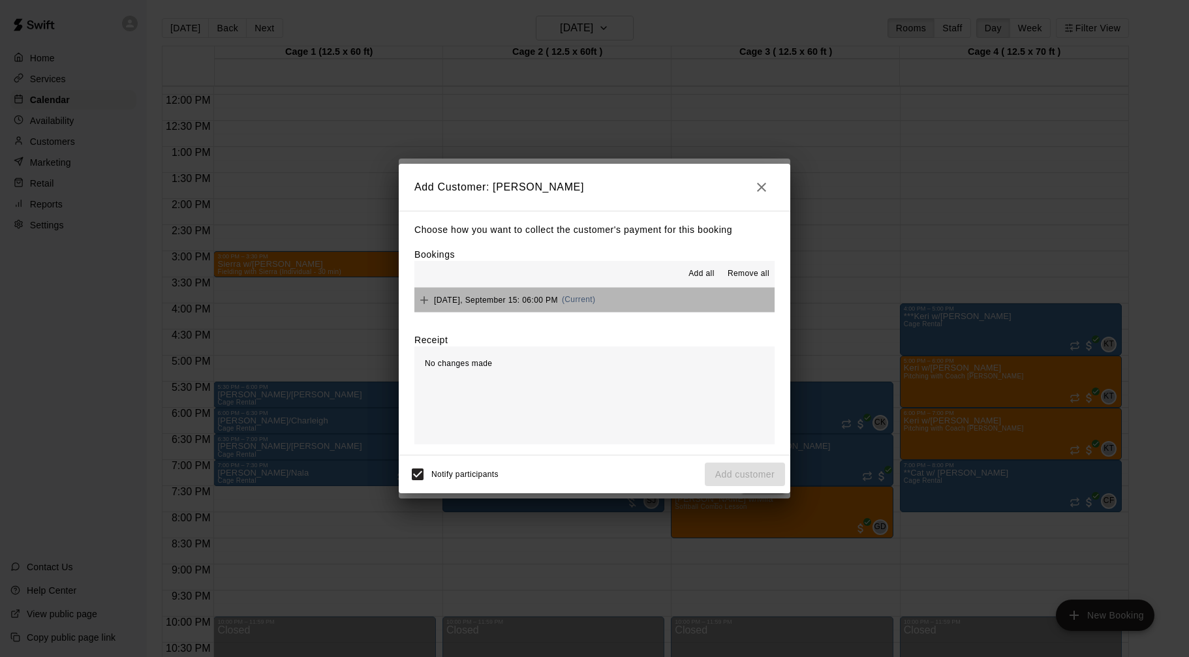
click at [655, 300] on button "Monday, September 15: 06:00 PM (Current)" at bounding box center [594, 300] width 360 height 24
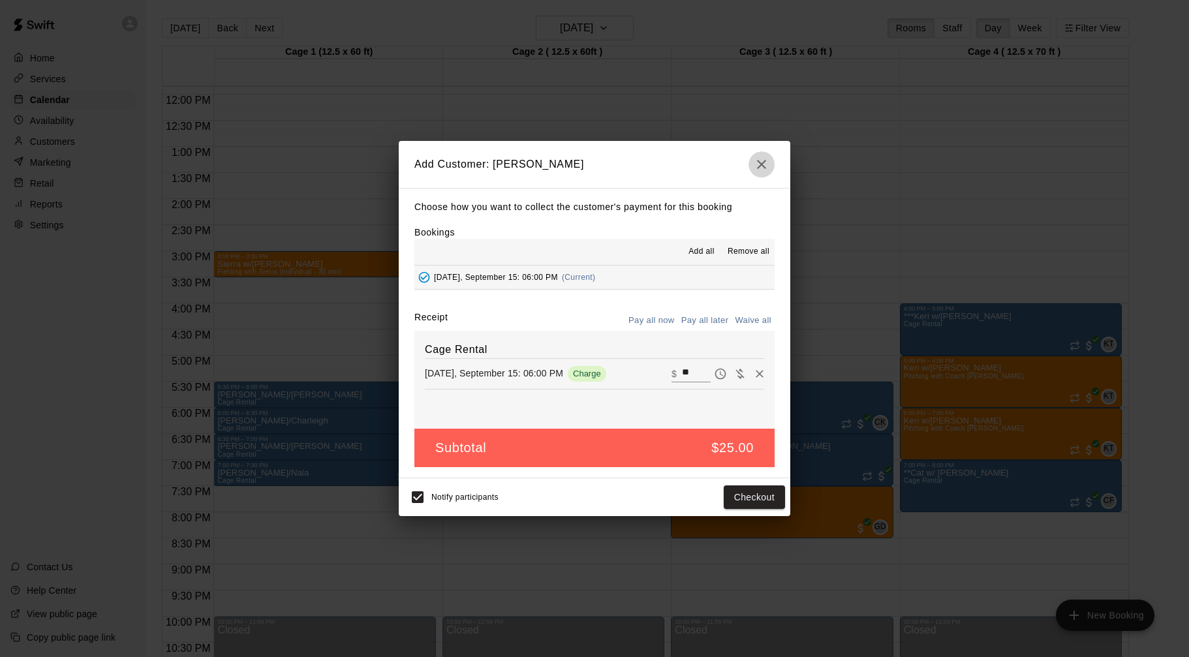
click at [763, 169] on icon "button" at bounding box center [762, 165] width 16 height 16
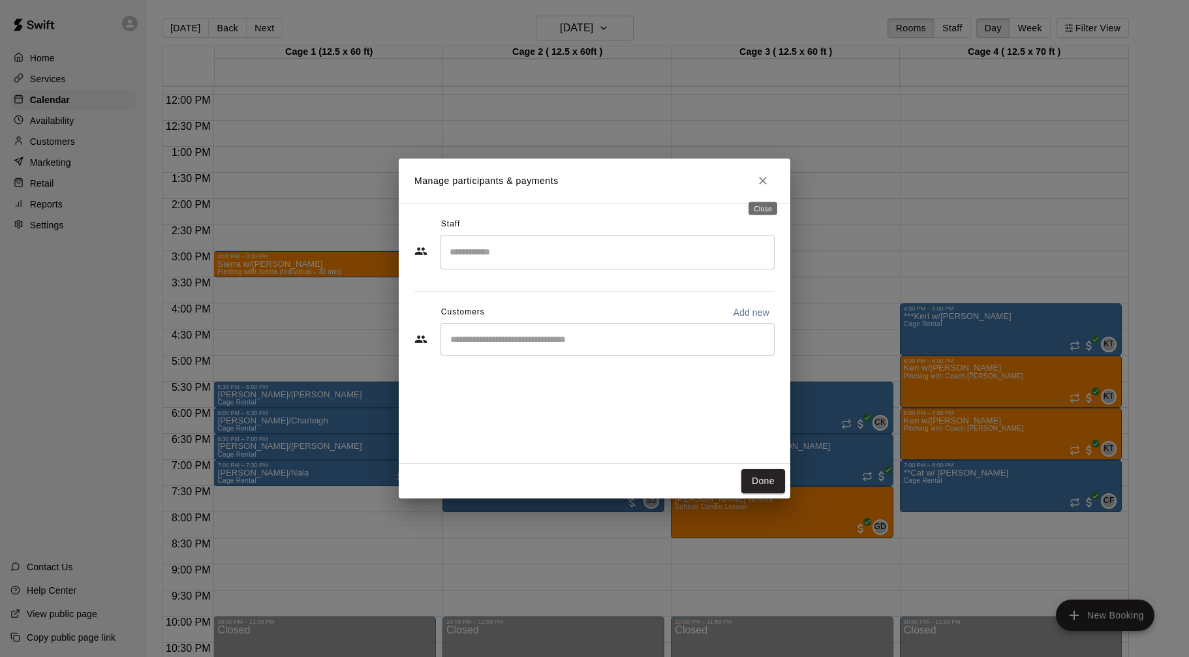
click at [767, 184] on icon "Close" at bounding box center [762, 180] width 13 height 13
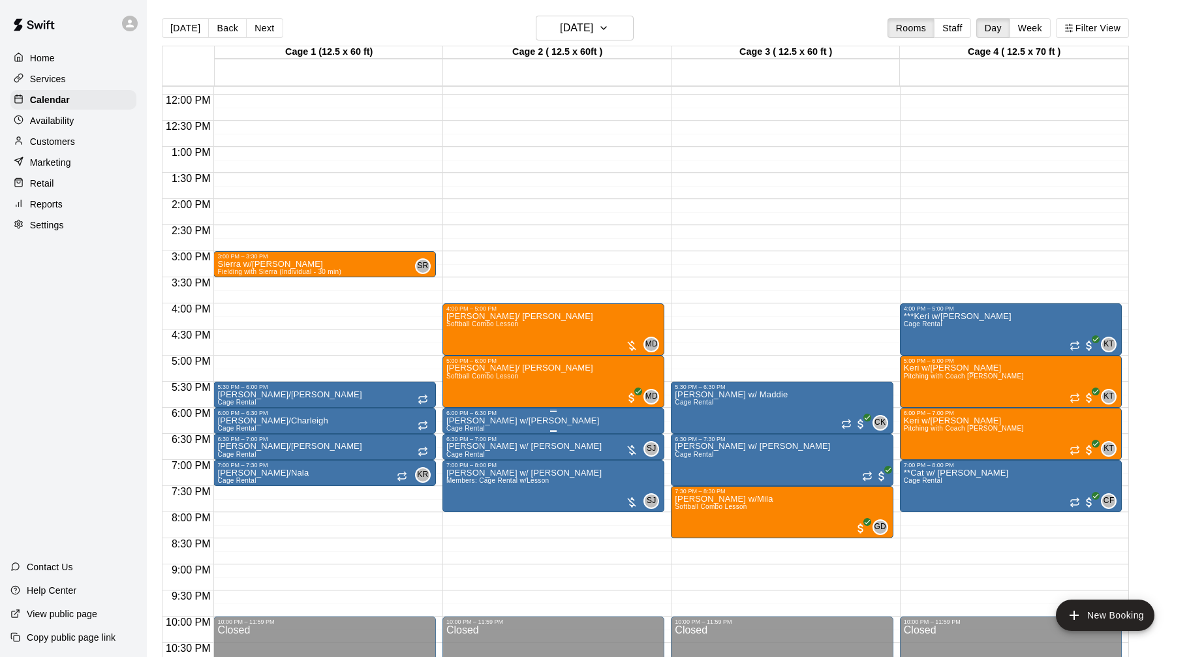
click at [458, 462] on img "edit" at bounding box center [459, 461] width 15 height 15
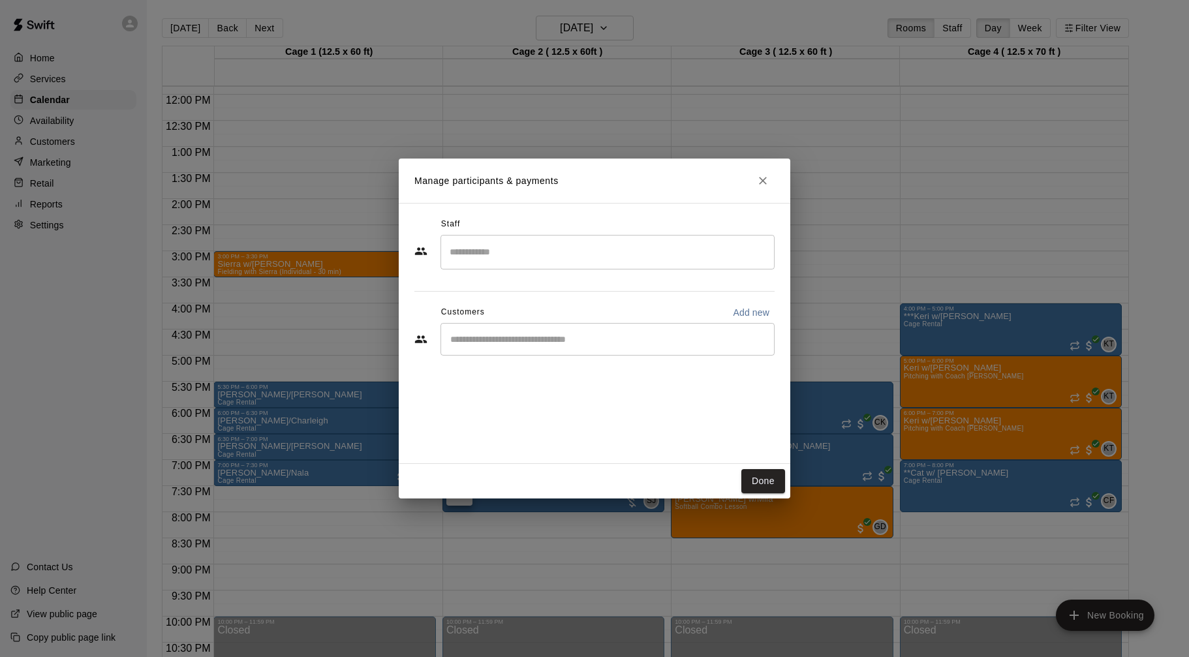
click at [543, 339] on input "Start typing to search customers..." at bounding box center [607, 339] width 322 height 13
type input "****"
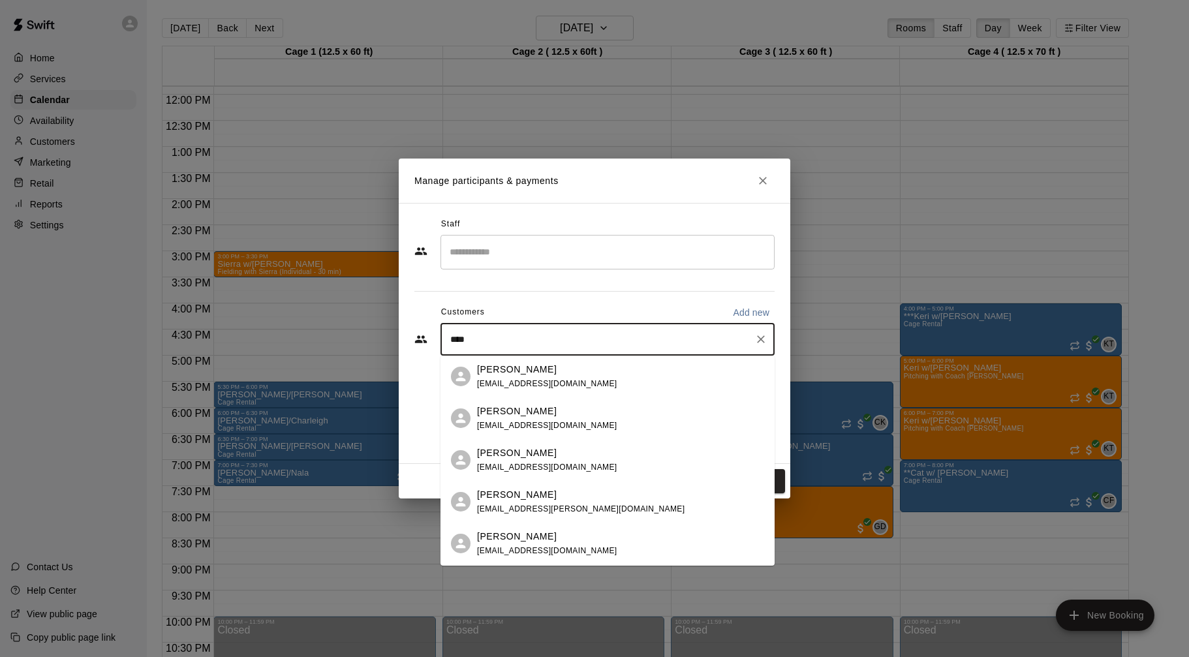
click at [552, 508] on div "Joe Shaw joenature@cox.net" at bounding box center [620, 502] width 287 height 28
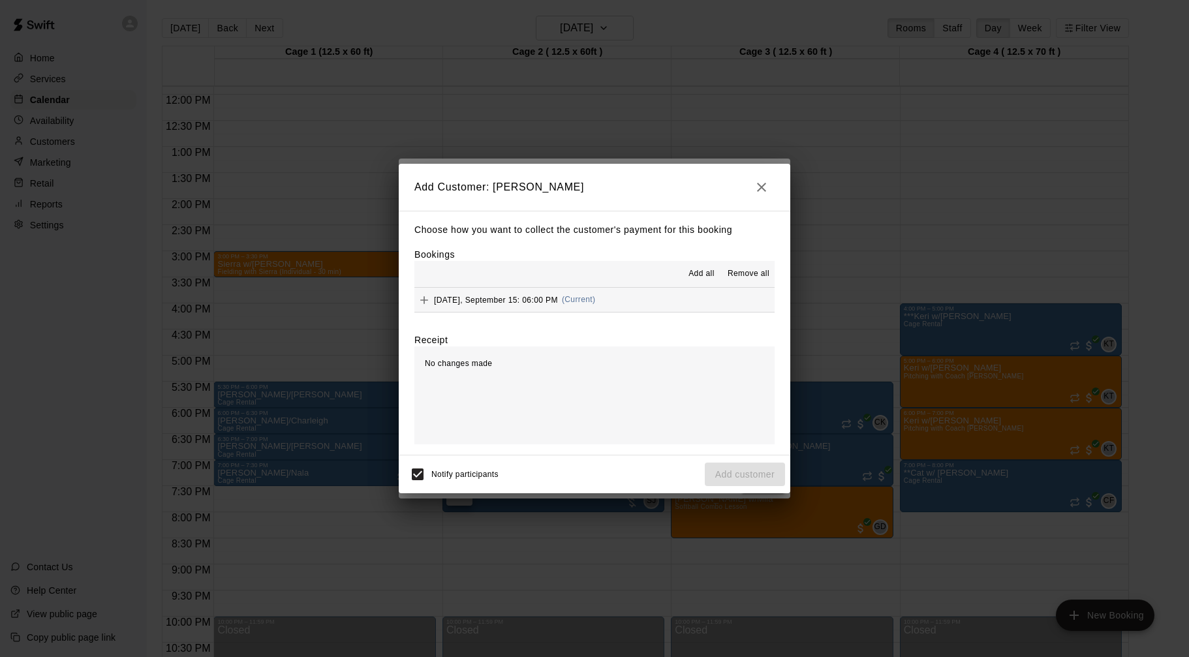
click at [634, 307] on button "Monday, September 15: 06:00 PM (Current)" at bounding box center [594, 300] width 360 height 24
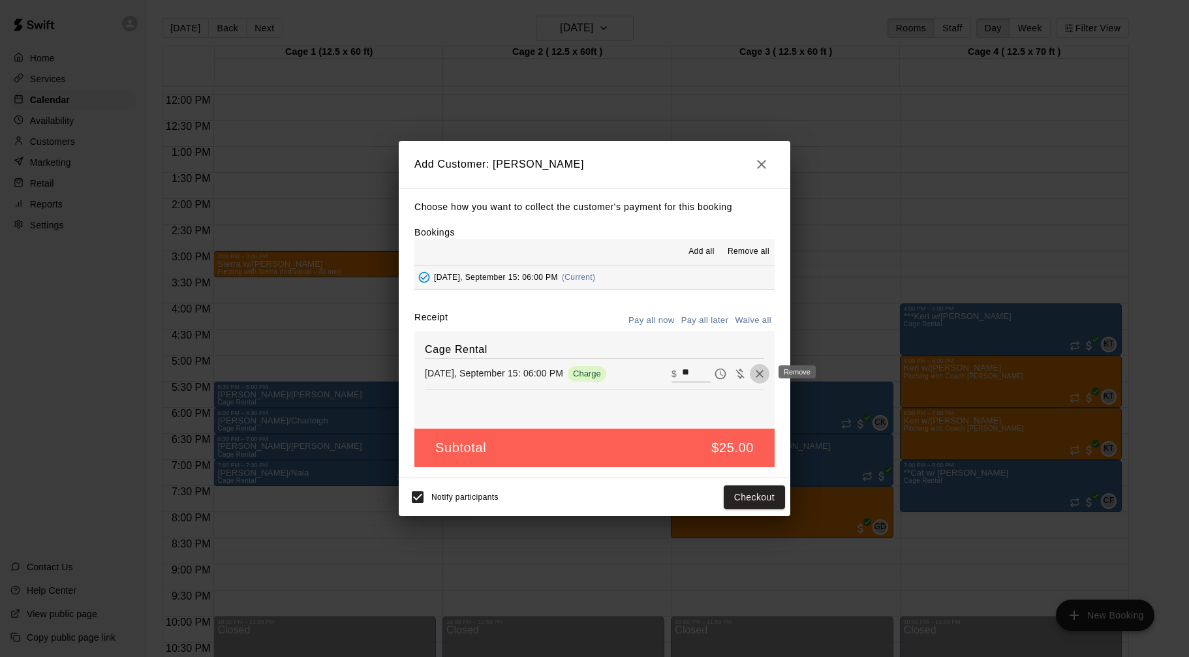
click at [757, 368] on icon "Remove" at bounding box center [759, 373] width 13 height 13
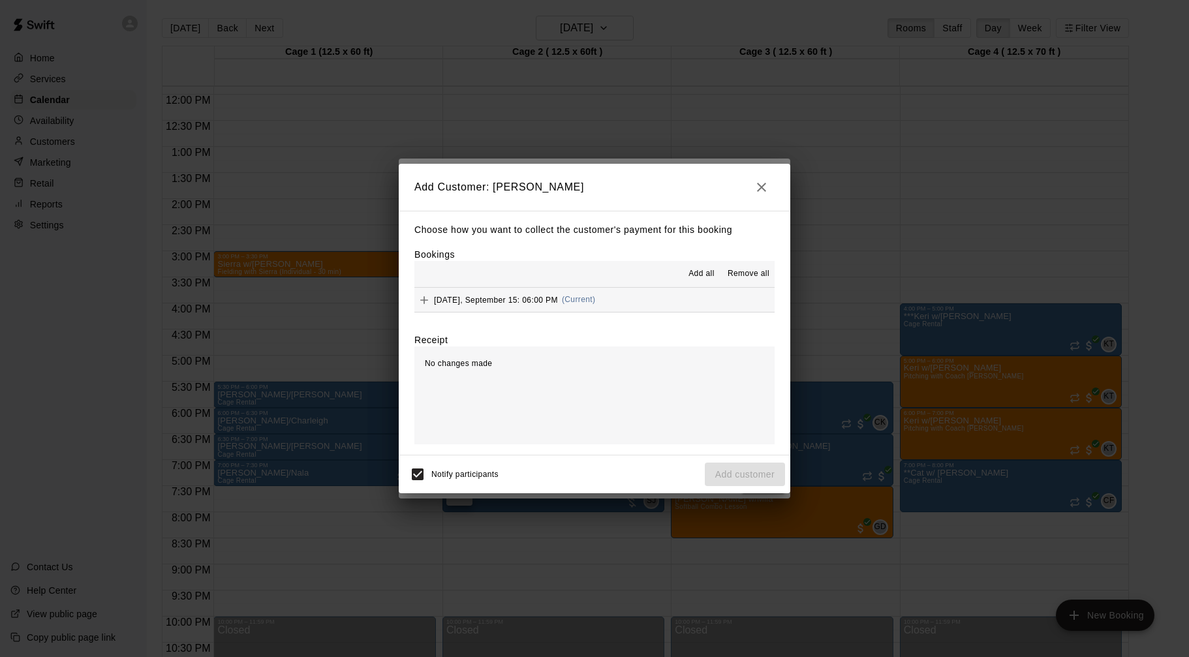
click at [764, 187] on icon "button" at bounding box center [762, 187] width 16 height 16
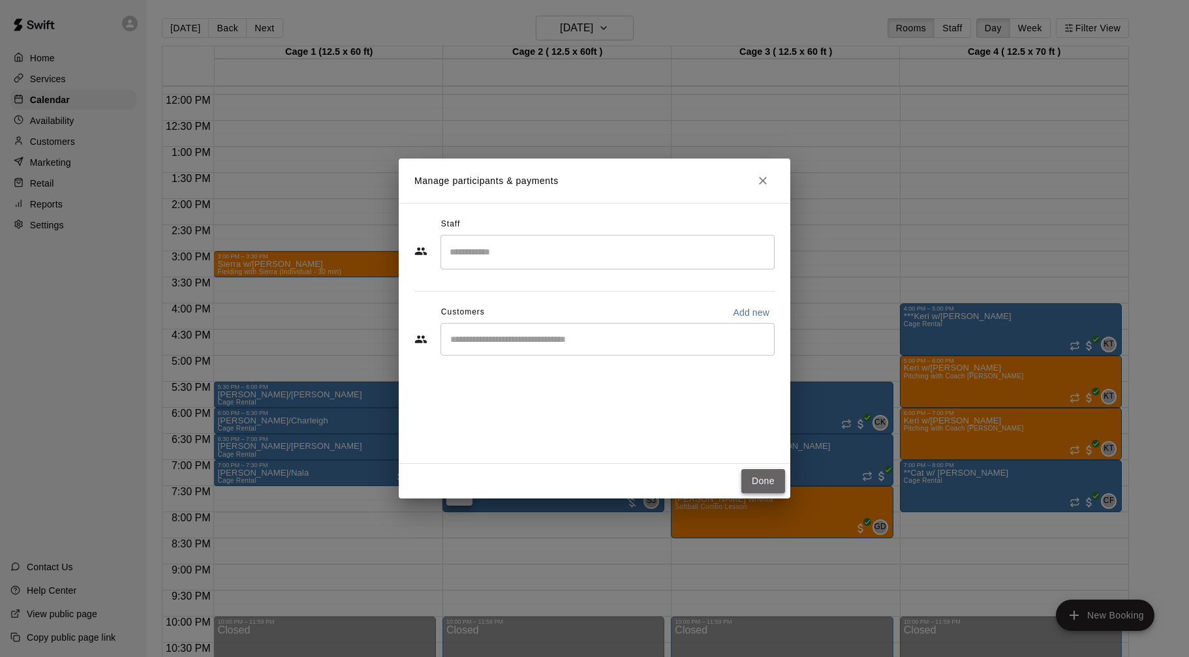
click at [771, 482] on button "Done" at bounding box center [763, 481] width 44 height 24
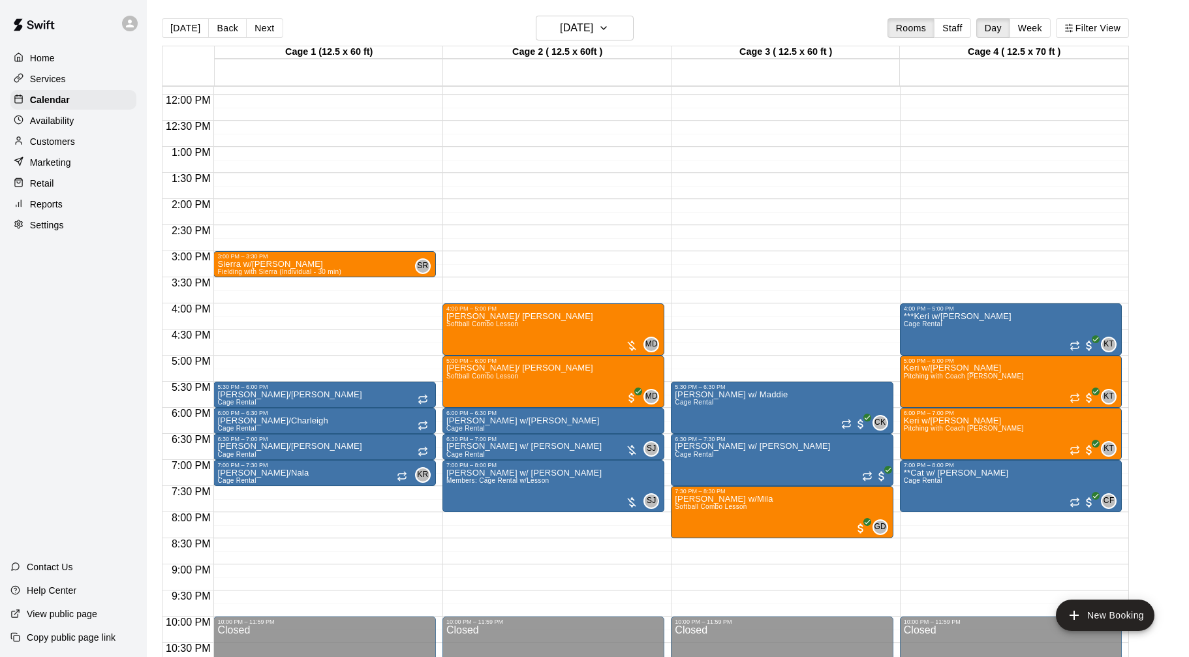
click at [105, 79] on div "Services" at bounding box center [73, 79] width 126 height 20
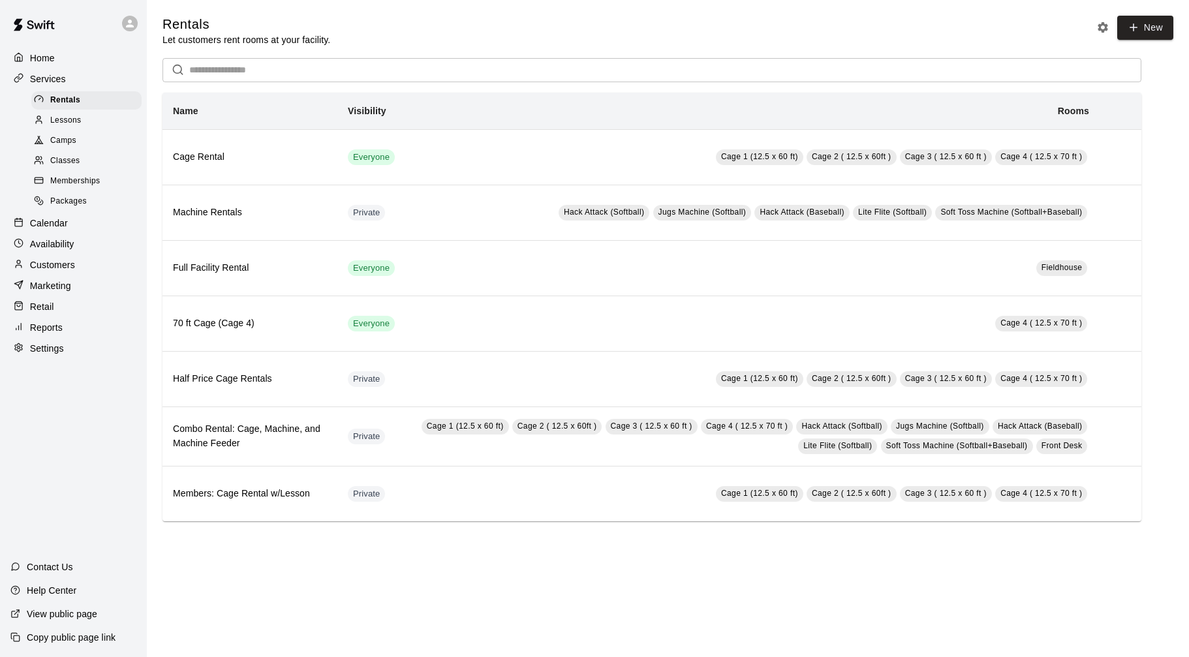
click at [92, 176] on span "Memberships" at bounding box center [75, 181] width 50 height 13
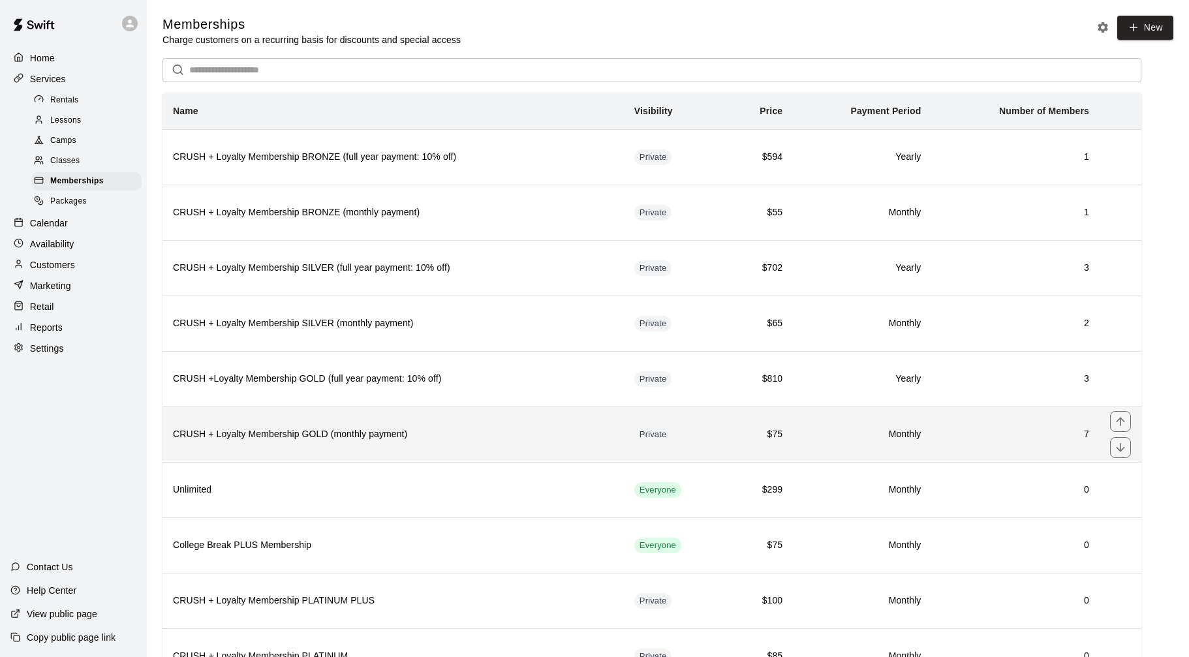
click at [548, 427] on th "CRUSH + Loyalty Membership GOLD (monthly payment)" at bounding box center [392, 433] width 461 height 55
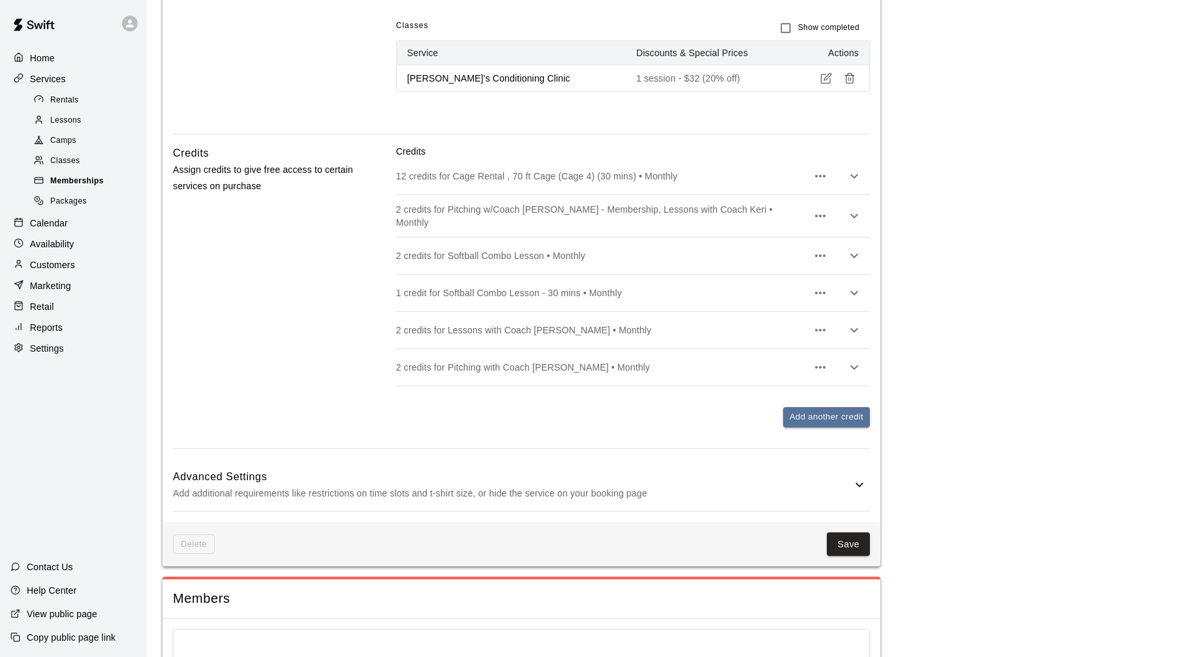
scroll to position [1465, 0]
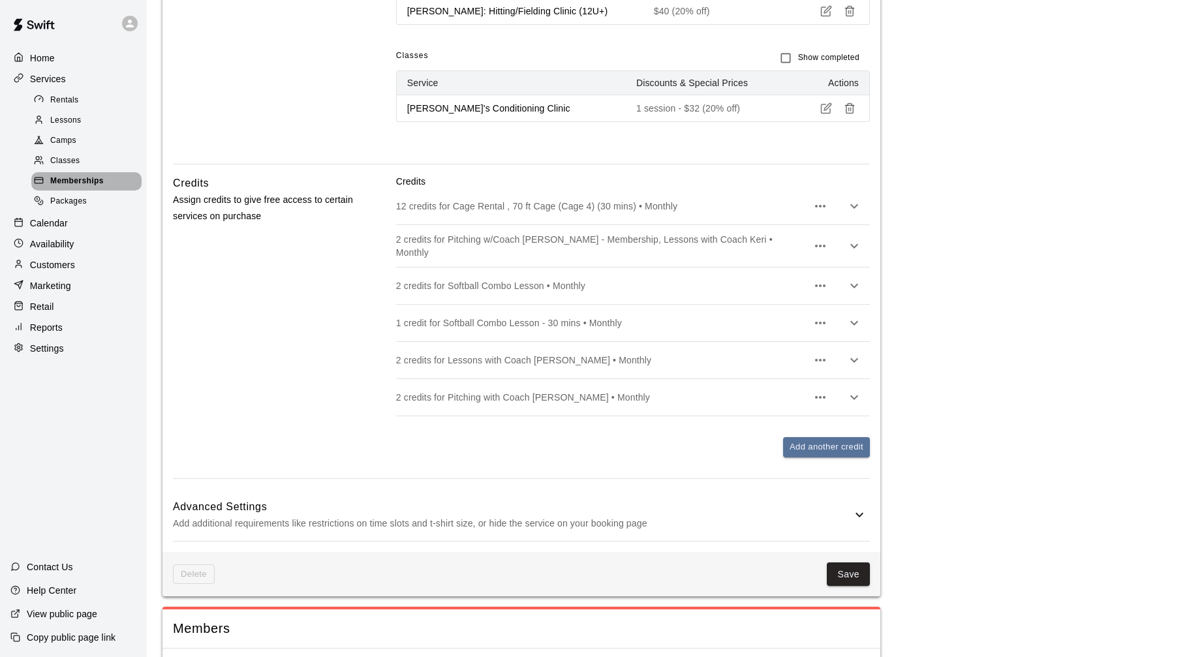
click at [108, 185] on div "Memberships" at bounding box center [86, 181] width 110 height 18
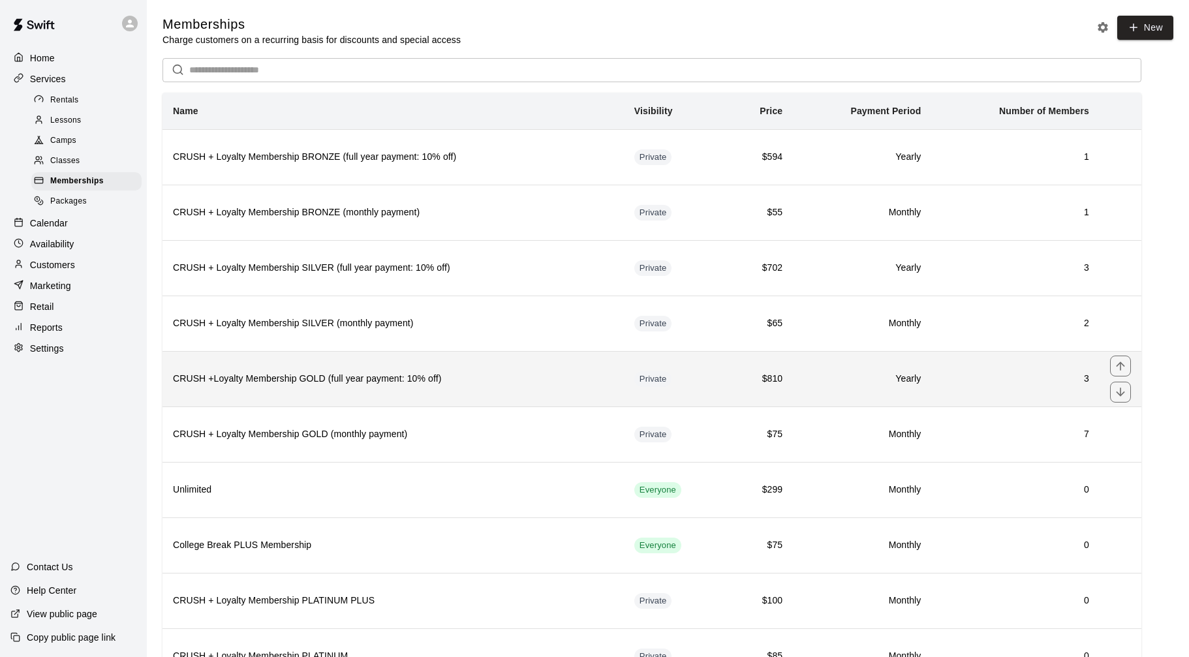
click at [428, 384] on h6 "CRUSH +Loyalty Membership GOLD (full year payment: 10% off)" at bounding box center [393, 379] width 440 height 14
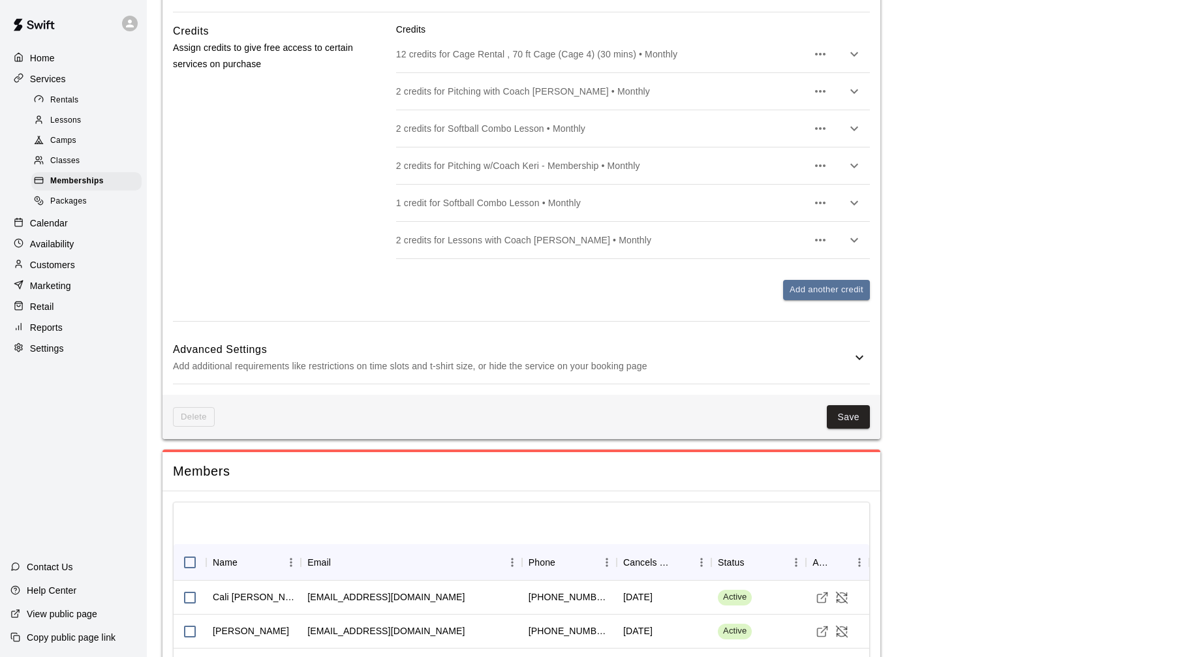
scroll to position [1147, 0]
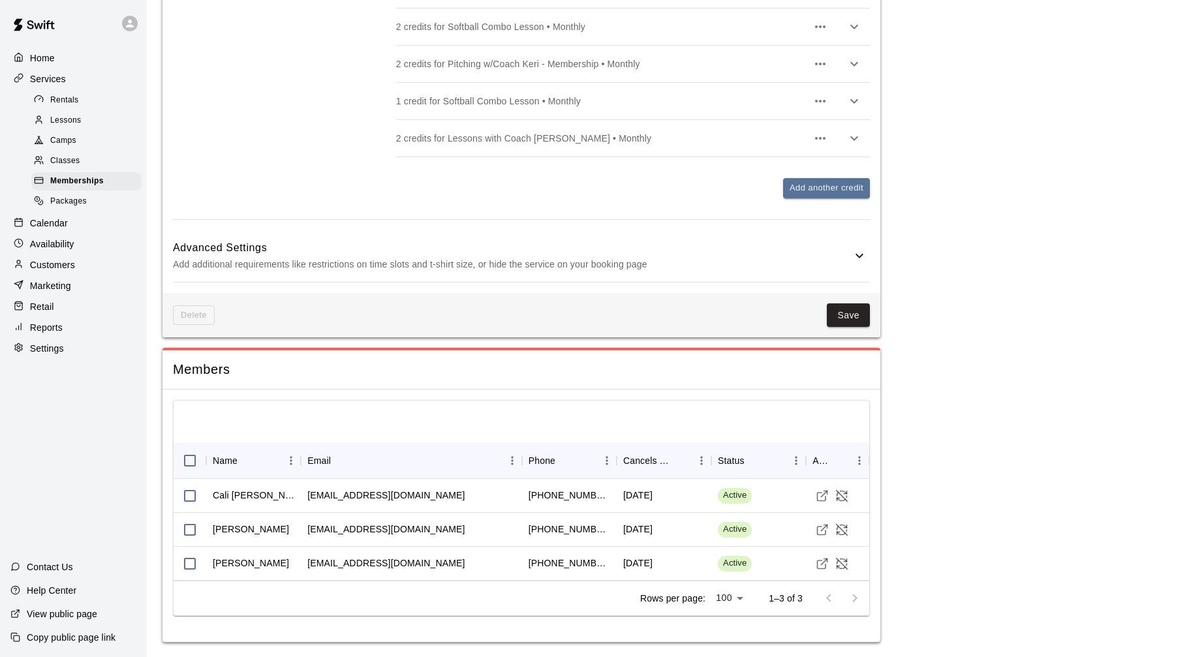
click at [53, 221] on p "Calendar" at bounding box center [49, 223] width 38 height 13
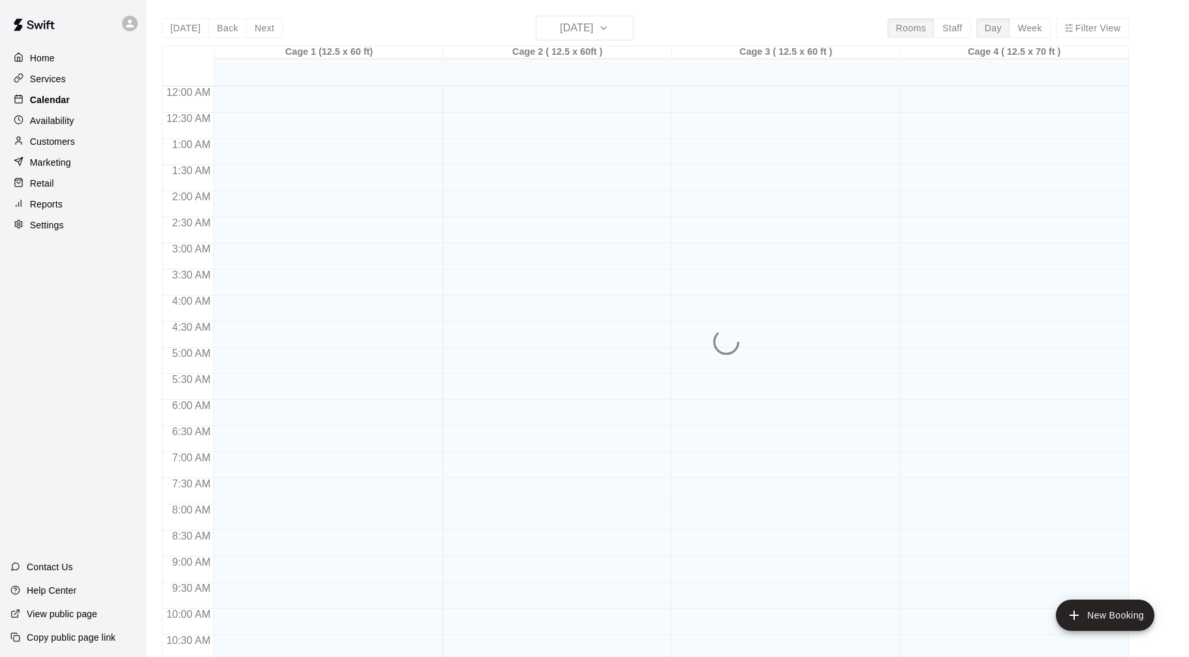
scroll to position [625, 0]
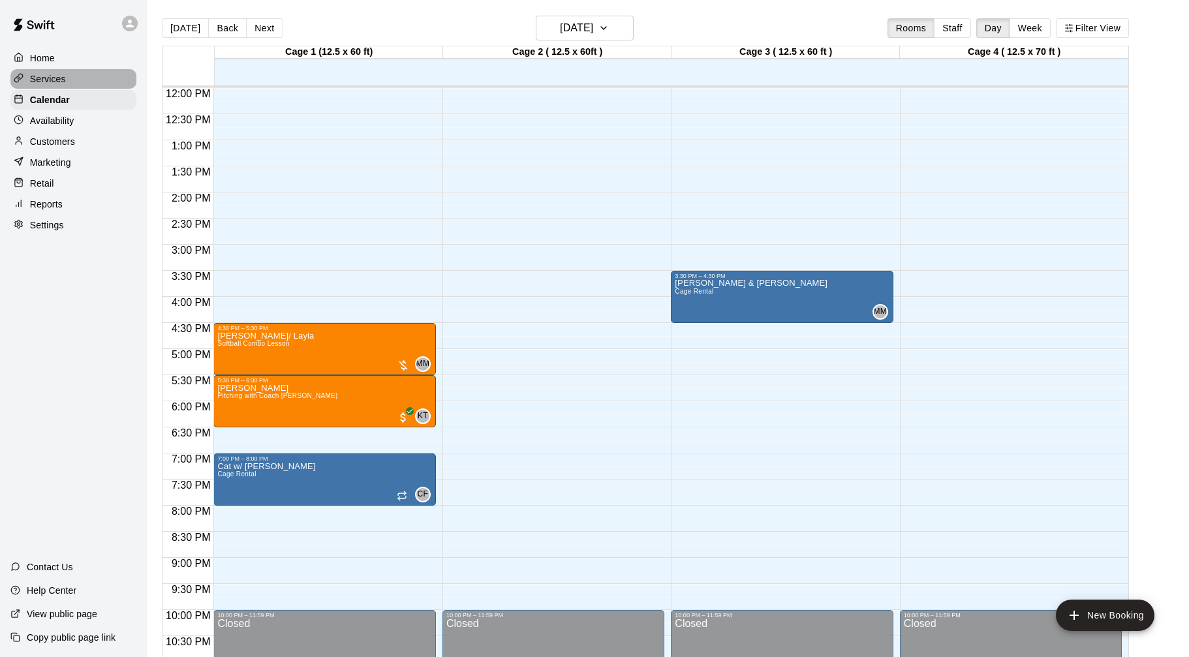
click at [70, 78] on div "Services" at bounding box center [73, 79] width 126 height 20
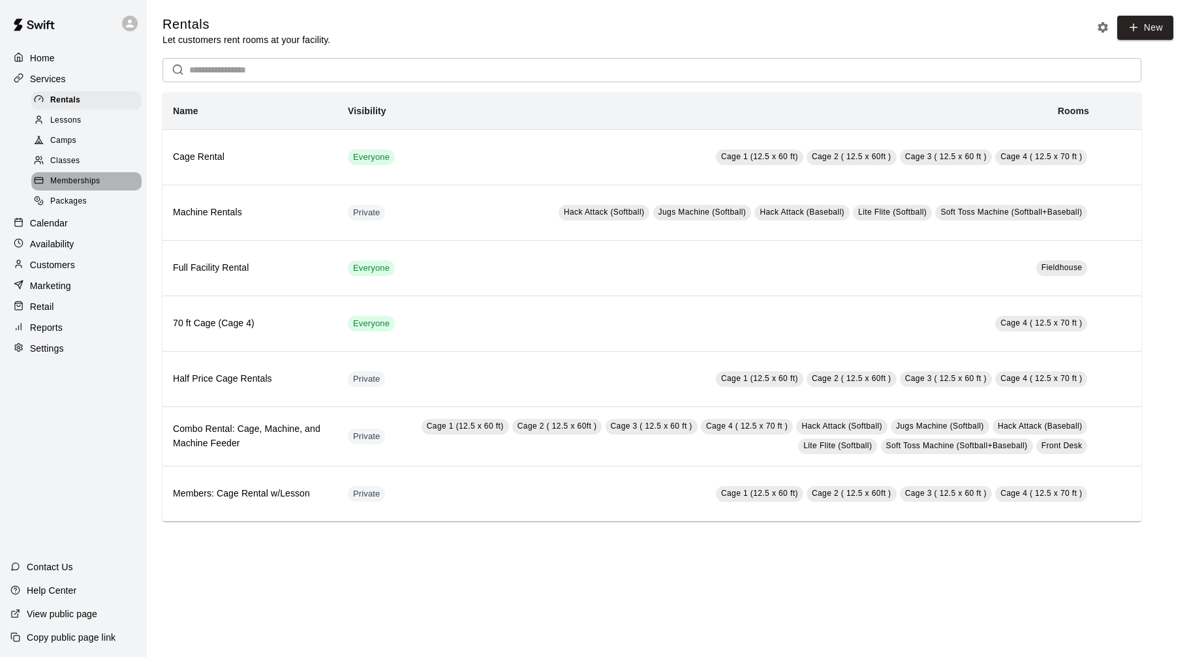
click at [101, 177] on div "Memberships" at bounding box center [86, 181] width 110 height 18
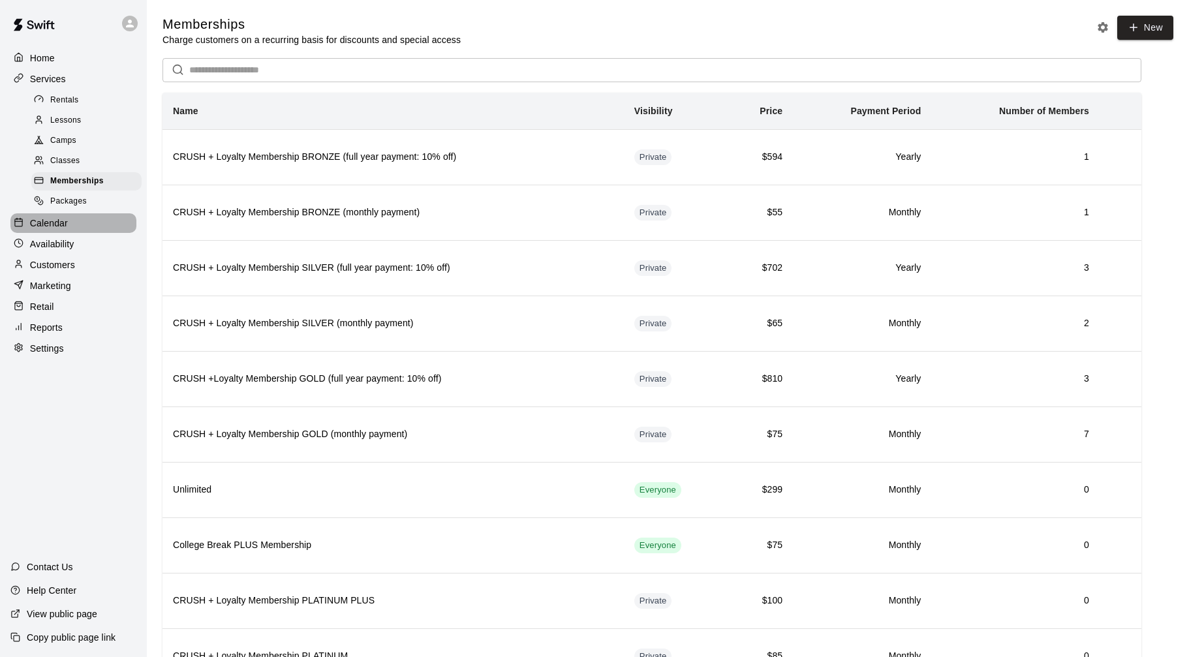
click at [74, 224] on div "Calendar" at bounding box center [73, 223] width 126 height 20
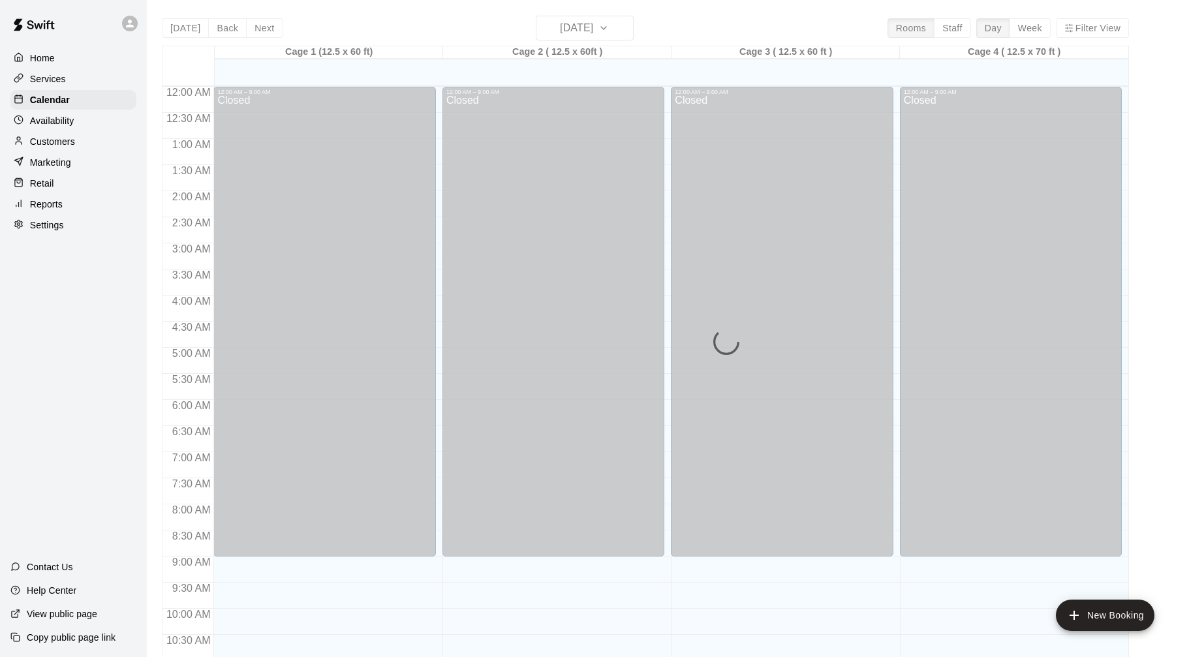
scroll to position [626, 0]
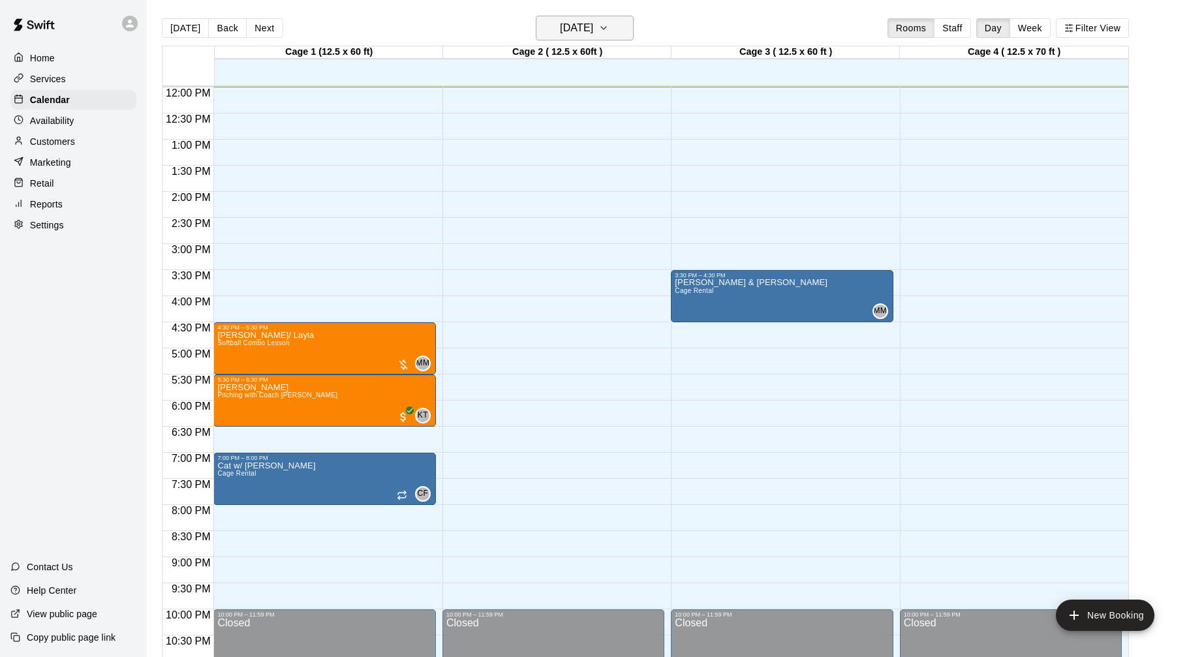
click at [593, 35] on h6 "[DATE]" at bounding box center [576, 28] width 33 height 18
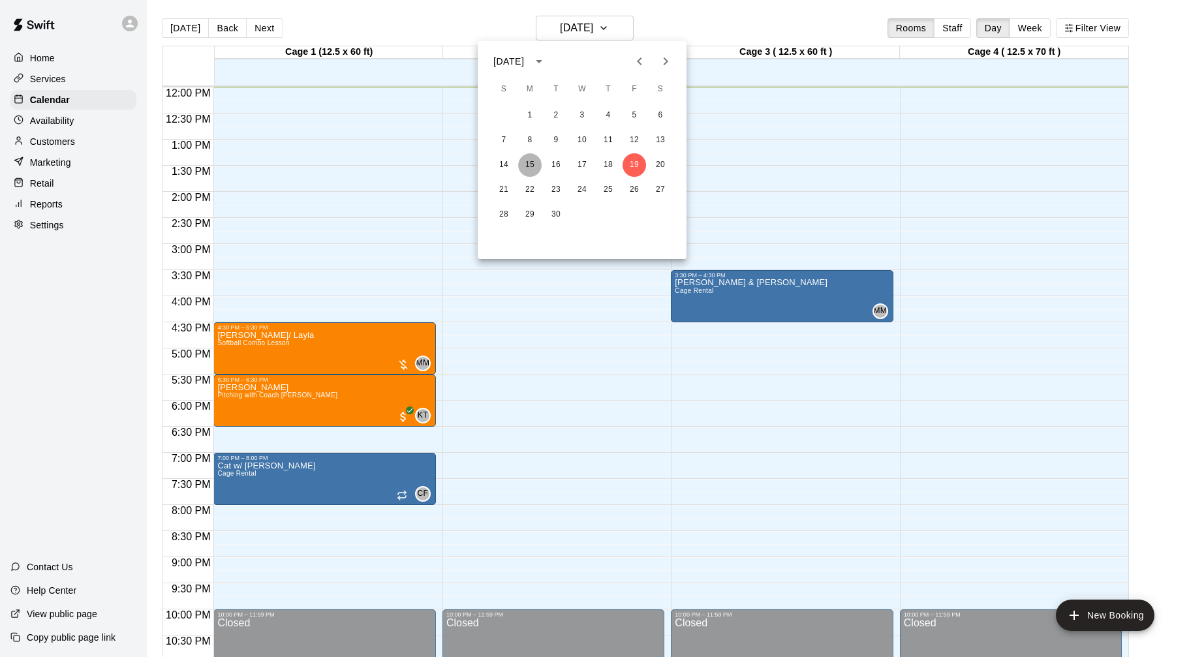
click at [532, 164] on button "15" at bounding box center [529, 164] width 23 height 23
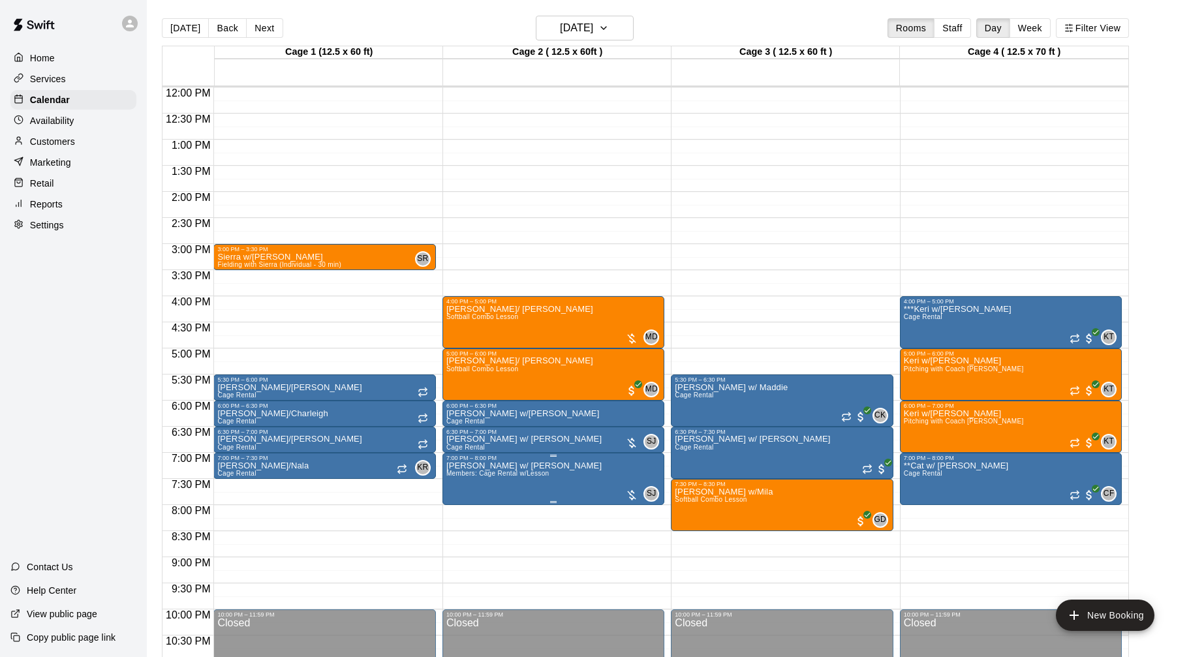
click at [631, 493] on div at bounding box center [631, 495] width 13 height 13
click at [637, 528] on img "edit" at bounding box center [639, 533] width 15 height 15
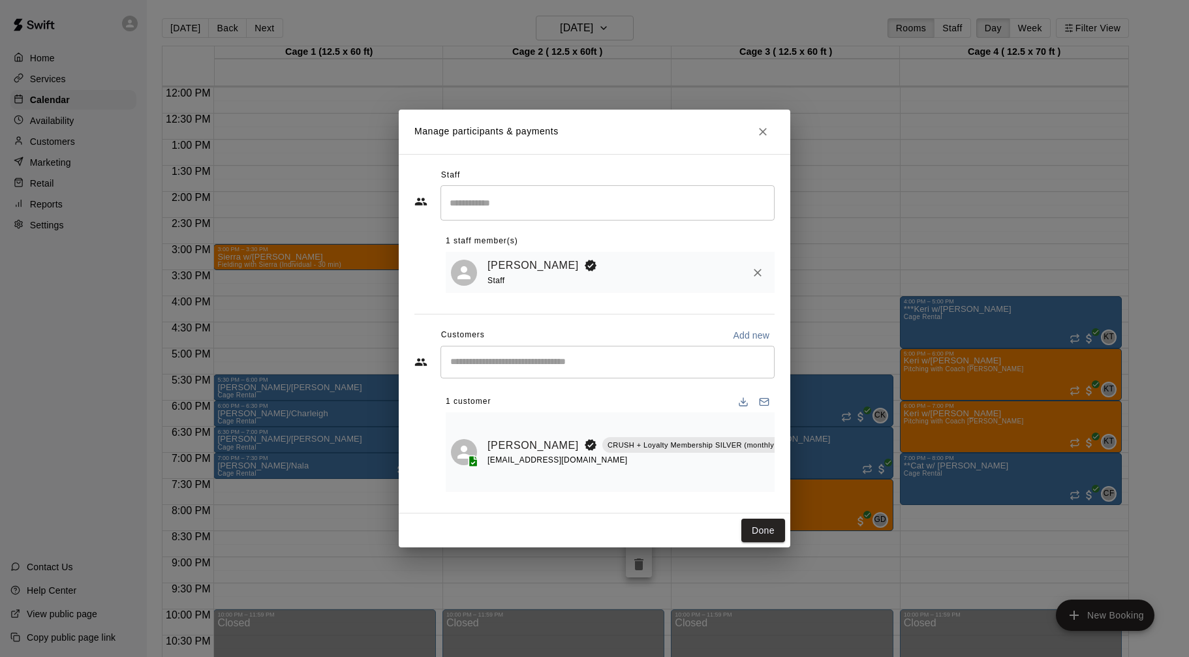
scroll to position [0, 26]
click at [793, 475] on icon "Manage bookings & payment" at bounding box center [799, 474] width 13 height 13
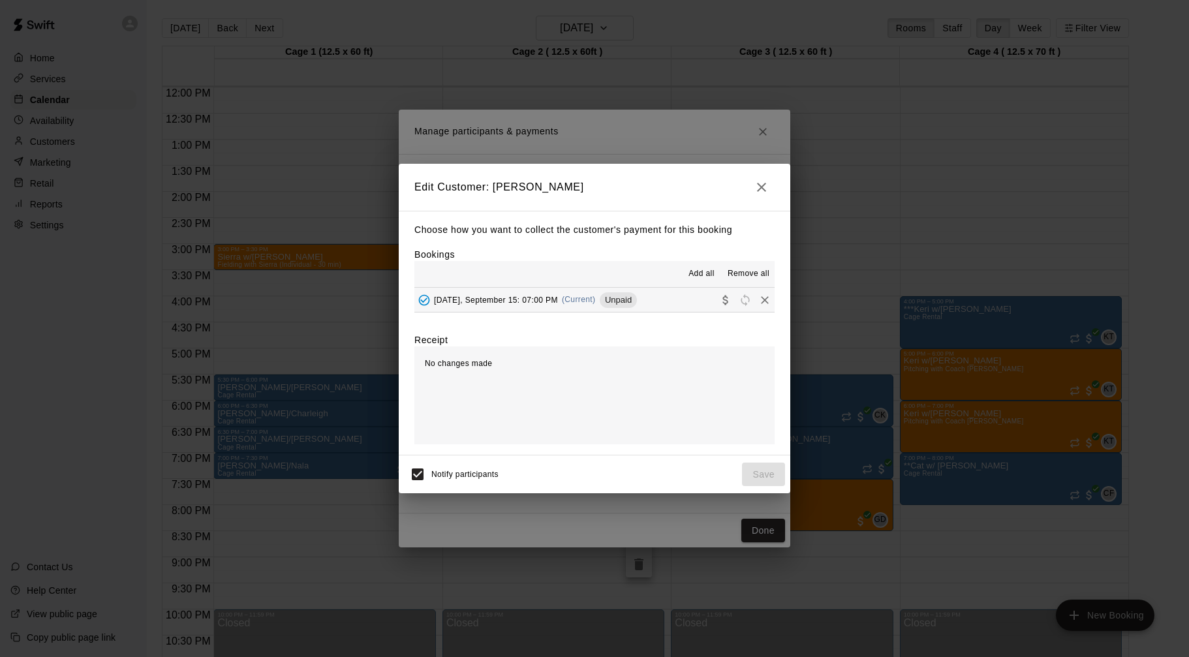
click at [679, 305] on button "Monday, September 15: 07:00 PM (Current) Unpaid" at bounding box center [594, 300] width 360 height 24
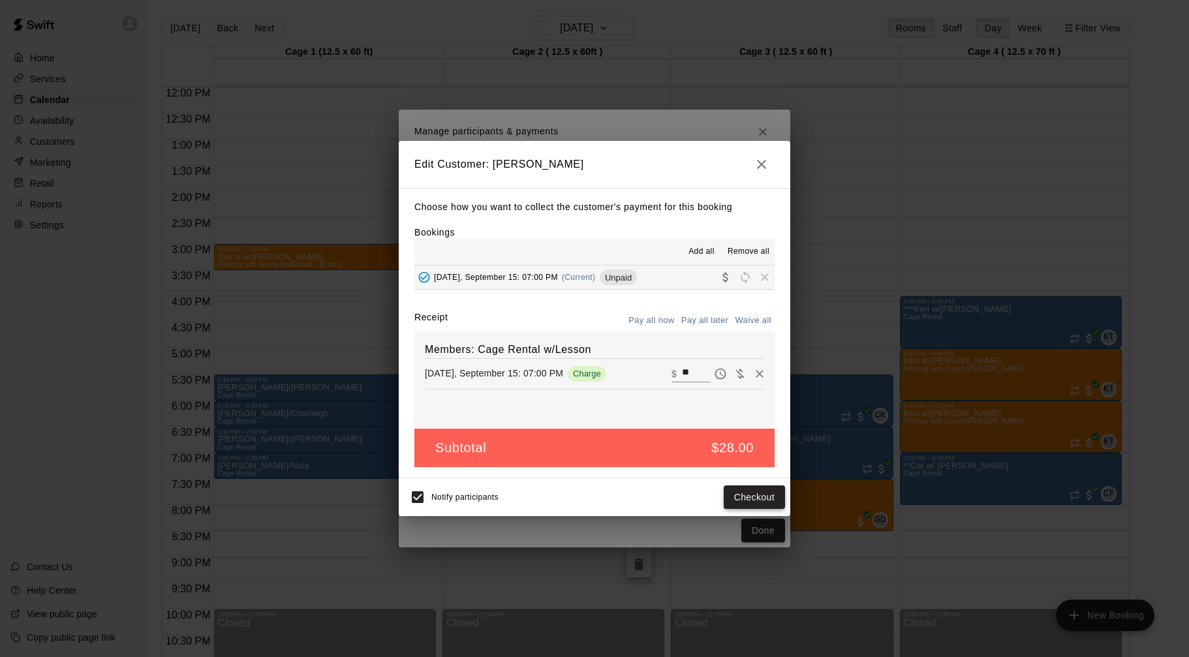
click at [762, 503] on button "Checkout" at bounding box center [754, 497] width 61 height 24
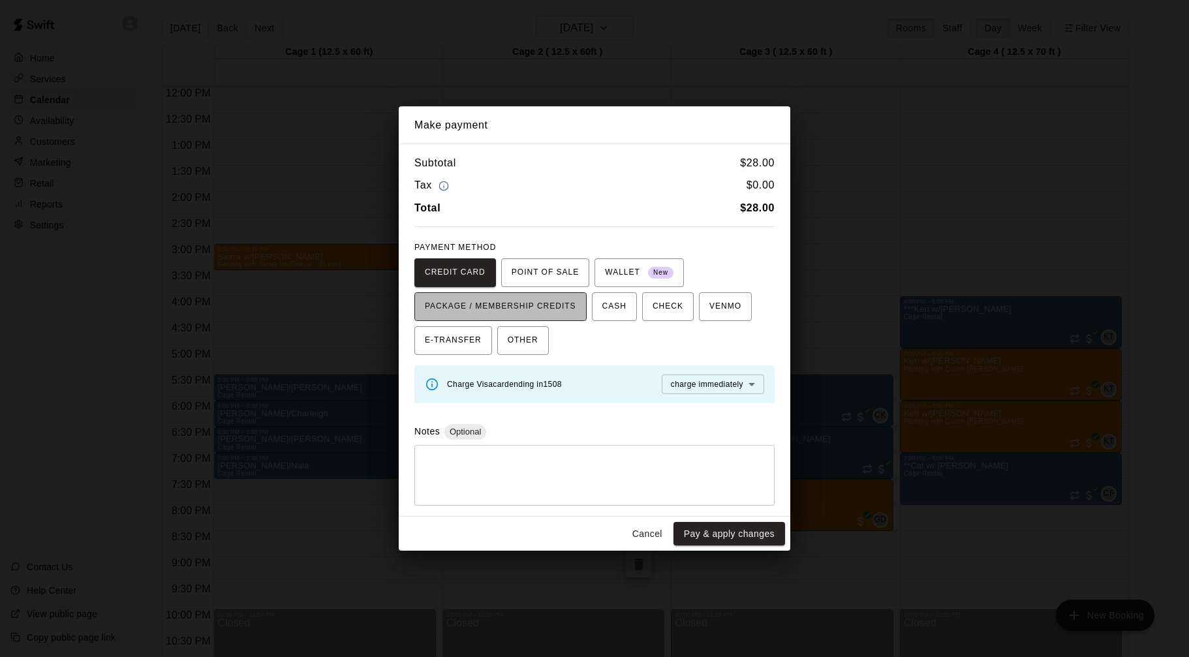
click at [526, 301] on span "PACKAGE / MEMBERSHIP CREDITS" at bounding box center [500, 306] width 151 height 21
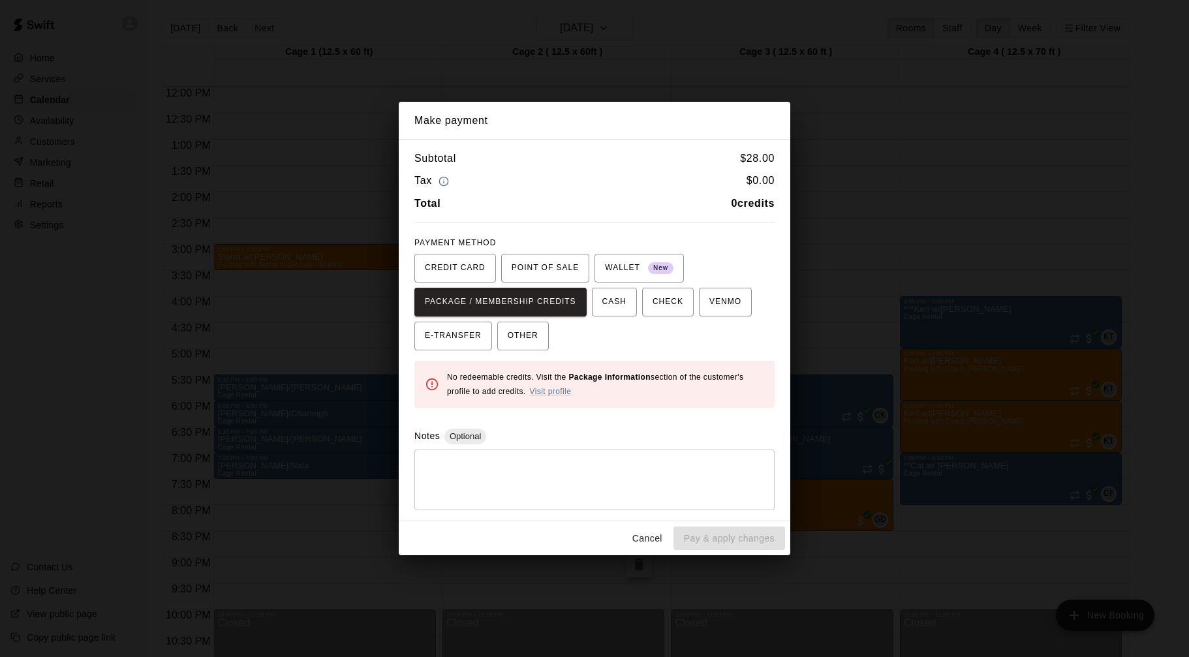
click at [658, 541] on button "Cancel" at bounding box center [647, 539] width 42 height 24
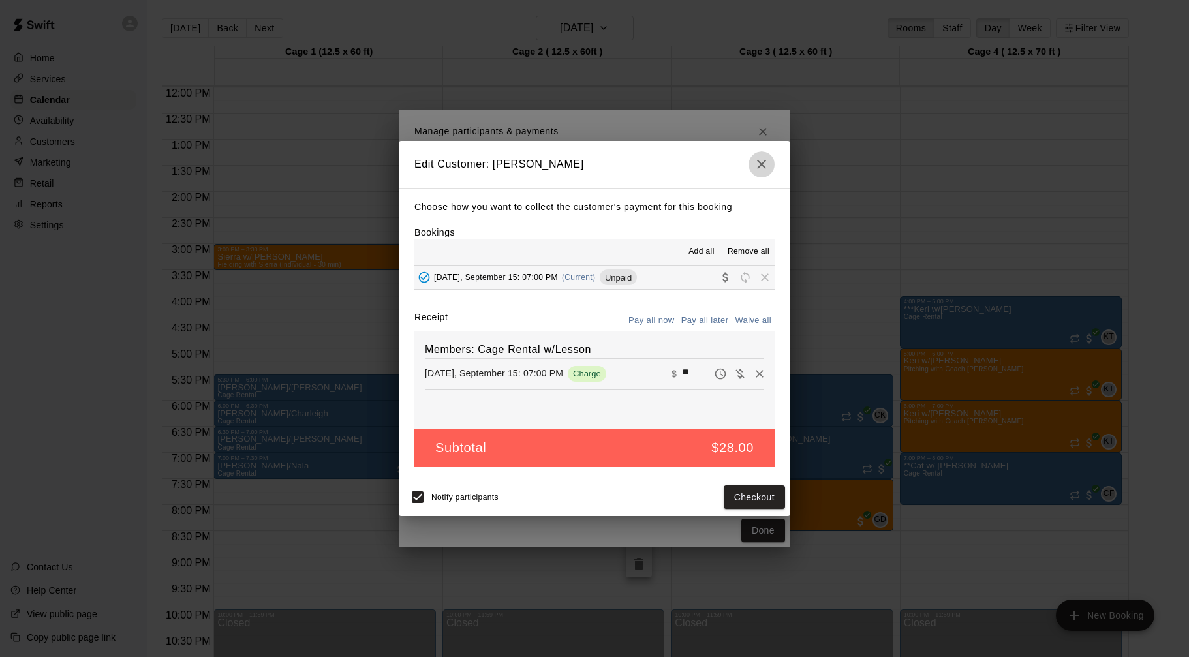
drag, startPoint x: 767, startPoint y: 156, endPoint x: 767, endPoint y: 146, distance: 9.8
click at [767, 157] on icon "button" at bounding box center [762, 165] width 16 height 16
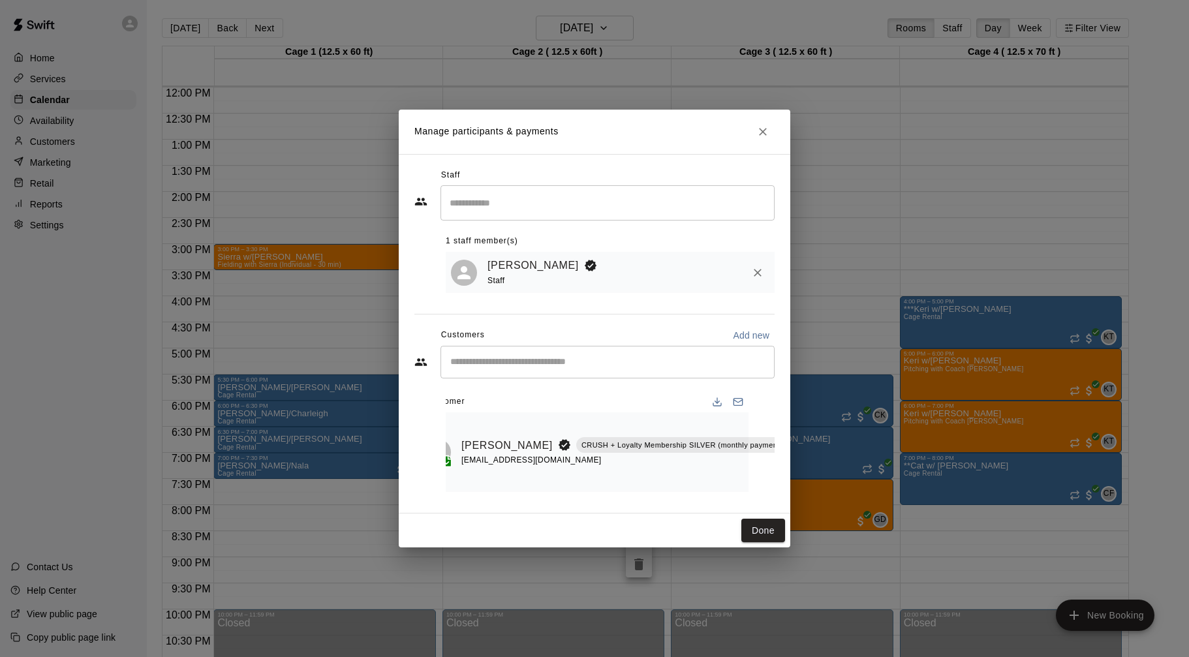
click at [778, 121] on h2 "Manage participants & payments" at bounding box center [594, 132] width 391 height 44
click at [754, 126] on button "Close" at bounding box center [762, 131] width 23 height 23
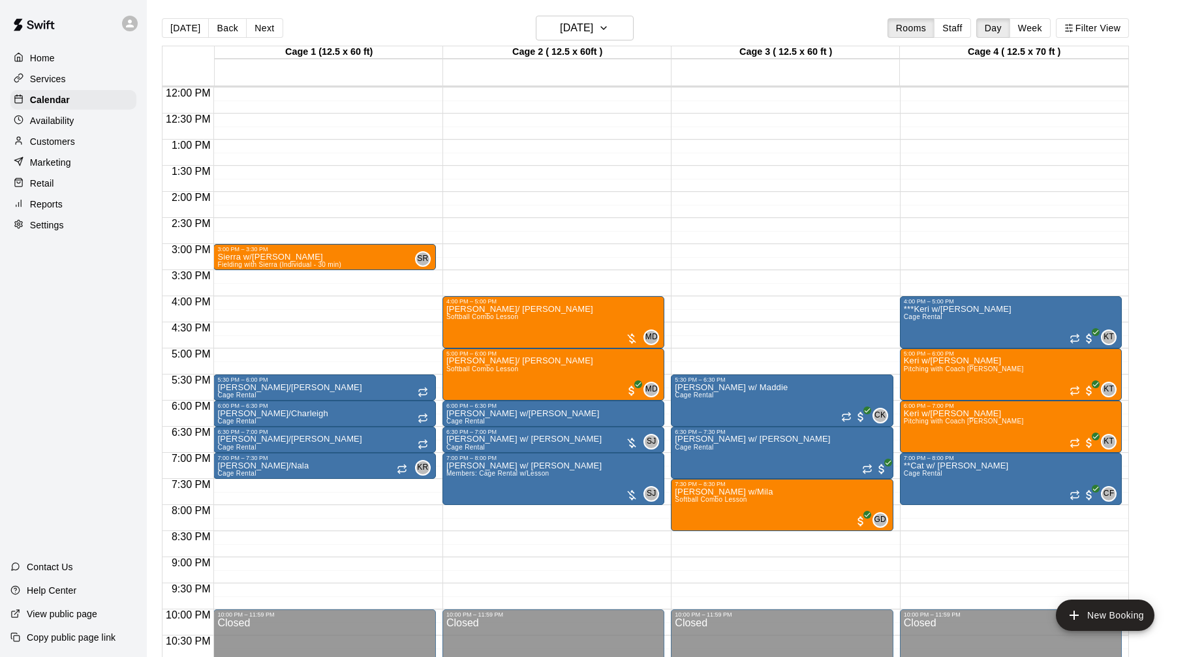
click at [88, 141] on div "Customers" at bounding box center [73, 142] width 126 height 20
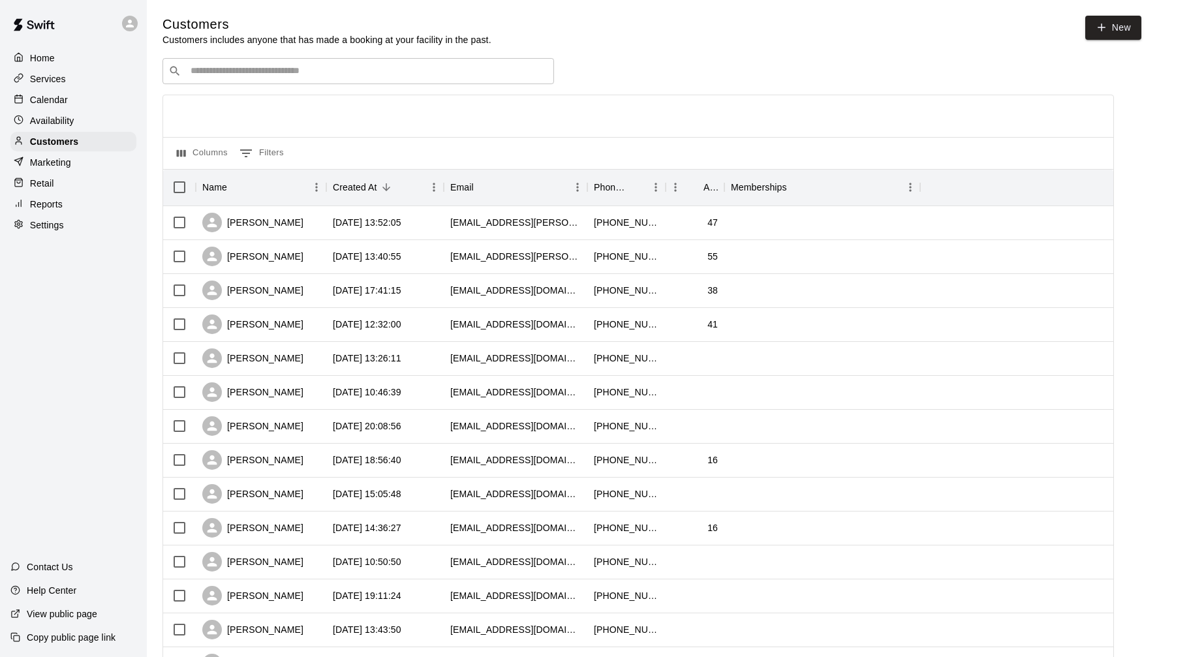
click at [312, 75] on input "Search customers by name or email" at bounding box center [367, 71] width 361 height 13
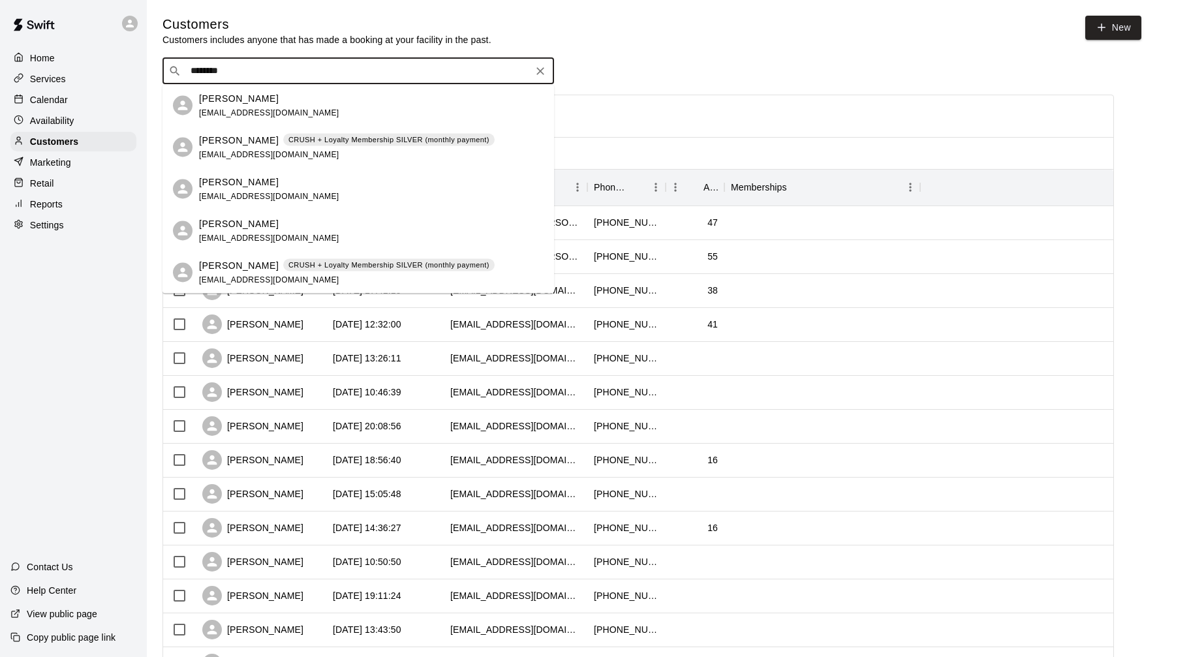
type input "*********"
click at [282, 155] on span "chrisdenoncour@gmail.com" at bounding box center [269, 153] width 140 height 9
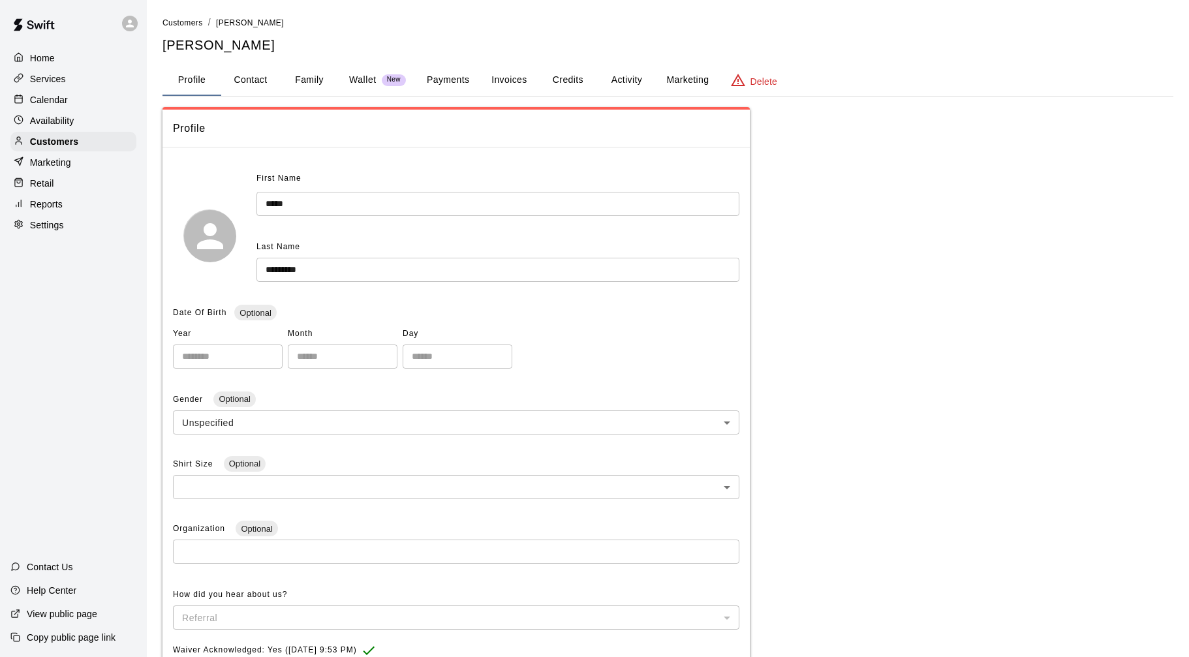
click at [637, 84] on button "Activity" at bounding box center [626, 80] width 59 height 31
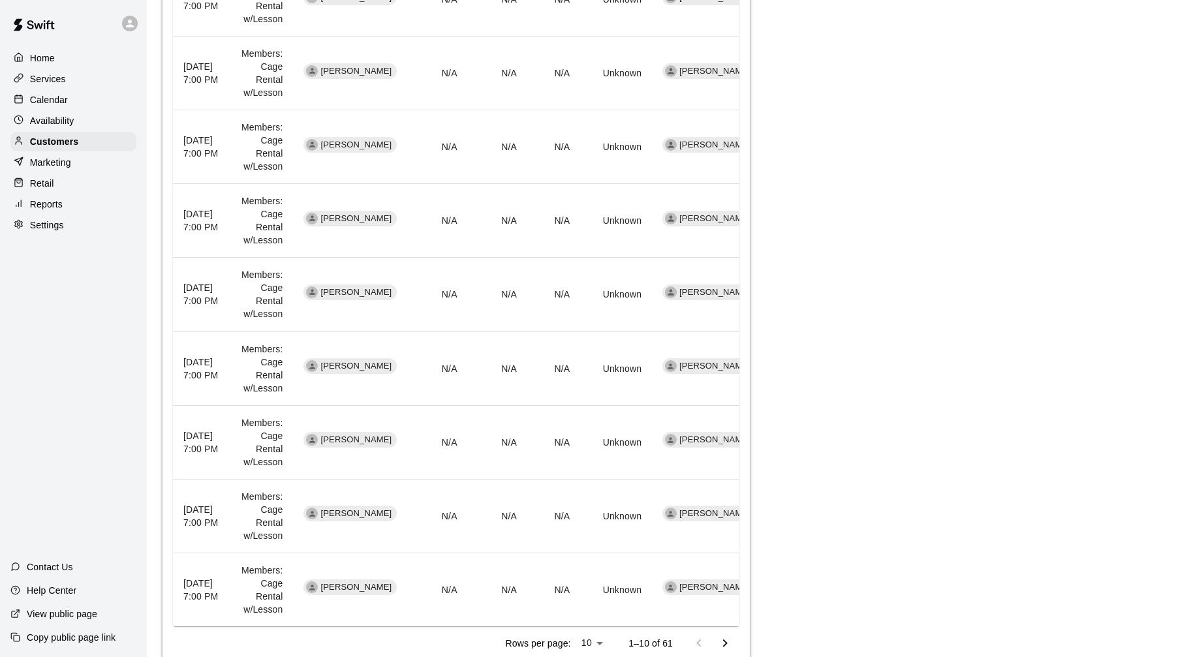
scroll to position [613, 0]
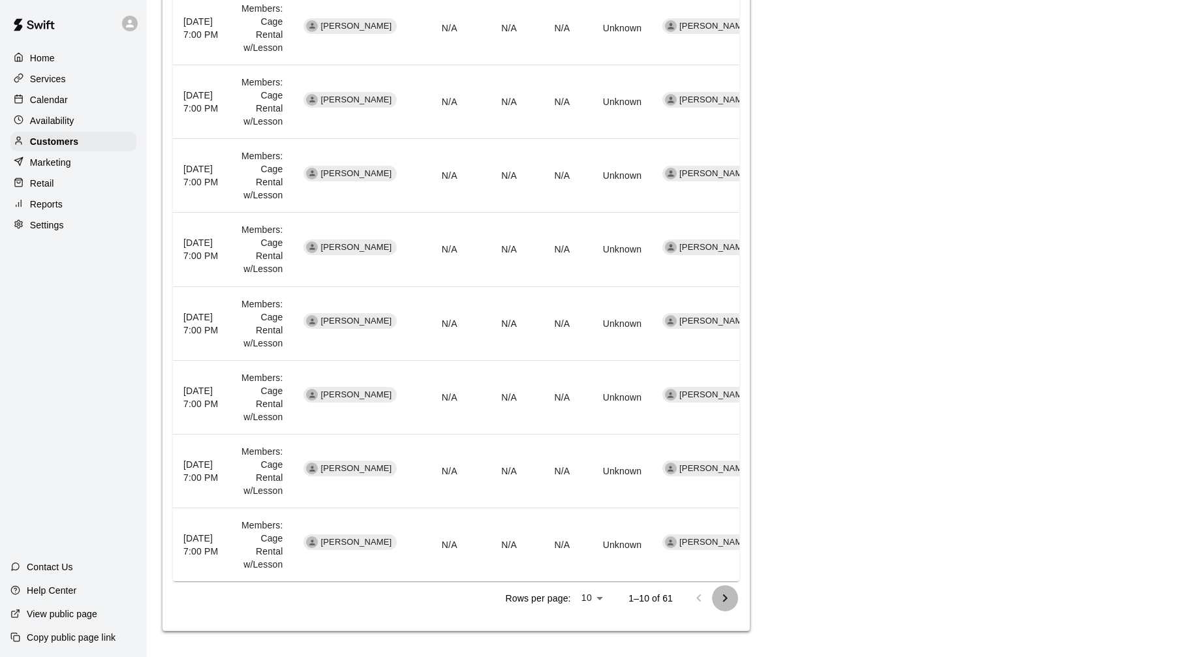
click at [719, 598] on icon "Go to next page" at bounding box center [725, 598] width 16 height 16
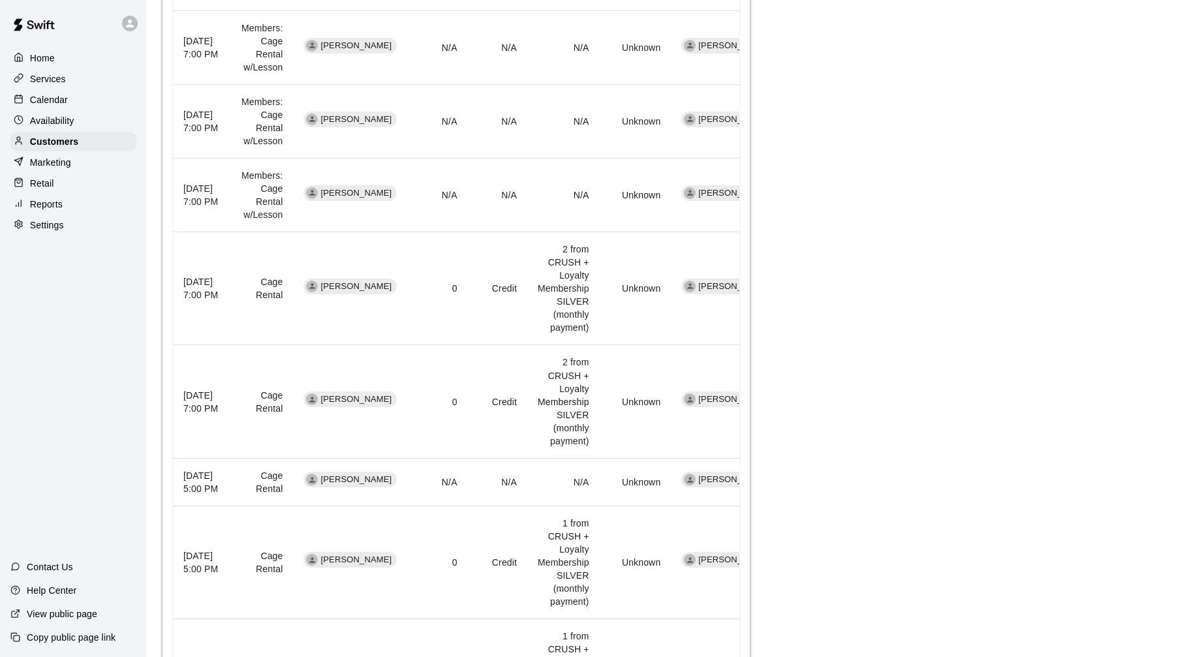
scroll to position [521, 0]
click at [55, 84] on p "Services" at bounding box center [48, 78] width 36 height 13
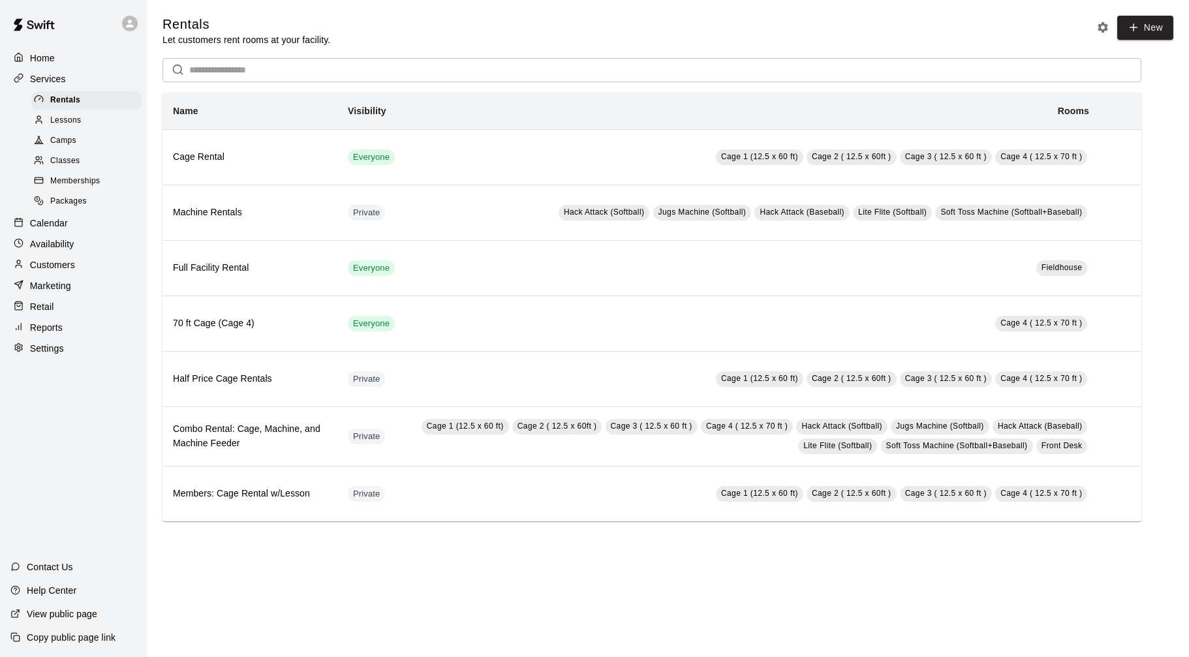
click at [82, 182] on span "Memberships" at bounding box center [75, 181] width 50 height 13
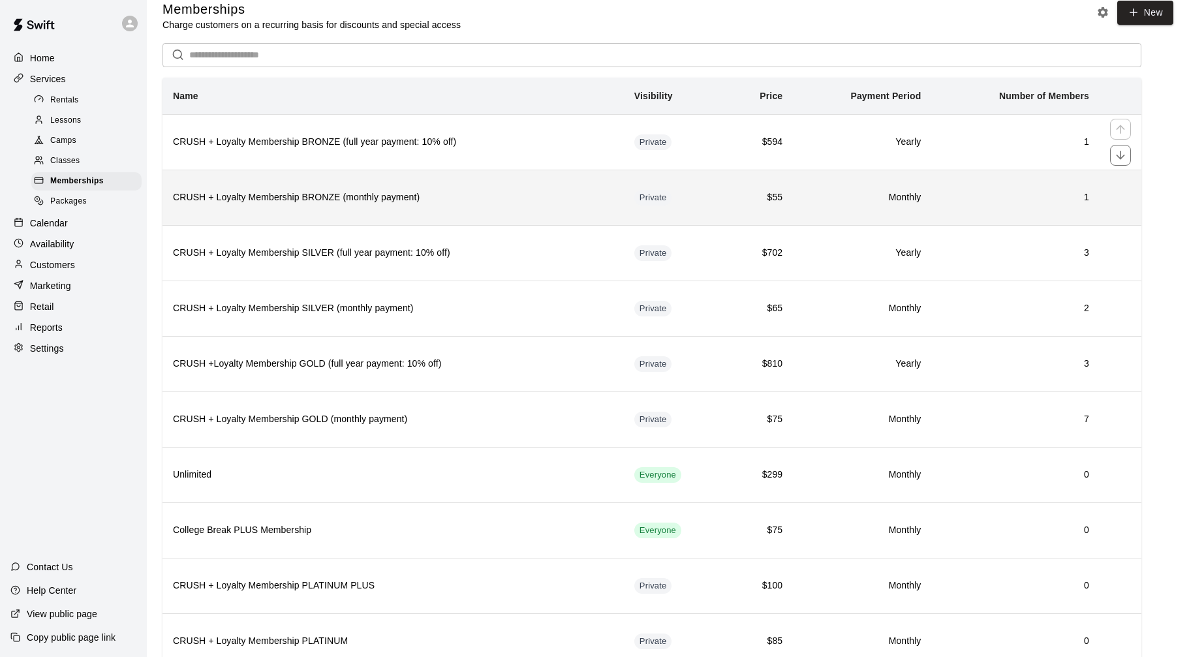
scroll to position [19, 0]
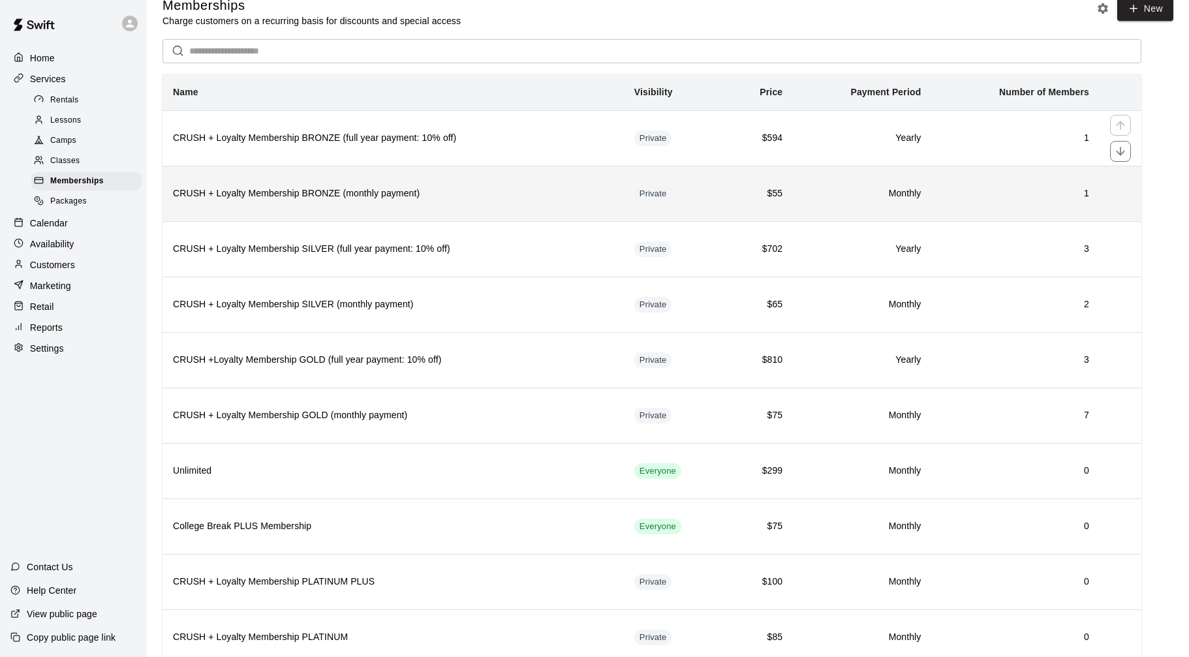
click at [390, 168] on th "CRUSH + Loyalty Membership BRONZE (monthly payment)" at bounding box center [392, 193] width 461 height 55
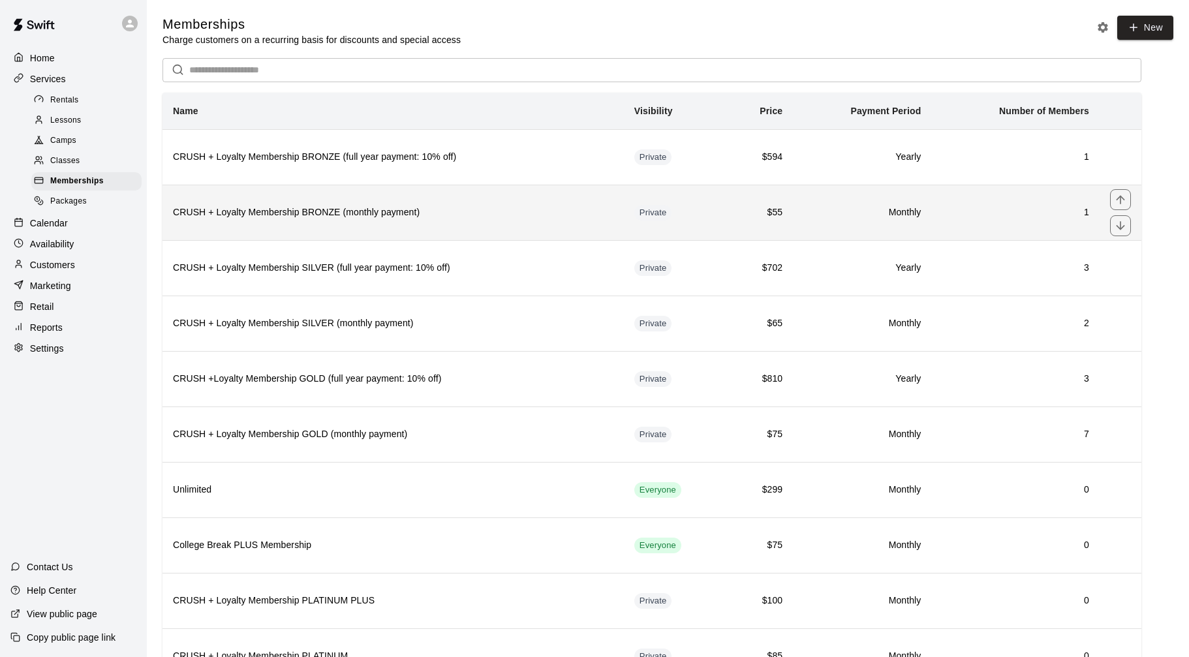
click at [381, 205] on th "CRUSH + Loyalty Membership BRONZE (monthly payment)" at bounding box center [392, 212] width 461 height 55
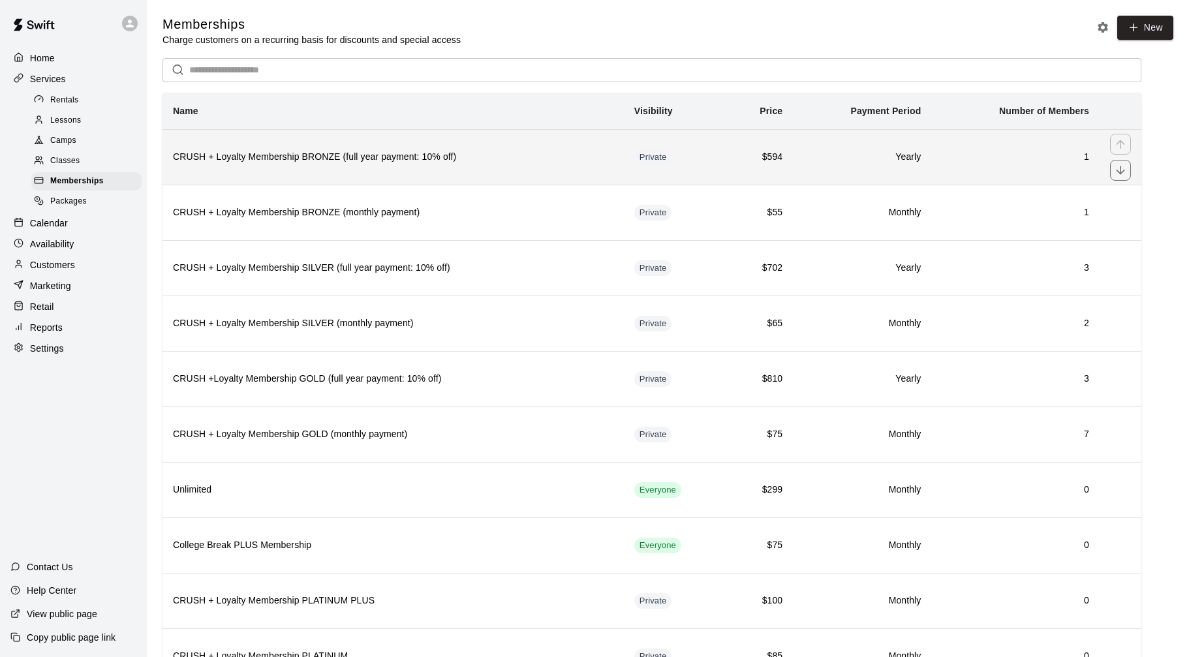
click at [386, 162] on h6 "CRUSH + Loyalty Membership BRONZE (full year payment: 10% off)" at bounding box center [393, 157] width 440 height 14
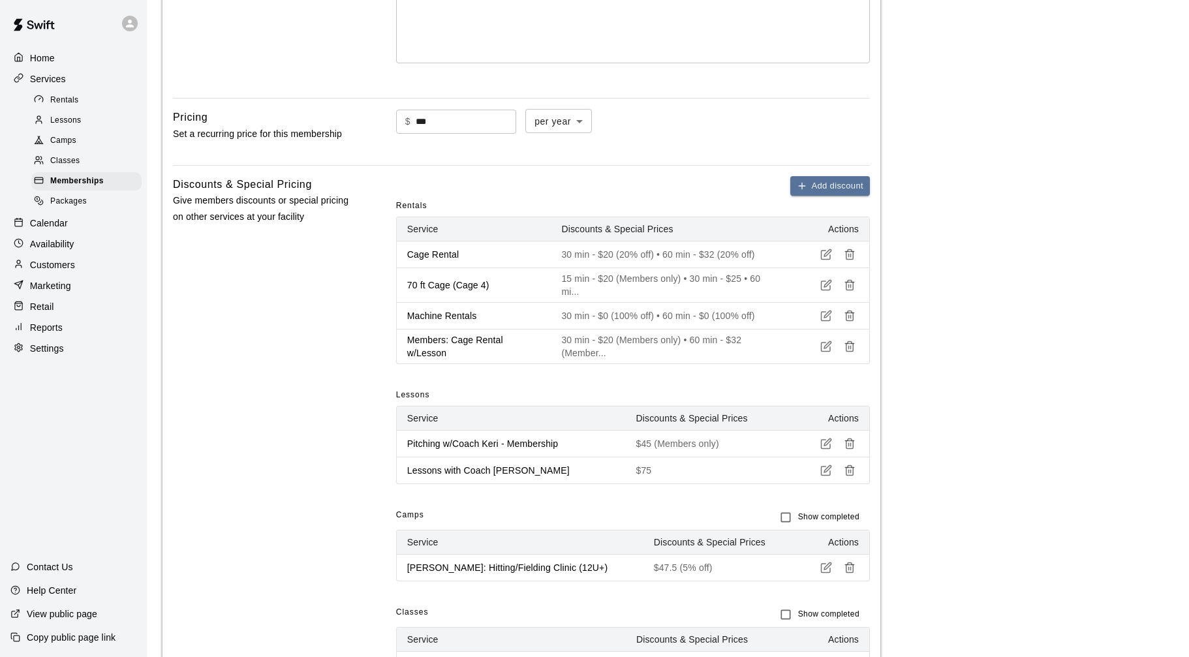
scroll to position [342, 0]
click at [89, 178] on span "Memberships" at bounding box center [76, 181] width 53 height 13
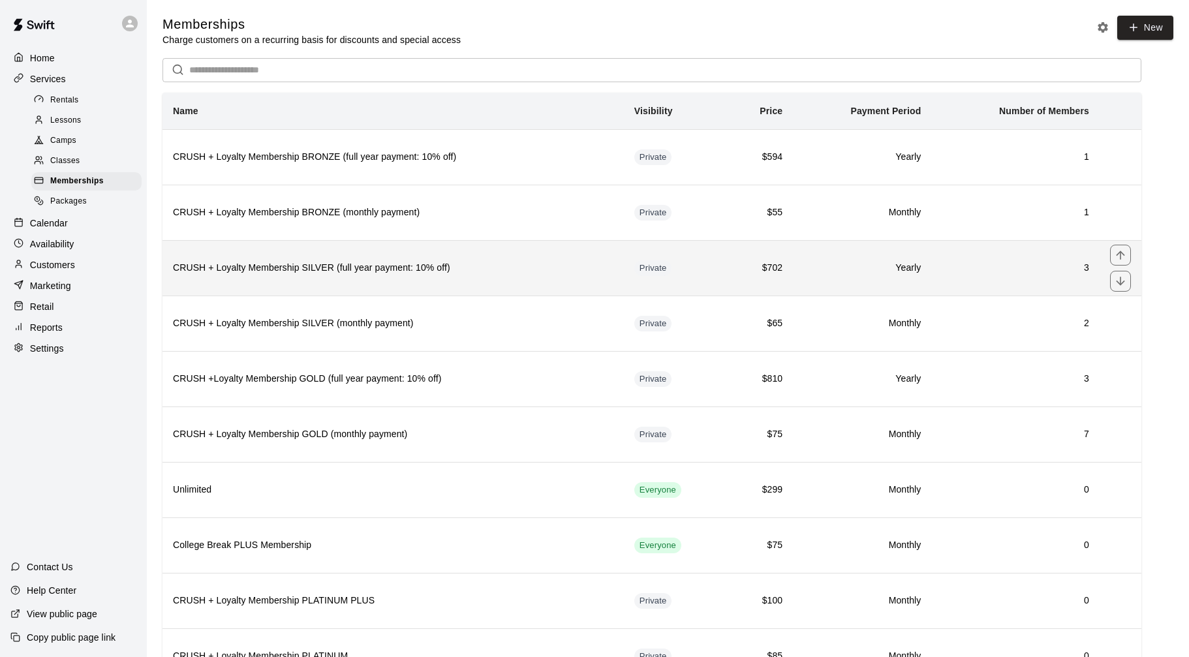
click at [331, 268] on h6 "CRUSH + Loyalty Membership SILVER (full year payment: 10% off)" at bounding box center [393, 268] width 440 height 14
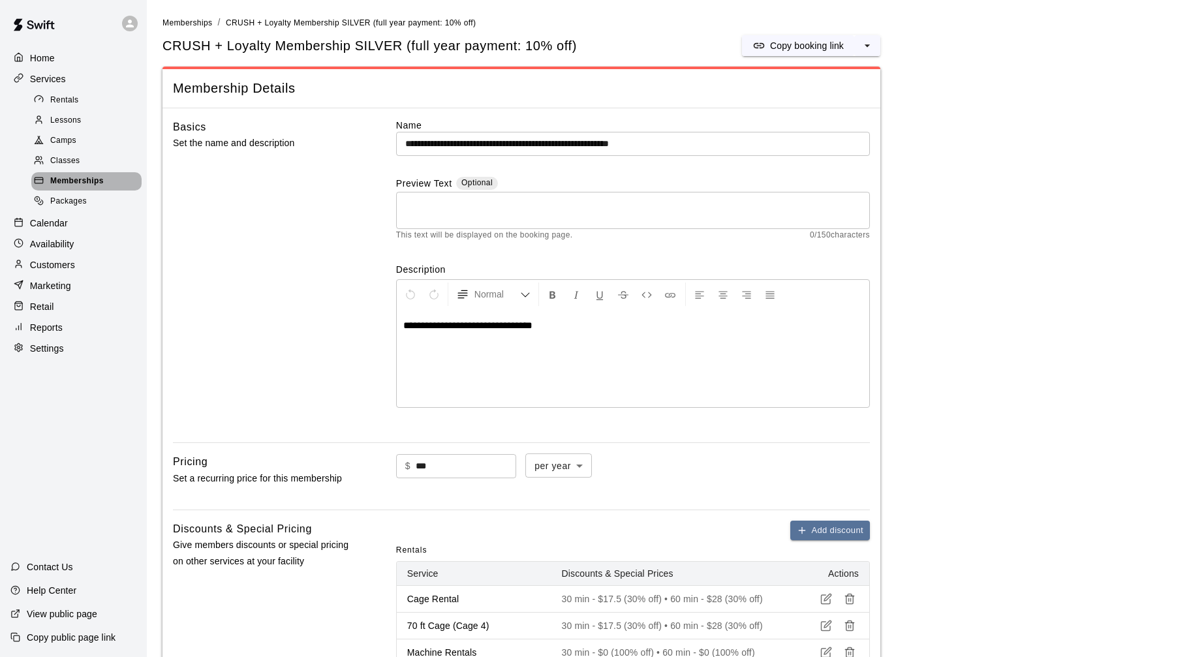
click at [61, 183] on span "Memberships" at bounding box center [76, 181] width 53 height 13
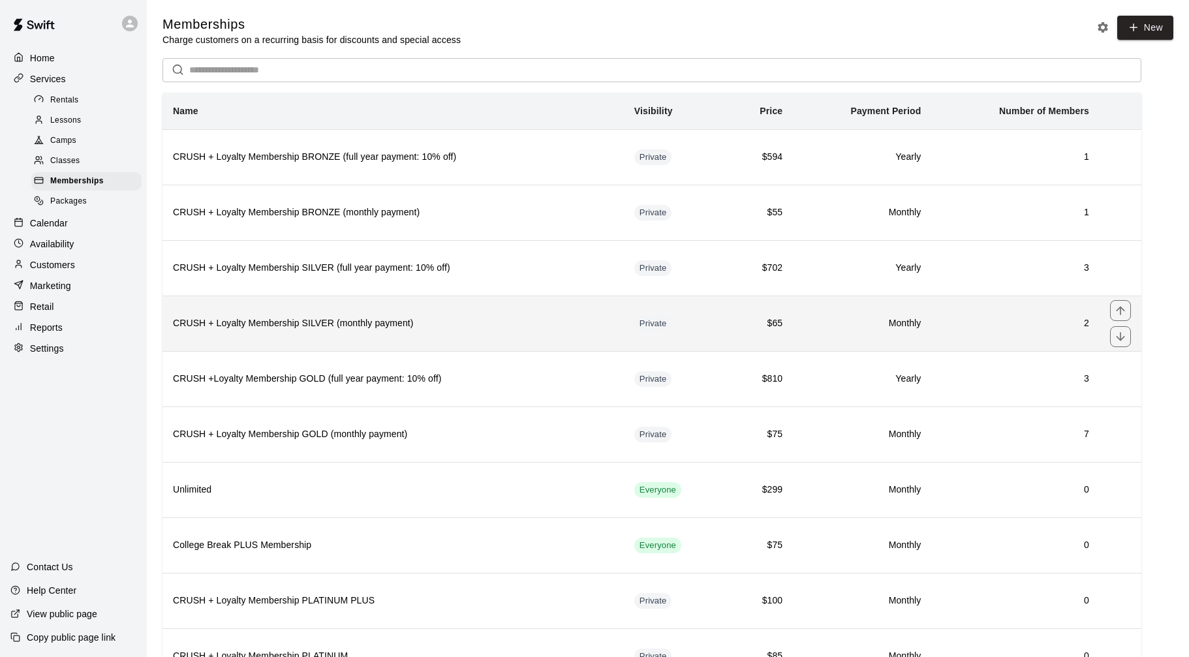
click at [349, 332] on th "CRUSH + Loyalty Membership SILVER (monthly payment)" at bounding box center [392, 323] width 461 height 55
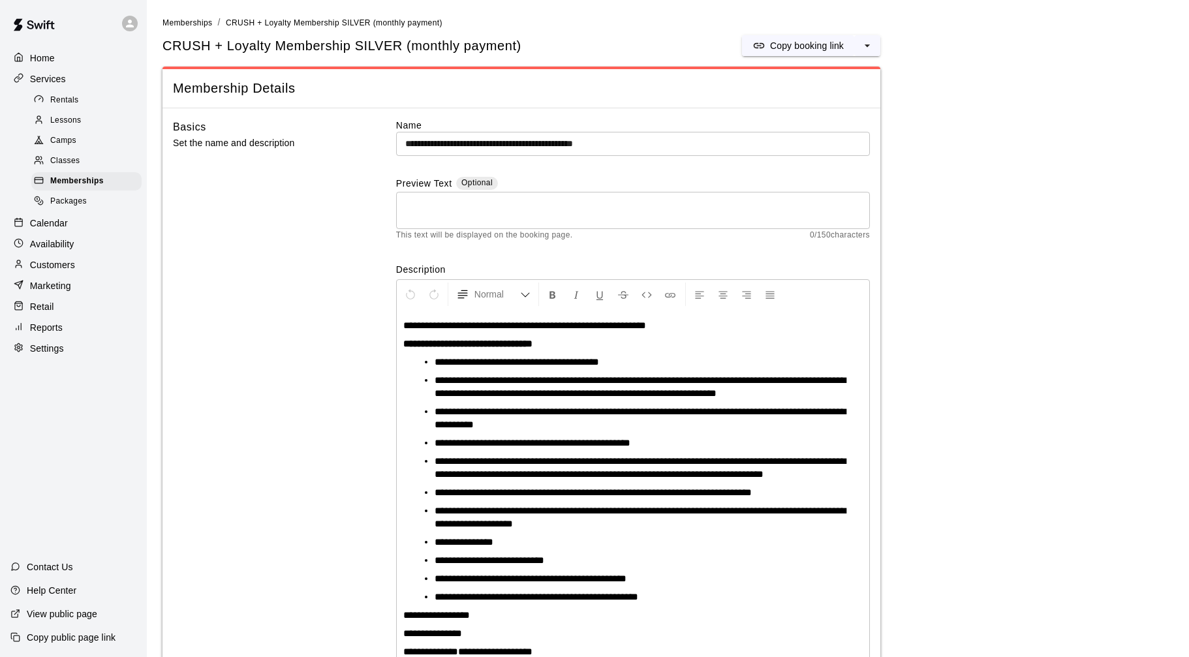
click at [54, 225] on p "Calendar" at bounding box center [49, 223] width 38 height 13
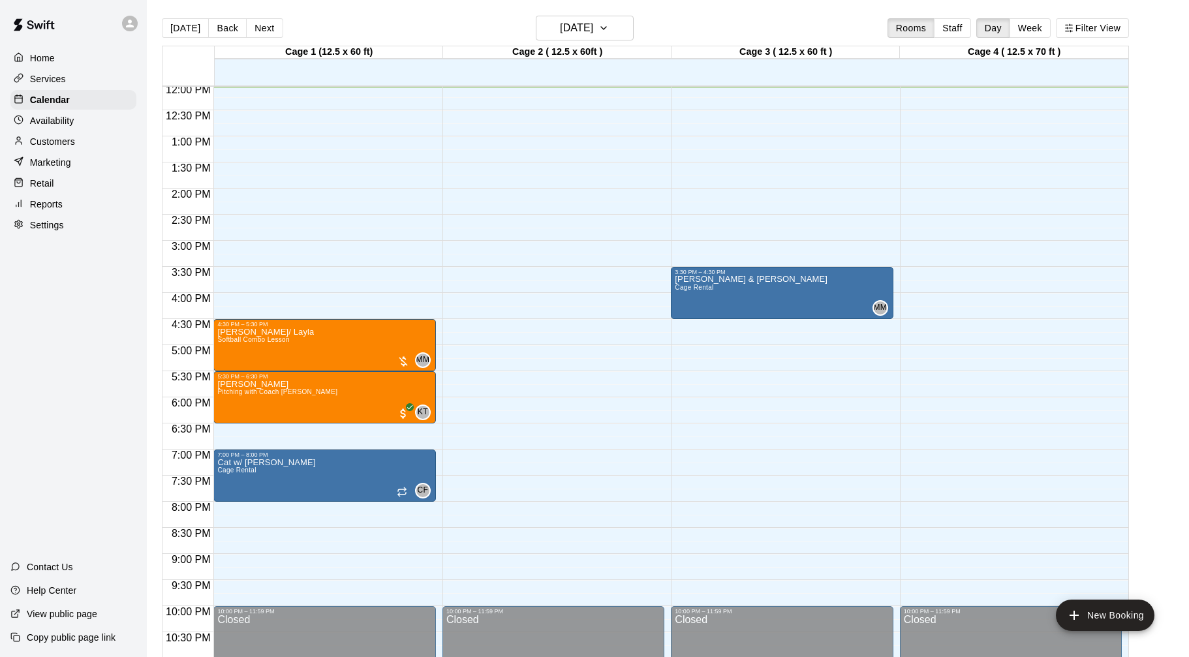
scroll to position [21, 0]
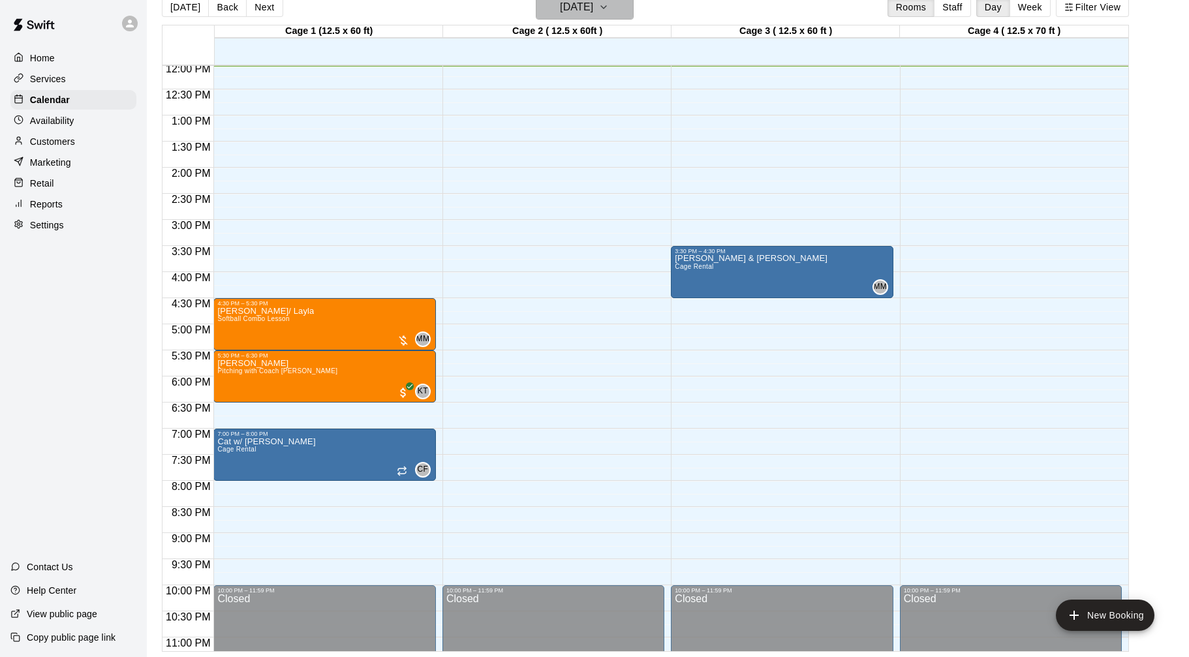
click at [608, 8] on button "[DATE]" at bounding box center [585, 7] width 98 height 25
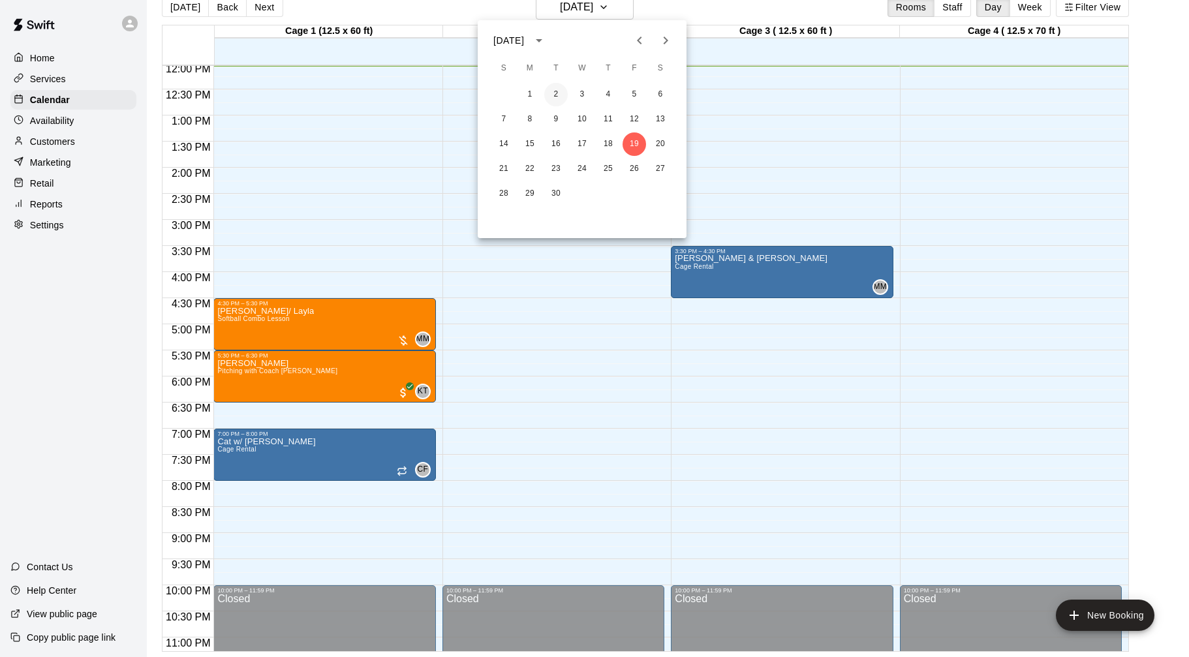
click at [558, 95] on button "2" at bounding box center [555, 94] width 23 height 23
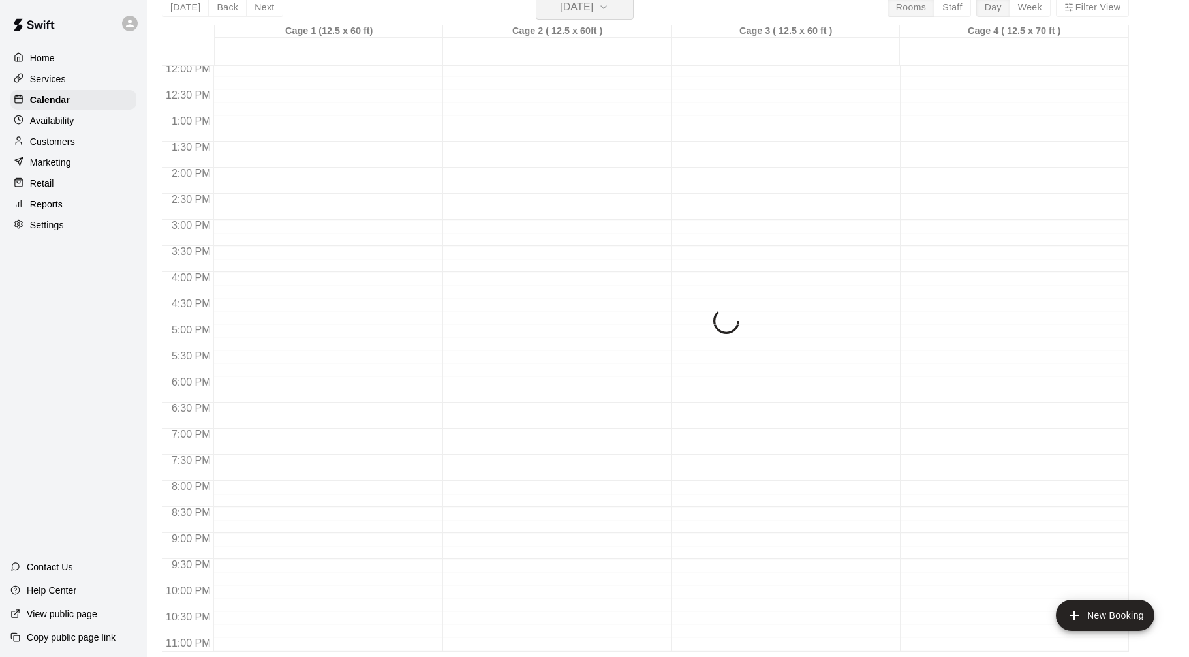
scroll to position [16, 0]
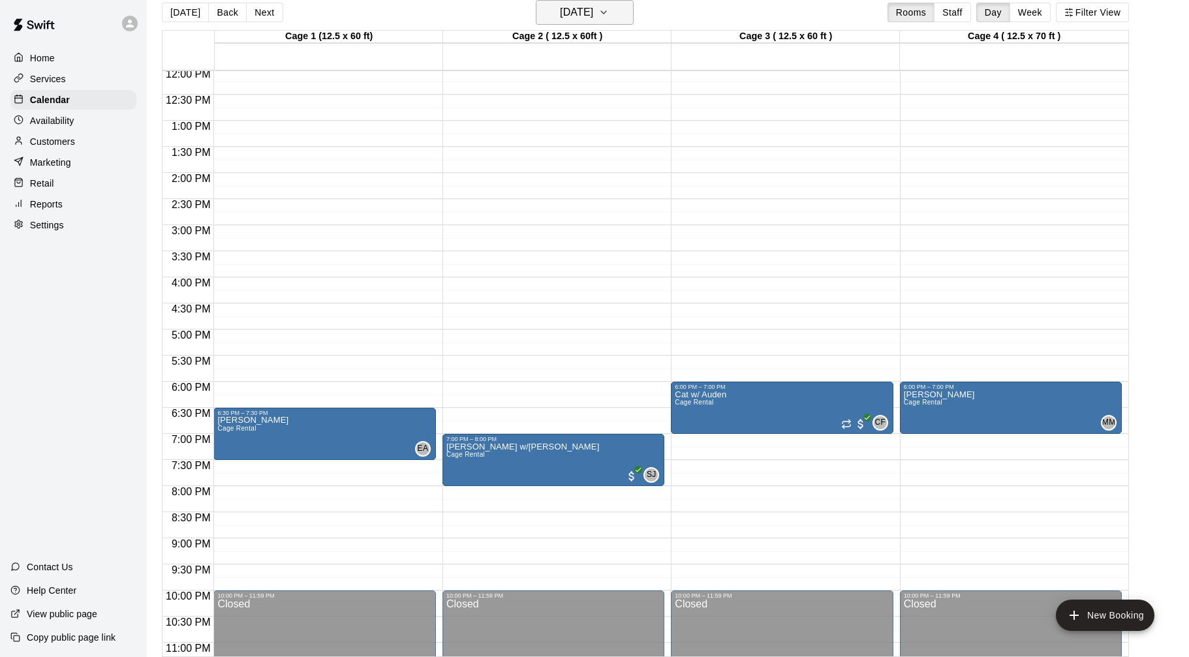
click at [593, 7] on h6 "Tuesday Sep 02" at bounding box center [576, 12] width 33 height 18
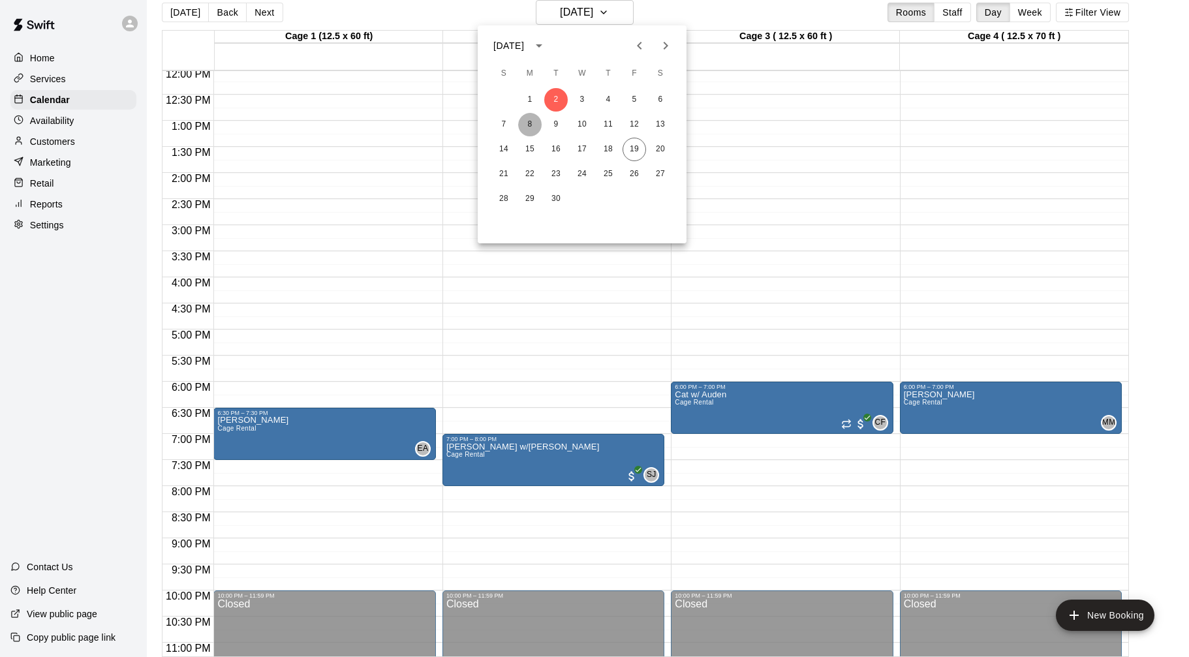
click at [530, 125] on button "8" at bounding box center [529, 124] width 23 height 23
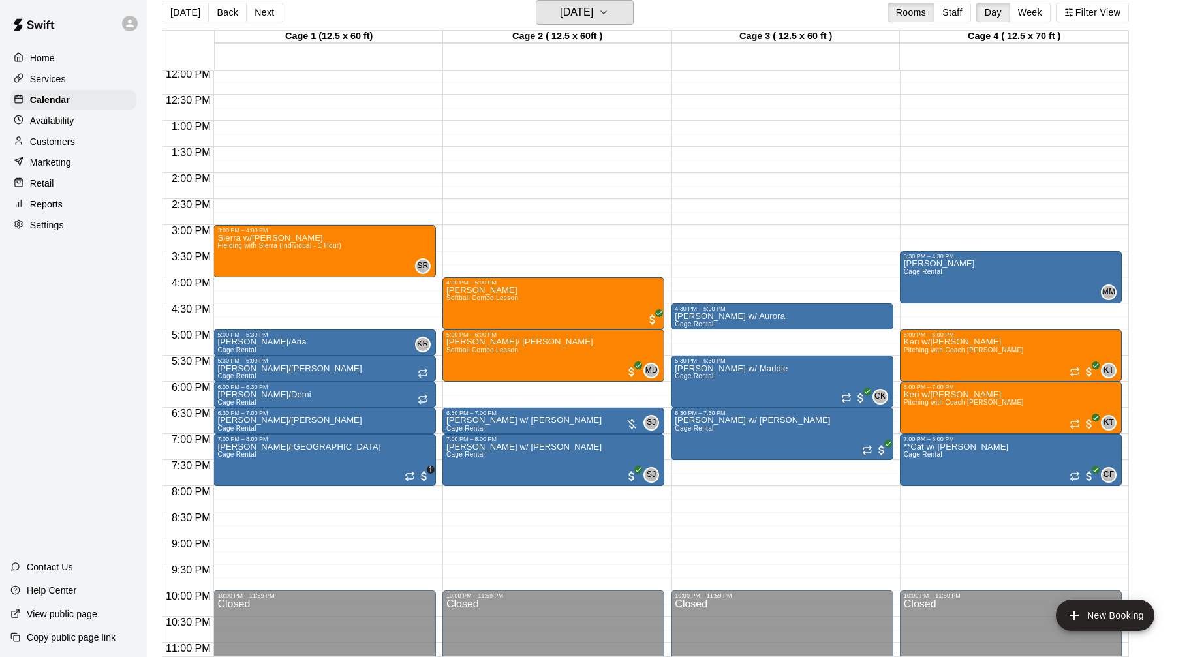
scroll to position [656, 0]
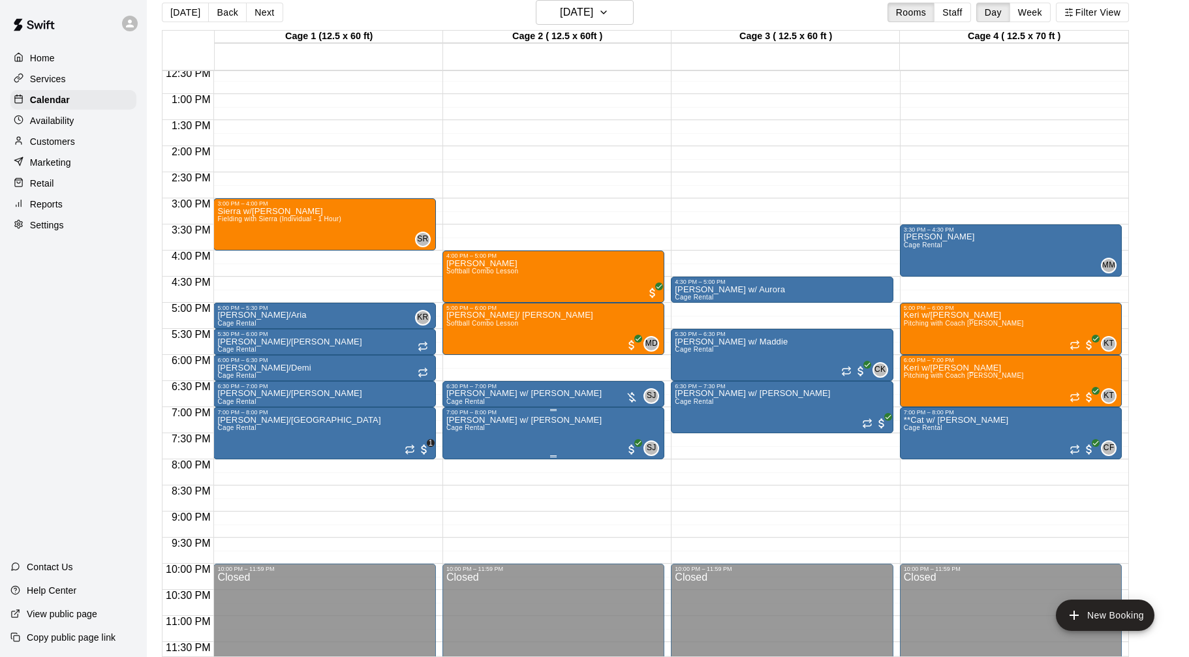
click at [463, 458] on img "edit" at bounding box center [459, 460] width 15 height 15
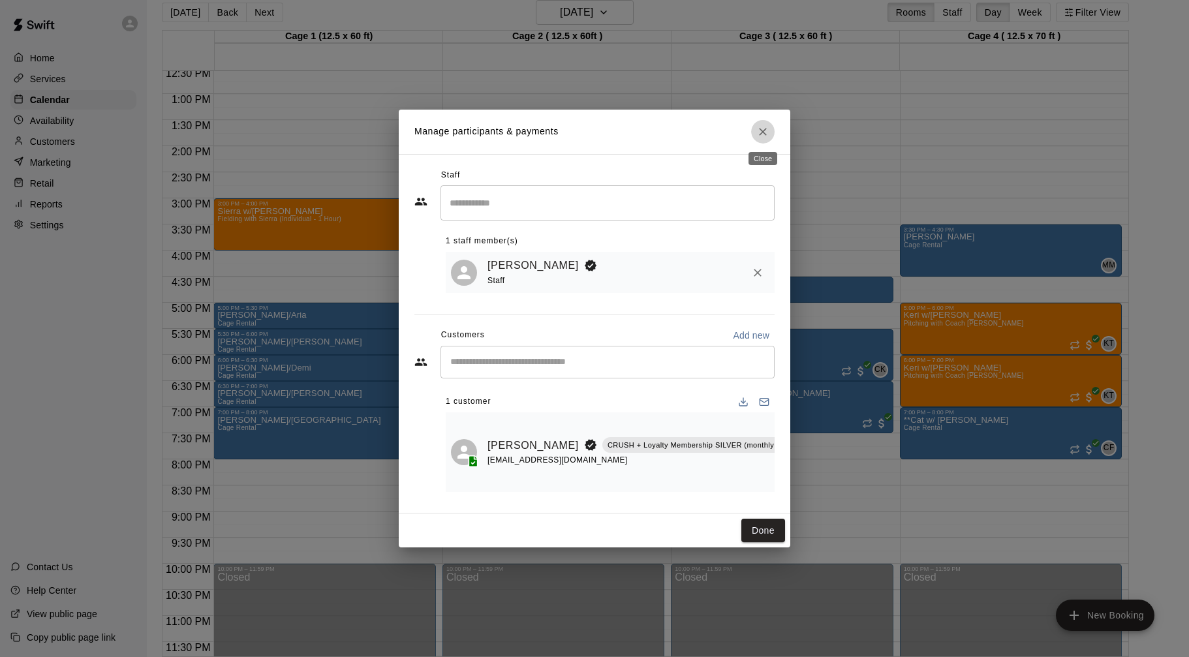
click at [752, 127] on button "Close" at bounding box center [762, 131] width 23 height 23
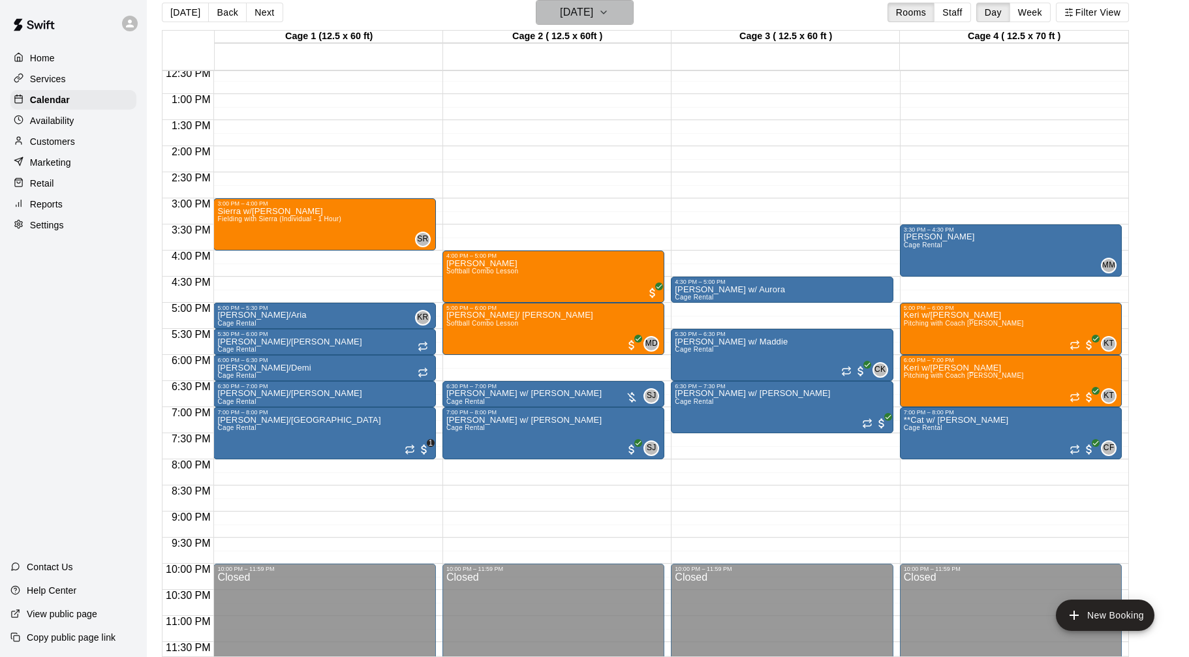
click at [609, 16] on icon "button" at bounding box center [603, 13] width 10 height 16
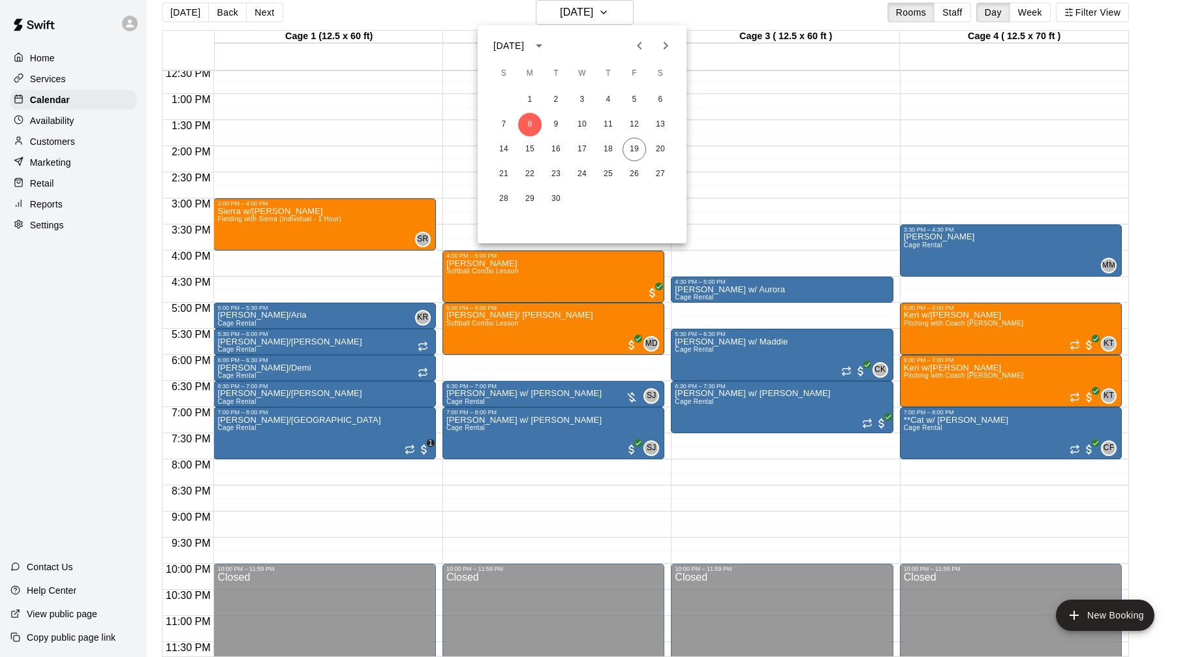
click at [570, 97] on div "1 2 3 4 5 6" at bounding box center [582, 99] width 209 height 23
click at [558, 99] on button "2" at bounding box center [555, 99] width 23 height 23
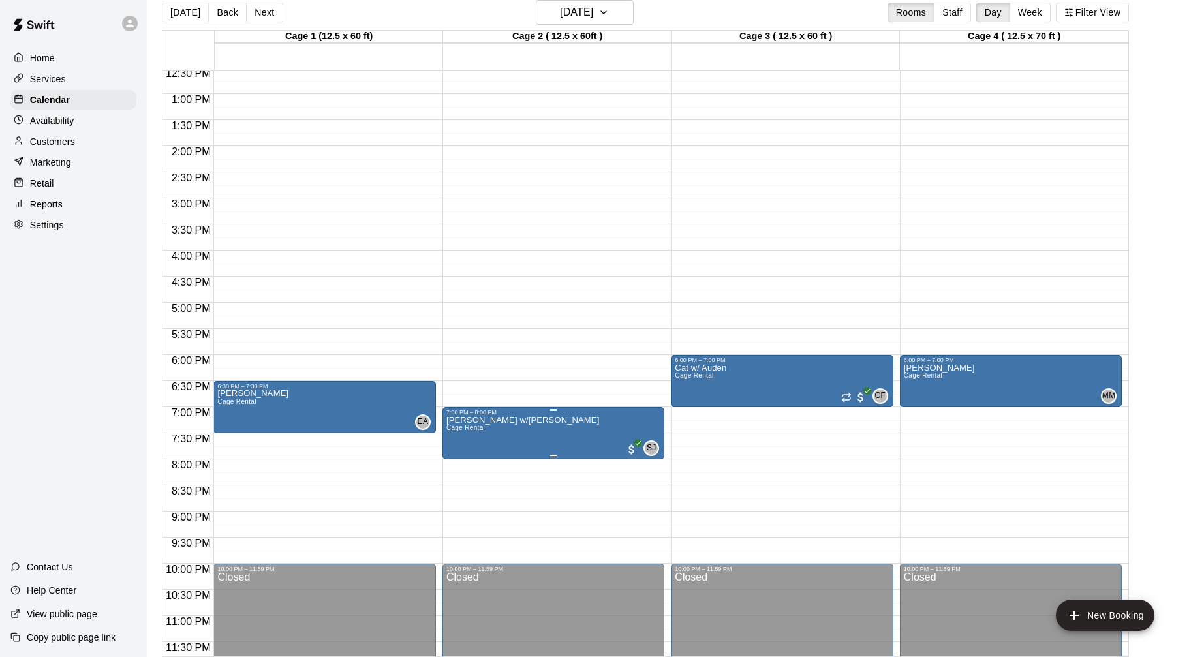
click at [452, 458] on img "edit" at bounding box center [459, 460] width 15 height 15
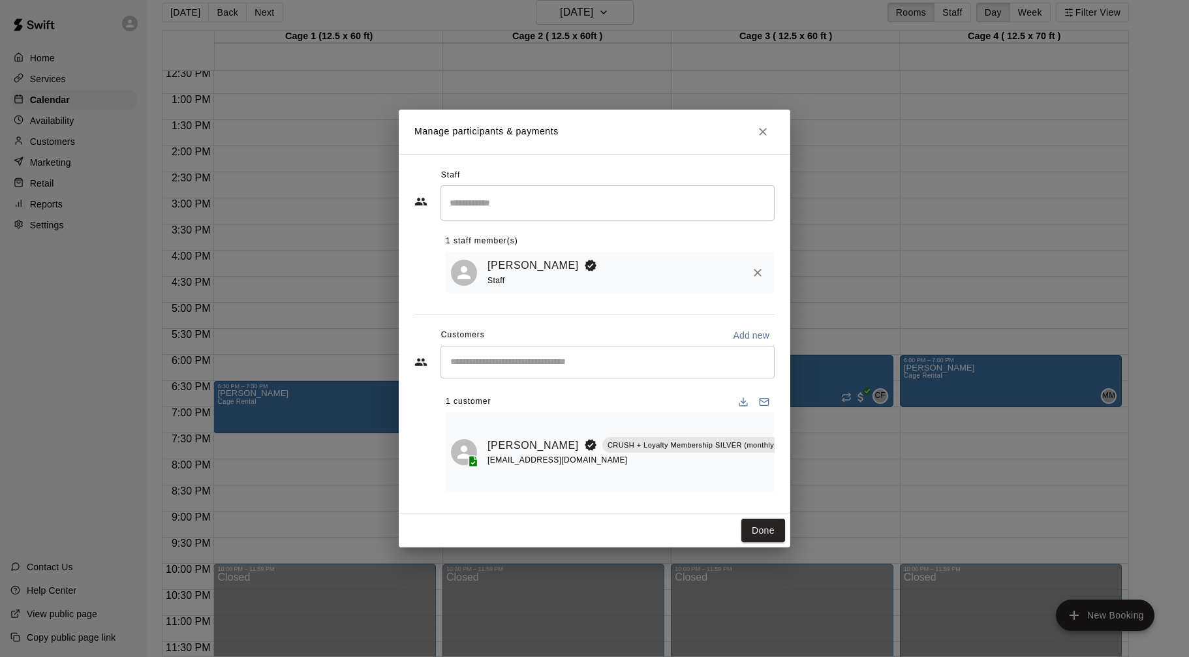
scroll to position [0, 26]
click at [761, 133] on icon "Close" at bounding box center [762, 131] width 13 height 13
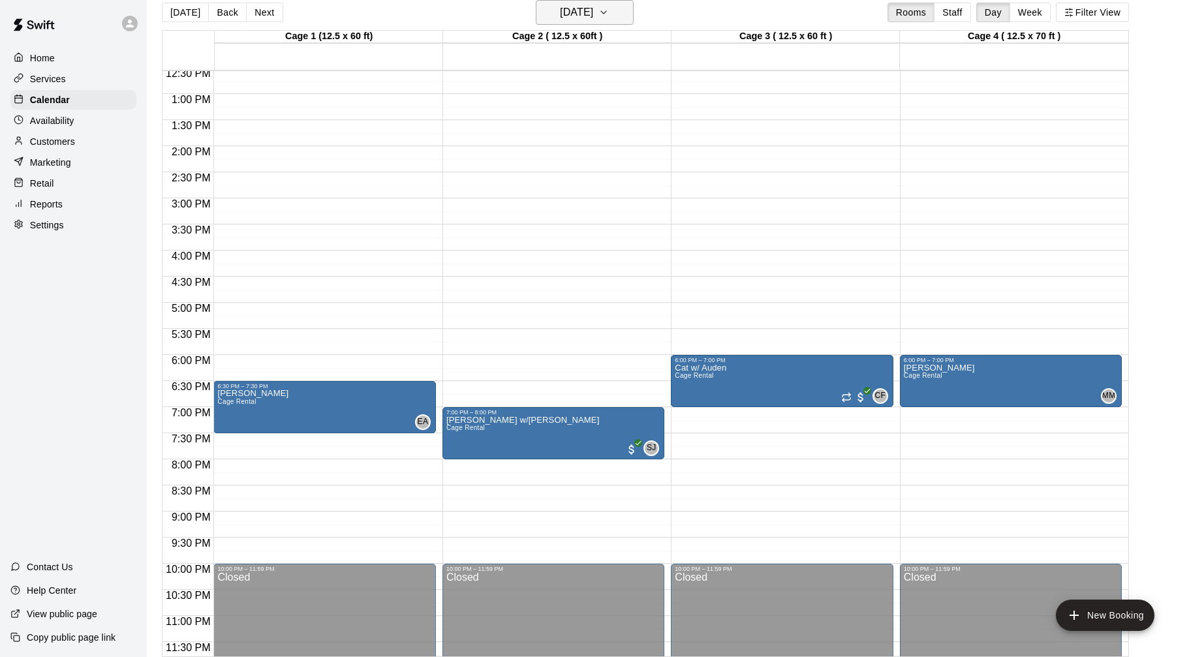
click at [609, 7] on icon "button" at bounding box center [603, 13] width 10 height 16
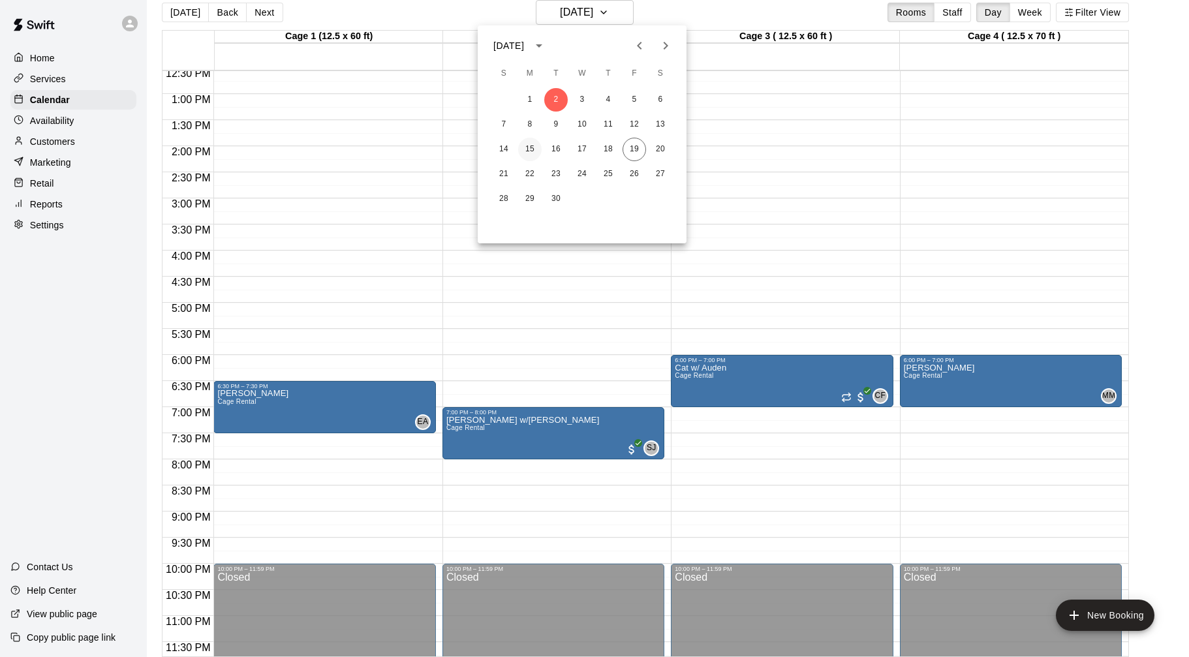
click at [528, 151] on button "15" at bounding box center [529, 149] width 23 height 23
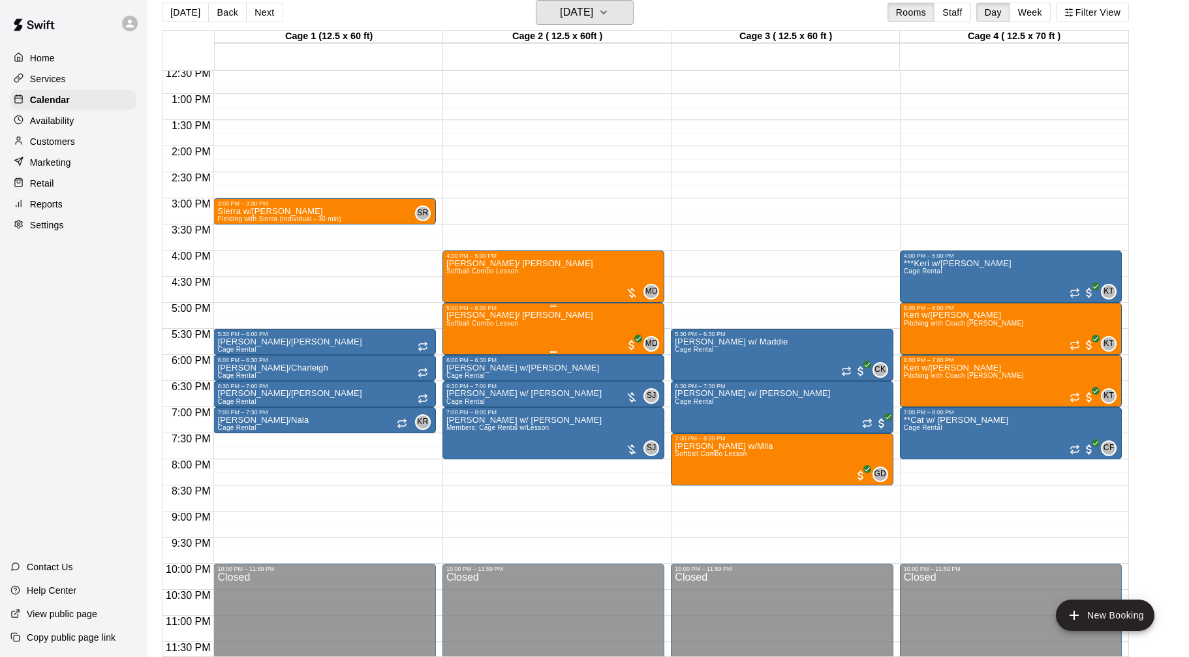
scroll to position [668, 0]
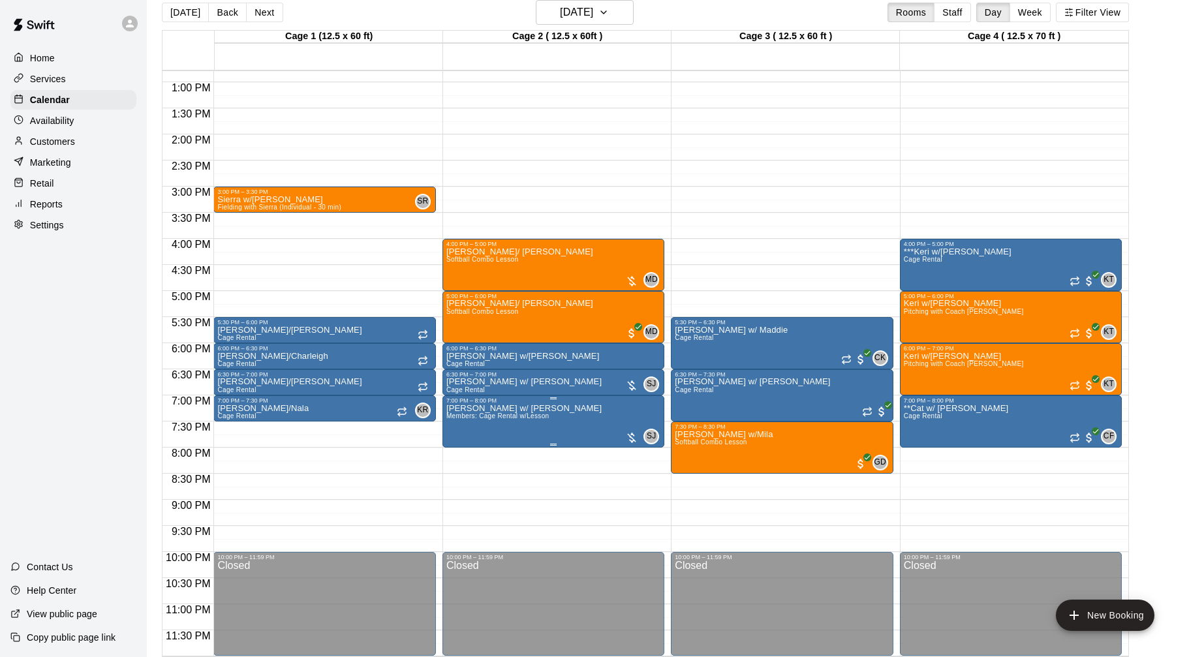
click at [455, 448] on img "edit" at bounding box center [459, 448] width 15 height 15
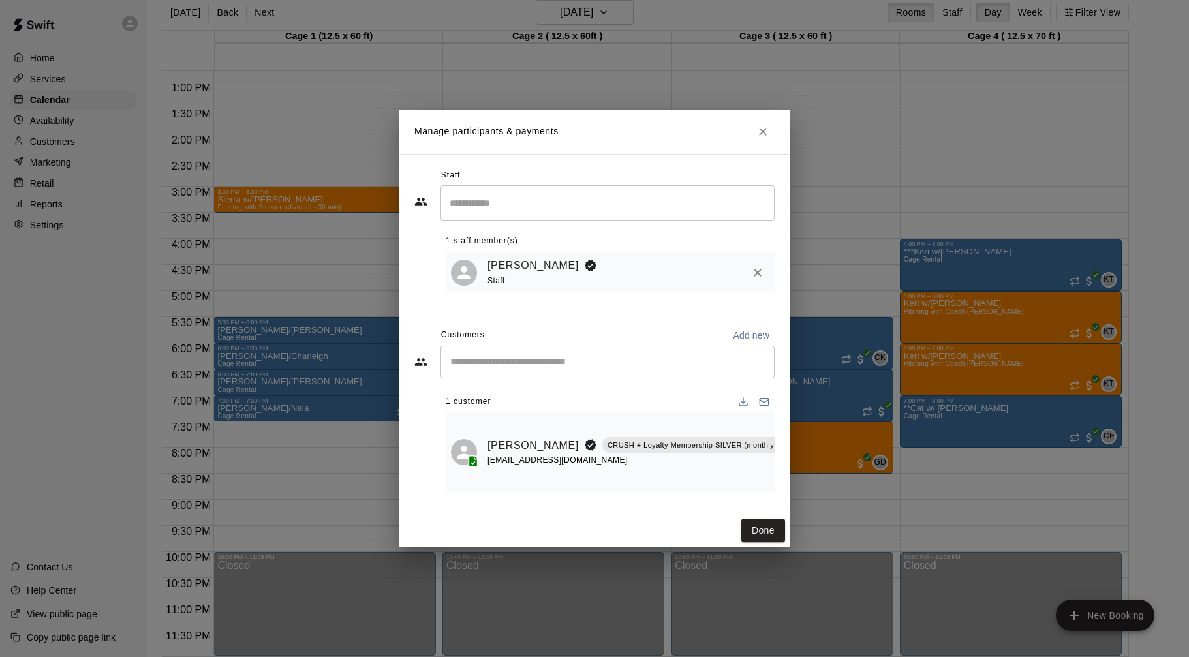
scroll to position [0, 26]
click at [794, 475] on icon "Manage bookings & payment" at bounding box center [799, 474] width 10 height 11
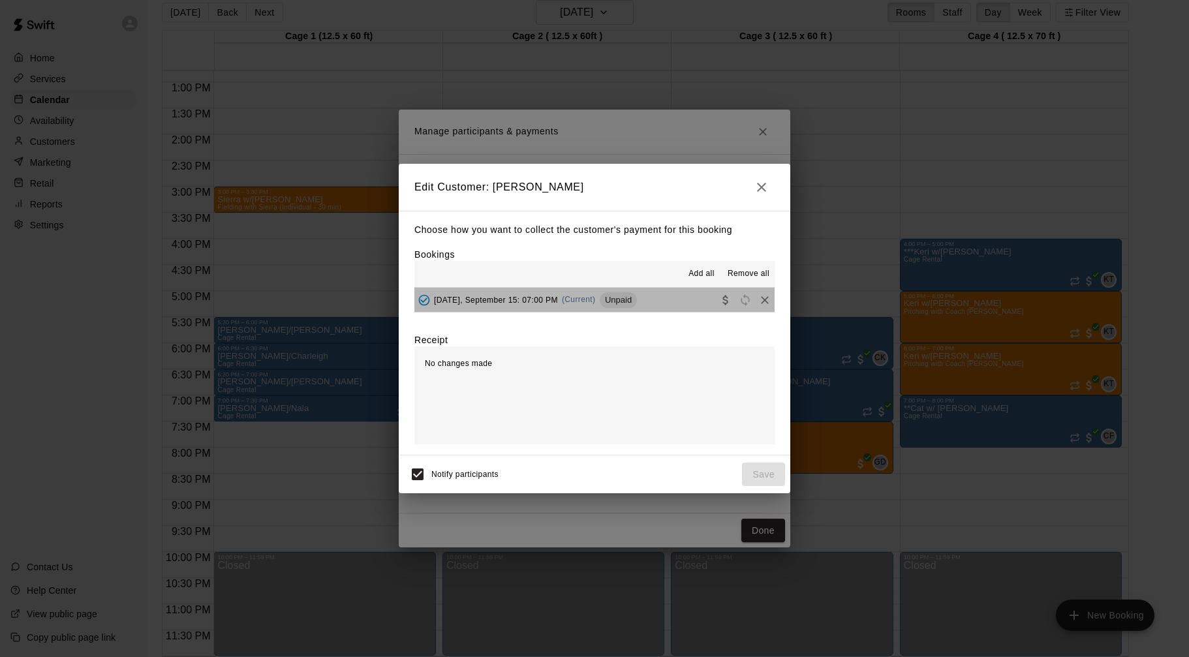
click at [674, 304] on button "Monday, September 15: 07:00 PM (Current) Unpaid" at bounding box center [594, 300] width 360 height 24
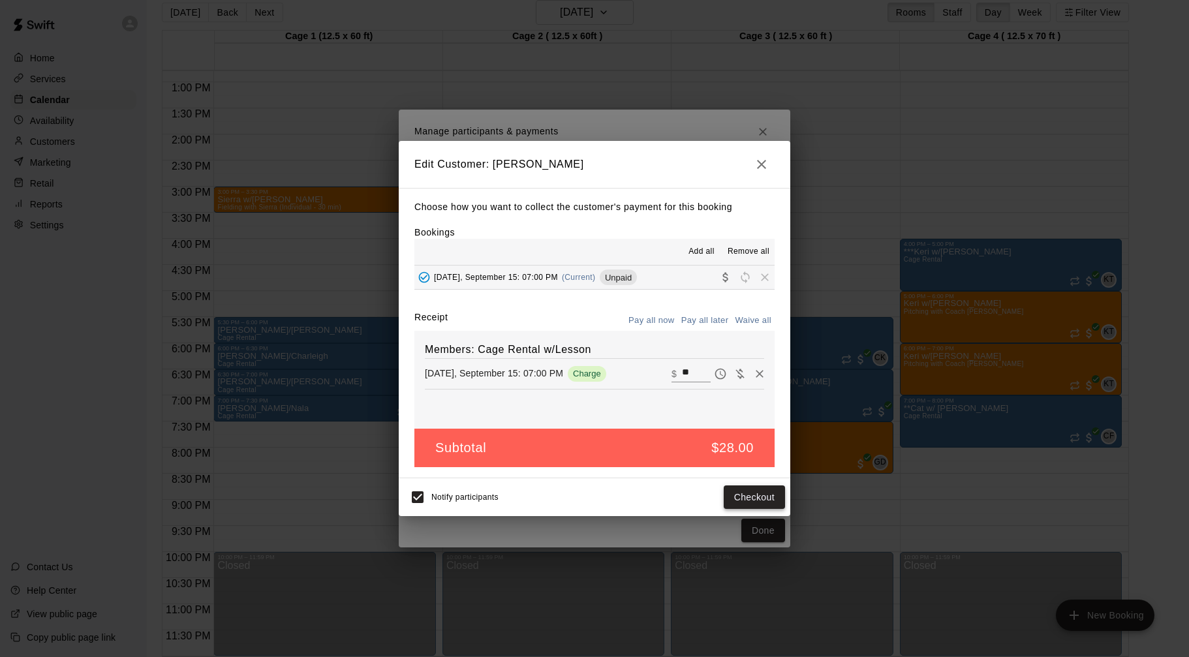
click at [759, 496] on button "Checkout" at bounding box center [754, 497] width 61 height 24
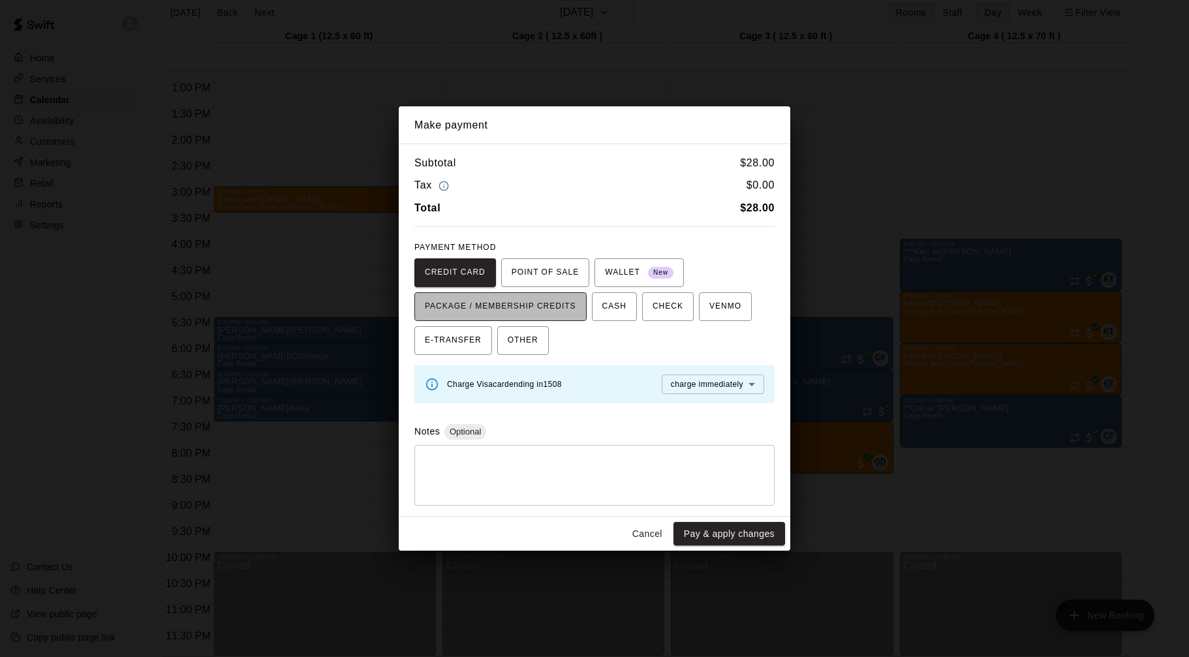
click at [572, 302] on span "PACKAGE / MEMBERSHIP CREDITS" at bounding box center [500, 306] width 151 height 21
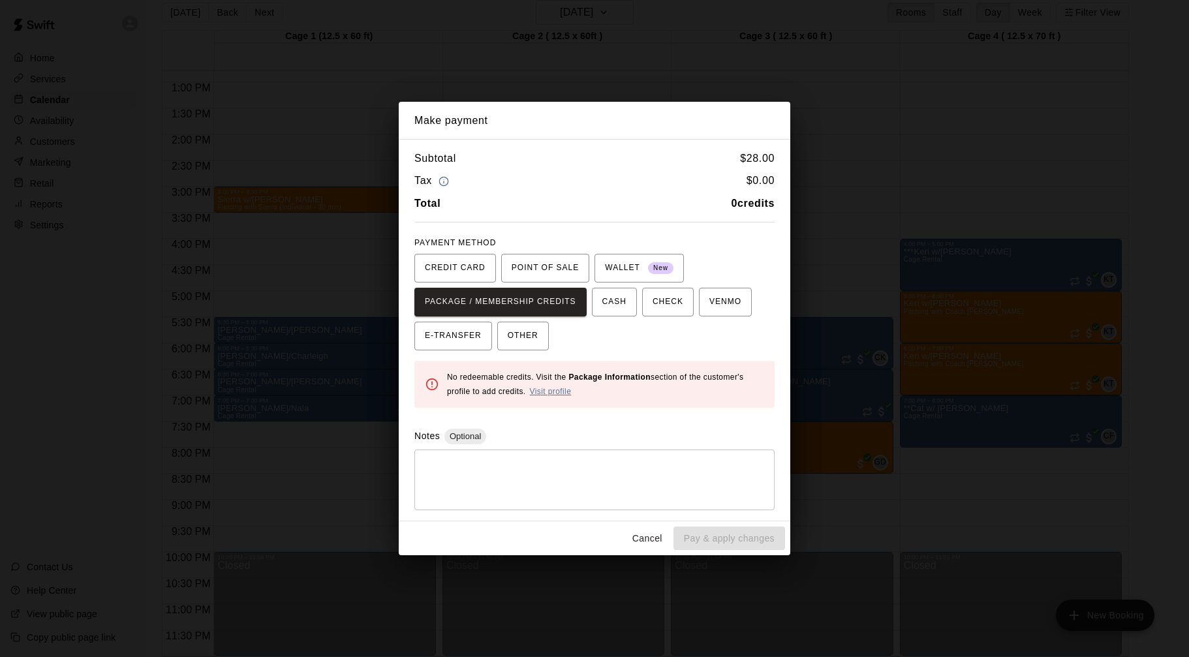
click at [554, 395] on link "Visit profile" at bounding box center [551, 391] width 42 height 9
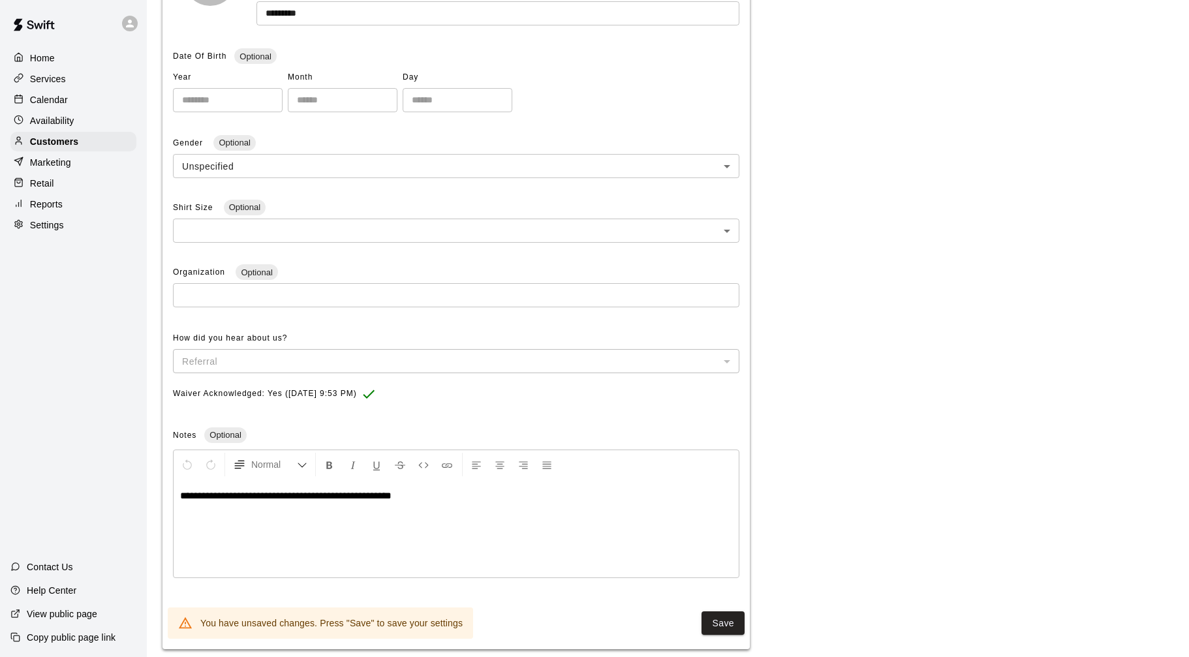
scroll to position [275, 0]
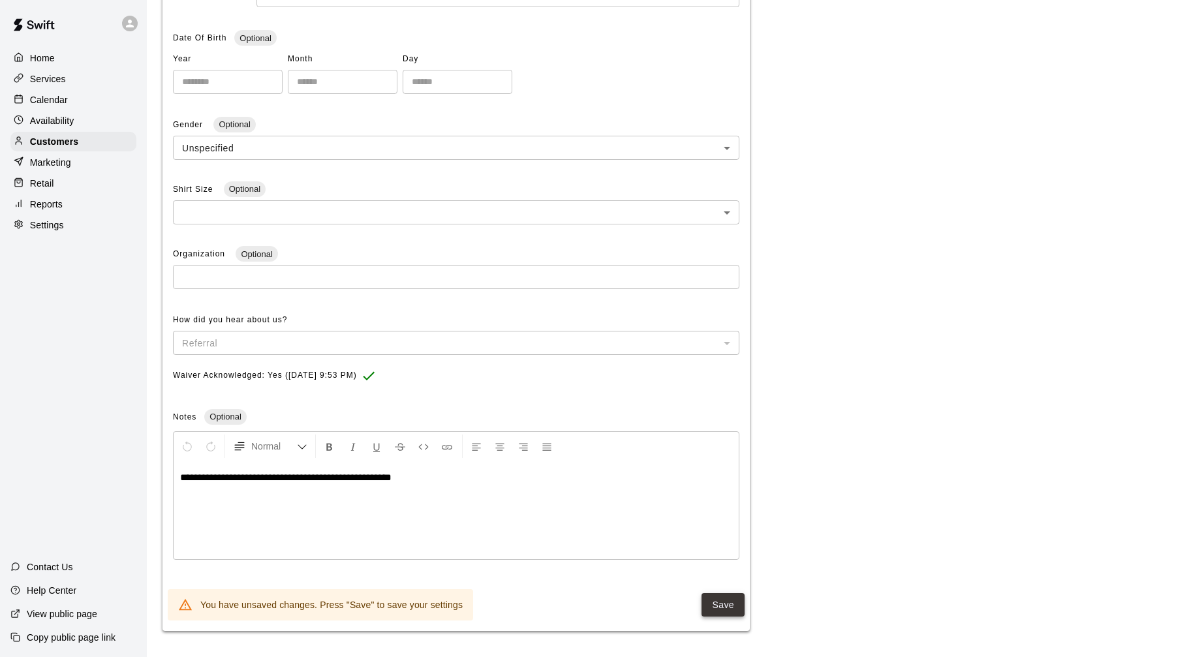
click at [723, 602] on button "Save" at bounding box center [722, 605] width 43 height 24
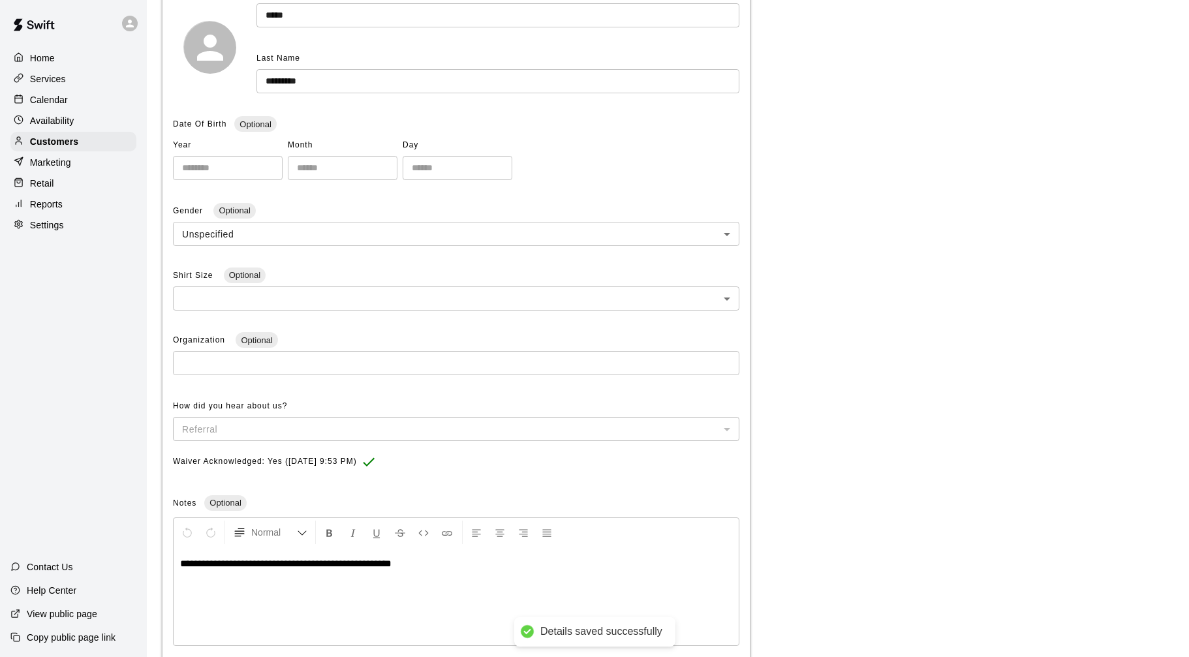
scroll to position [0, 0]
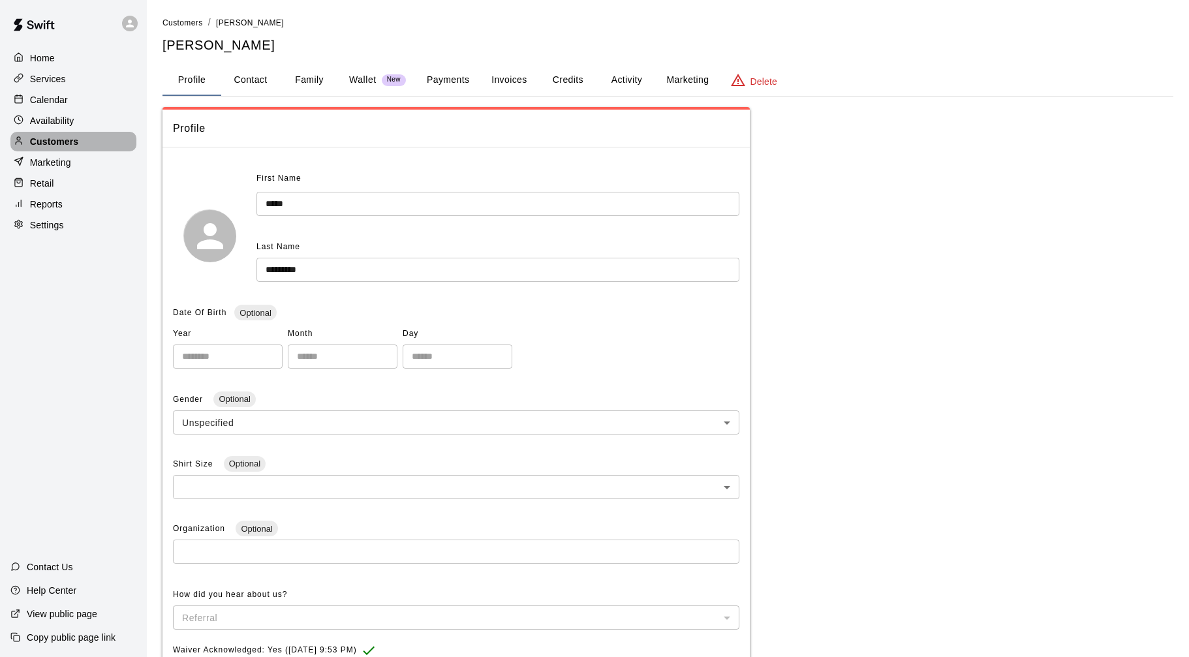
click at [129, 142] on div "Customers" at bounding box center [73, 142] width 126 height 20
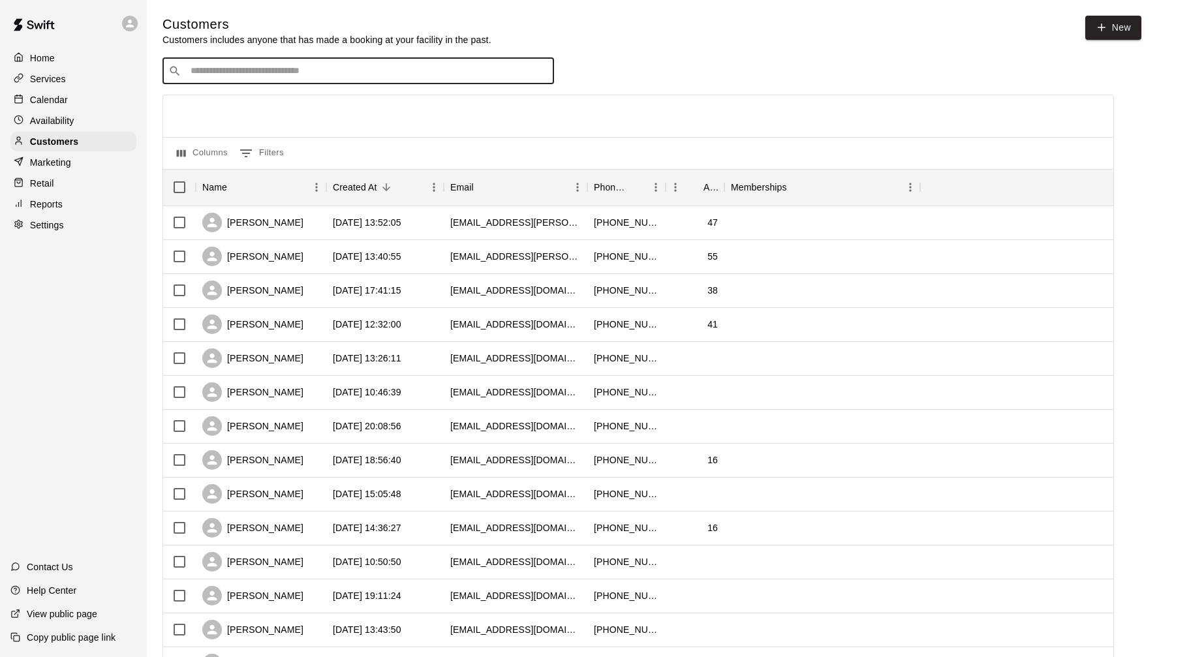
click at [200, 67] on input "Search customers by name or email" at bounding box center [367, 71] width 361 height 13
type input "****"
click at [248, 154] on span "michaelpiersonjr@gmail.com" at bounding box center [269, 153] width 140 height 9
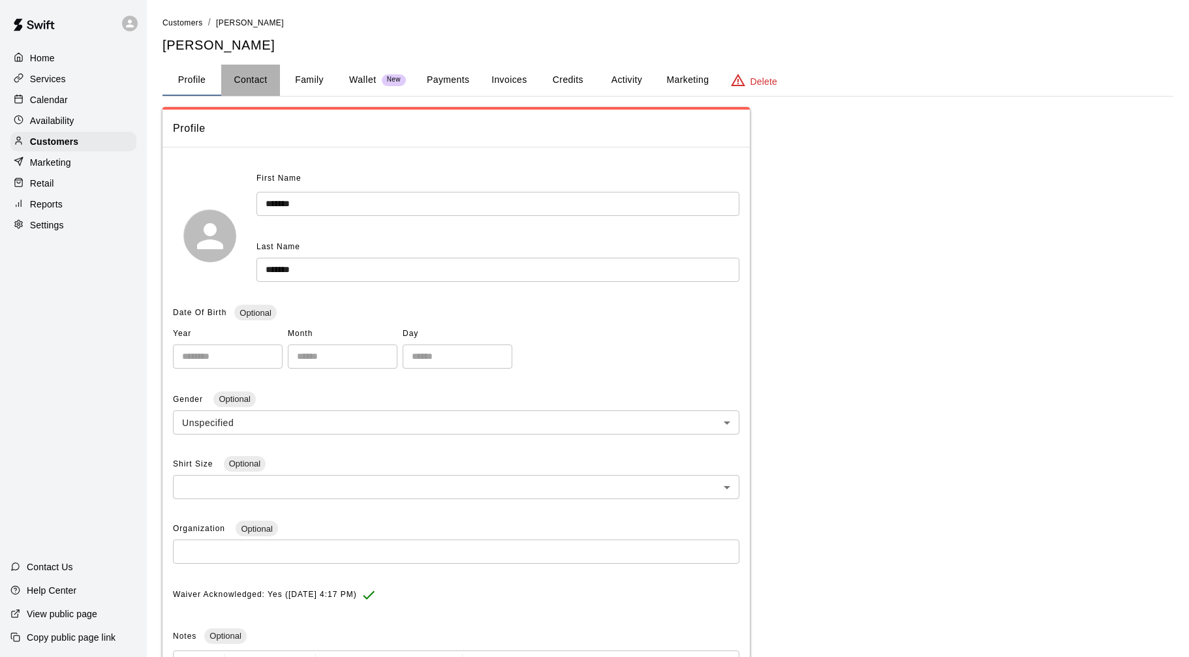
click at [245, 82] on button "Contact" at bounding box center [250, 80] width 59 height 31
select select "**"
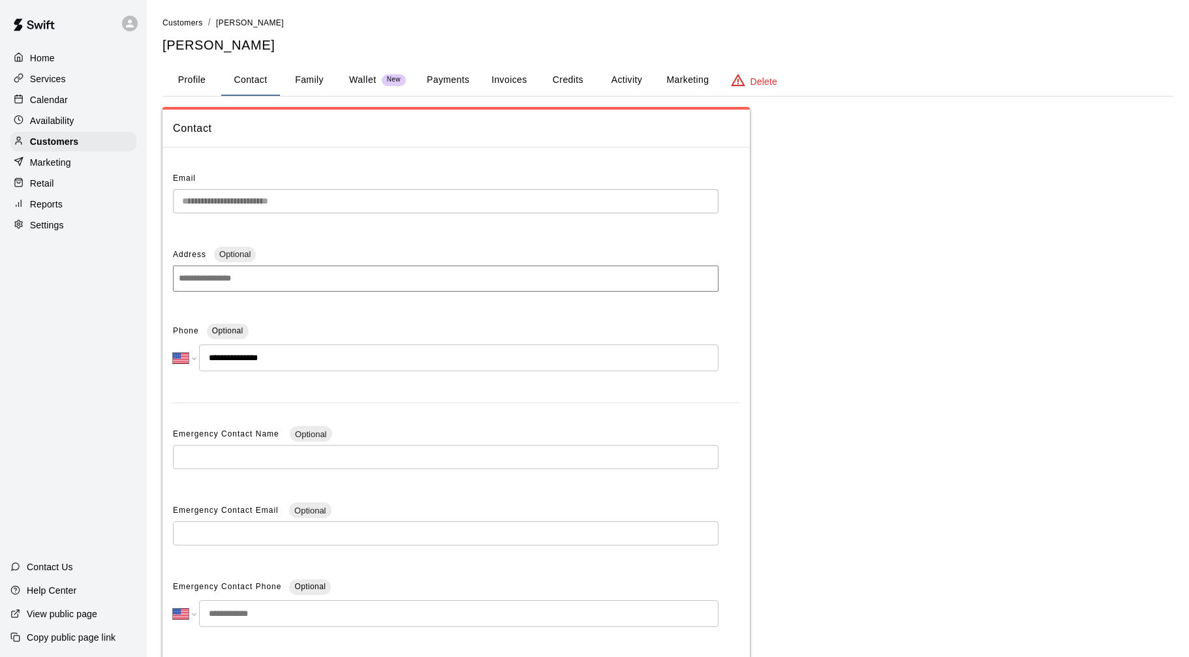
click at [310, 78] on button "Family" at bounding box center [309, 80] width 59 height 31
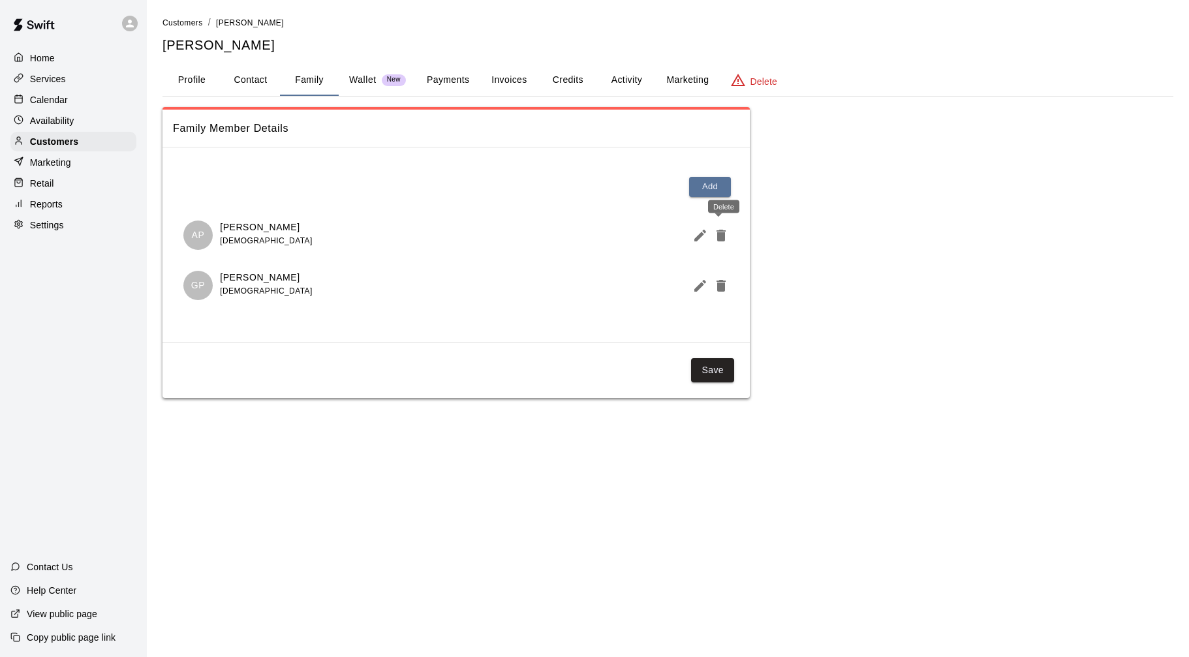
click at [722, 236] on icon "Delete" at bounding box center [720, 236] width 9 height 12
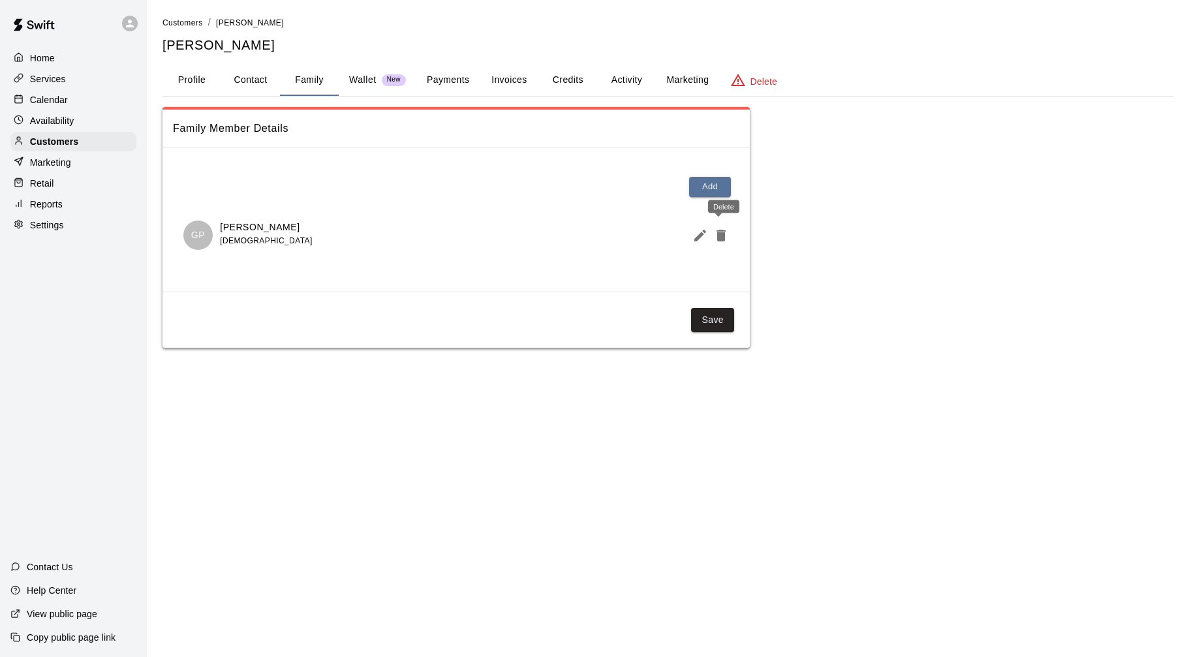
click at [720, 236] on icon "Delete" at bounding box center [720, 236] width 9 height 12
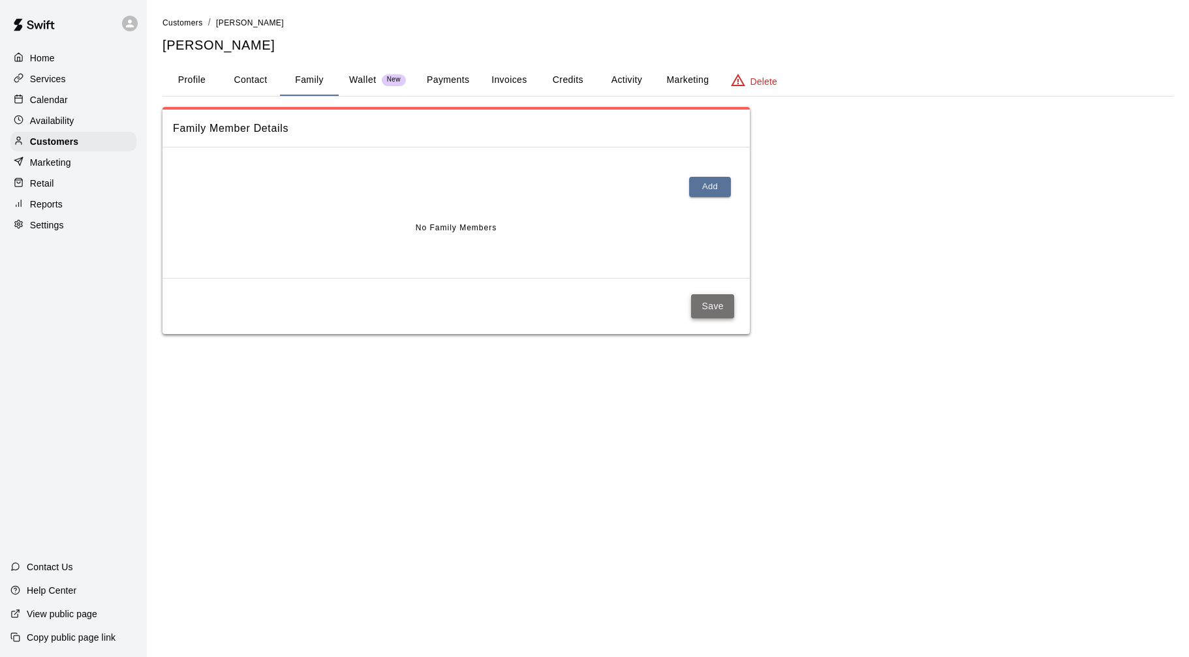
click at [718, 309] on button "Save" at bounding box center [712, 306] width 43 height 24
drag, startPoint x: 350, startPoint y: 376, endPoint x: 288, endPoint y: 281, distance: 113.6
click at [349, 360] on html "Family members updated successfully Home Services Calendar Availability Custome…" at bounding box center [594, 180] width 1189 height 360
click at [123, 145] on div "Customers" at bounding box center [73, 142] width 126 height 20
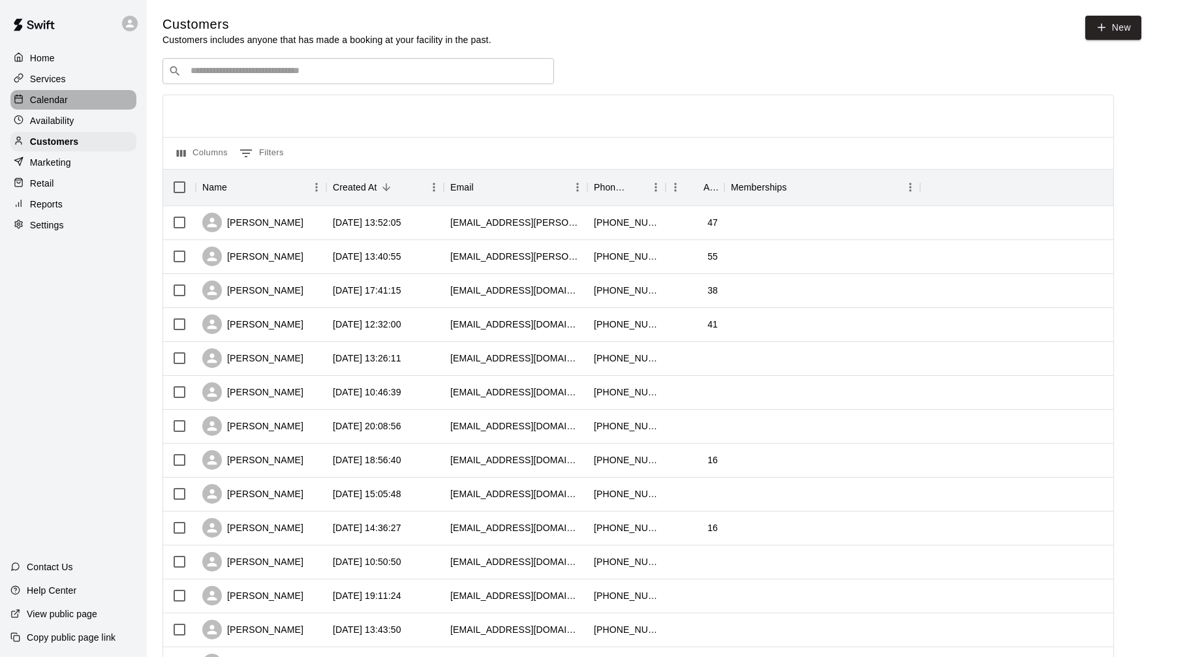
click at [34, 102] on p "Calendar" at bounding box center [49, 99] width 38 height 13
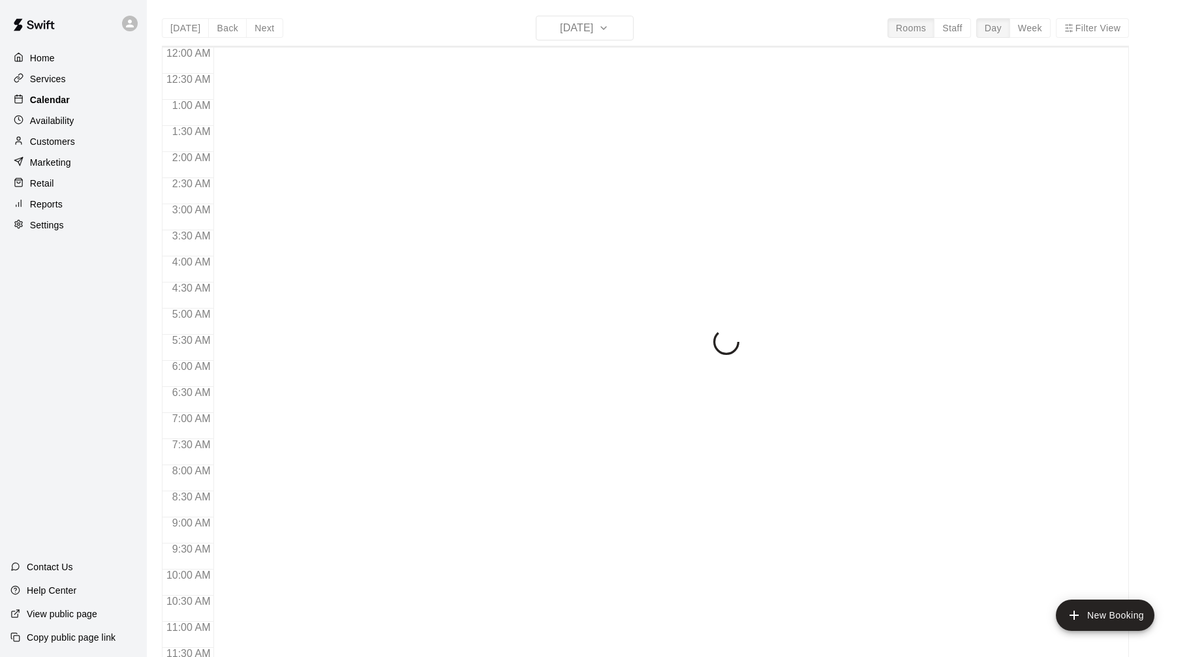
scroll to position [629, 0]
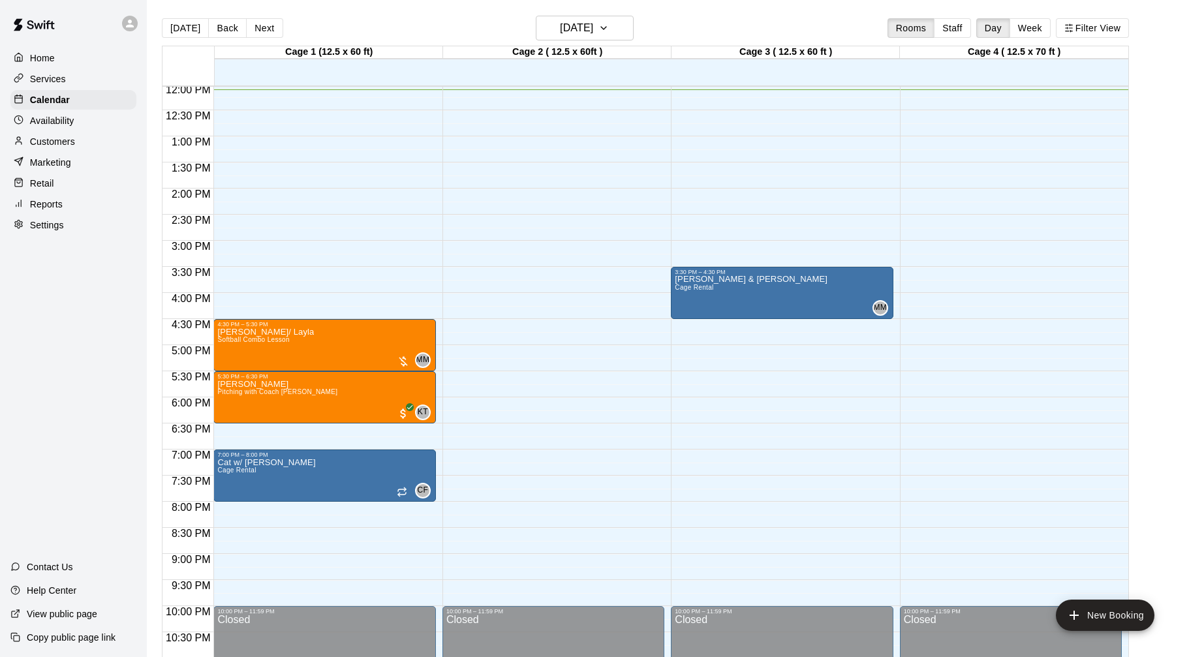
click at [72, 145] on p "Customers" at bounding box center [52, 141] width 45 height 13
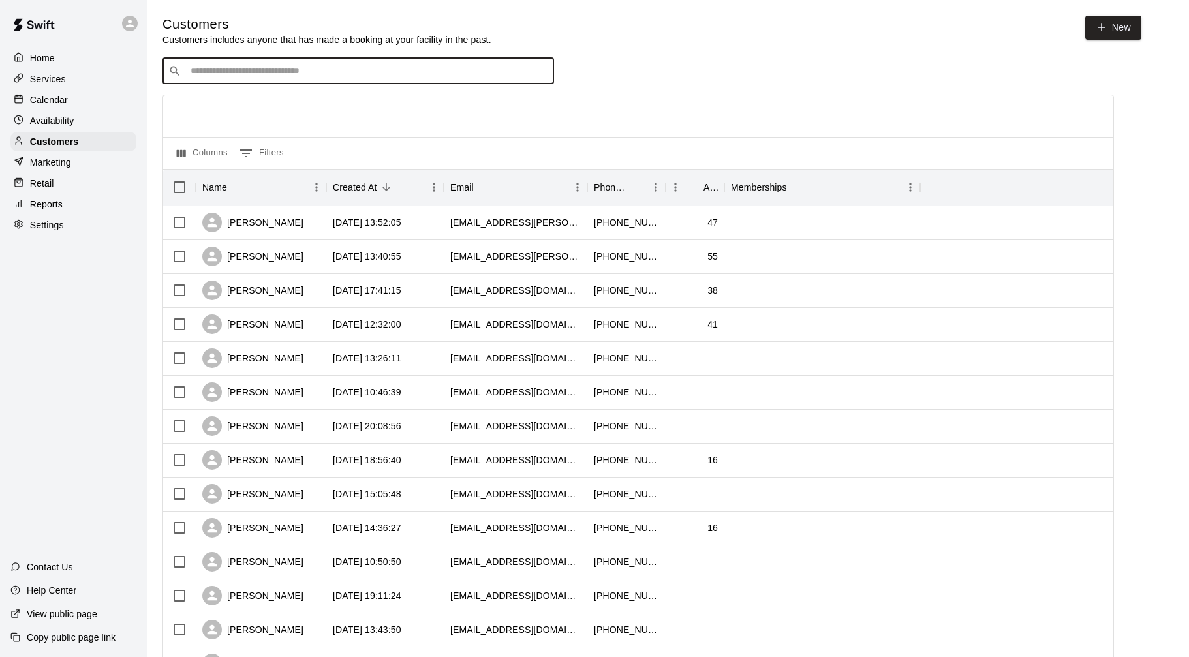
click at [349, 66] on input "Search customers by name or email" at bounding box center [367, 71] width 361 height 13
type input "****"
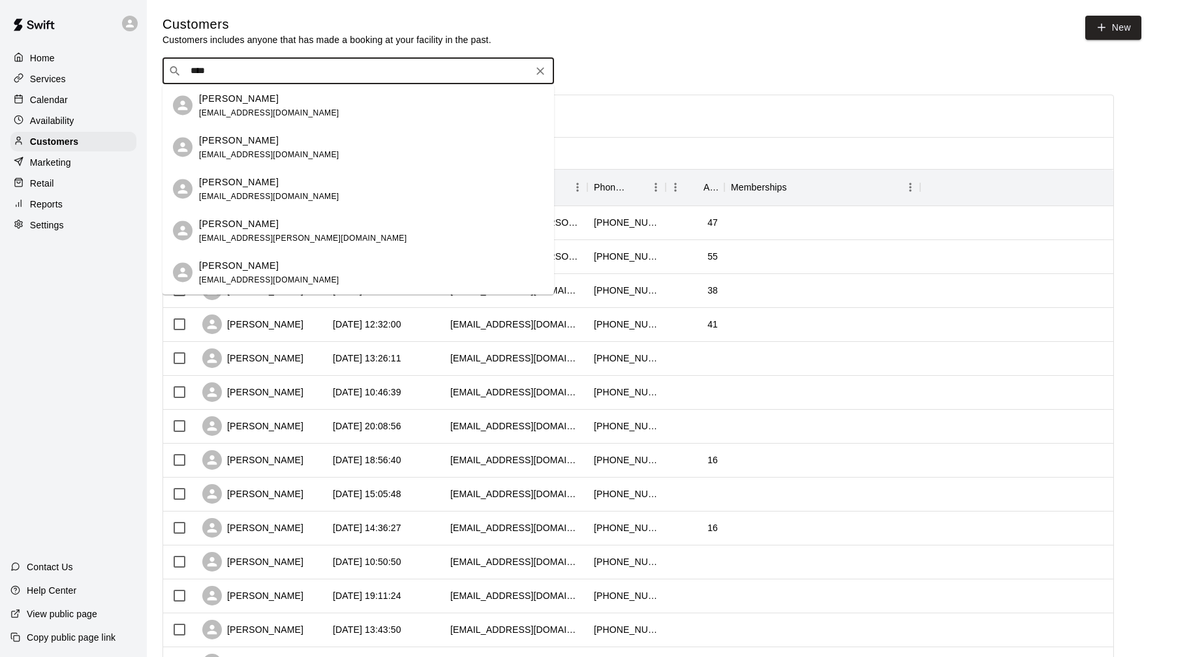
scroll to position [124, 0]
click at [327, 200] on div "Rylee Shaw mandabentley234@gmail.com" at bounding box center [371, 190] width 344 height 28
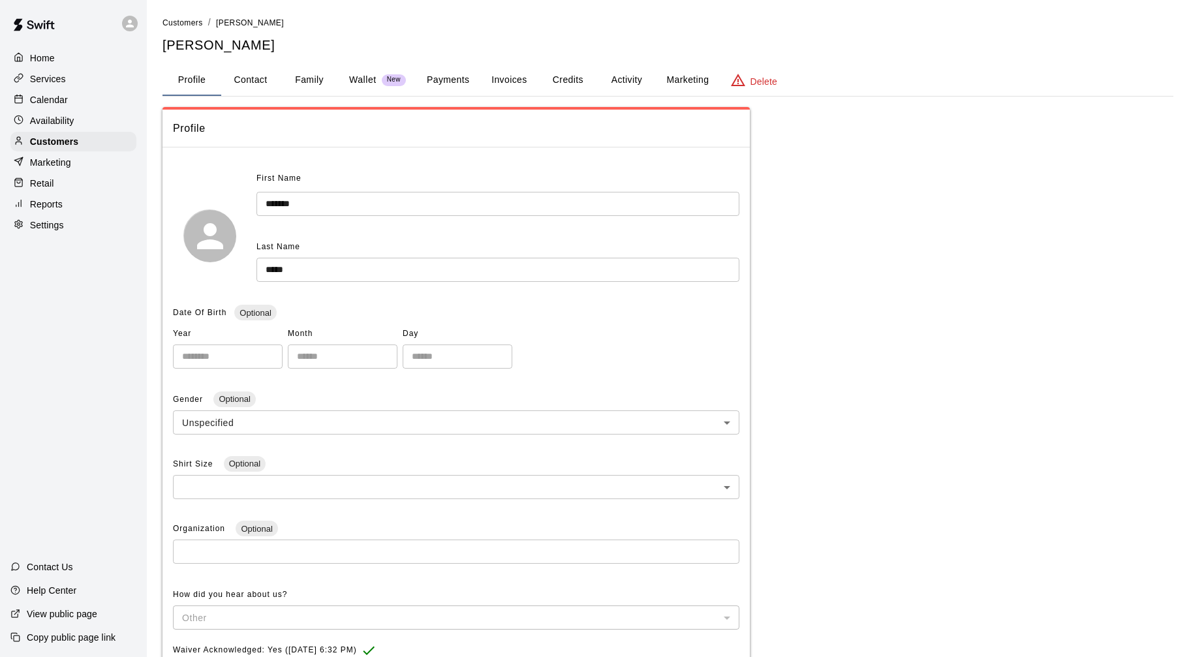
click at [617, 74] on button "Activity" at bounding box center [626, 80] width 59 height 31
